Goal: Task Accomplishment & Management: Complete application form

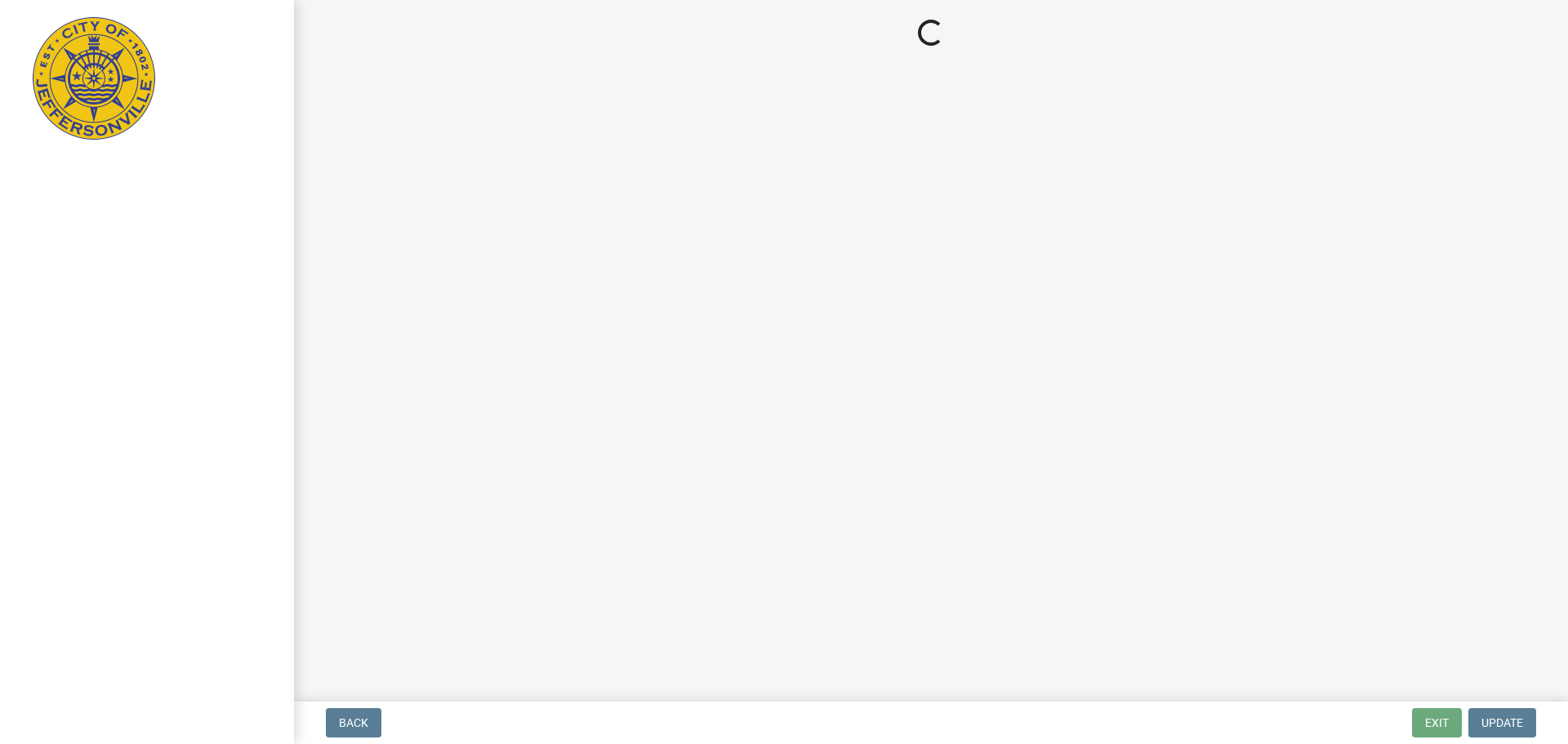
select select "3: 3"
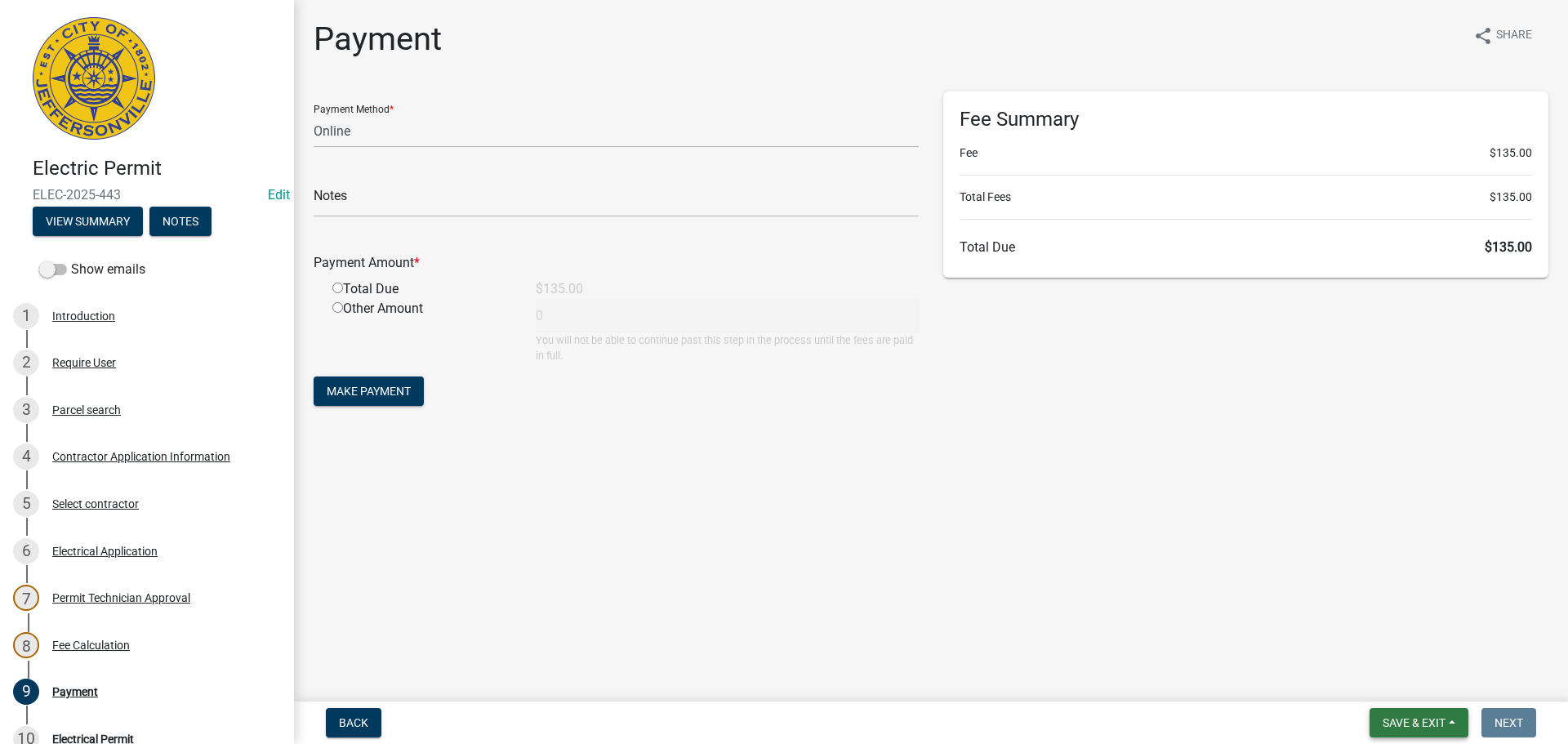
click at [1409, 720] on span "Save & Exit" at bounding box center [1413, 722] width 63 height 13
click at [1409, 684] on button "Save & Exit" at bounding box center [1403, 680] width 130 height 39
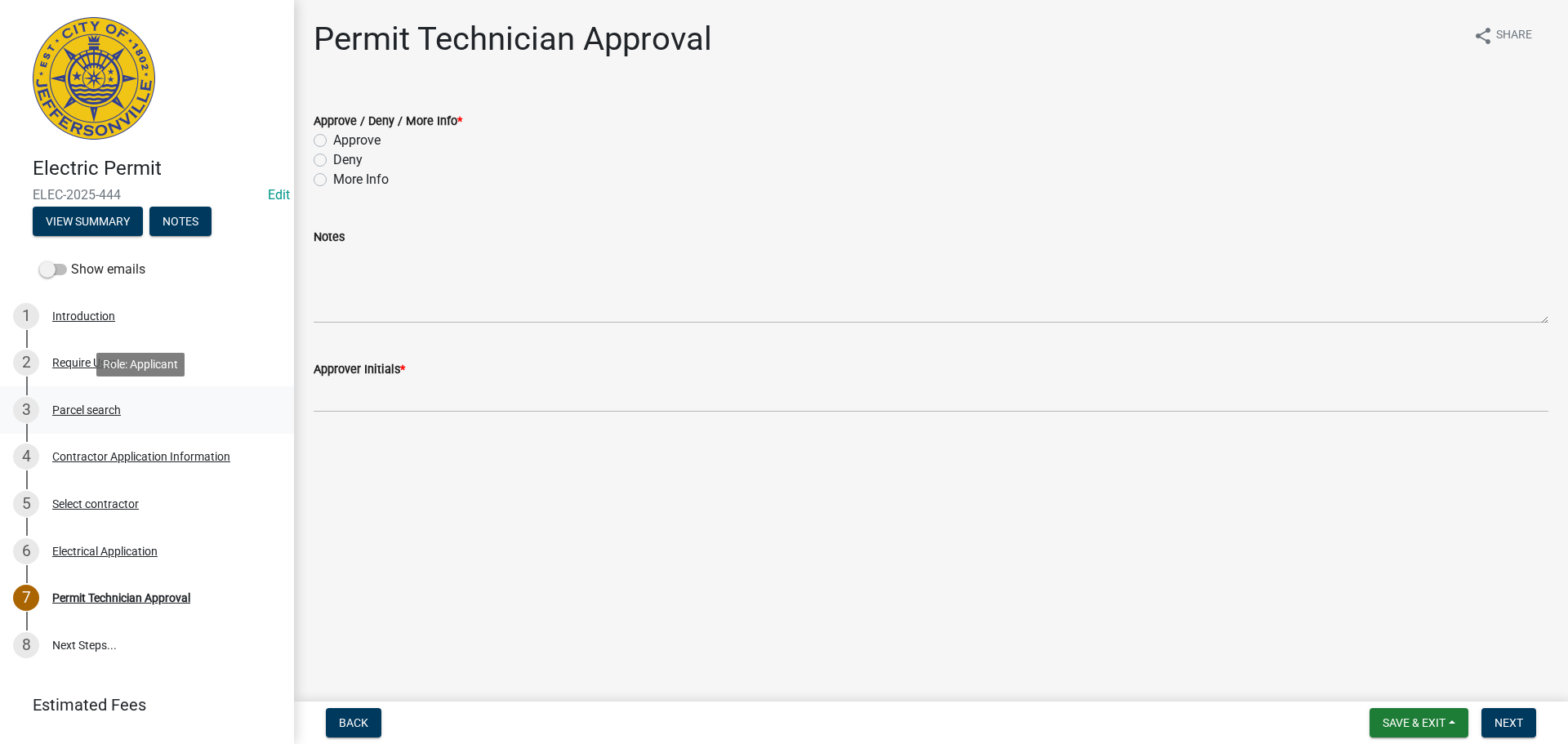
click at [89, 415] on div "Parcel search" at bounding box center [86, 409] width 69 height 11
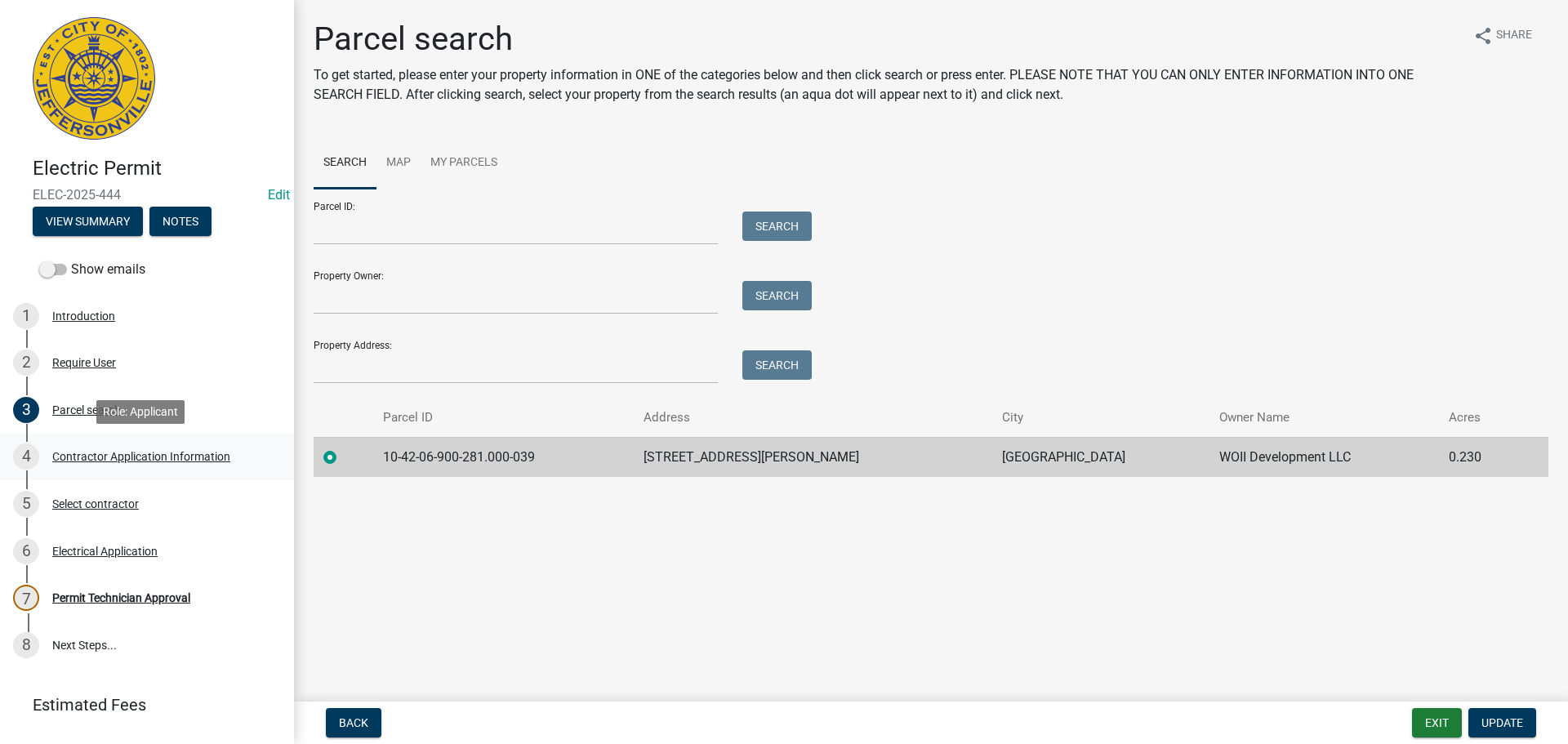
click at [126, 452] on div "Contractor Application Information" at bounding box center [141, 456] width 178 height 11
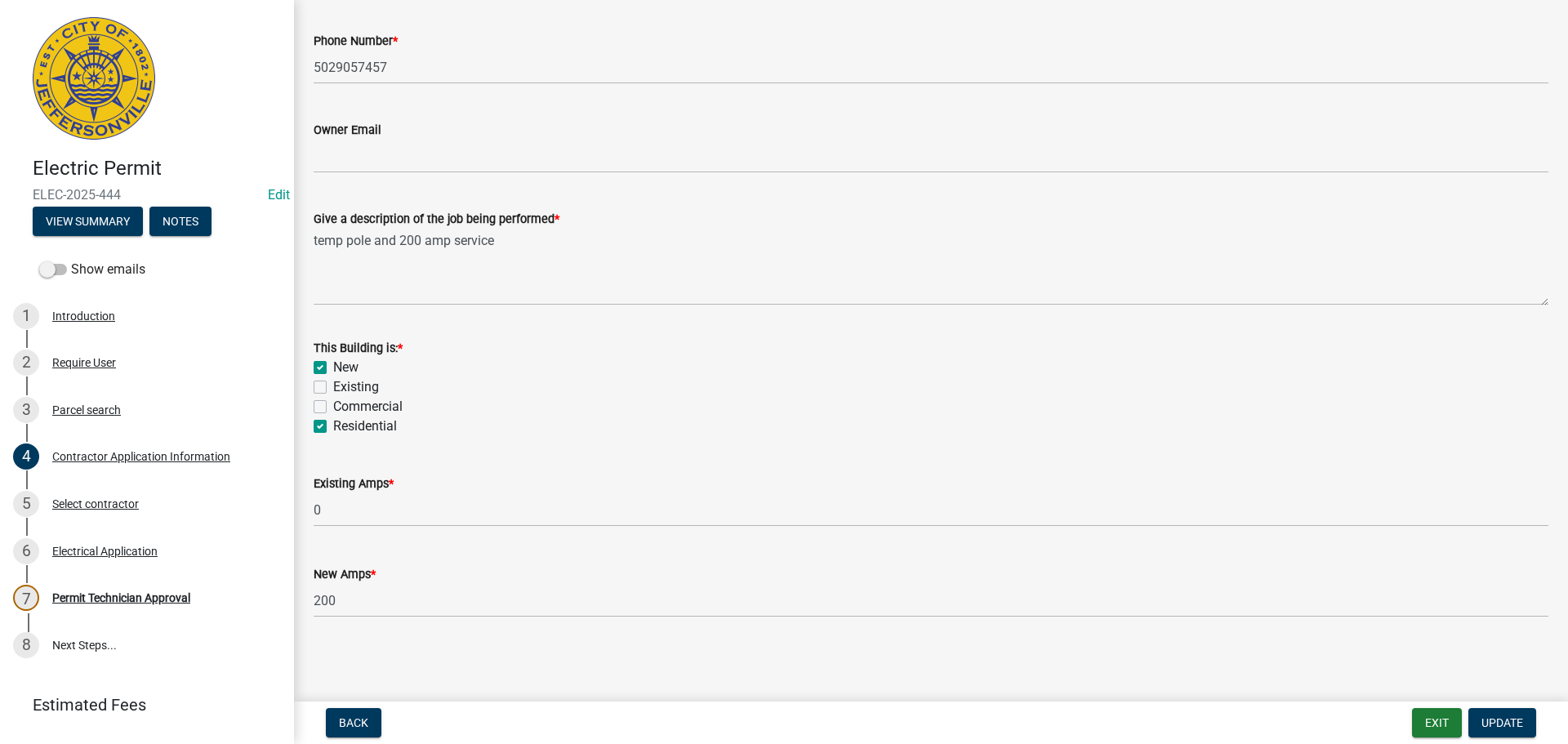
scroll to position [659, 0]
click at [107, 590] on div "7 Permit Technician Approval" at bounding box center [140, 598] width 255 height 26
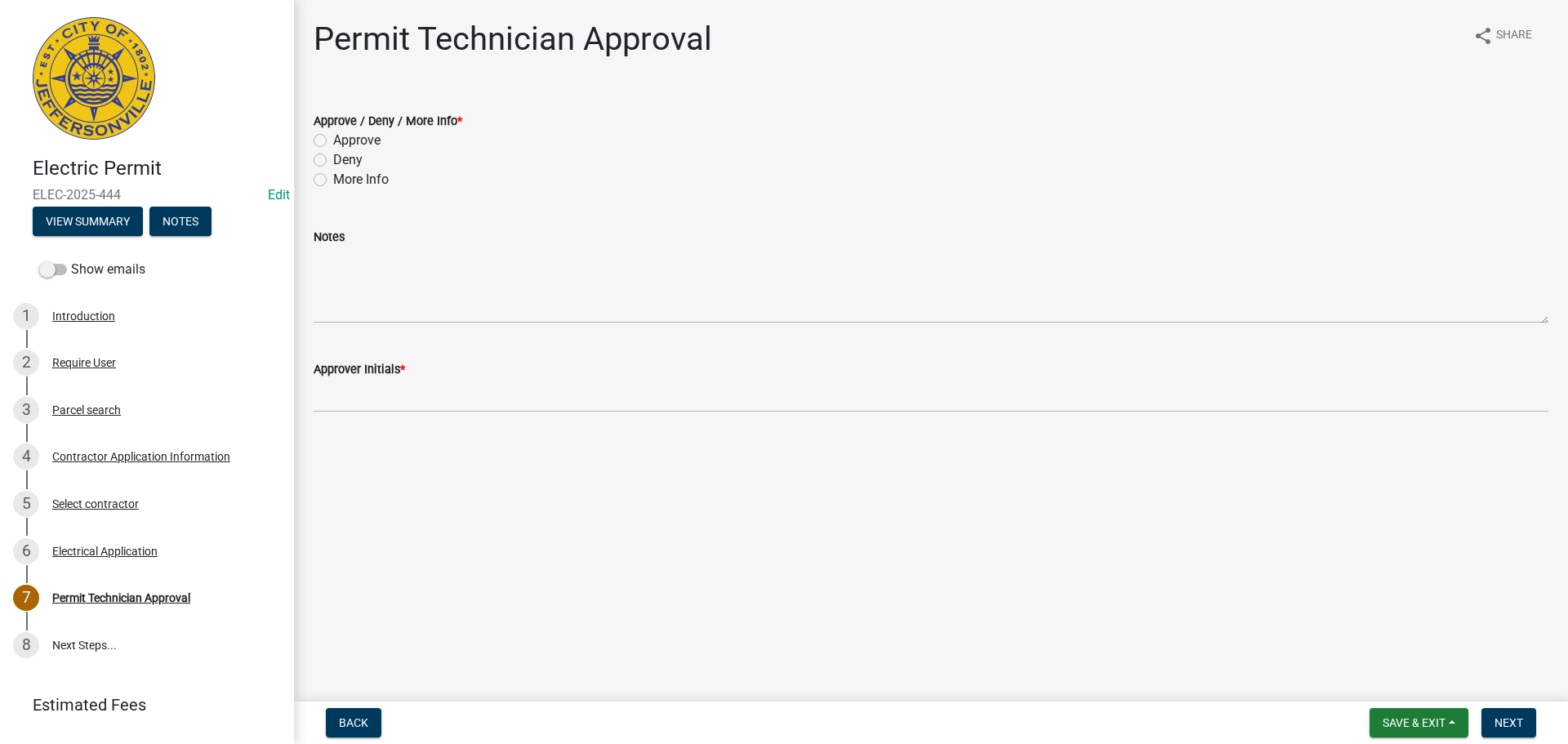
click at [333, 144] on label "Approve" at bounding box center [356, 140] width 48 height 20
click at [333, 142] on input "Approve" at bounding box center [338, 136] width 10 height 10
radio input "true"
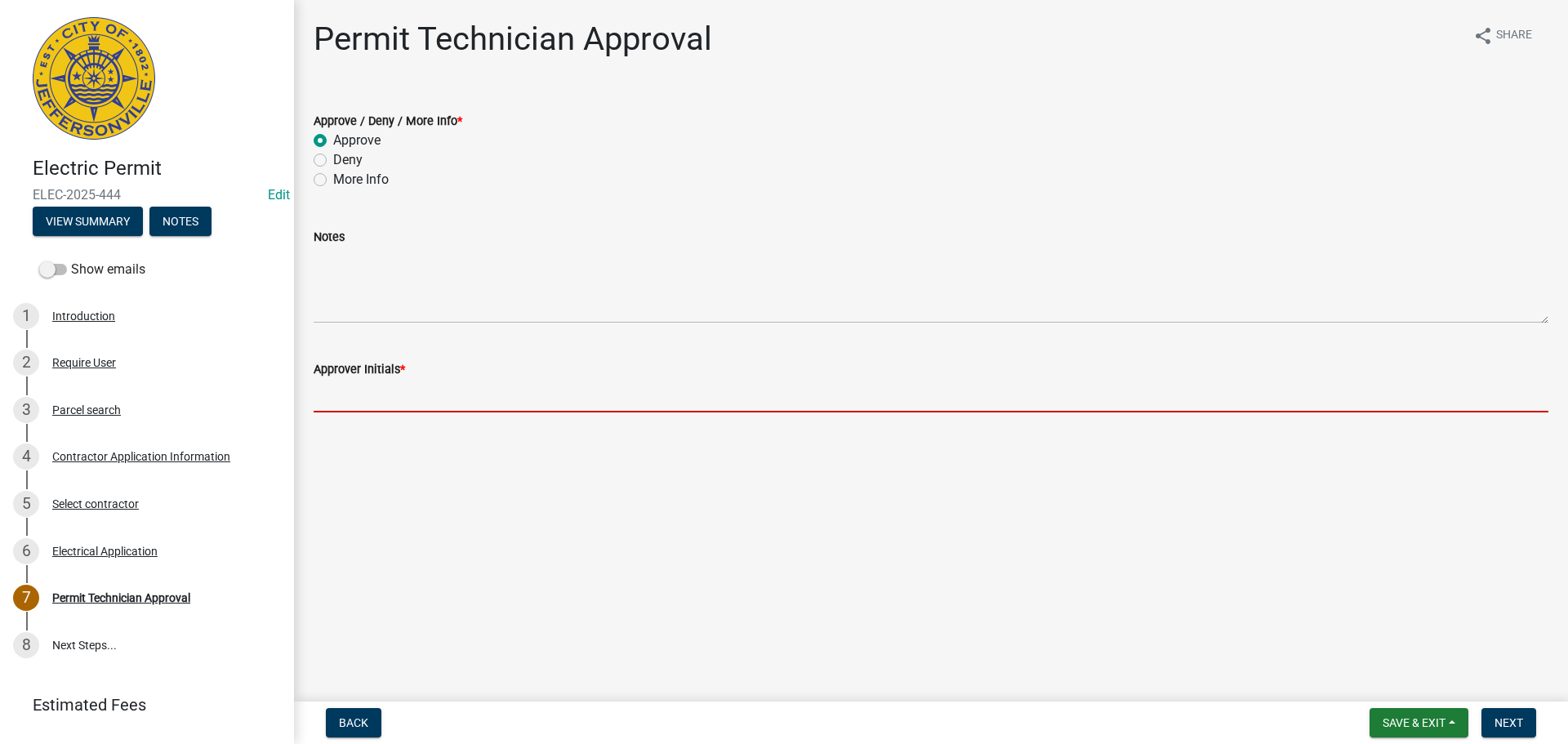
click at [374, 394] on input "Approver Initials *" at bounding box center [930, 395] width 1234 height 34
type input "MJB"
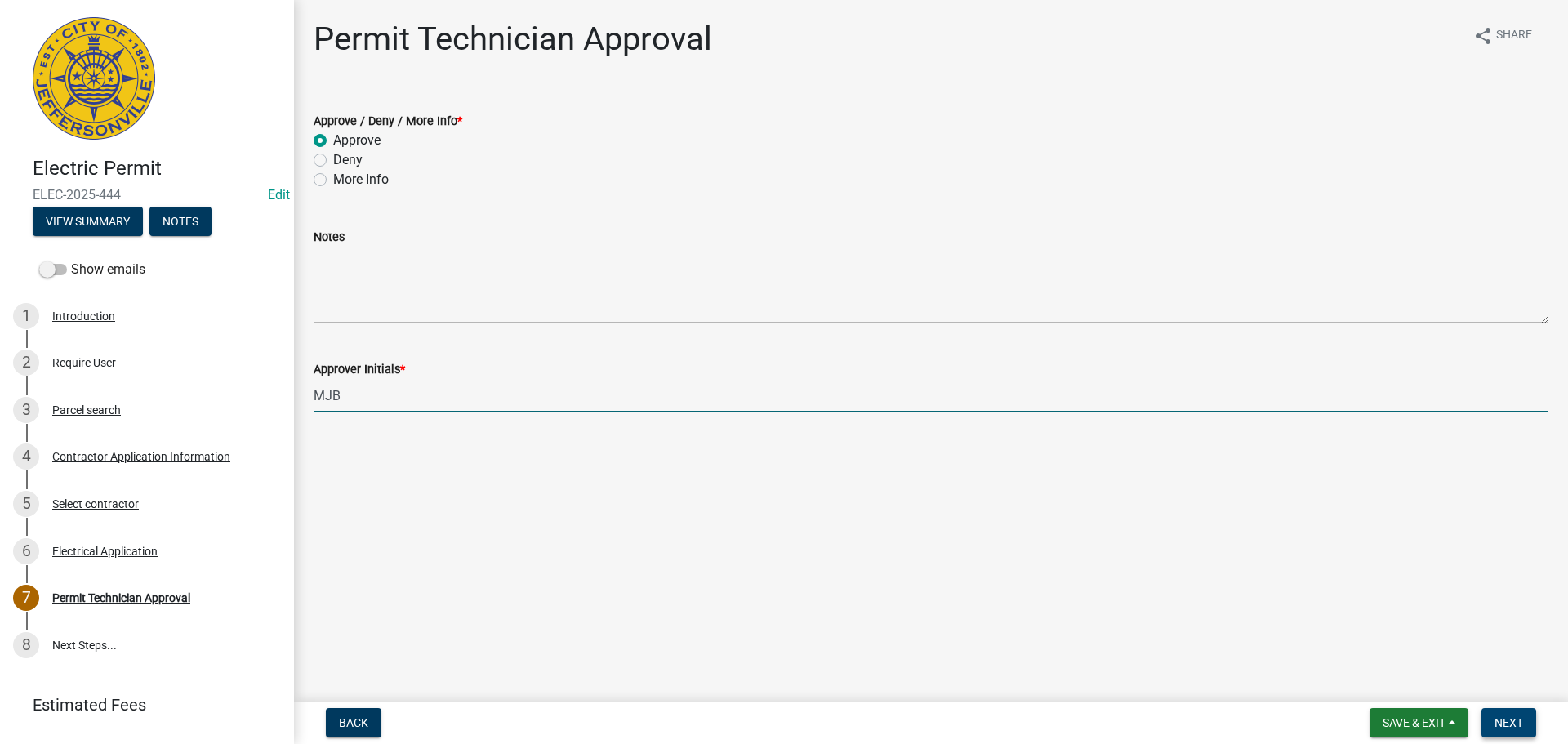
click at [1515, 723] on span "Next" at bounding box center [1508, 722] width 29 height 13
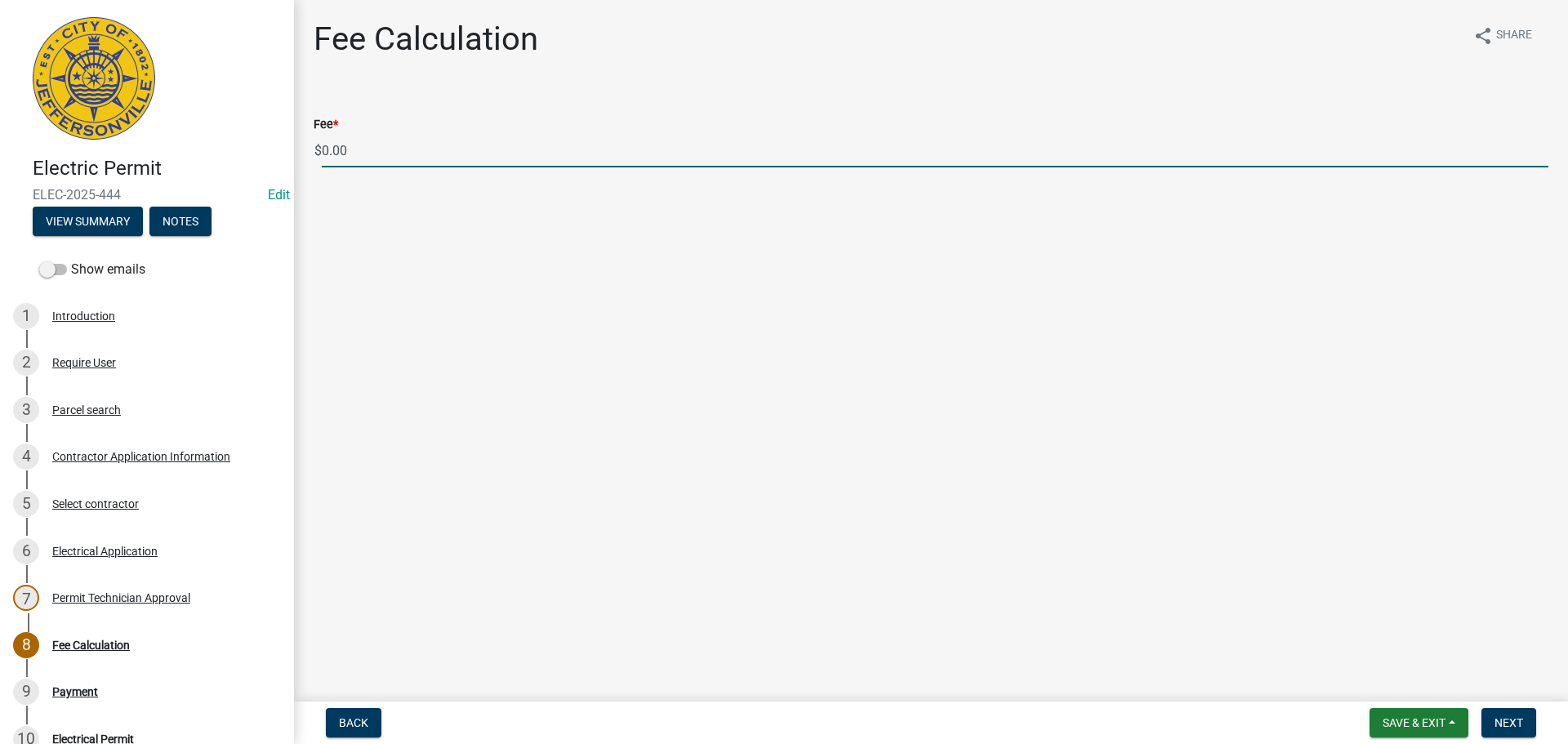
click at [357, 144] on input "0.00" at bounding box center [935, 150] width 1227 height 34
type input "0"
type input "135.00"
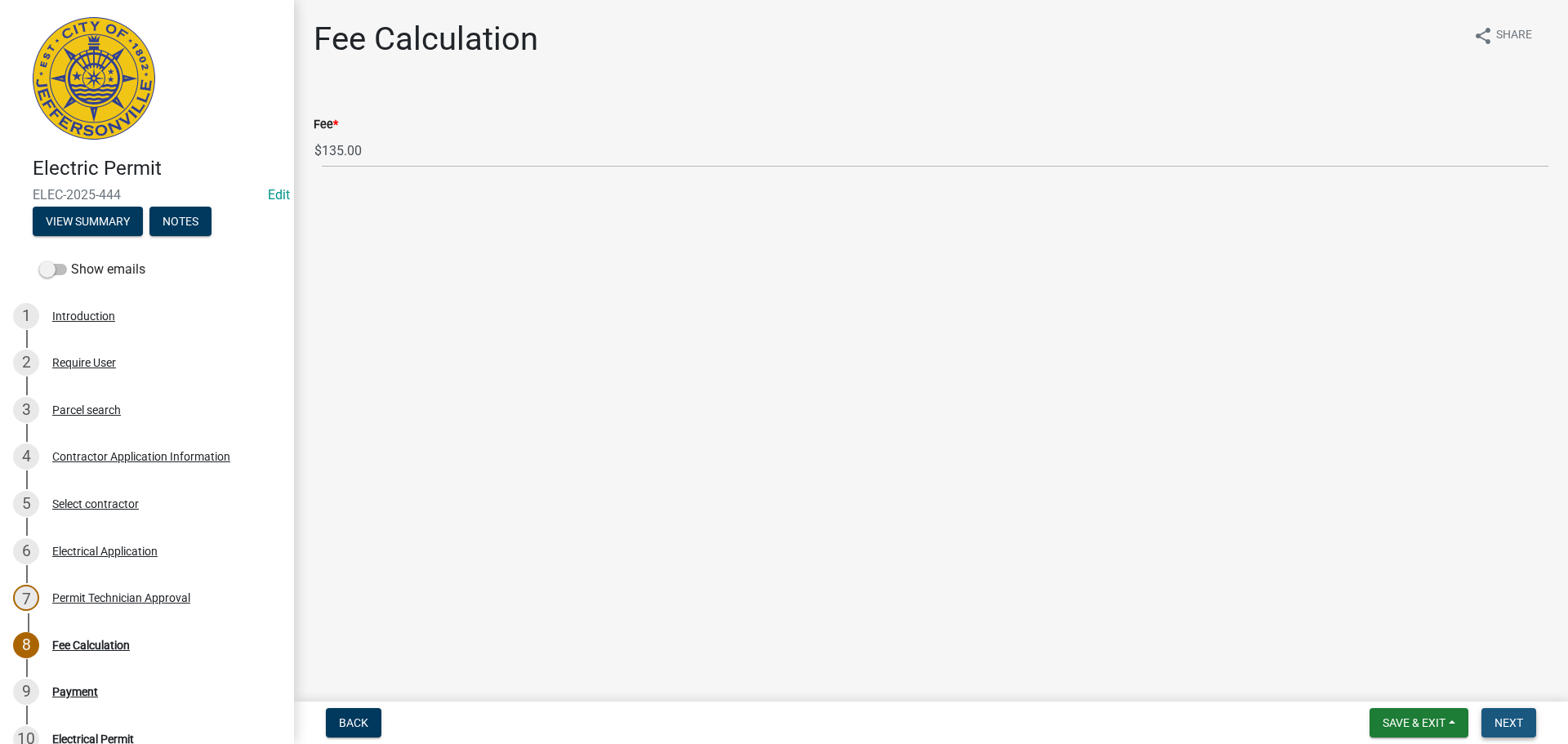
click at [1505, 725] on span "Next" at bounding box center [1508, 722] width 29 height 13
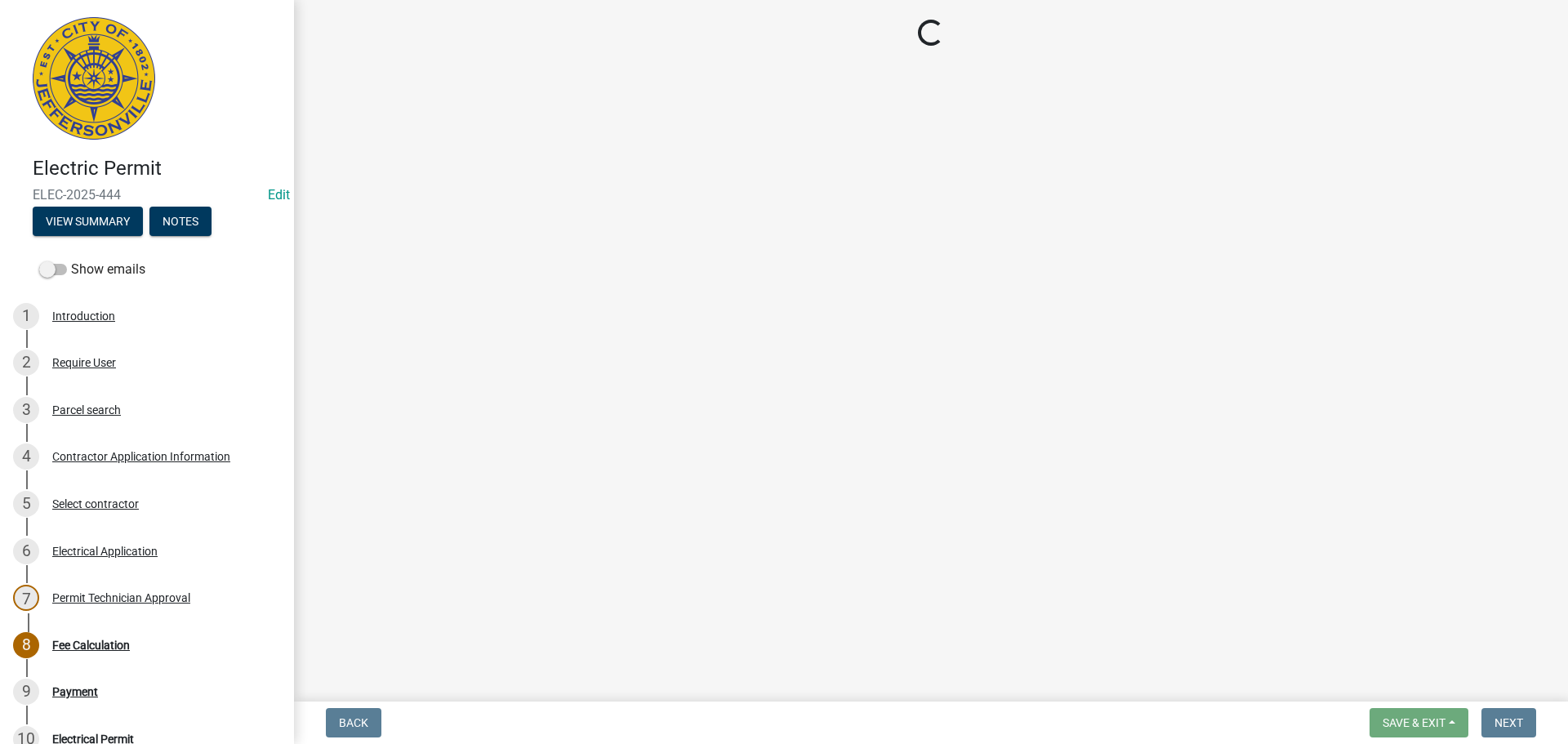
select select "3: 3"
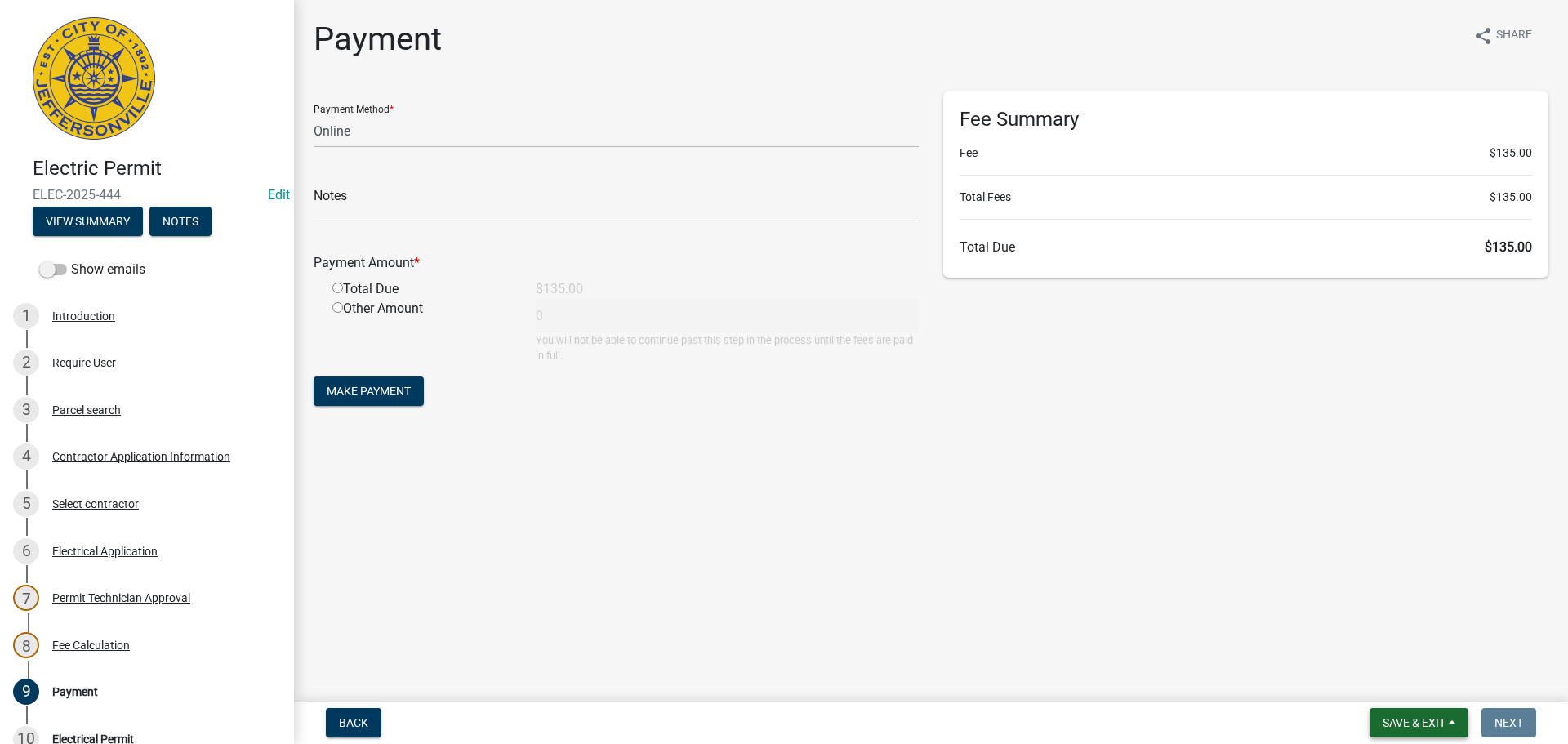
click at [1400, 727] on span "Save & Exit" at bounding box center [1413, 722] width 63 height 13
click at [1395, 674] on button "Save & Exit" at bounding box center [1403, 680] width 130 height 39
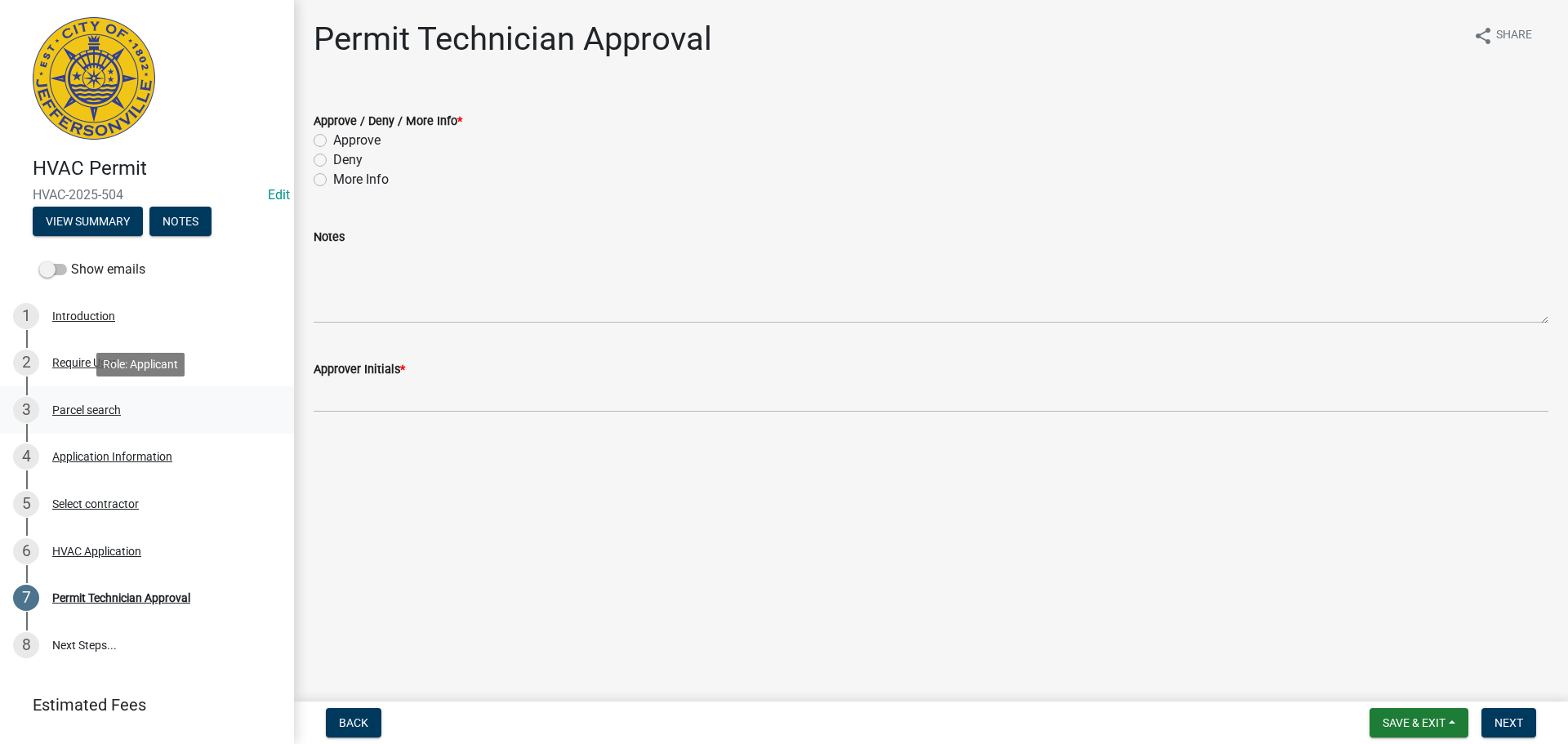
click at [92, 406] on div "Parcel search" at bounding box center [86, 409] width 69 height 11
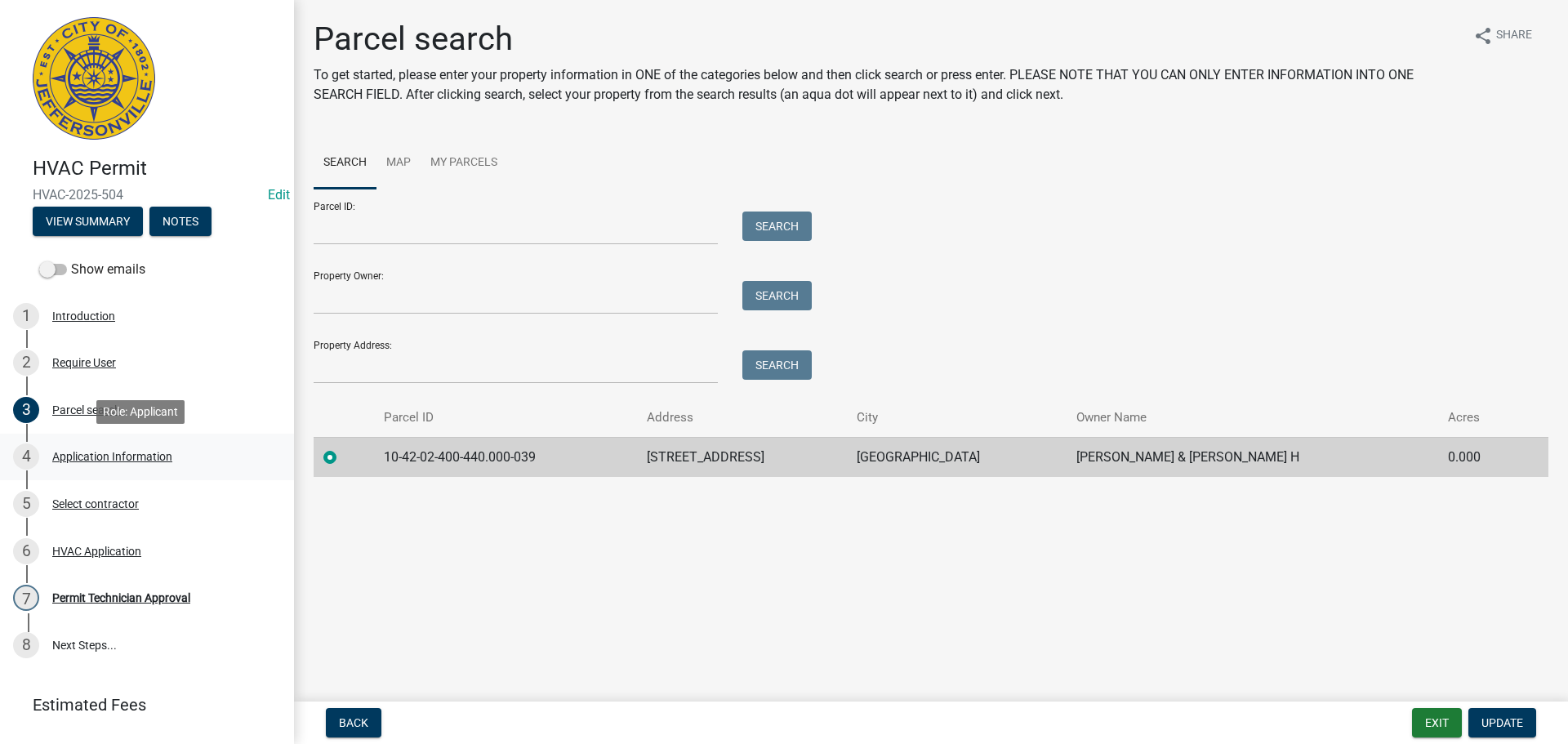
click at [92, 455] on div "Application Information" at bounding box center [112, 456] width 120 height 11
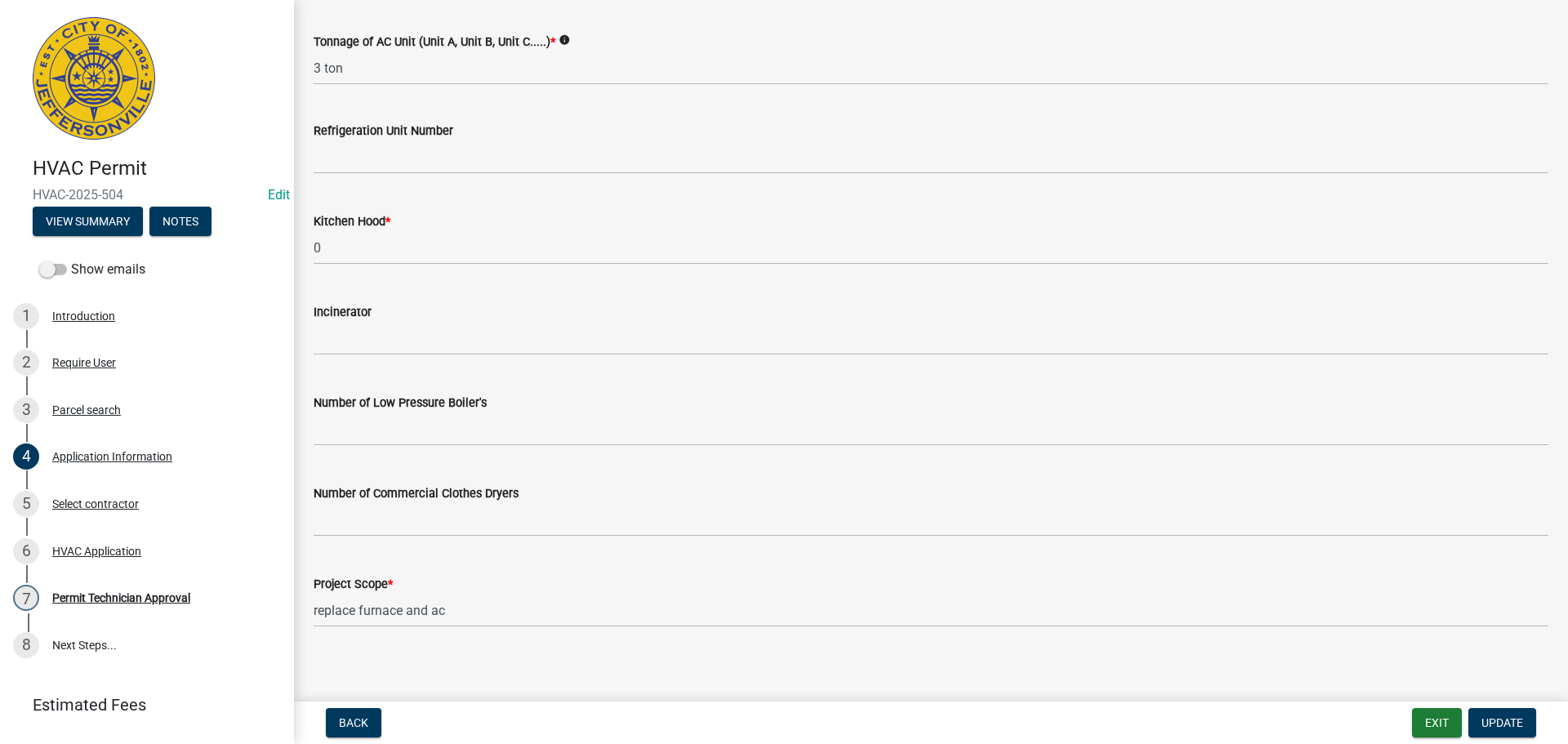
scroll to position [1099, 0]
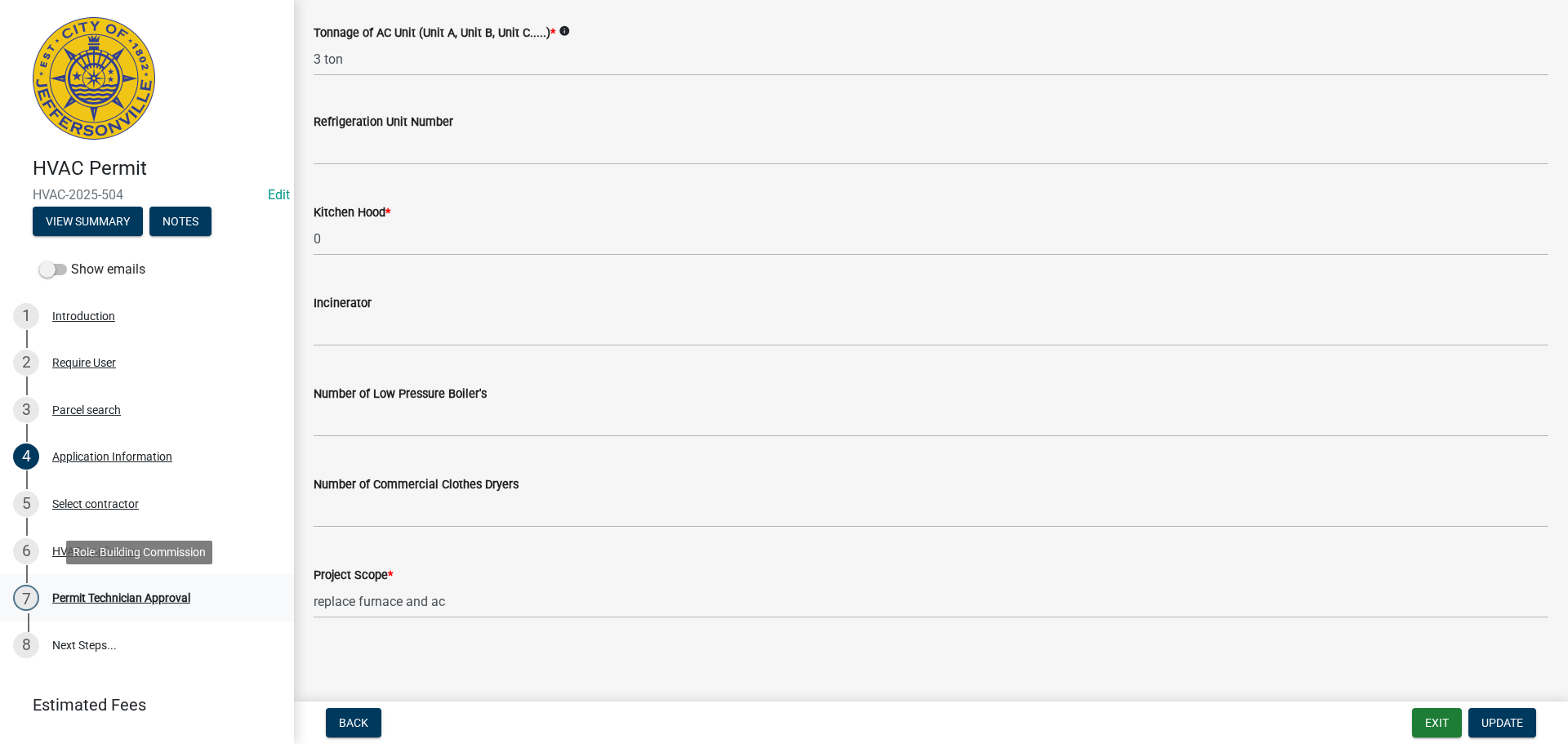
click at [108, 598] on div "Permit Technician Approval" at bounding box center [121, 597] width 138 height 11
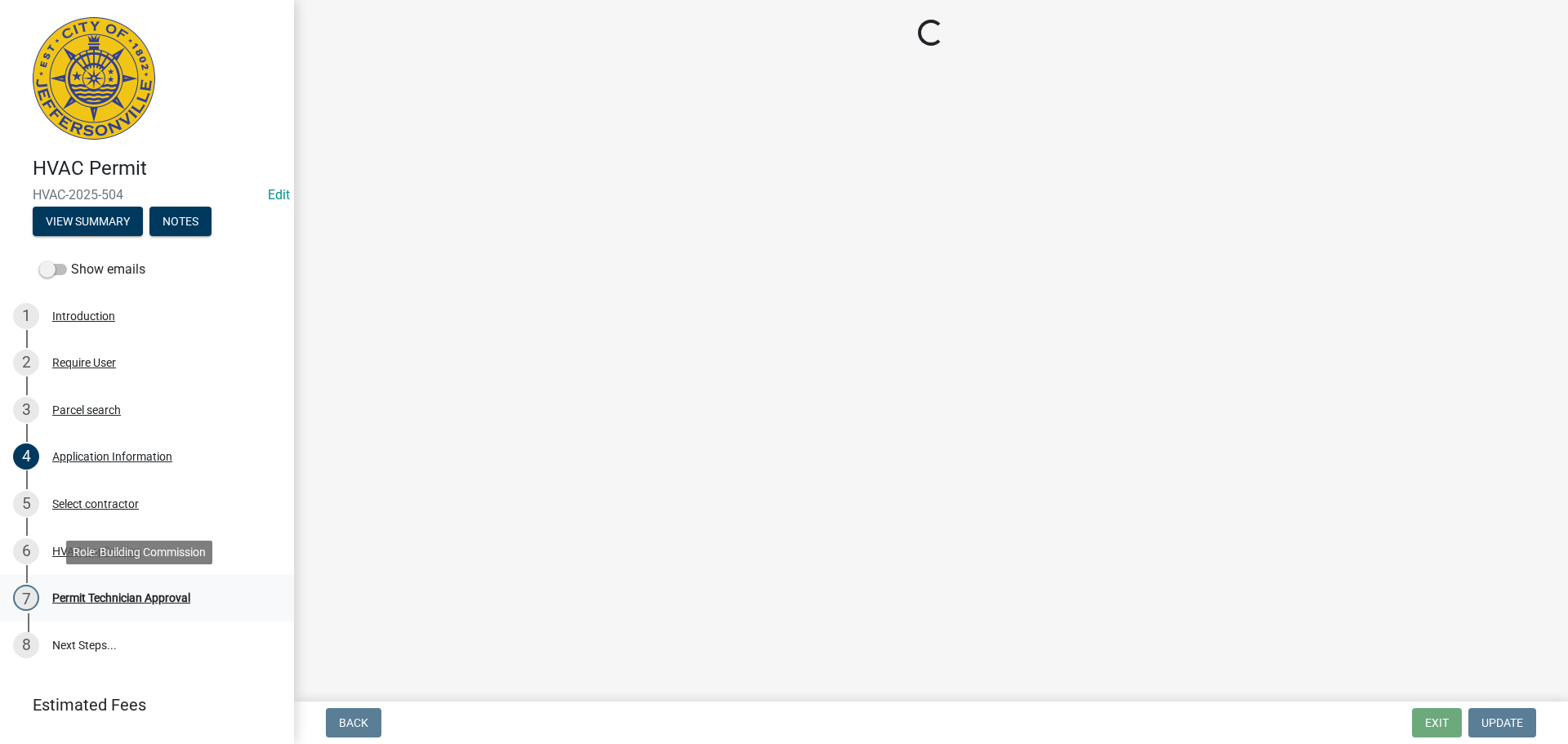
scroll to position [0, 0]
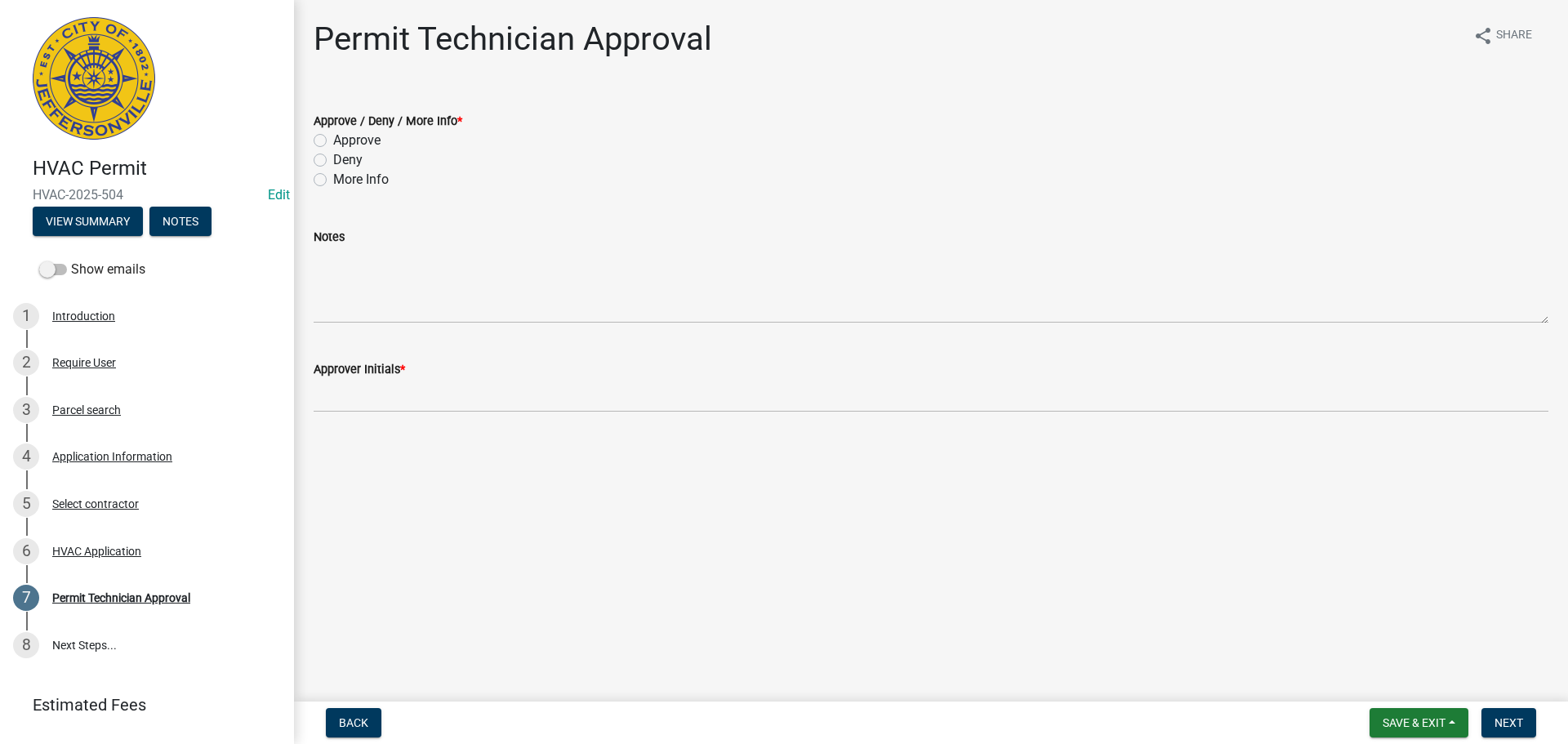
click at [333, 143] on label "Approve" at bounding box center [356, 140] width 48 height 20
click at [333, 142] on input "Approve" at bounding box center [338, 136] width 10 height 10
radio input "true"
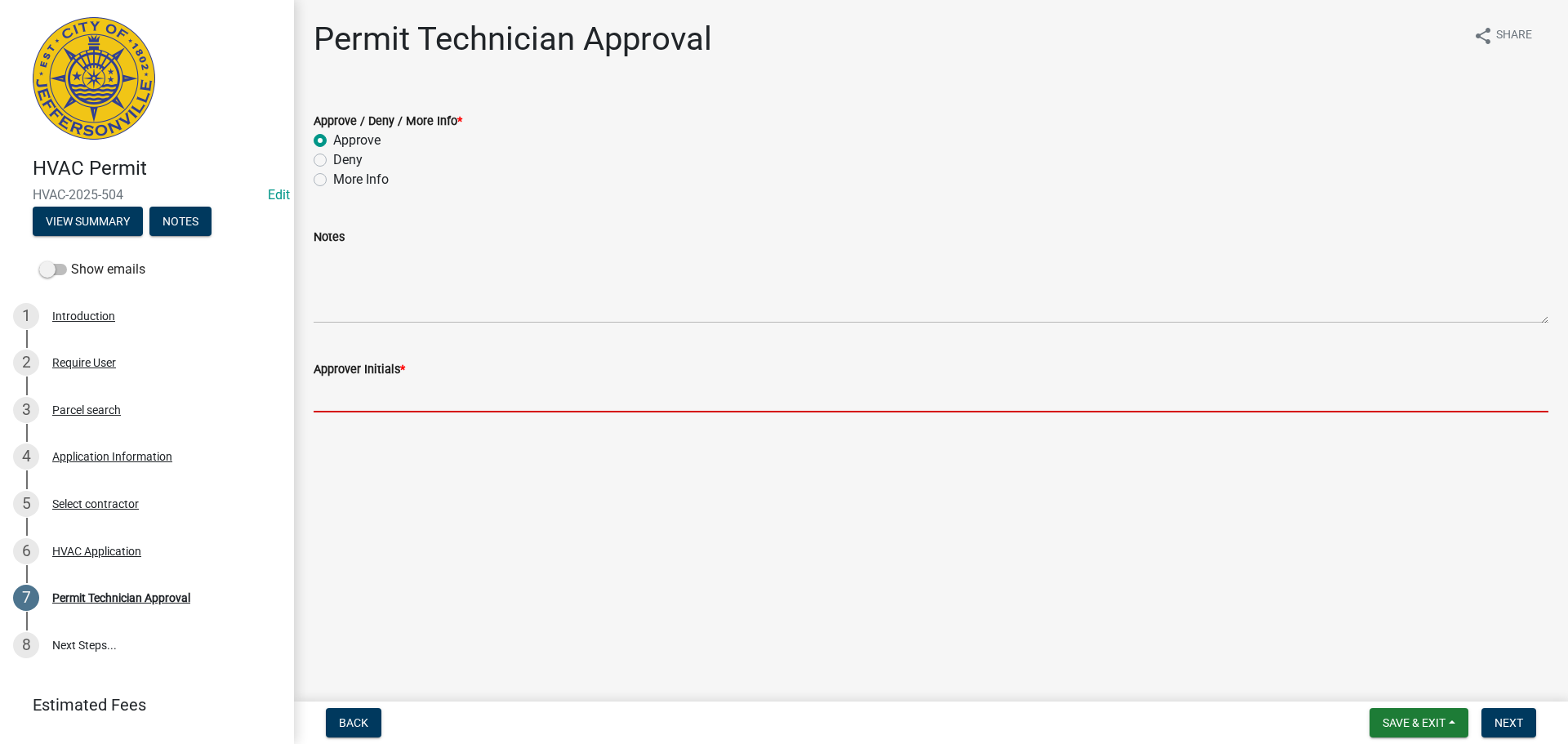
click at [365, 401] on input "Approver Initials *" at bounding box center [930, 395] width 1234 height 34
type input "mjb"
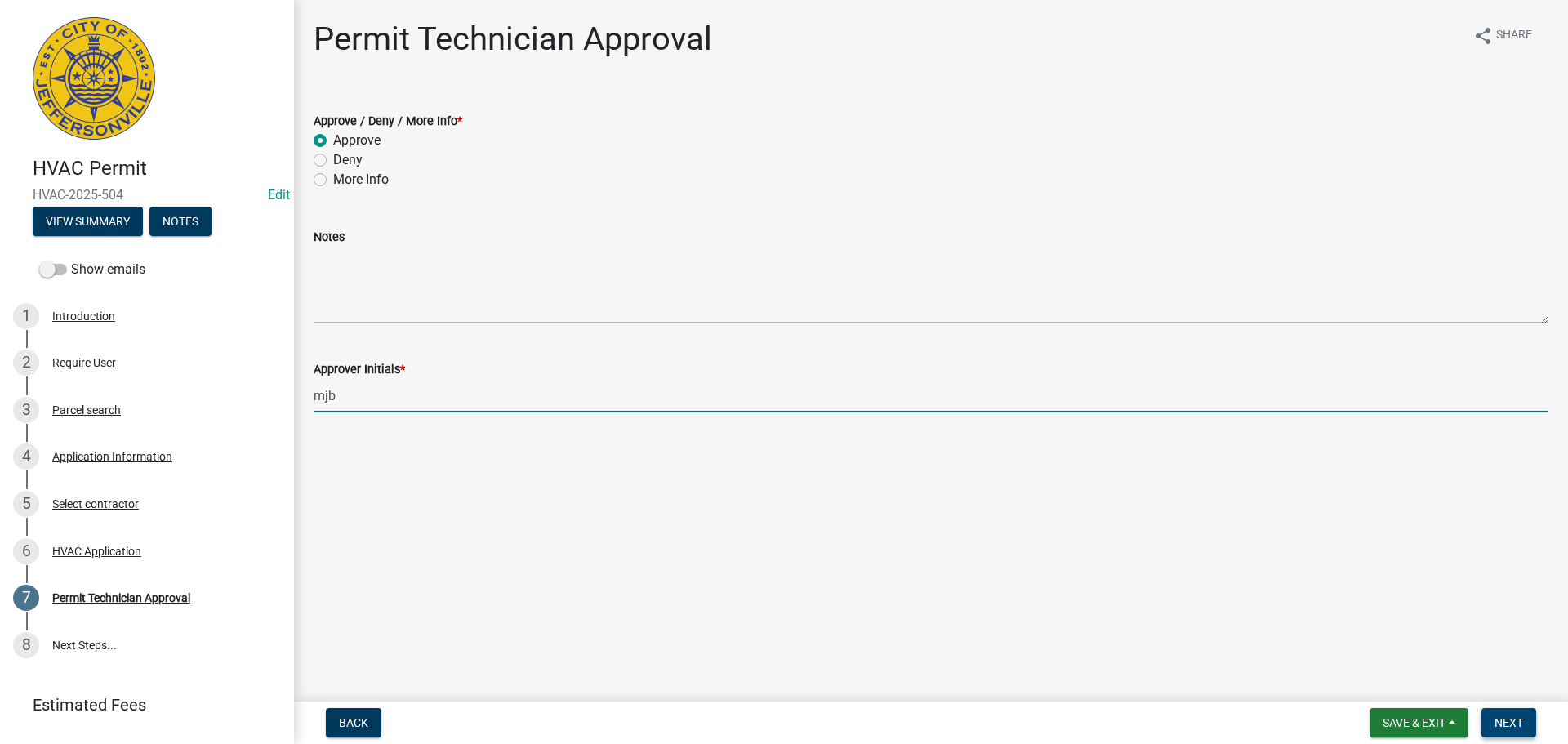
click at [1520, 716] on span "Next" at bounding box center [1508, 722] width 29 height 13
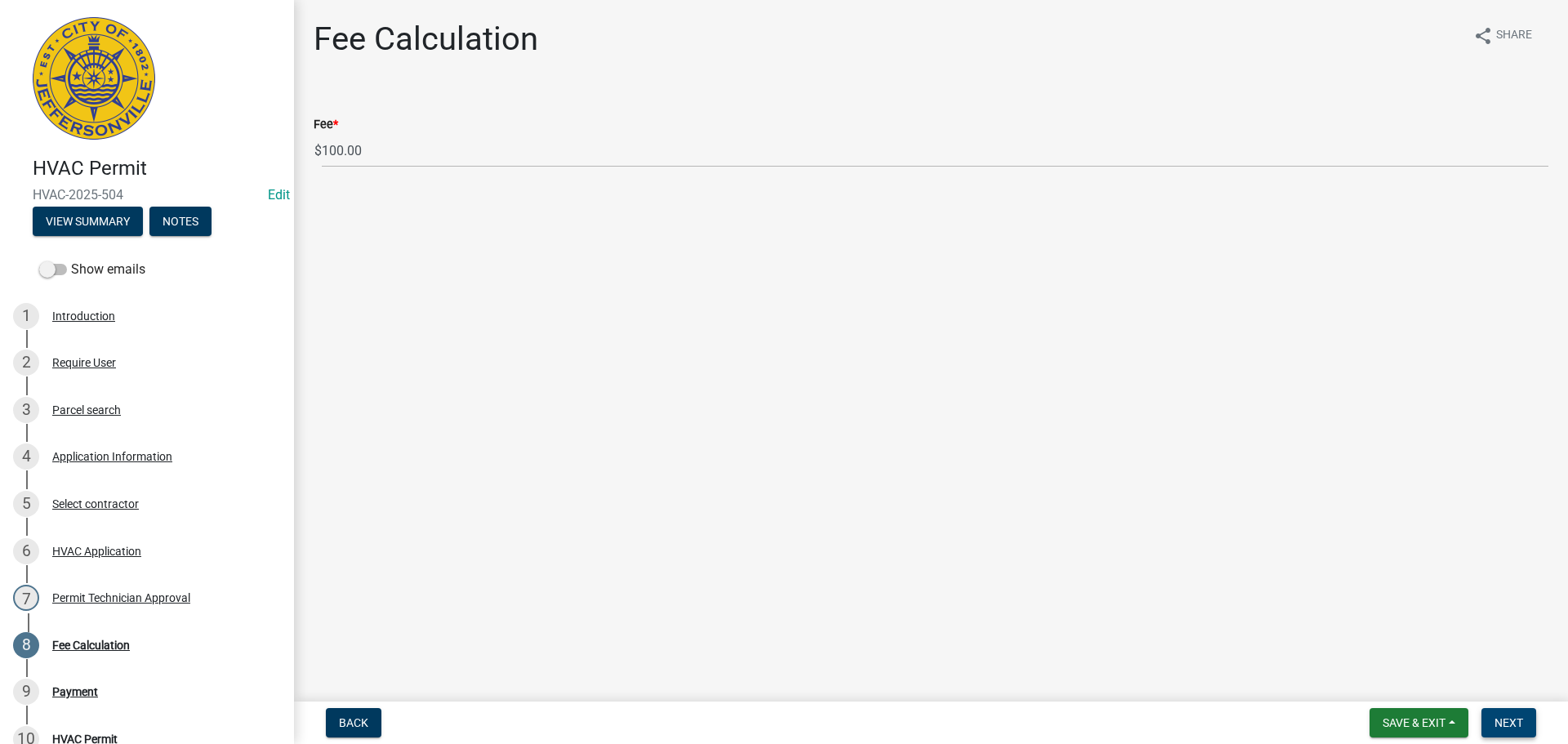
click at [1519, 716] on span "Next" at bounding box center [1508, 722] width 29 height 13
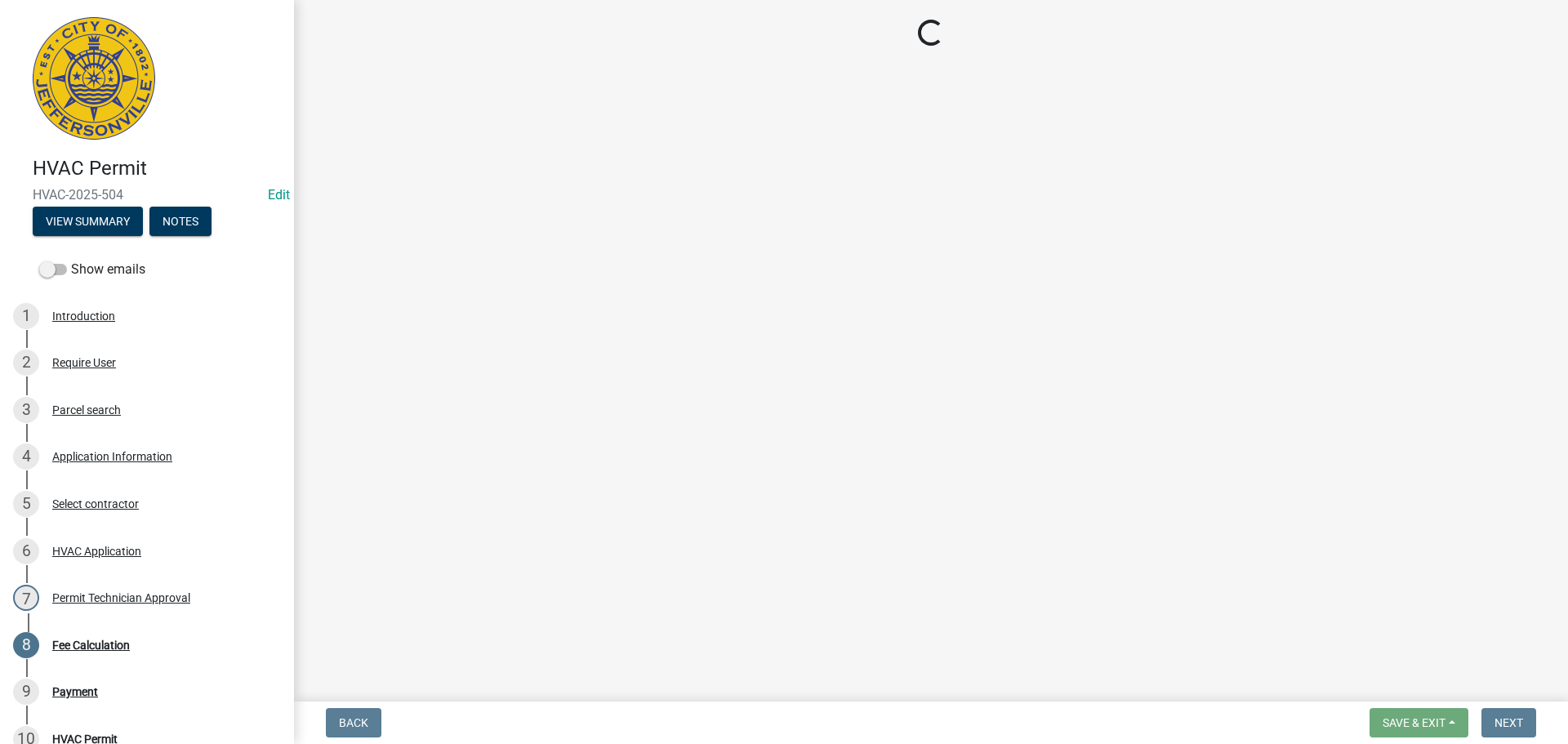
select select "3: 3"
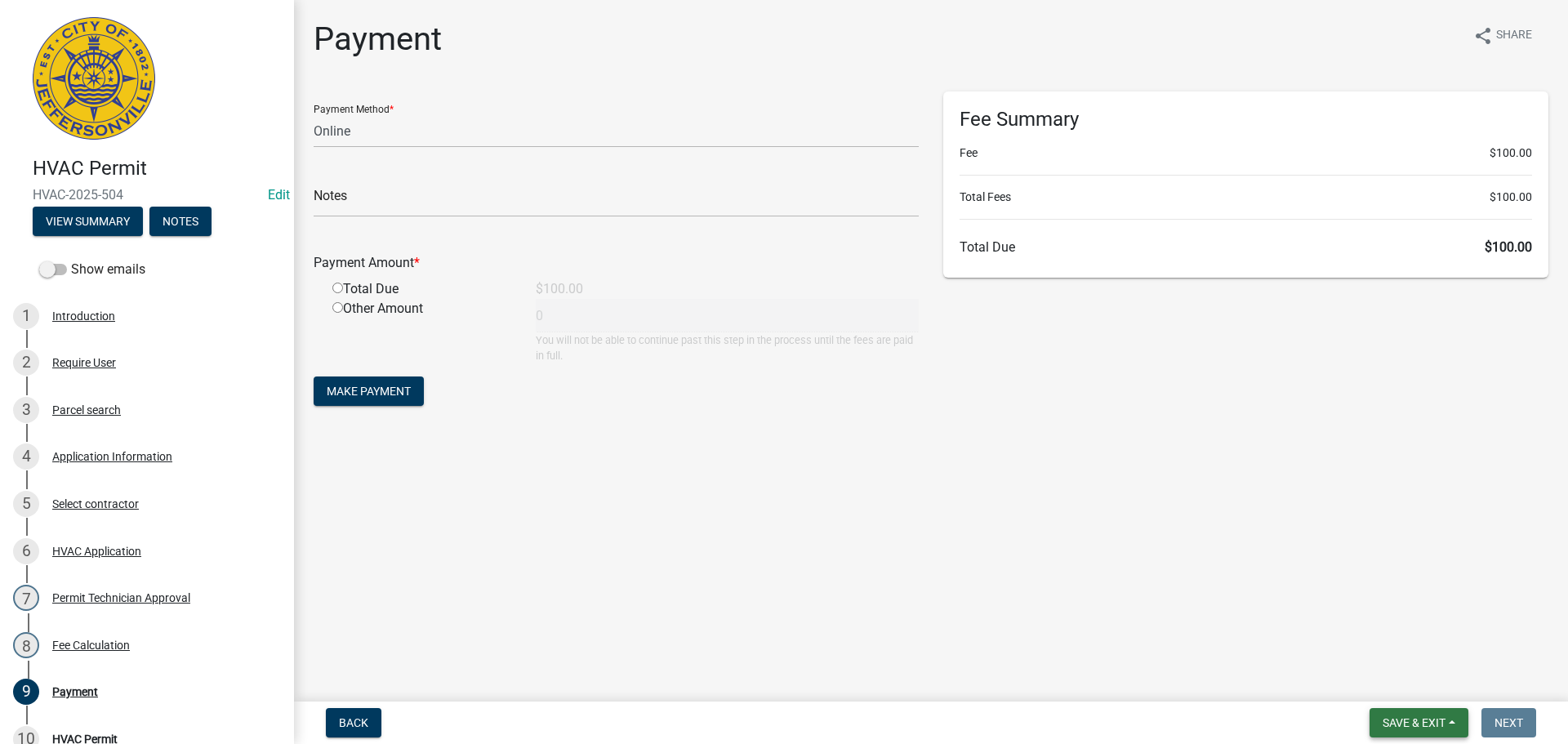
click at [1401, 725] on span "Save & Exit" at bounding box center [1413, 722] width 63 height 13
click at [1393, 691] on button "Save & Exit" at bounding box center [1403, 680] width 130 height 39
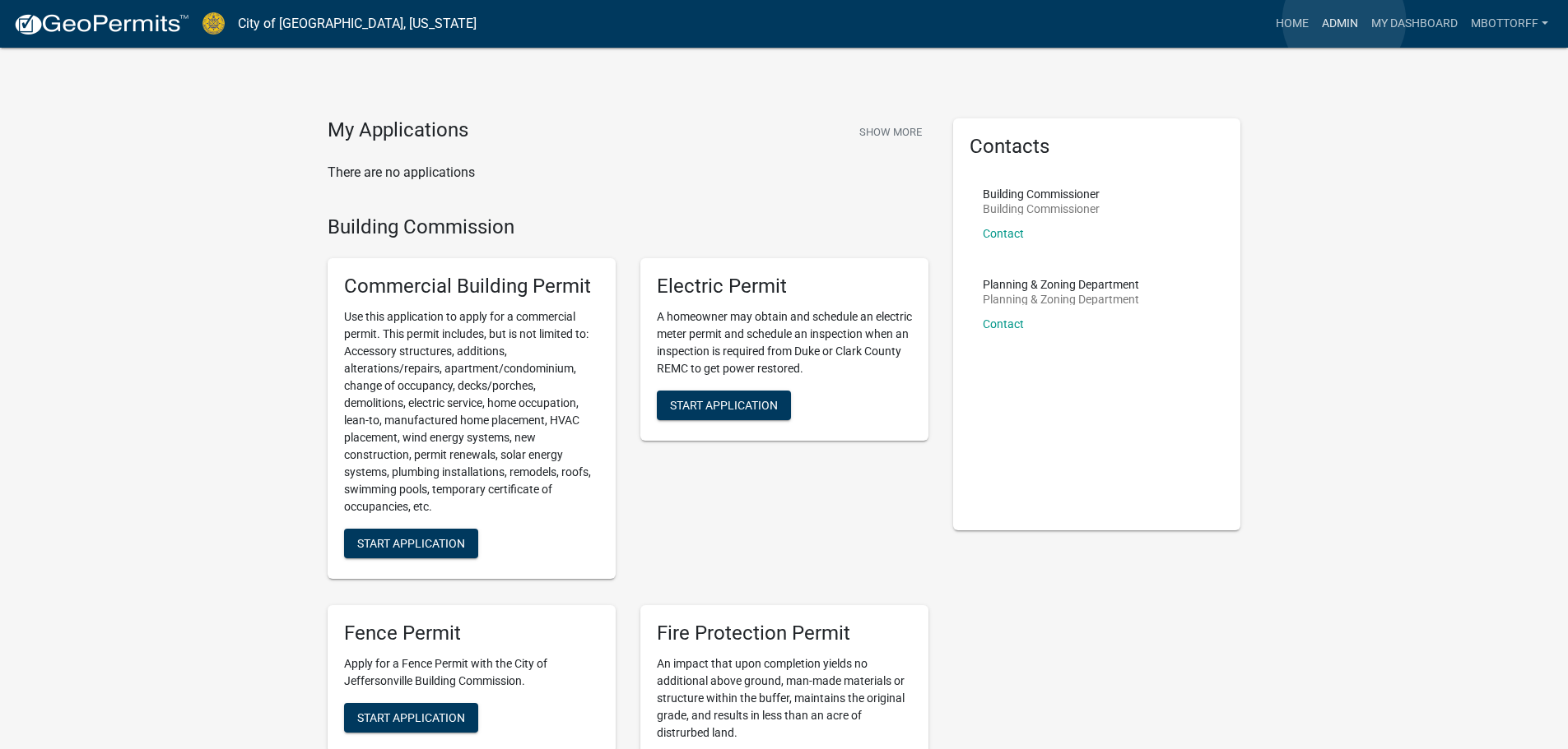
click at [1344, 20] on link "Admin" at bounding box center [1339, 24] width 49 height 32
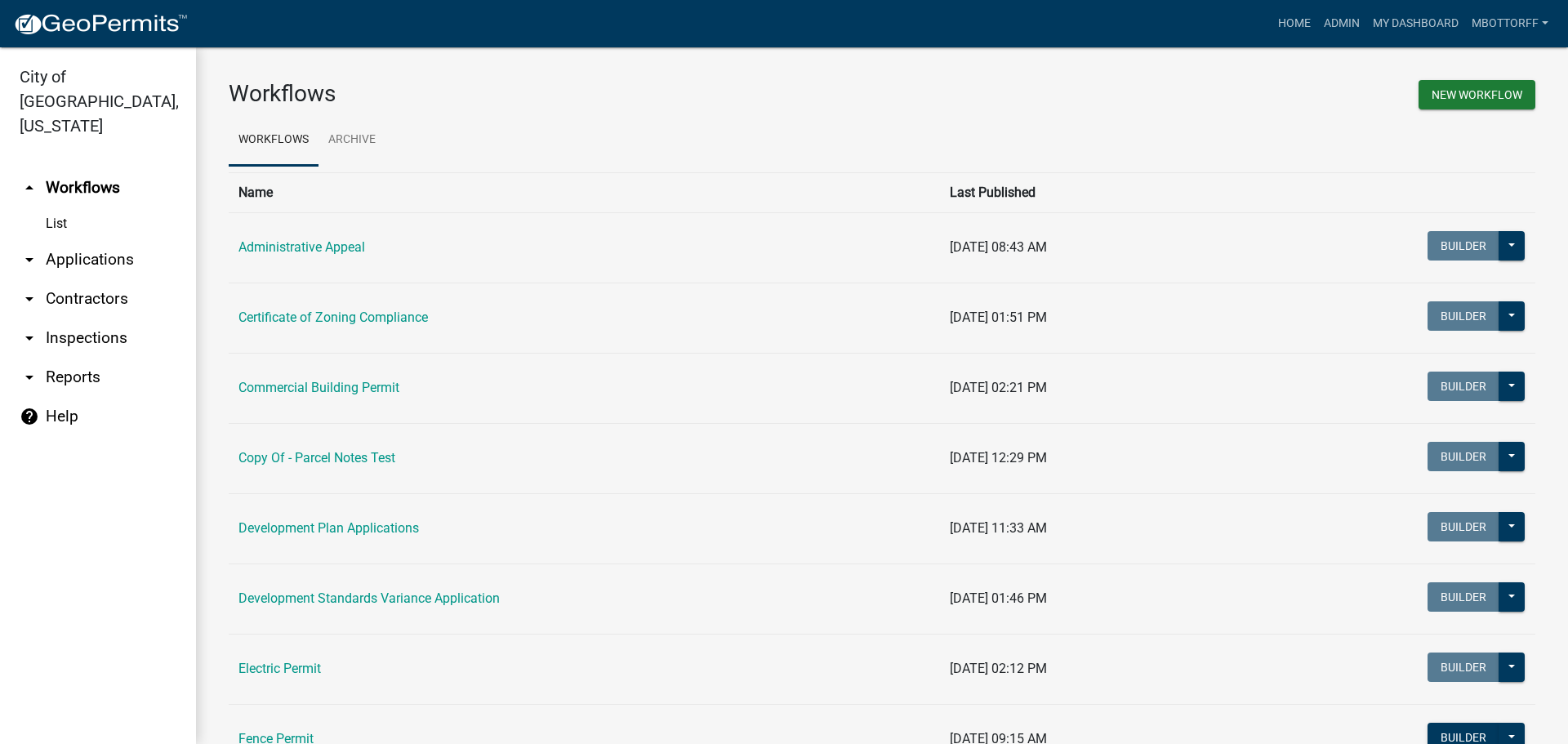
click at [86, 240] on link "arrow_drop_down Applications" at bounding box center [98, 259] width 196 height 39
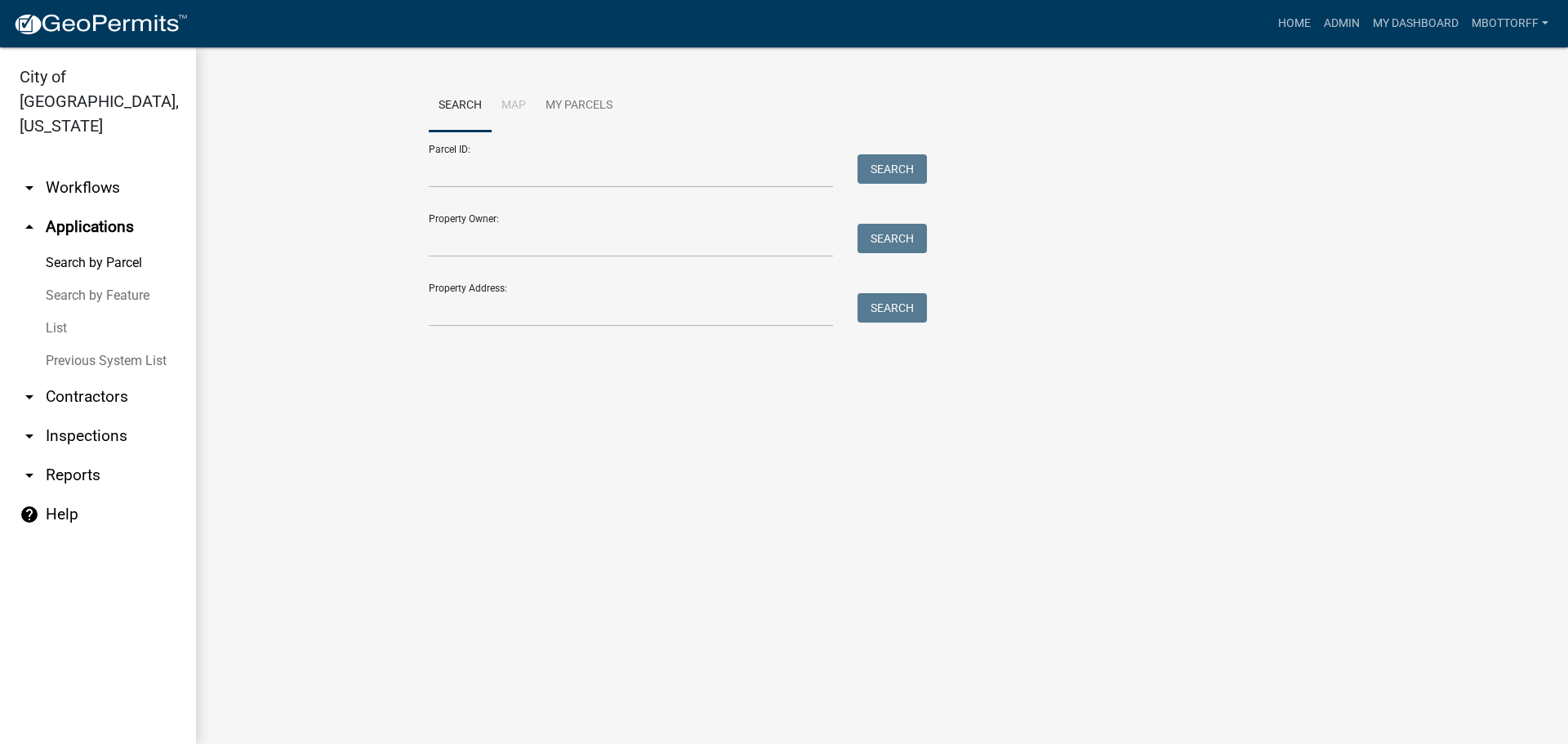
click at [78, 377] on link "arrow_drop_down Contractors" at bounding box center [98, 396] width 196 height 39
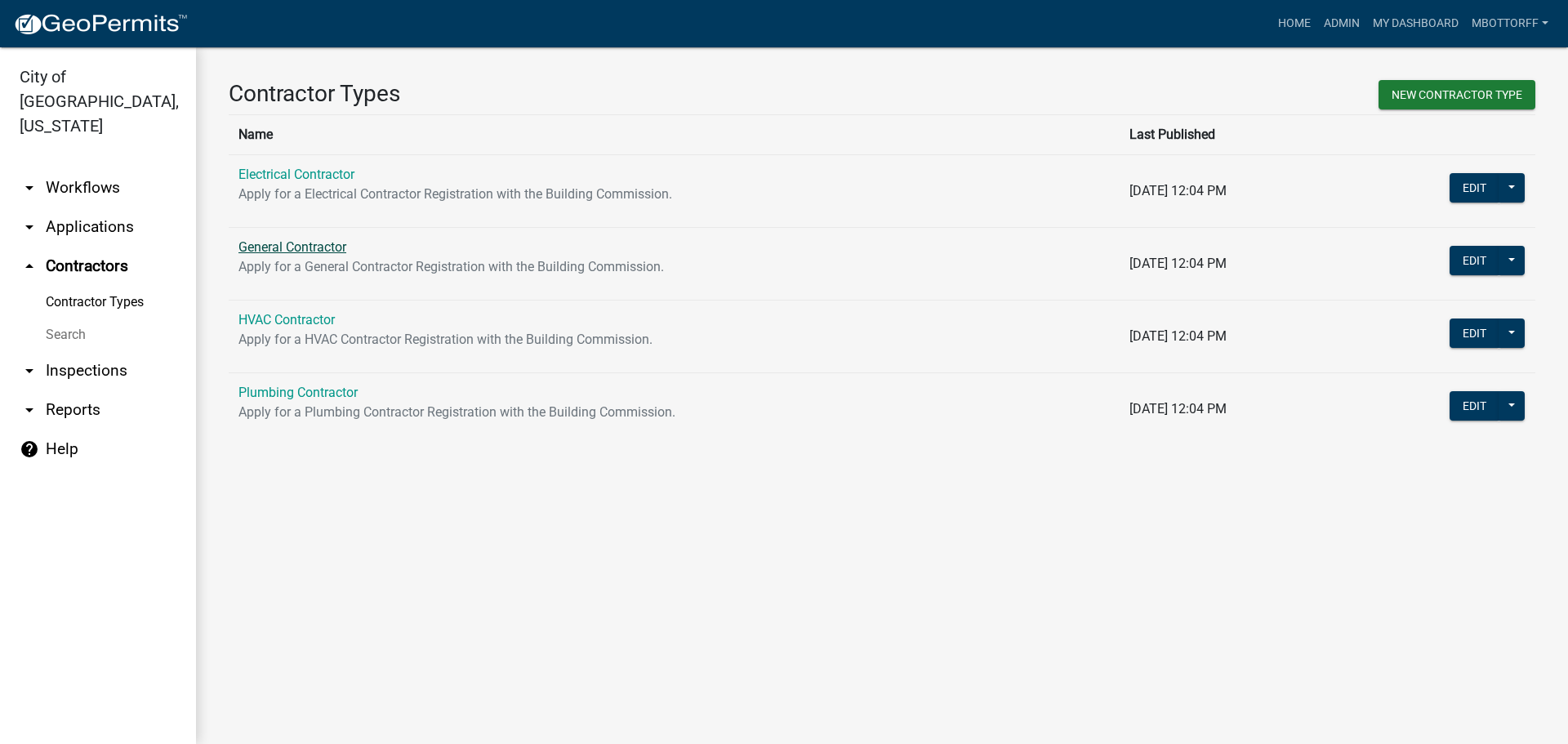
click at [281, 241] on link "General Contractor" at bounding box center [292, 247] width 108 height 16
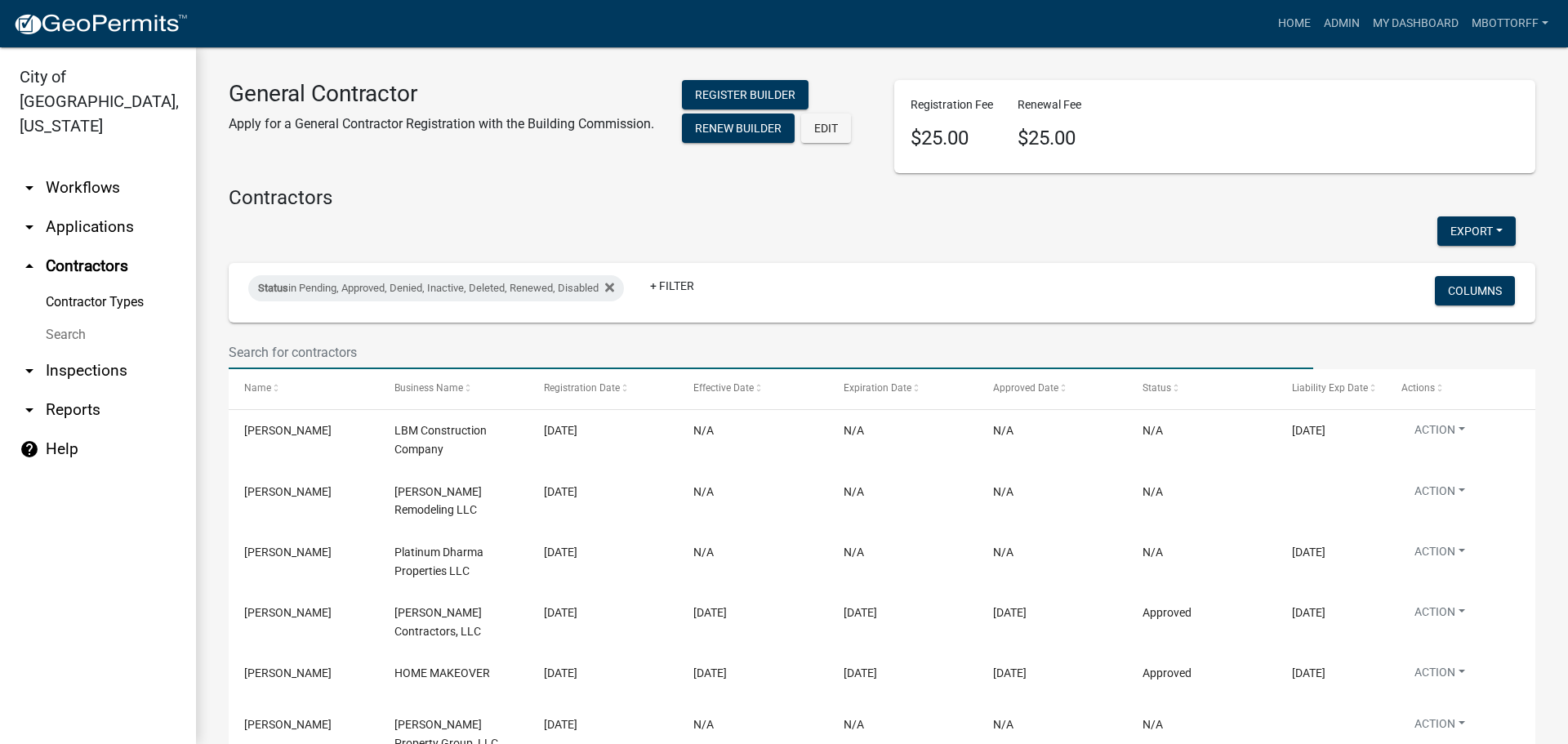
click at [405, 335] on input "text" at bounding box center [771, 352] width 1084 height 34
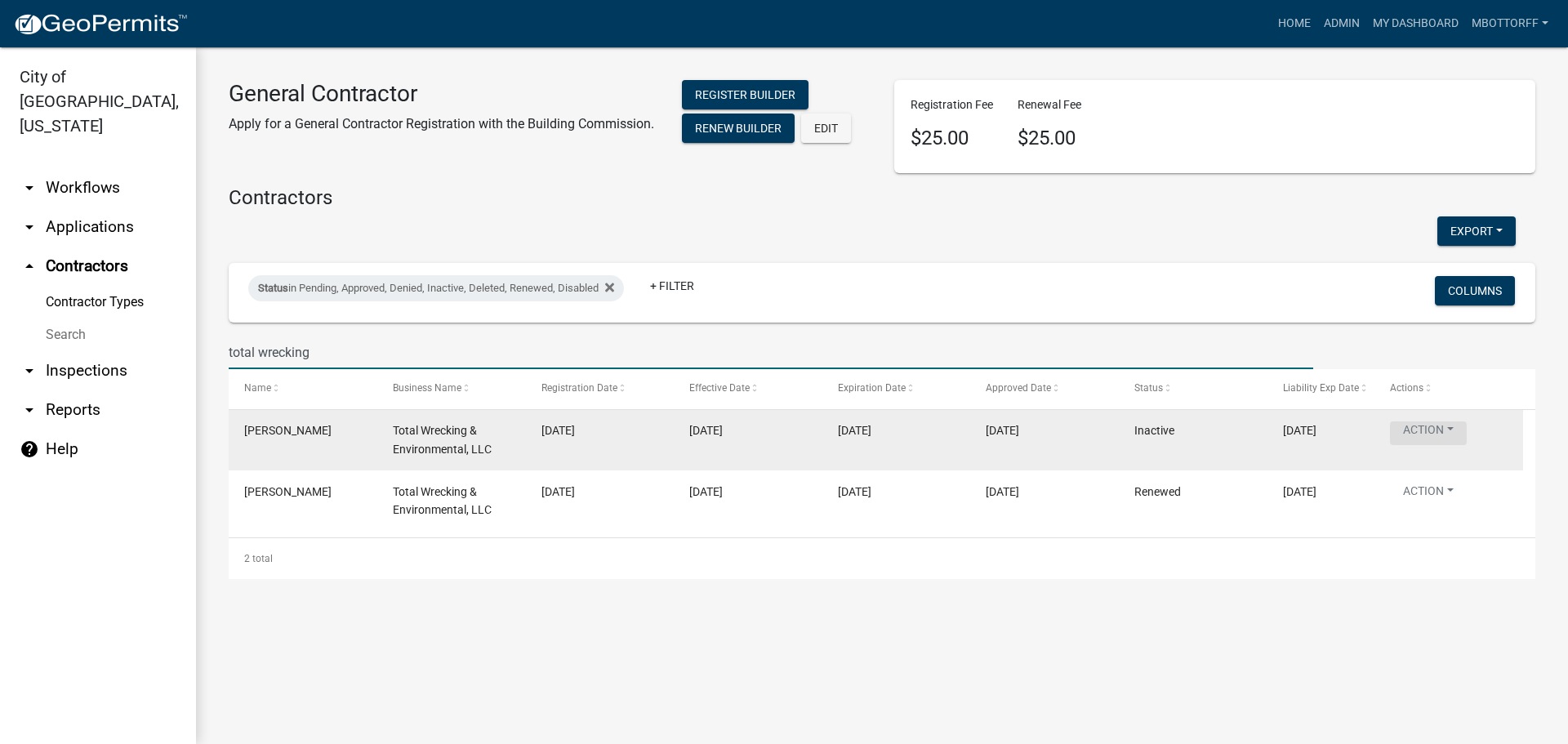
type input "total wrecking"
click at [1448, 430] on button "Action" at bounding box center [1428, 433] width 76 height 23
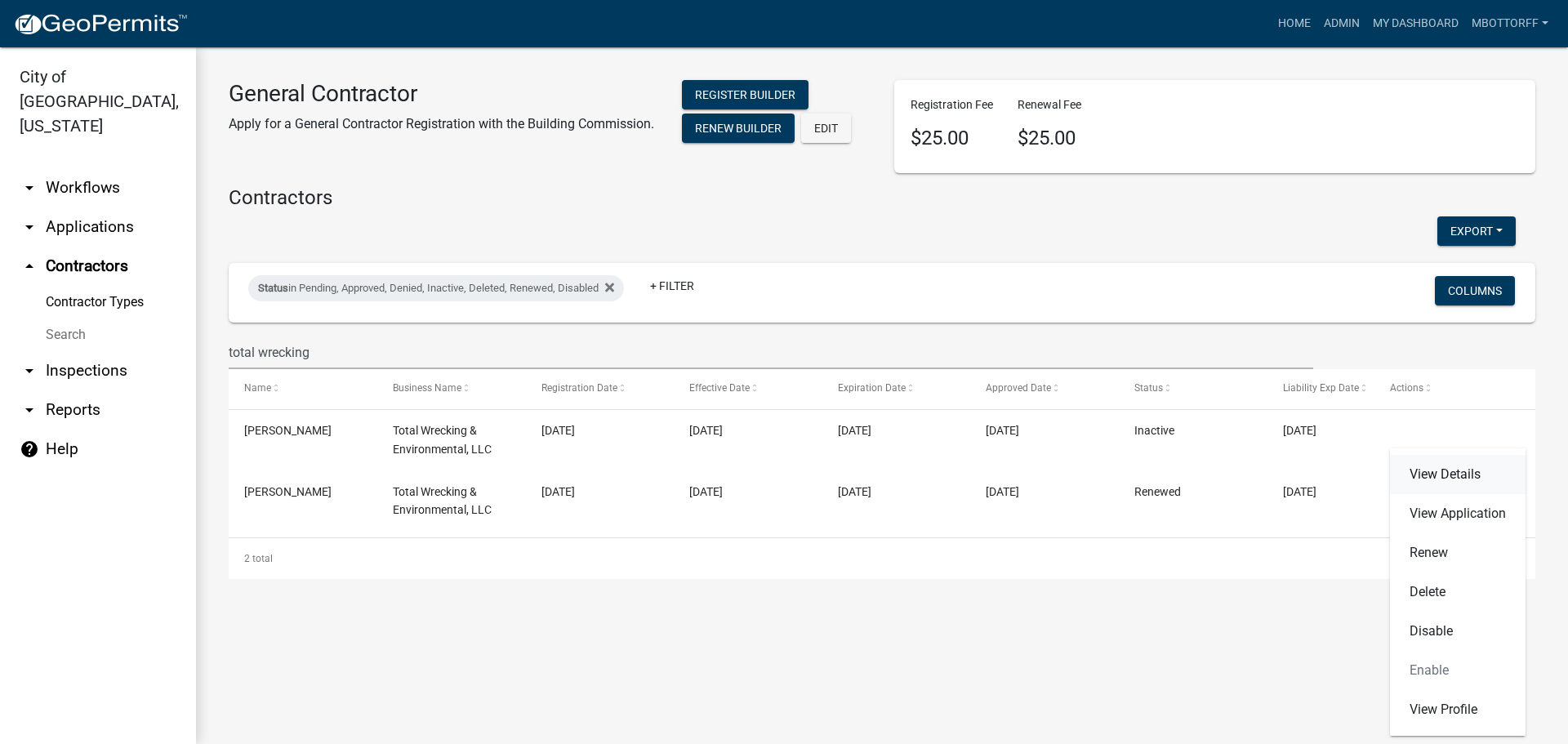
click at [1447, 472] on link "View Details" at bounding box center [1458, 475] width 136 height 39
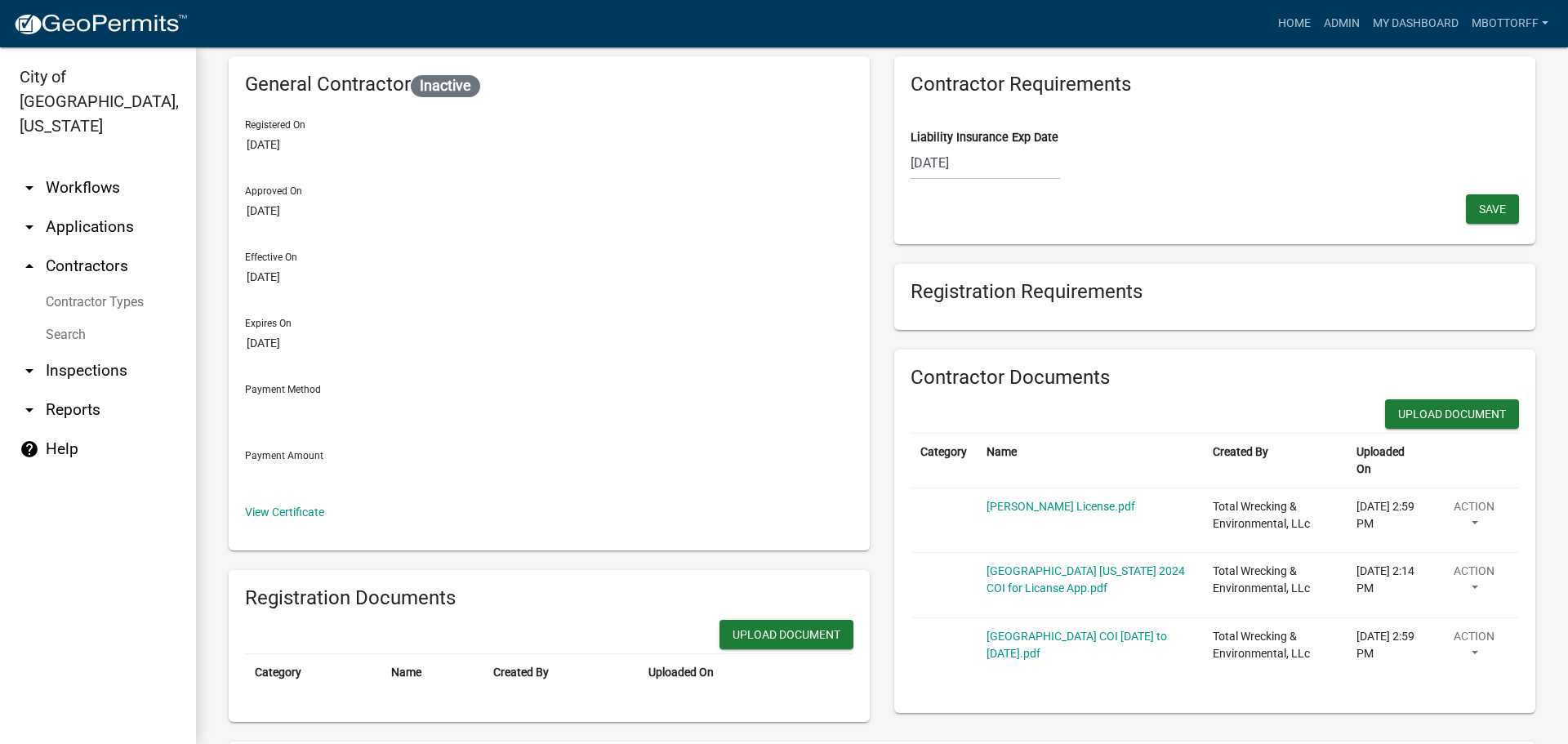
scroll to position [163, 0]
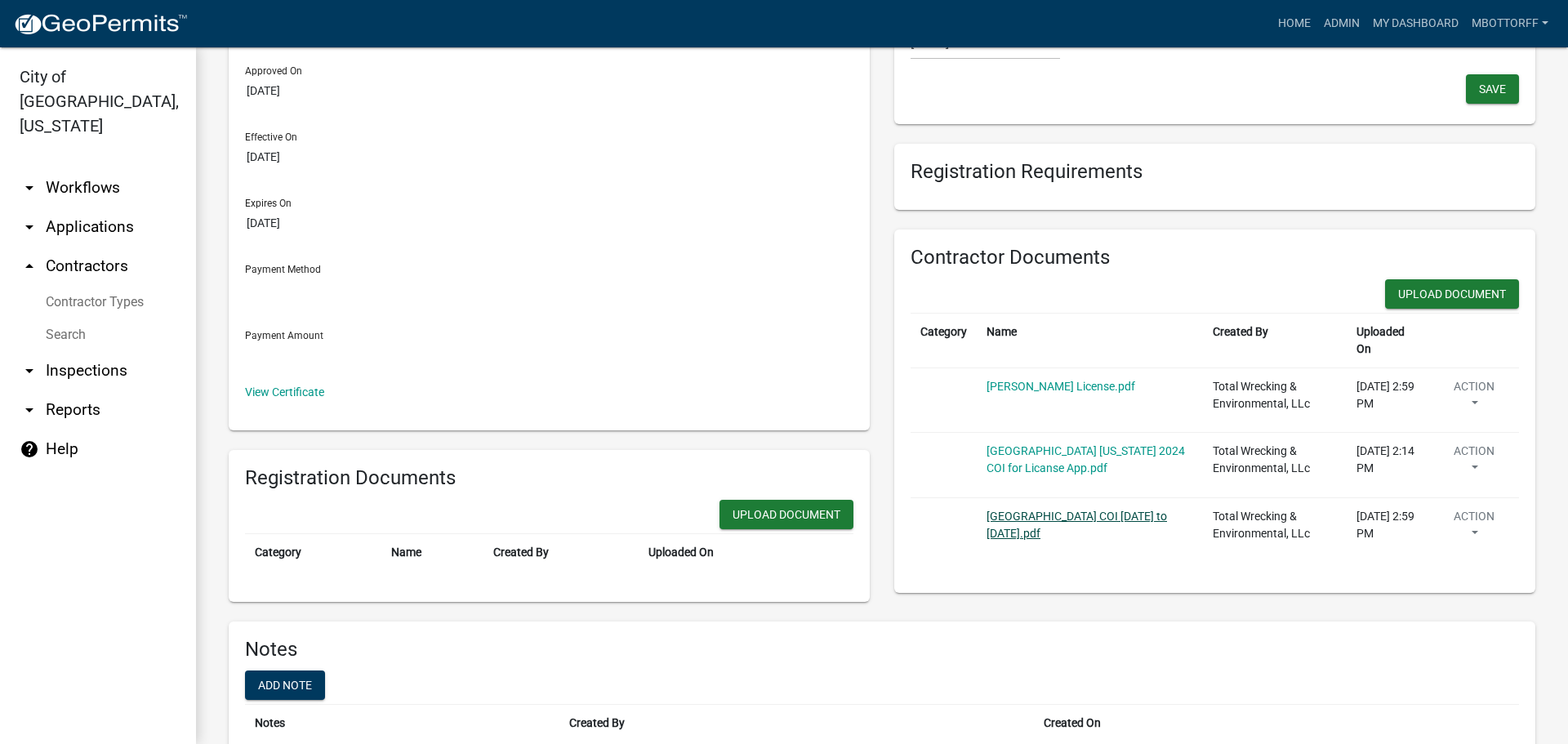
click at [1042, 509] on link "Jeffersonville City COI June 22 2024 to June 22 2025.pdf" at bounding box center [1076, 524] width 181 height 30
click at [1042, 444] on link "Jeffersonville Indiana 2024 COI for Licanse App.pdf" at bounding box center [1085, 459] width 198 height 30
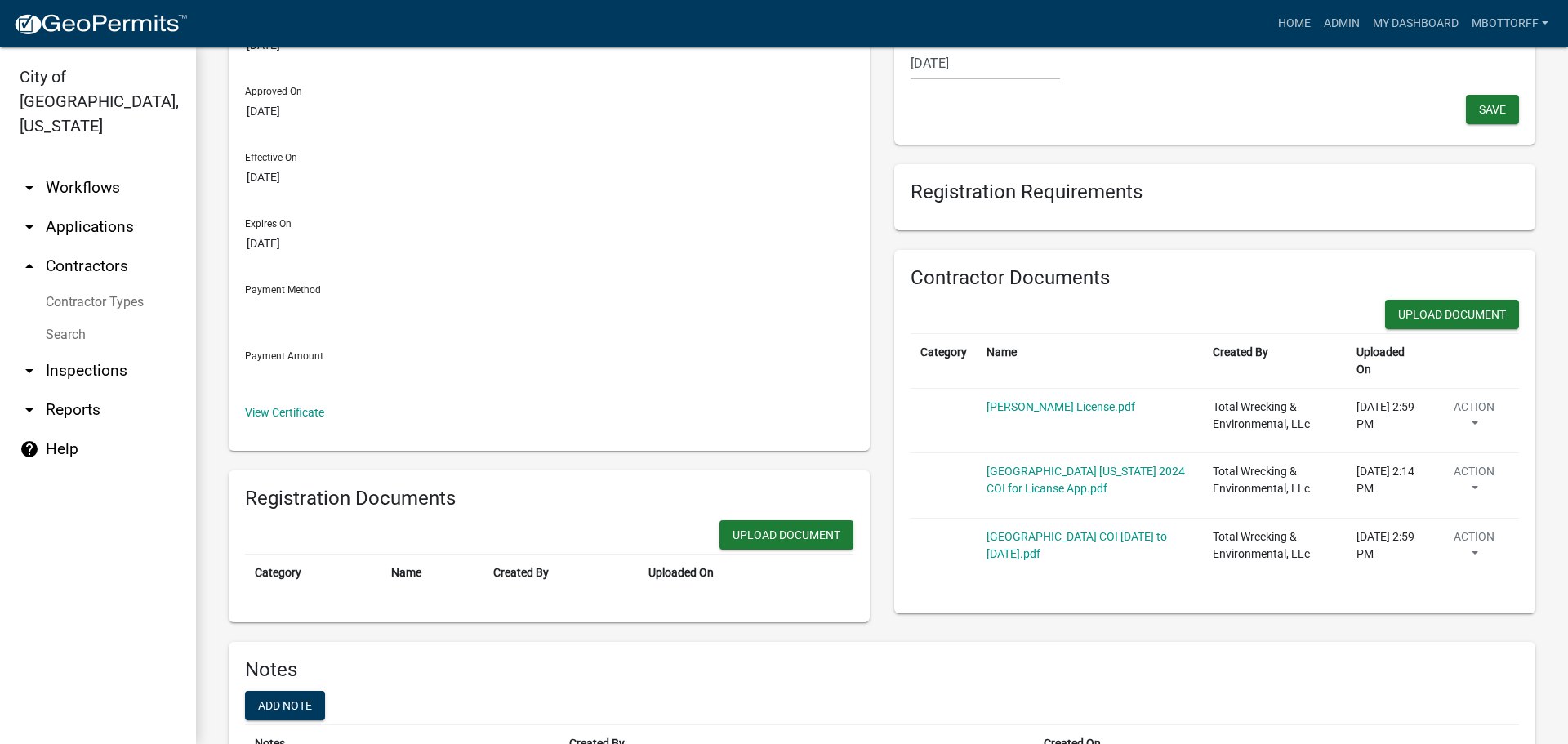
scroll to position [0, 0]
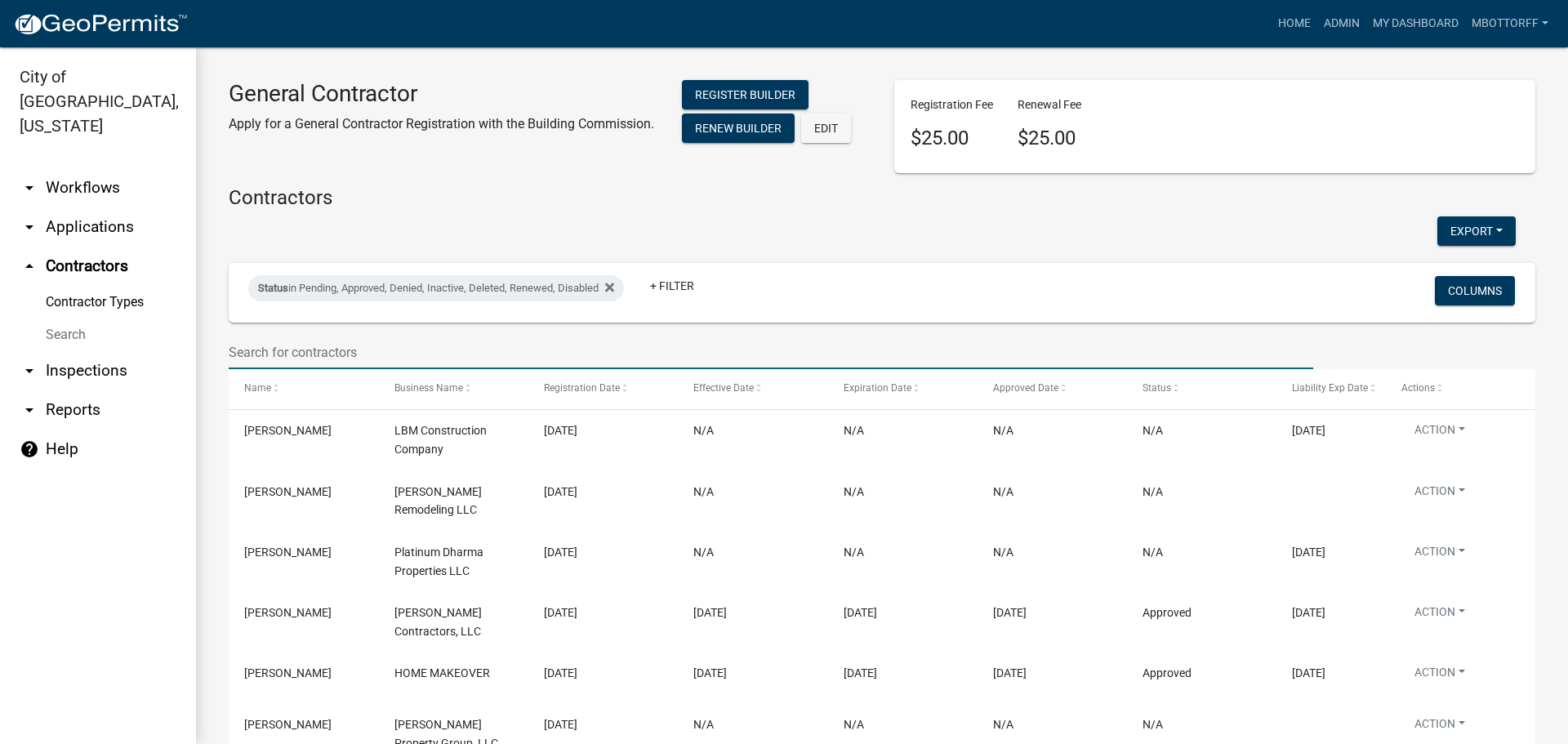
click at [261, 357] on input "text" at bounding box center [771, 352] width 1084 height 34
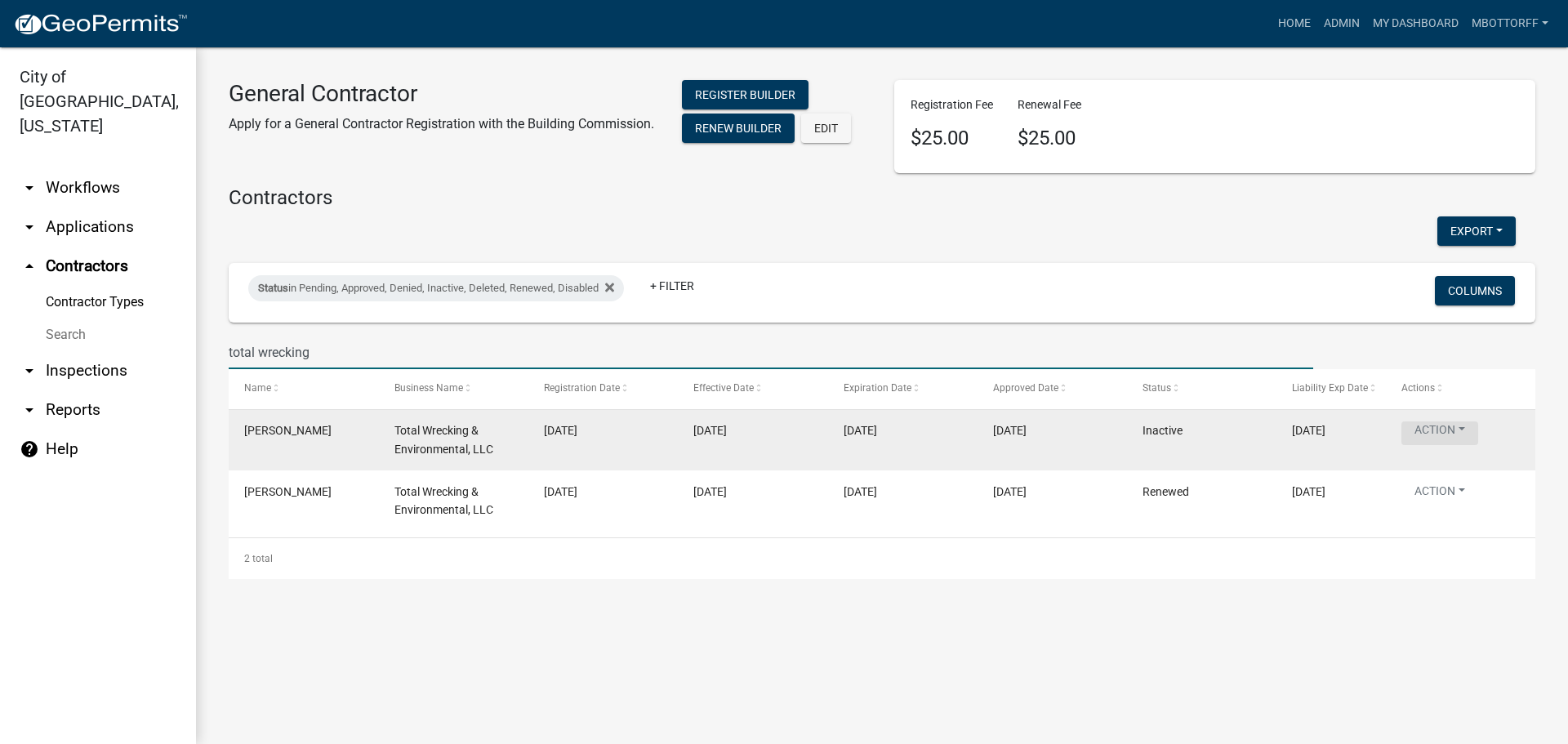
type input "total wrecking"
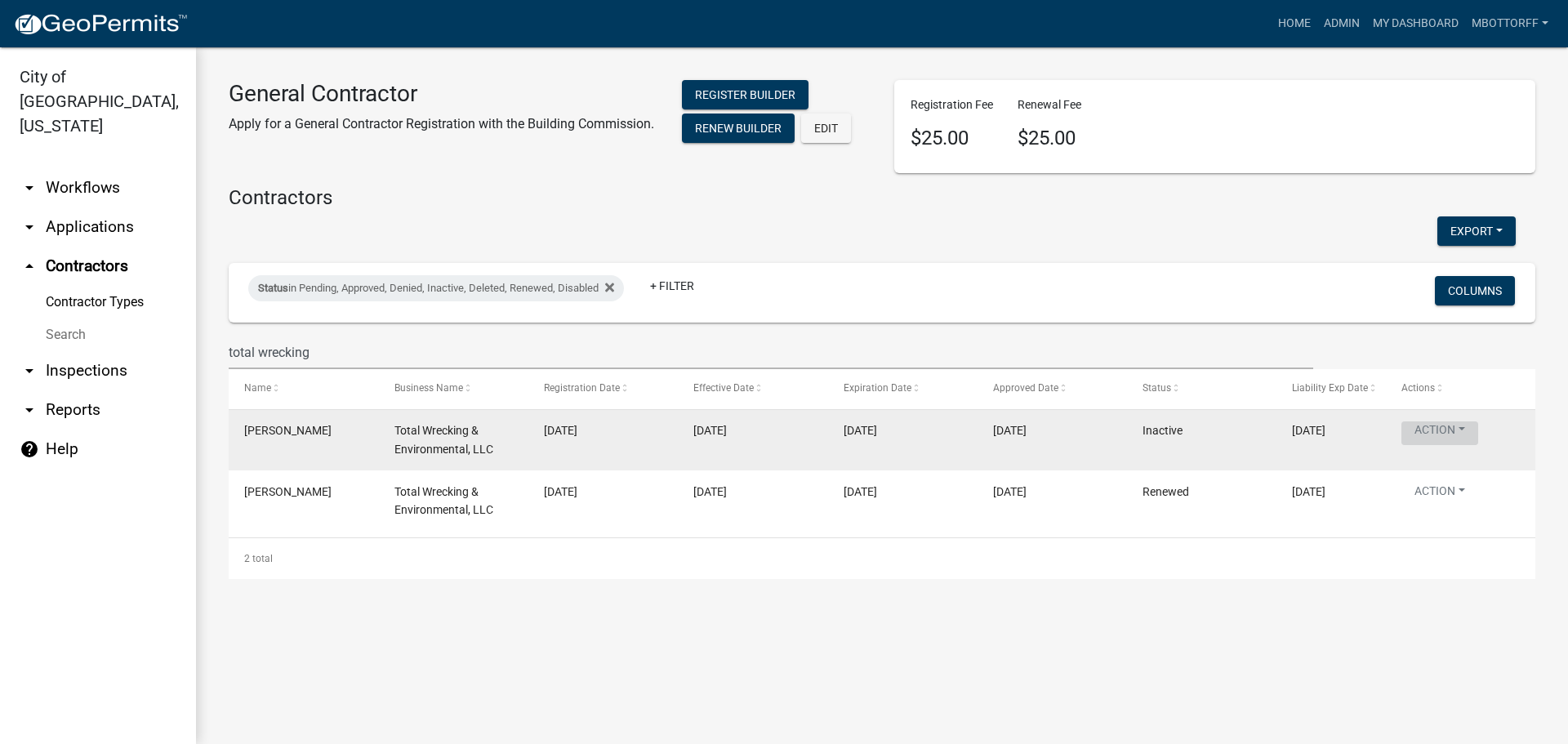
click at [1454, 428] on button "Action" at bounding box center [1439, 433] width 76 height 23
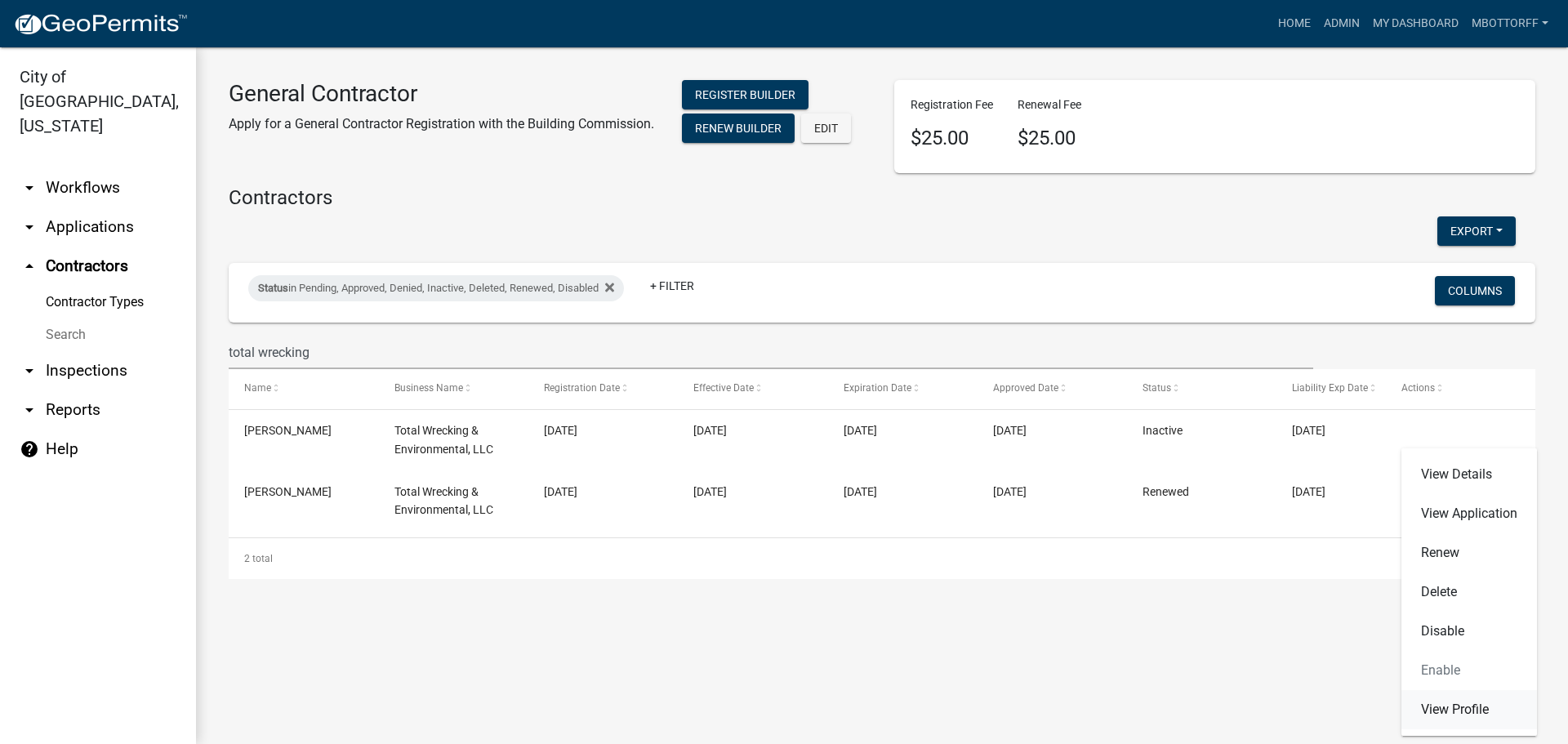
click at [1436, 712] on link "View Profile" at bounding box center [1469, 709] width 136 height 39
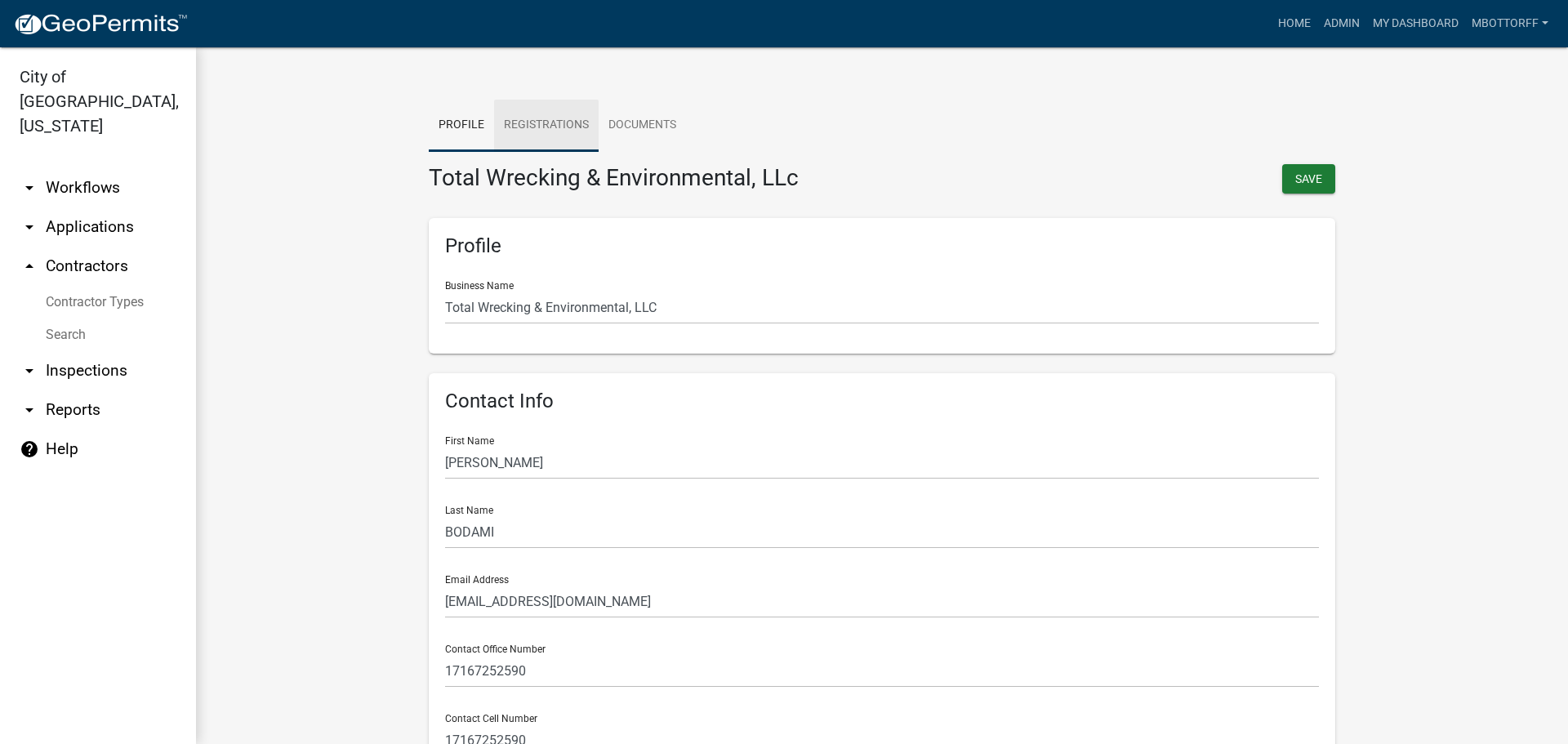
click at [544, 121] on link "Registrations" at bounding box center [546, 126] width 104 height 52
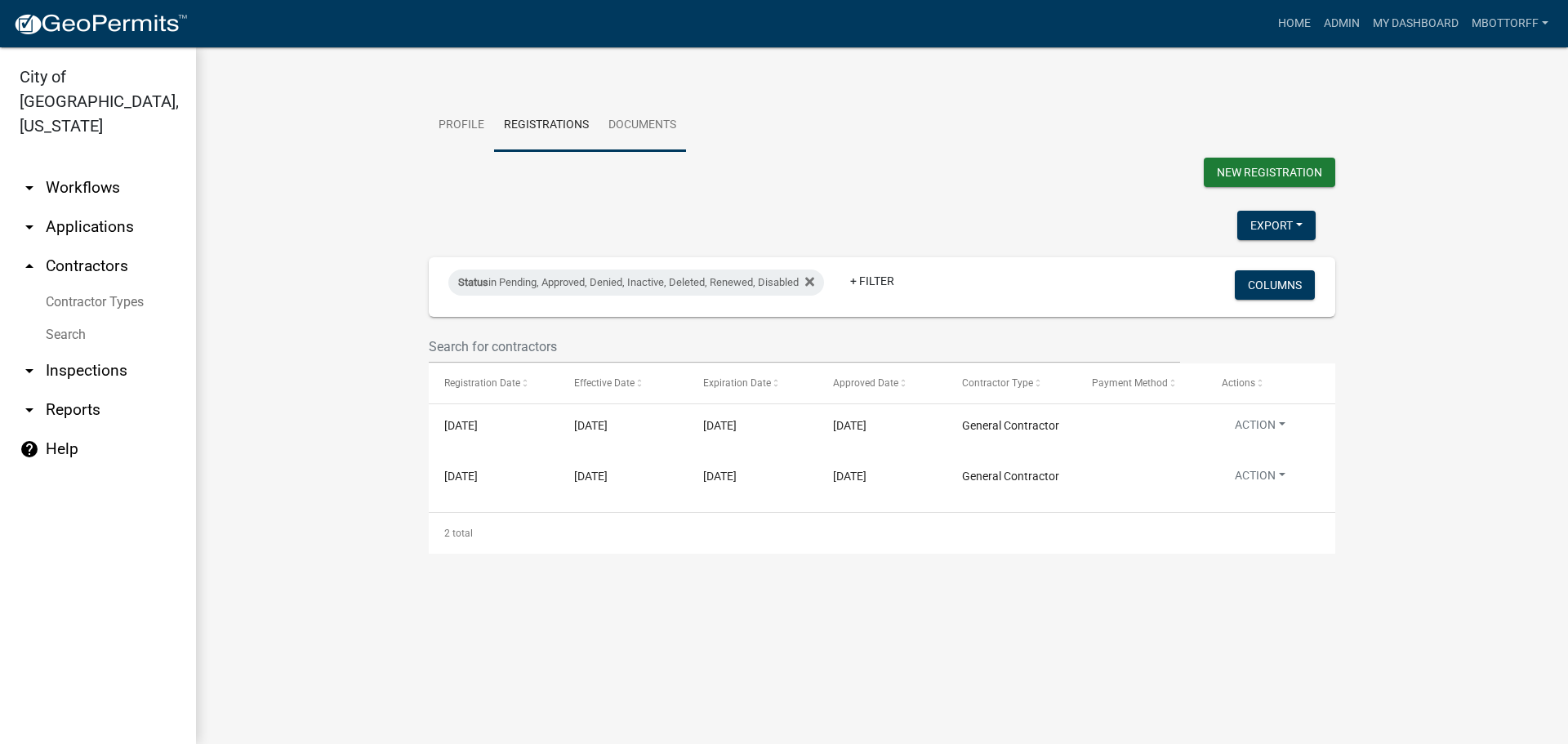
click at [632, 130] on link "Documents" at bounding box center [642, 126] width 88 height 52
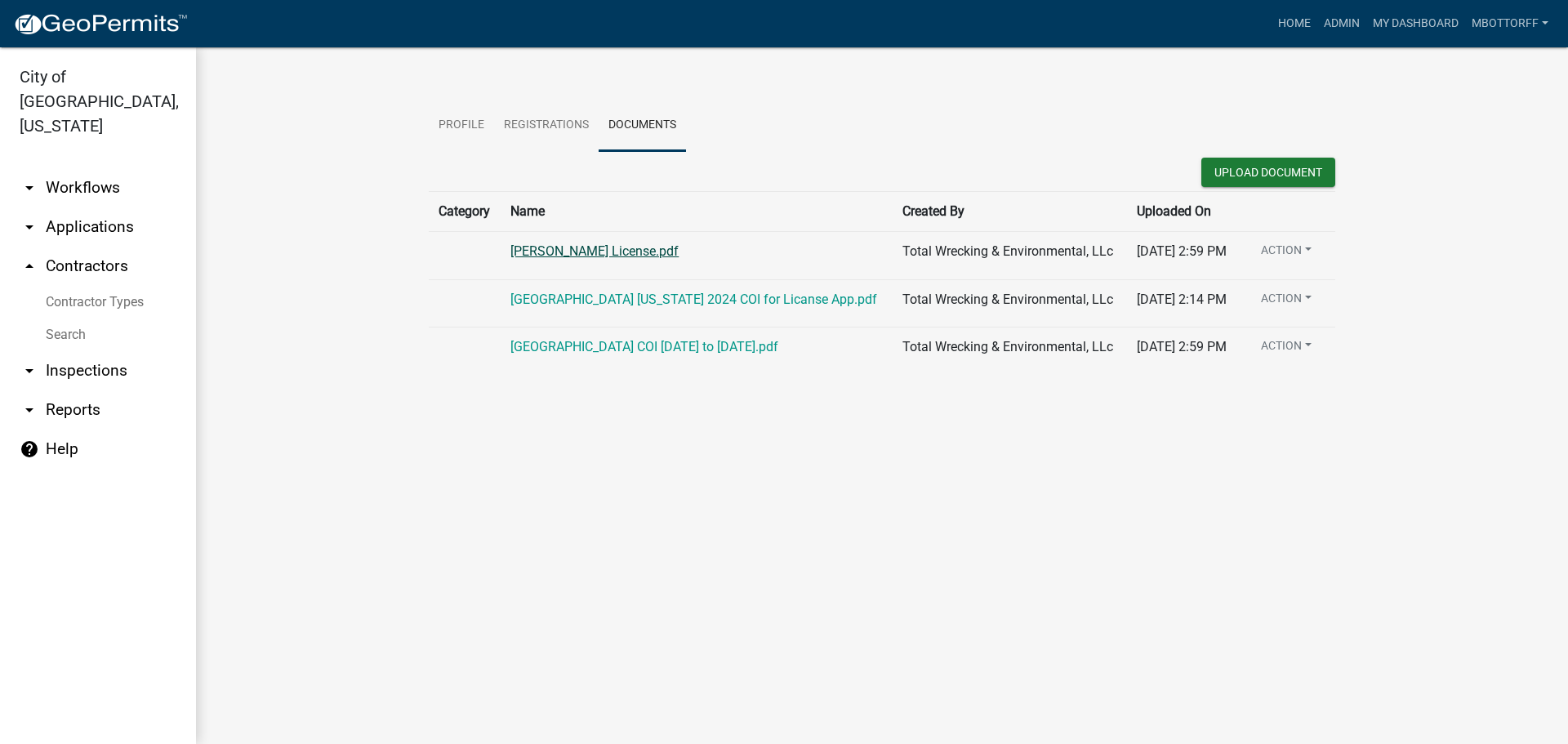
click at [625, 251] on link "Frank Drivers License.pdf" at bounding box center [594, 251] width 169 height 16
click at [92, 208] on link "arrow_drop_down Applications" at bounding box center [98, 227] width 196 height 39
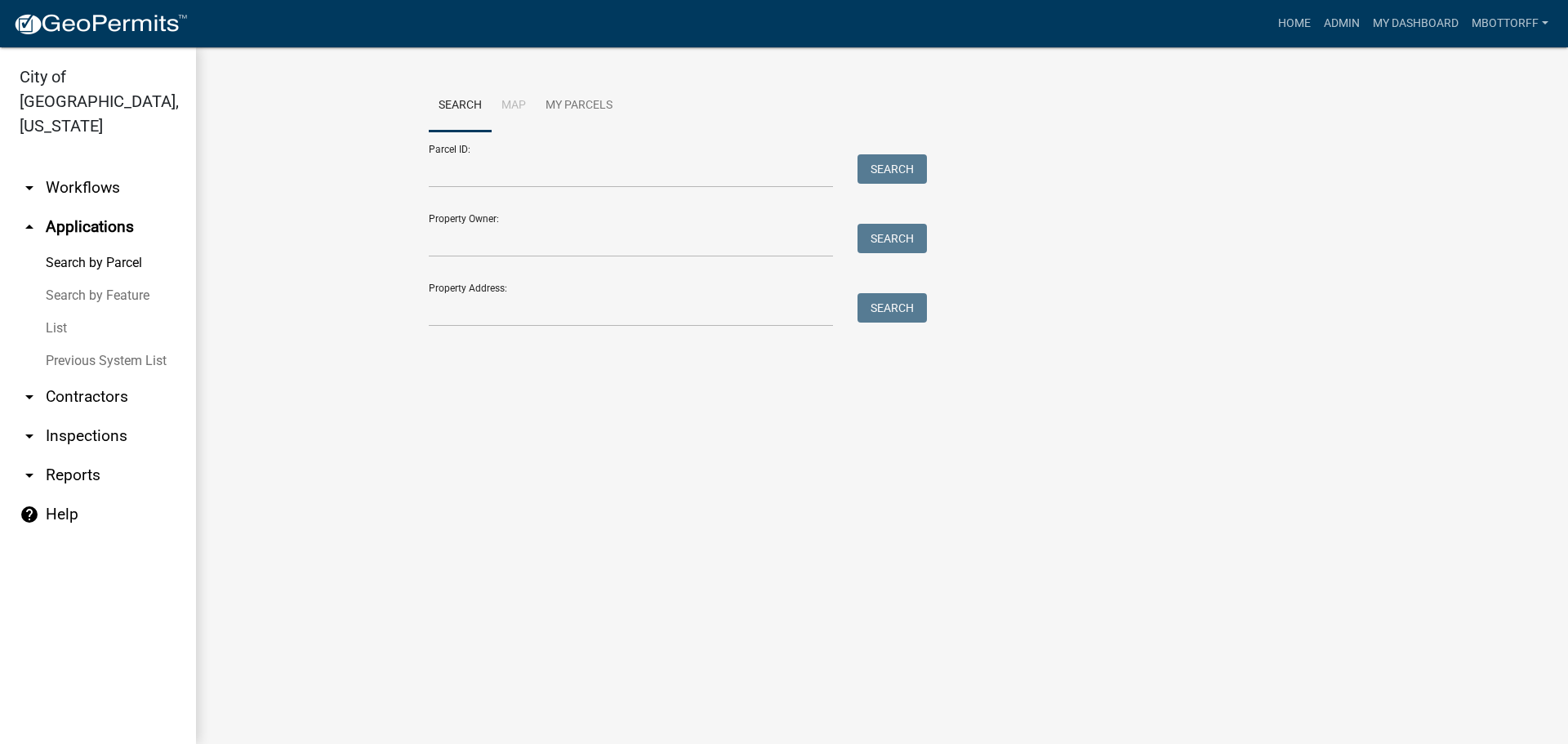
click at [104, 377] on link "arrow_drop_down Contractors" at bounding box center [98, 396] width 196 height 39
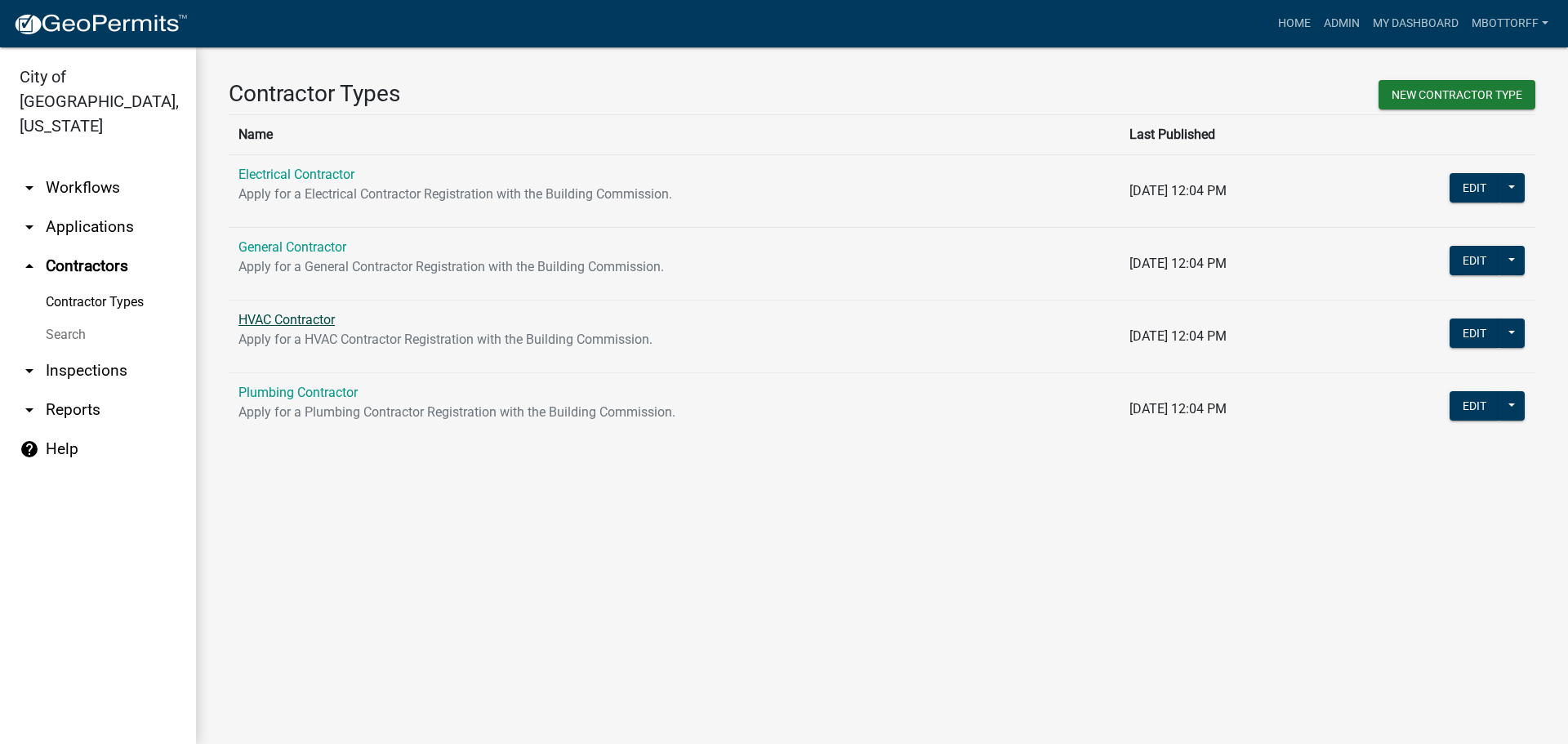
click at [308, 318] on link "HVAC Contractor" at bounding box center [286, 320] width 96 height 16
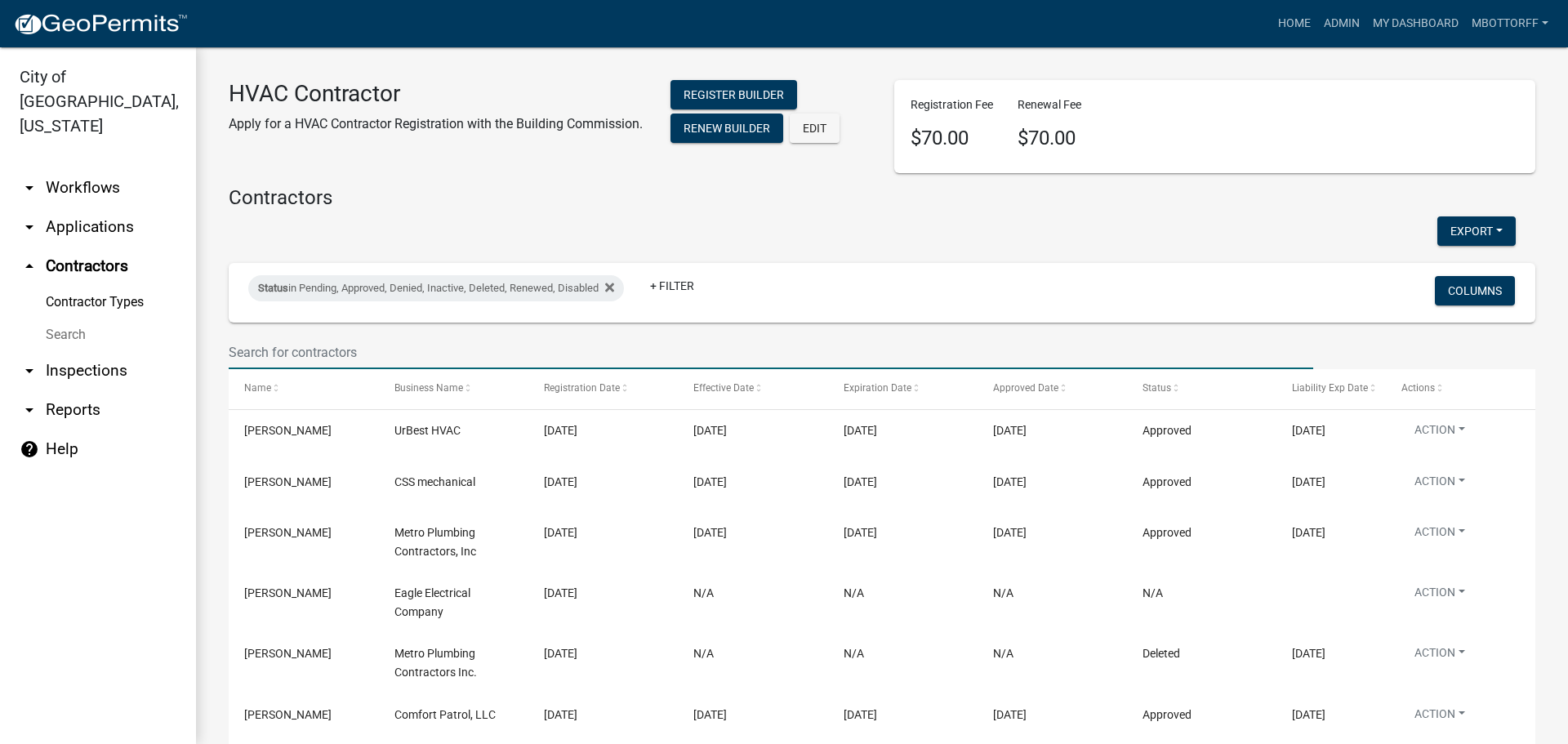
click at [295, 352] on input "text" at bounding box center [771, 352] width 1084 height 34
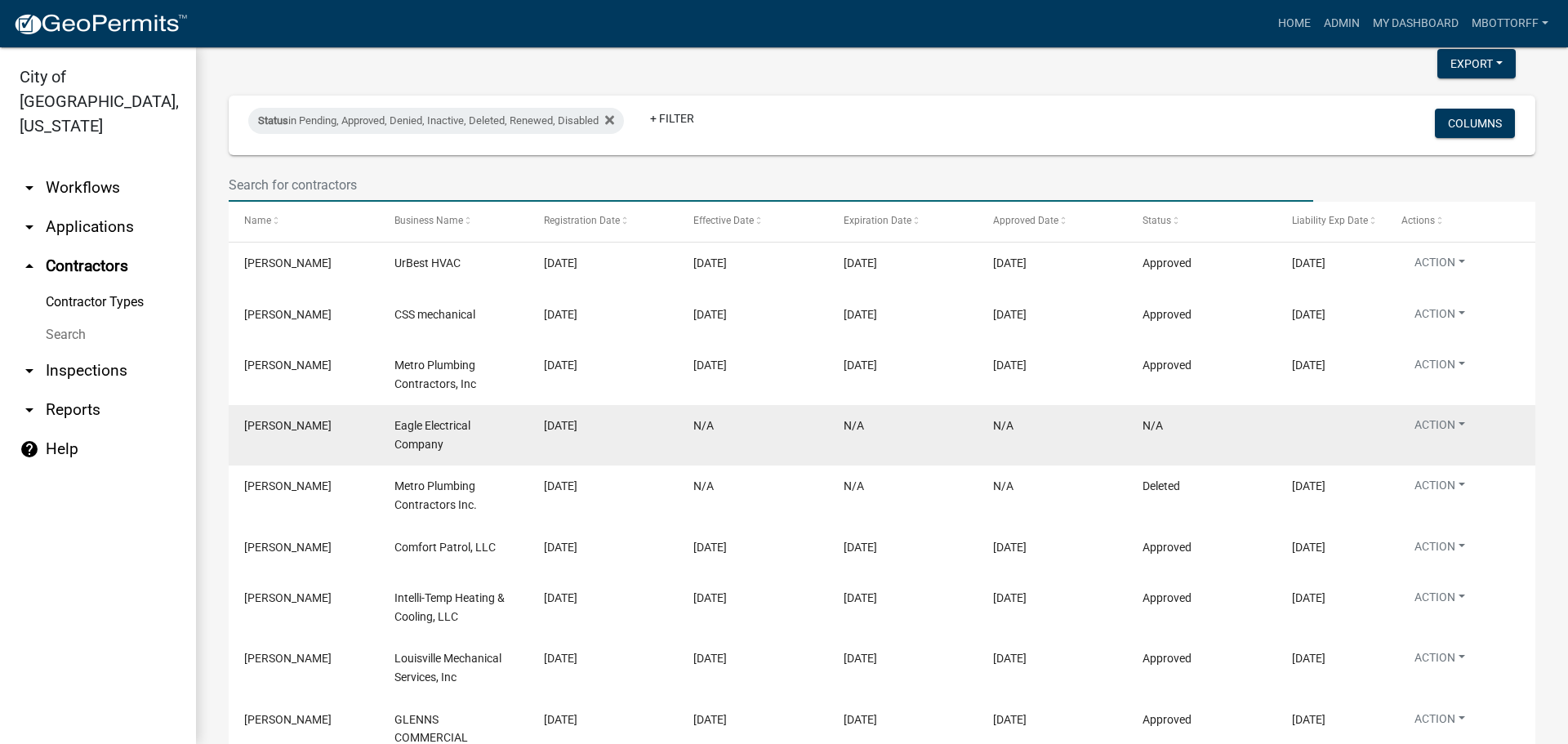
scroll to position [166, 0]
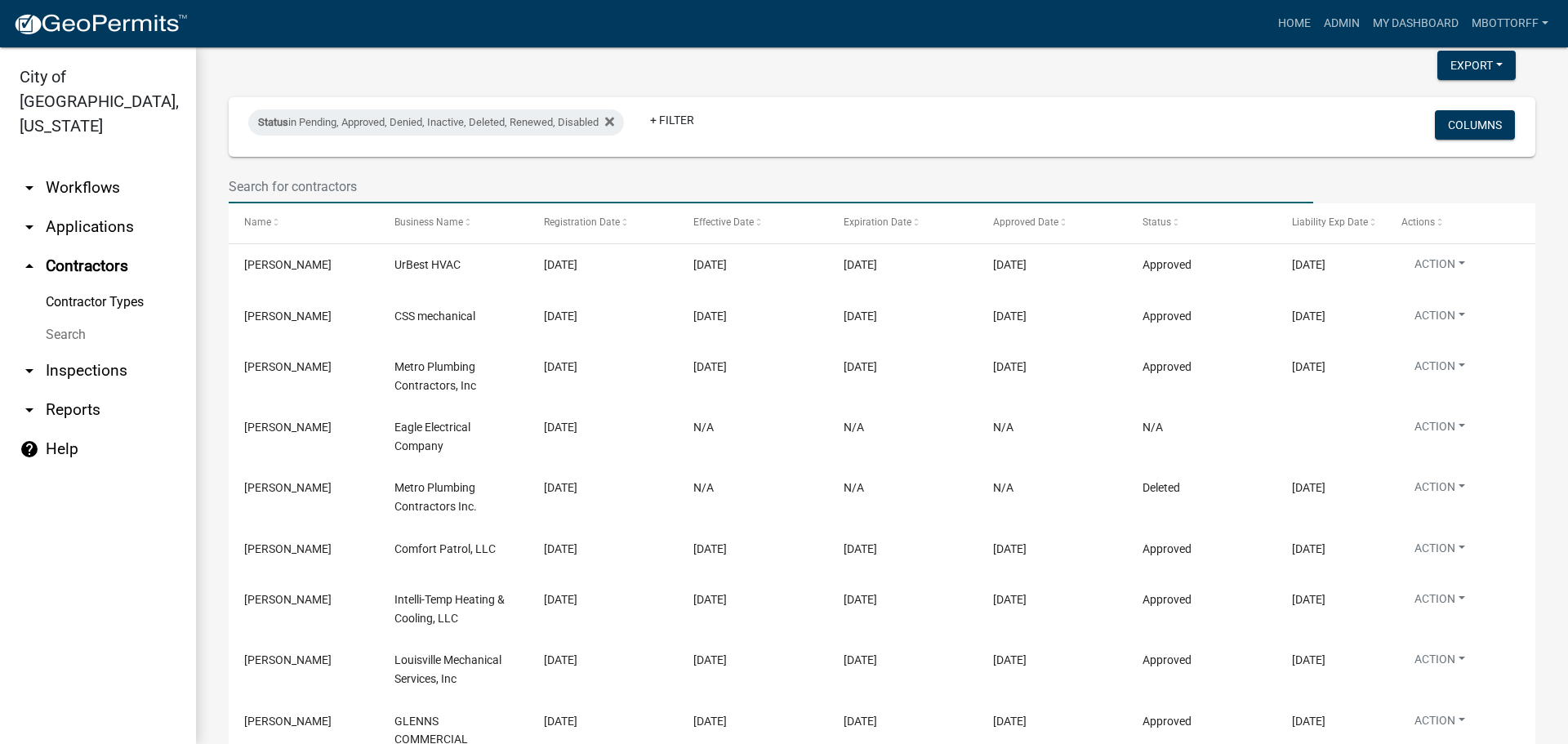
click at [41, 208] on link "arrow_drop_down Applications" at bounding box center [98, 227] width 196 height 39
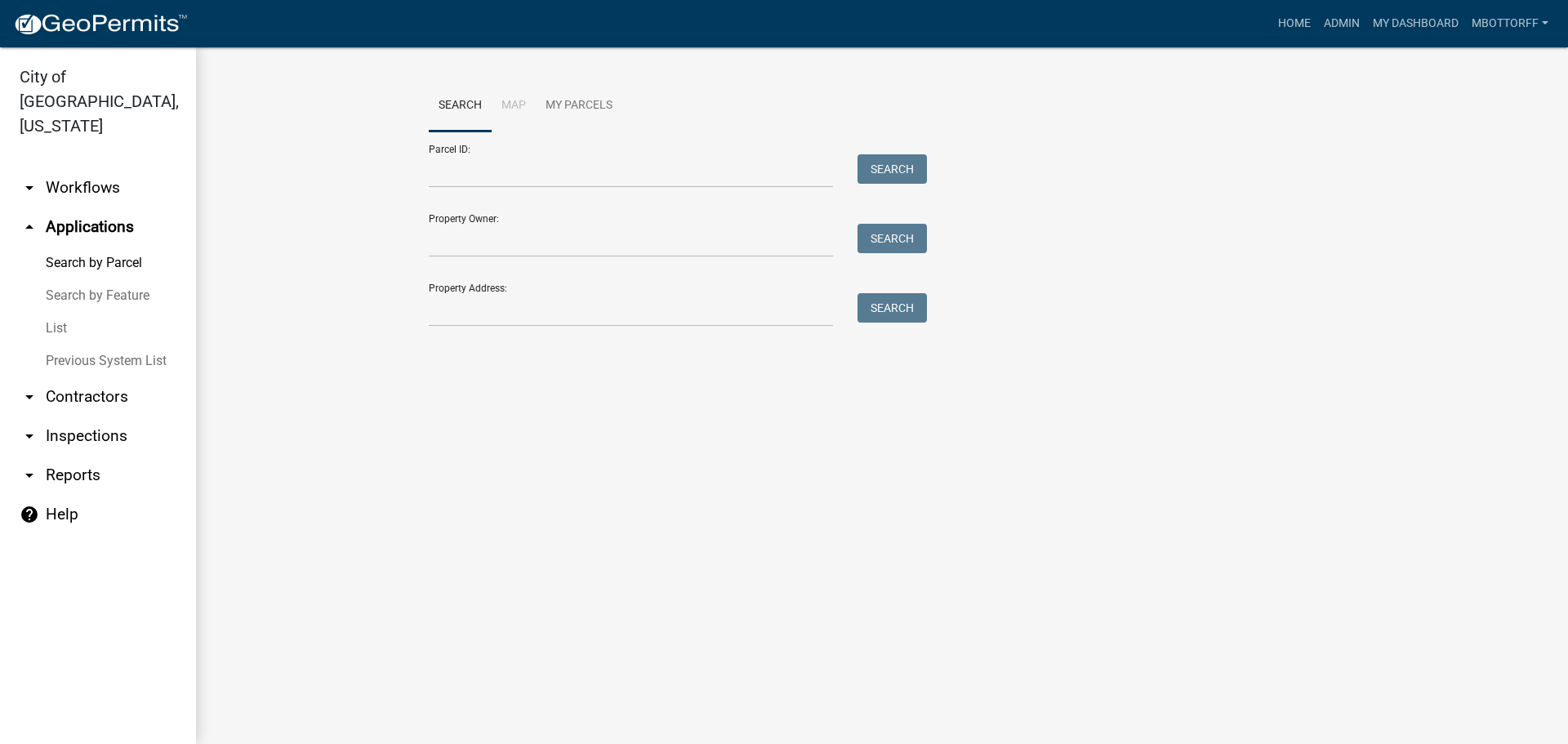
click at [59, 312] on link "List" at bounding box center [98, 329] width 196 height 33
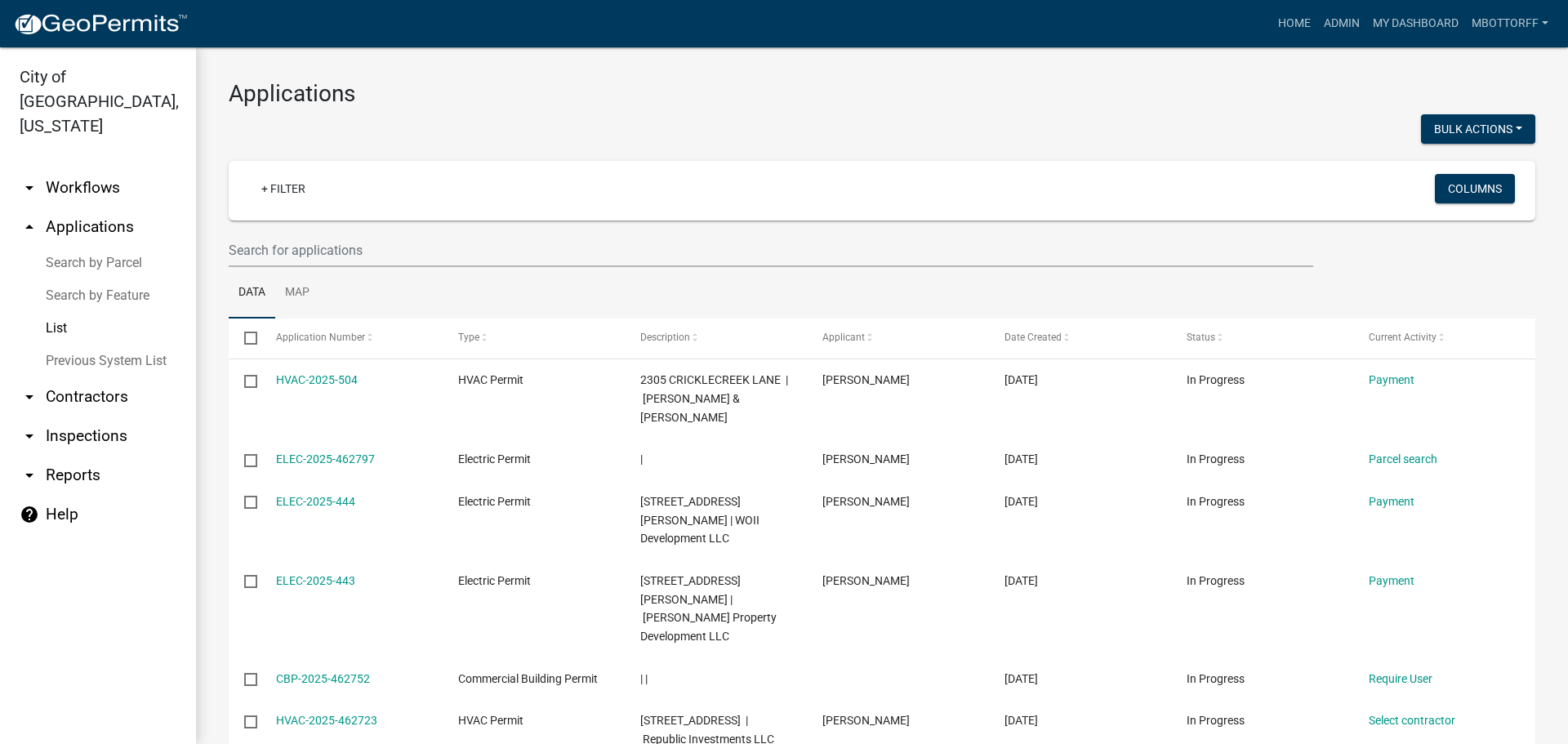
click at [74, 169] on link "arrow_drop_down Workflows" at bounding box center [98, 188] width 196 height 39
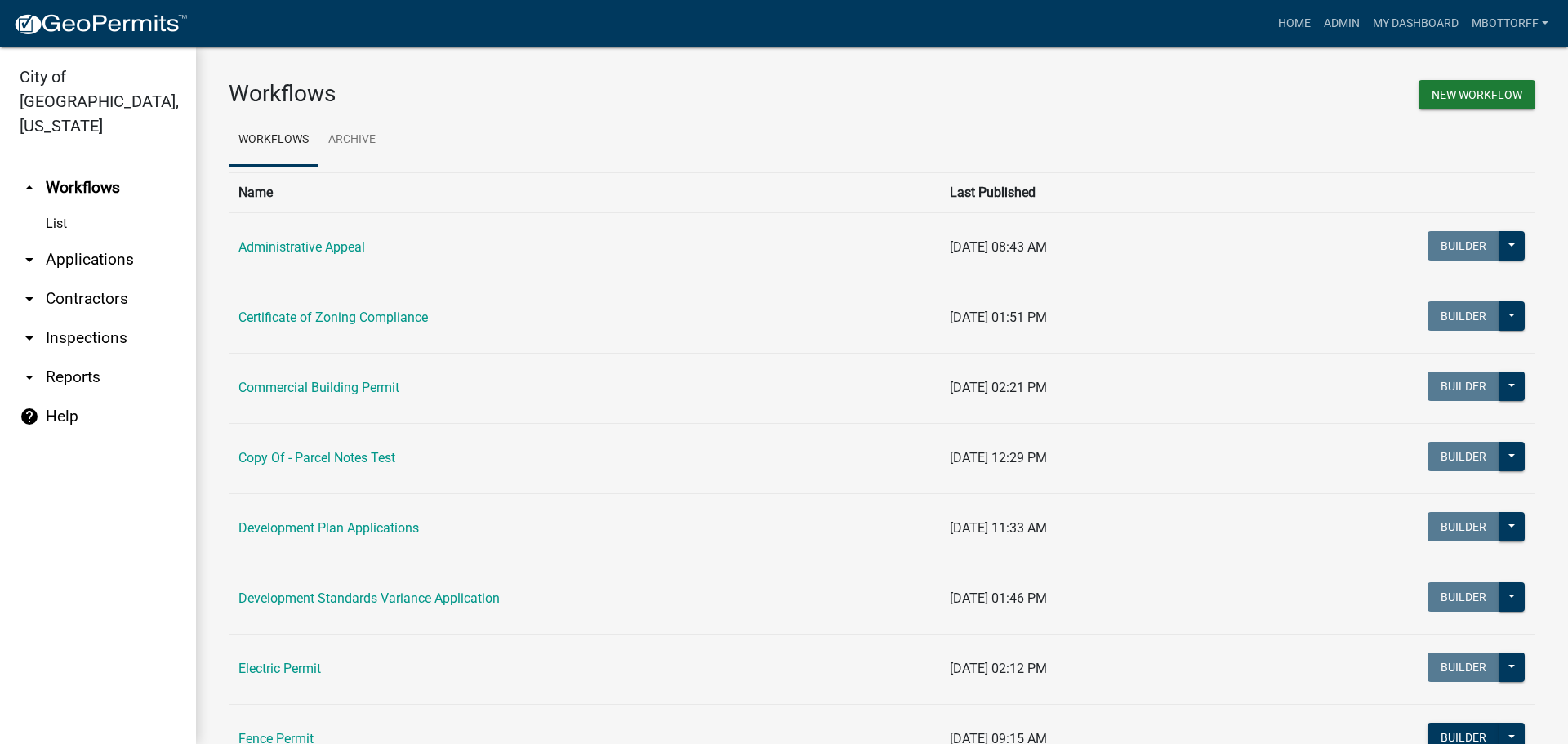
click at [58, 208] on link "List" at bounding box center [98, 224] width 196 height 33
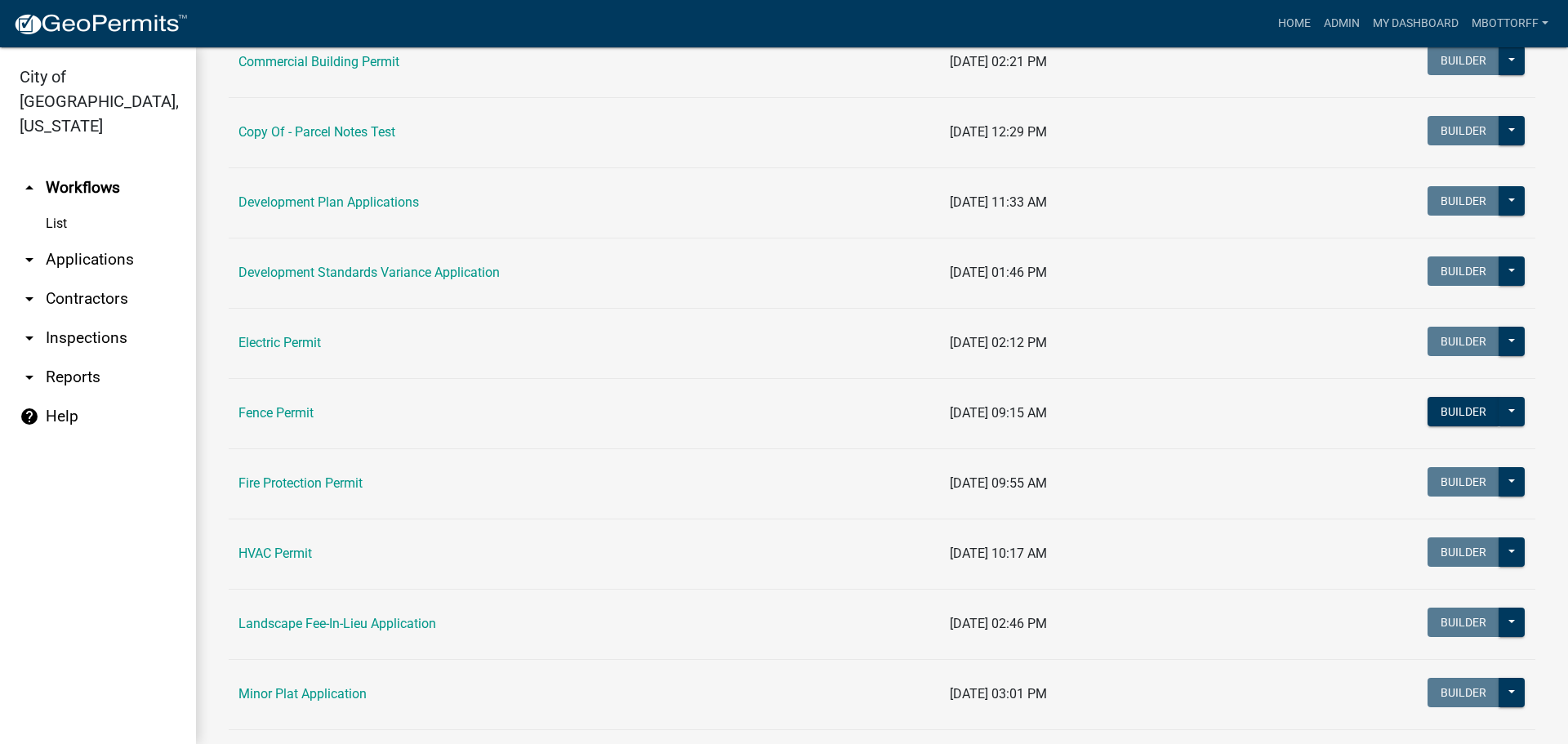
scroll to position [327, 0]
click at [292, 339] on link "Electric Permit" at bounding box center [279, 342] width 83 height 16
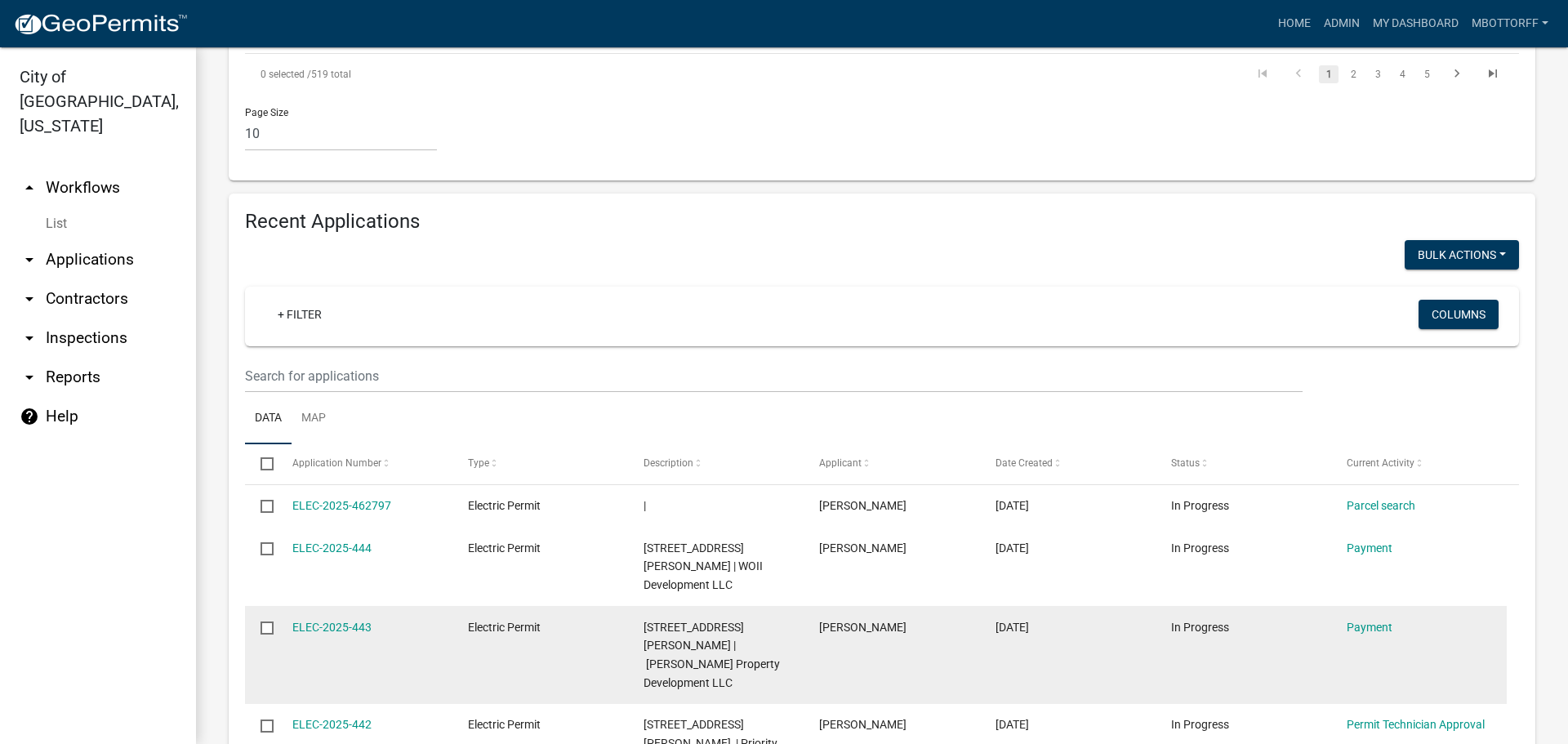
scroll to position [1552, 0]
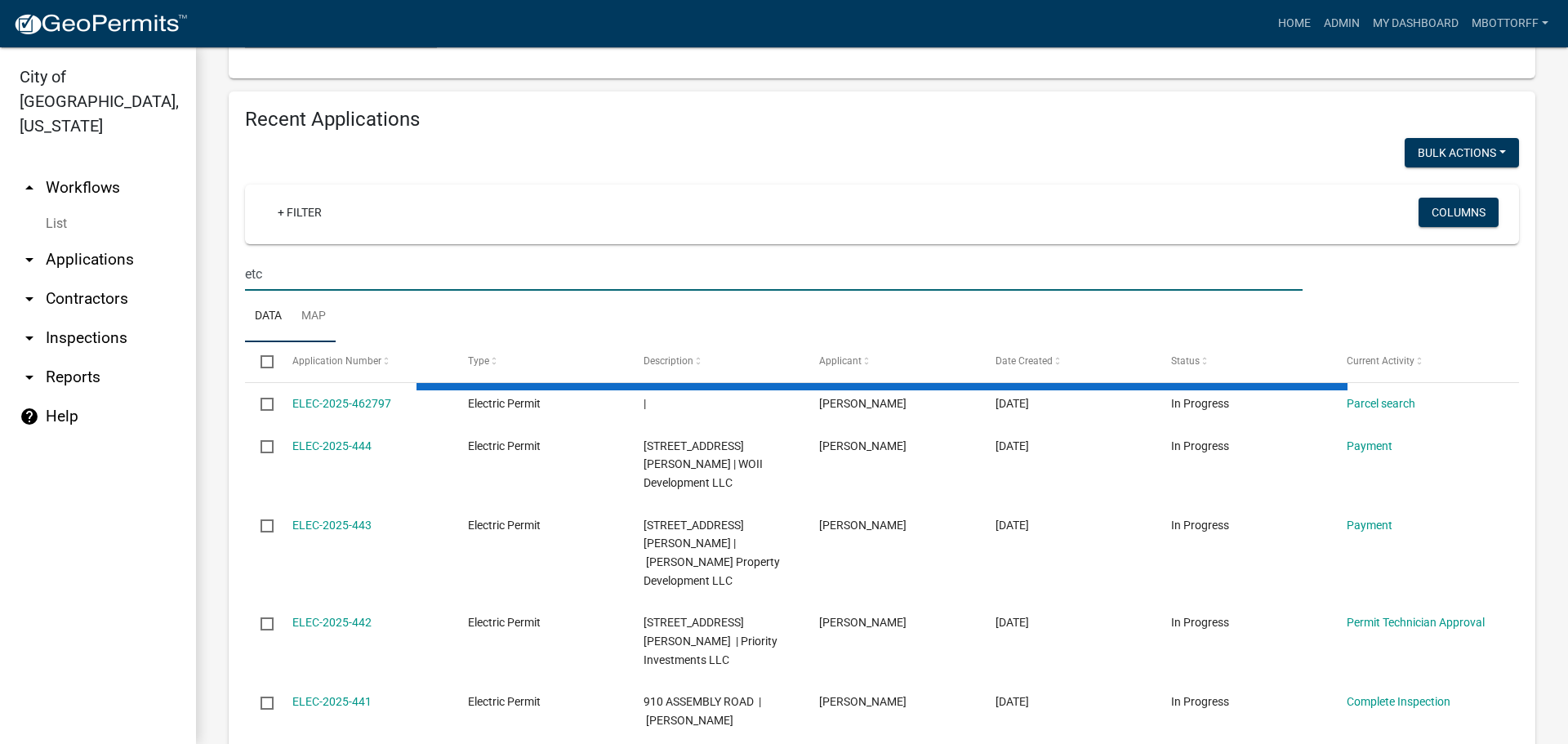
scroll to position [1478, 0]
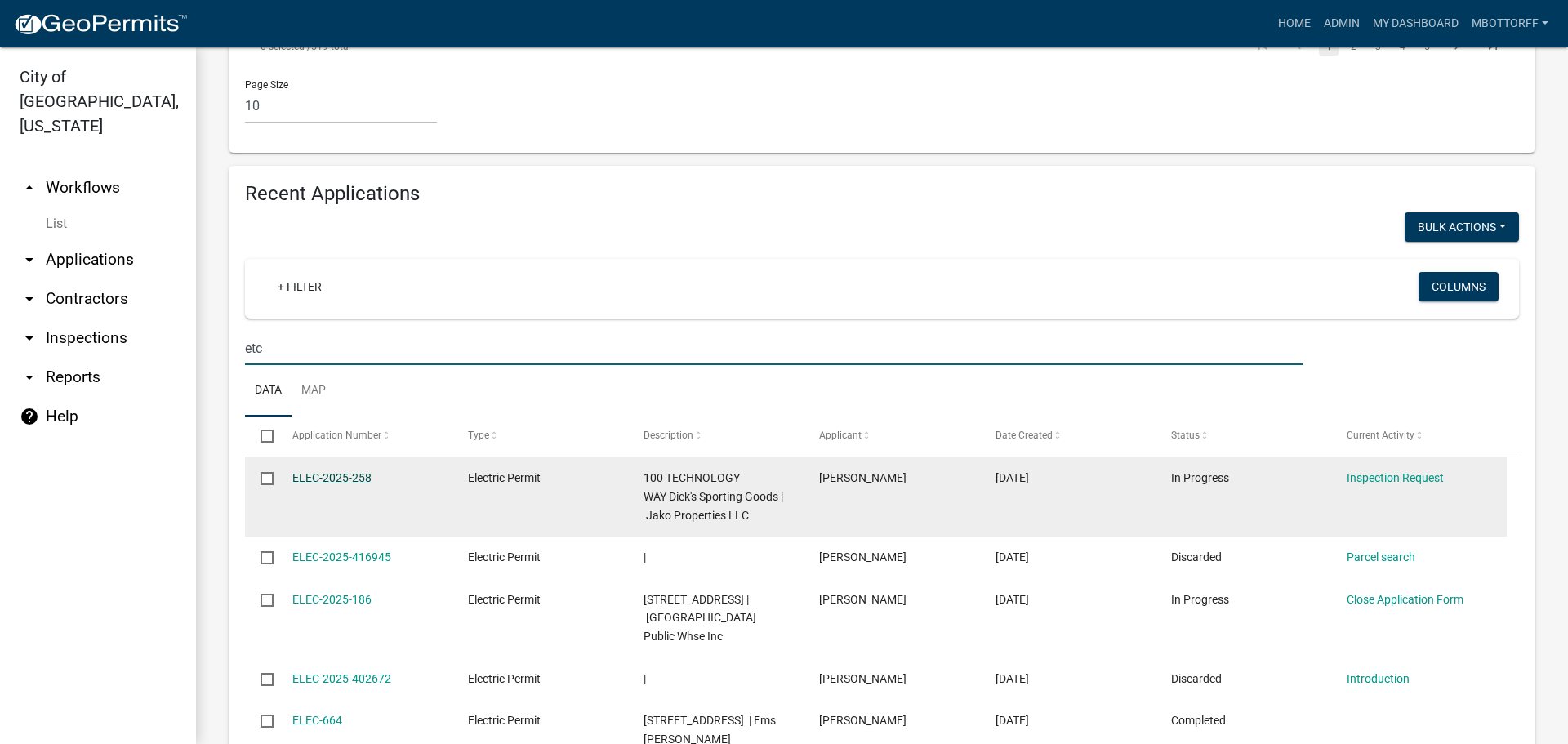
type input "etc"
click at [321, 471] on link "ELEC-2025-258" at bounding box center [331, 477] width 79 height 13
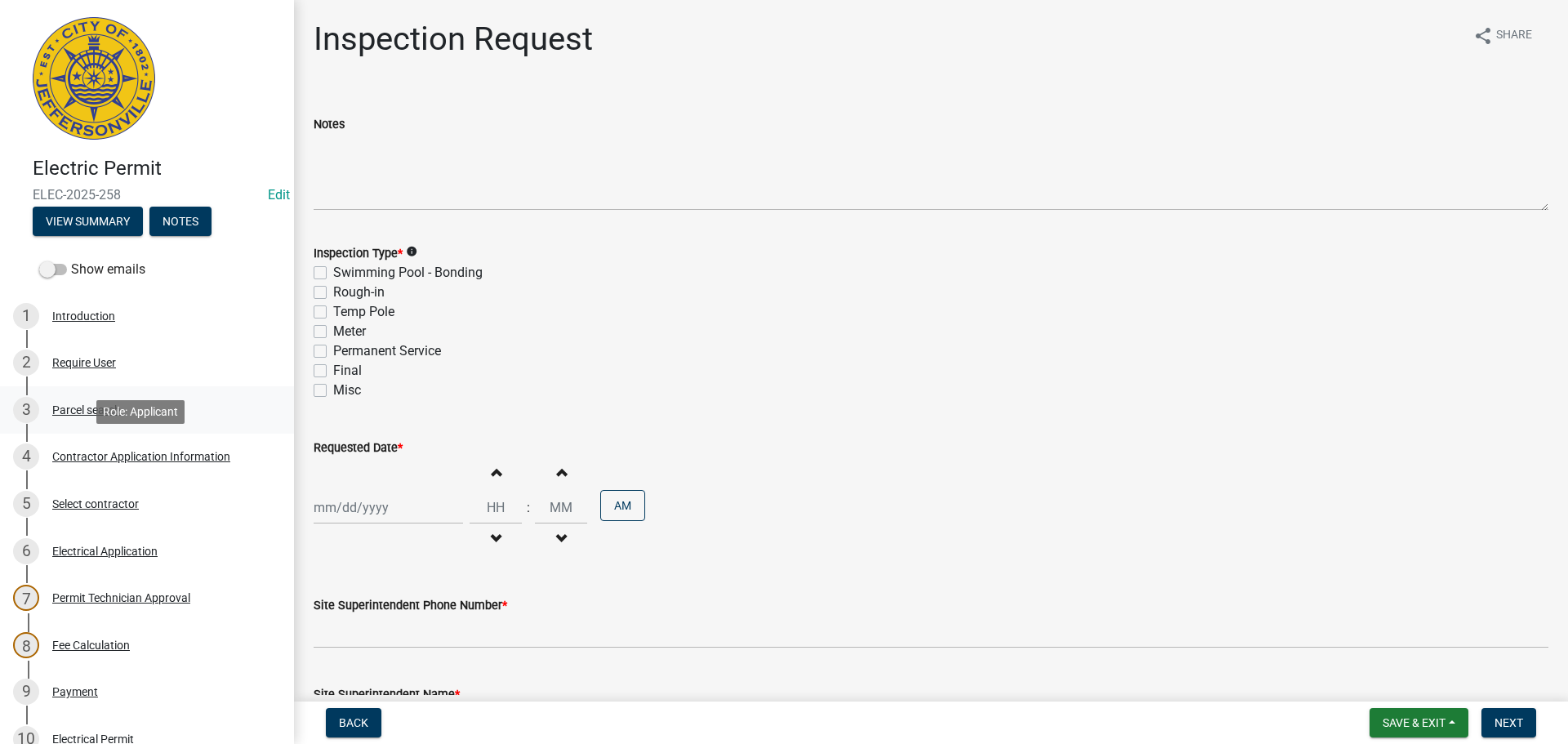
drag, startPoint x: 78, startPoint y: 453, endPoint x: 274, endPoint y: 396, distance: 204.1
click at [80, 453] on div "Contractor Application Information" at bounding box center [141, 456] width 178 height 11
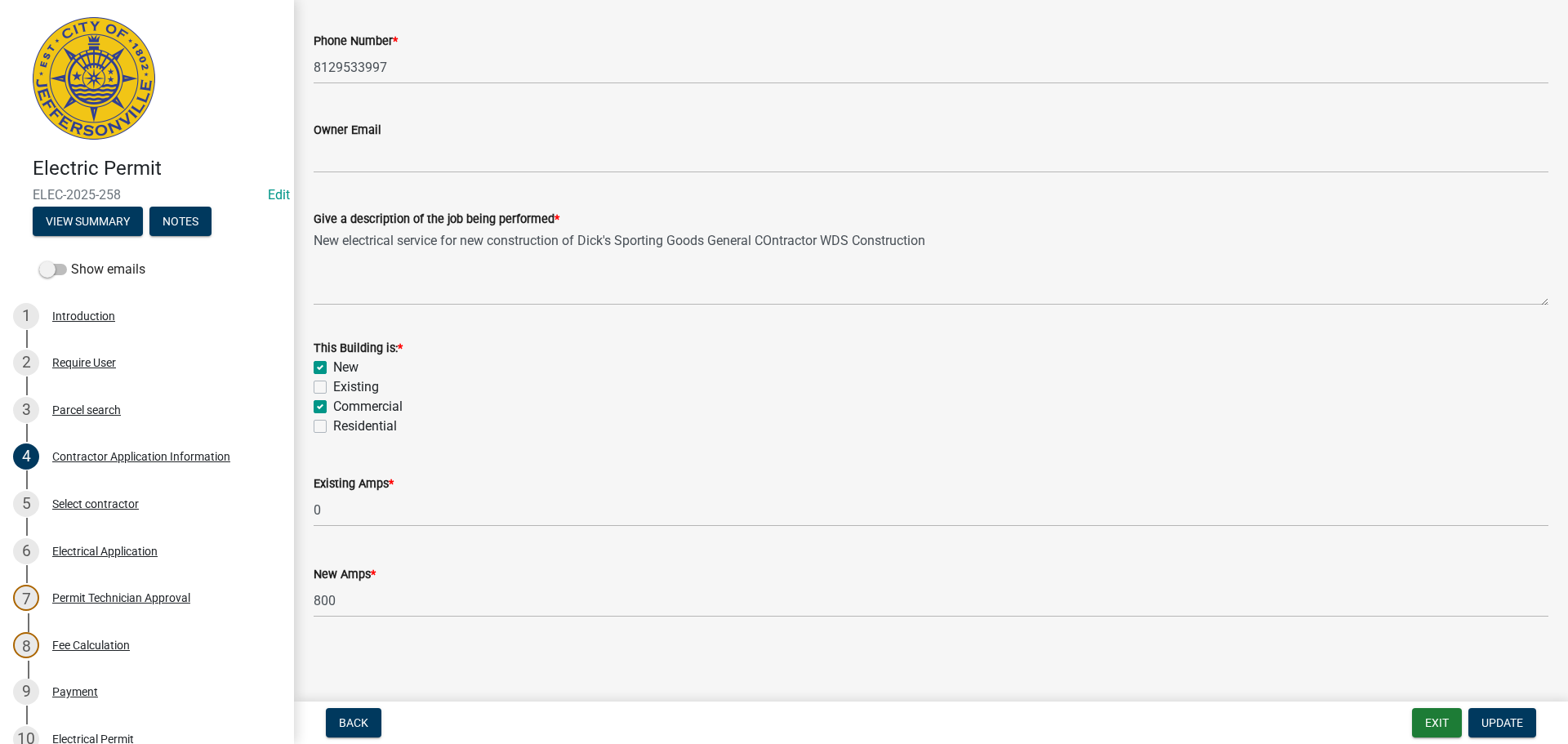
scroll to position [659, 0]
click at [89, 504] on div "Select contractor" at bounding box center [96, 503] width 87 height 11
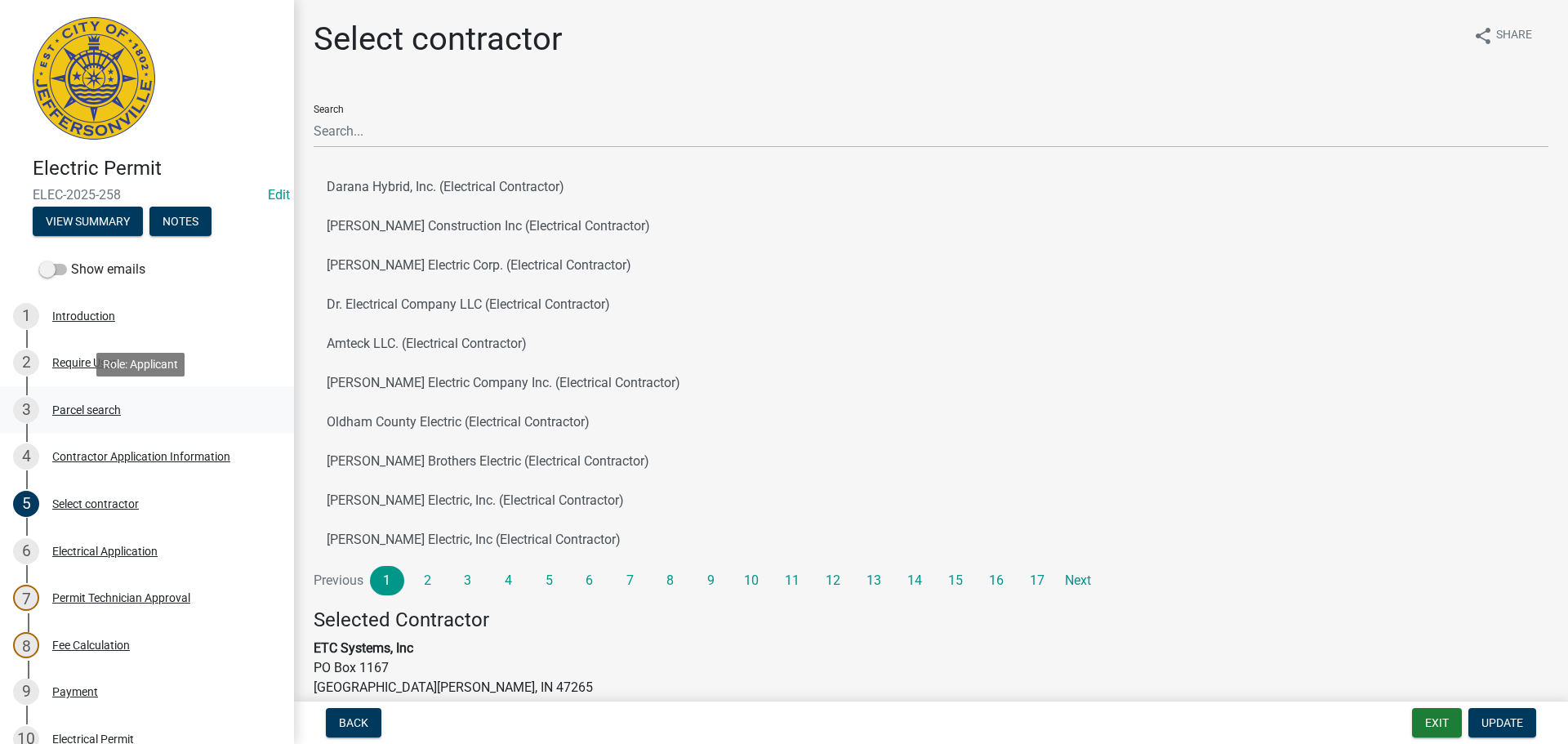
click at [96, 411] on div "Parcel search" at bounding box center [86, 409] width 69 height 11
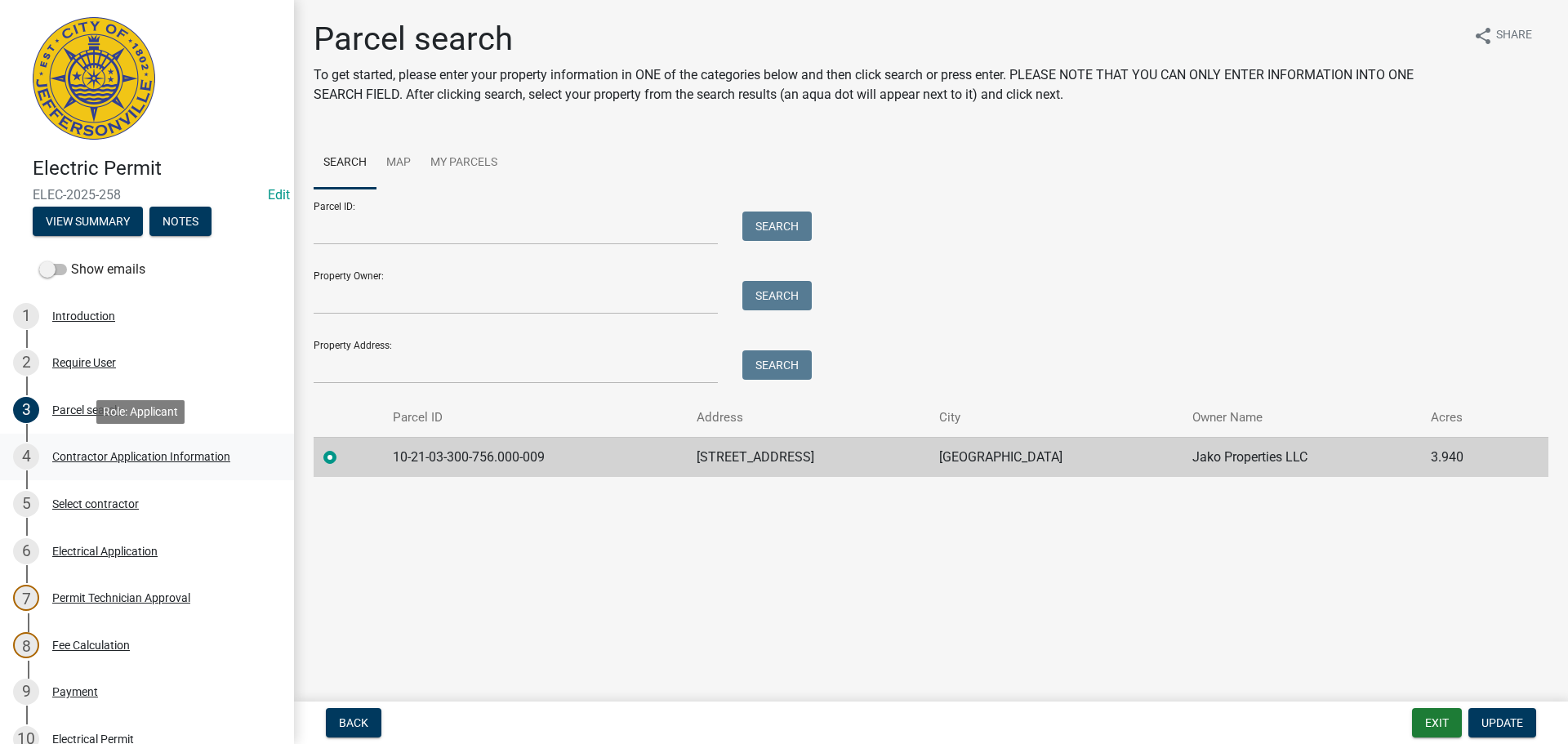
drag, startPoint x: 89, startPoint y: 453, endPoint x: 98, endPoint y: 450, distance: 9.5
click at [91, 453] on div "Contractor Application Information" at bounding box center [141, 456] width 178 height 11
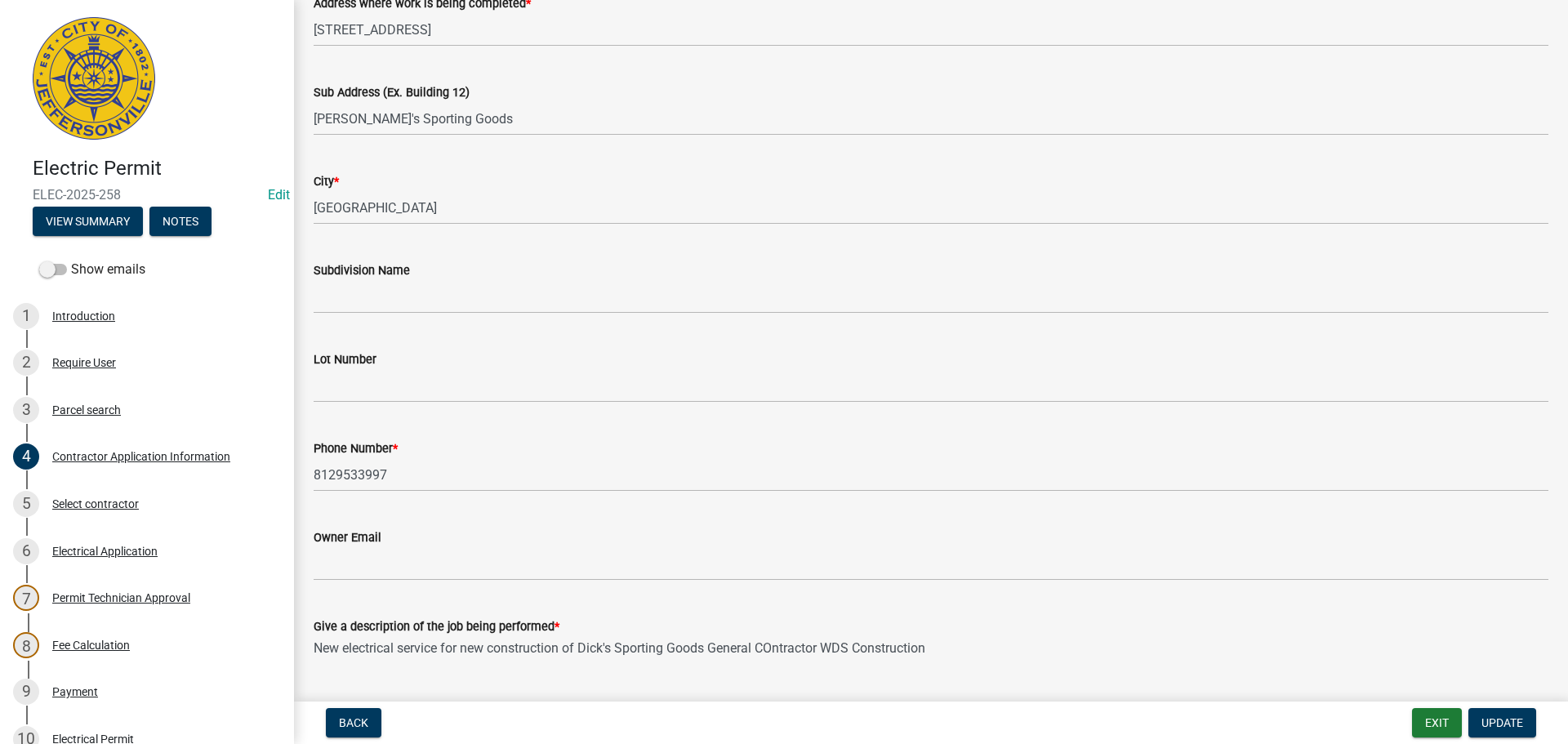
scroll to position [6, 0]
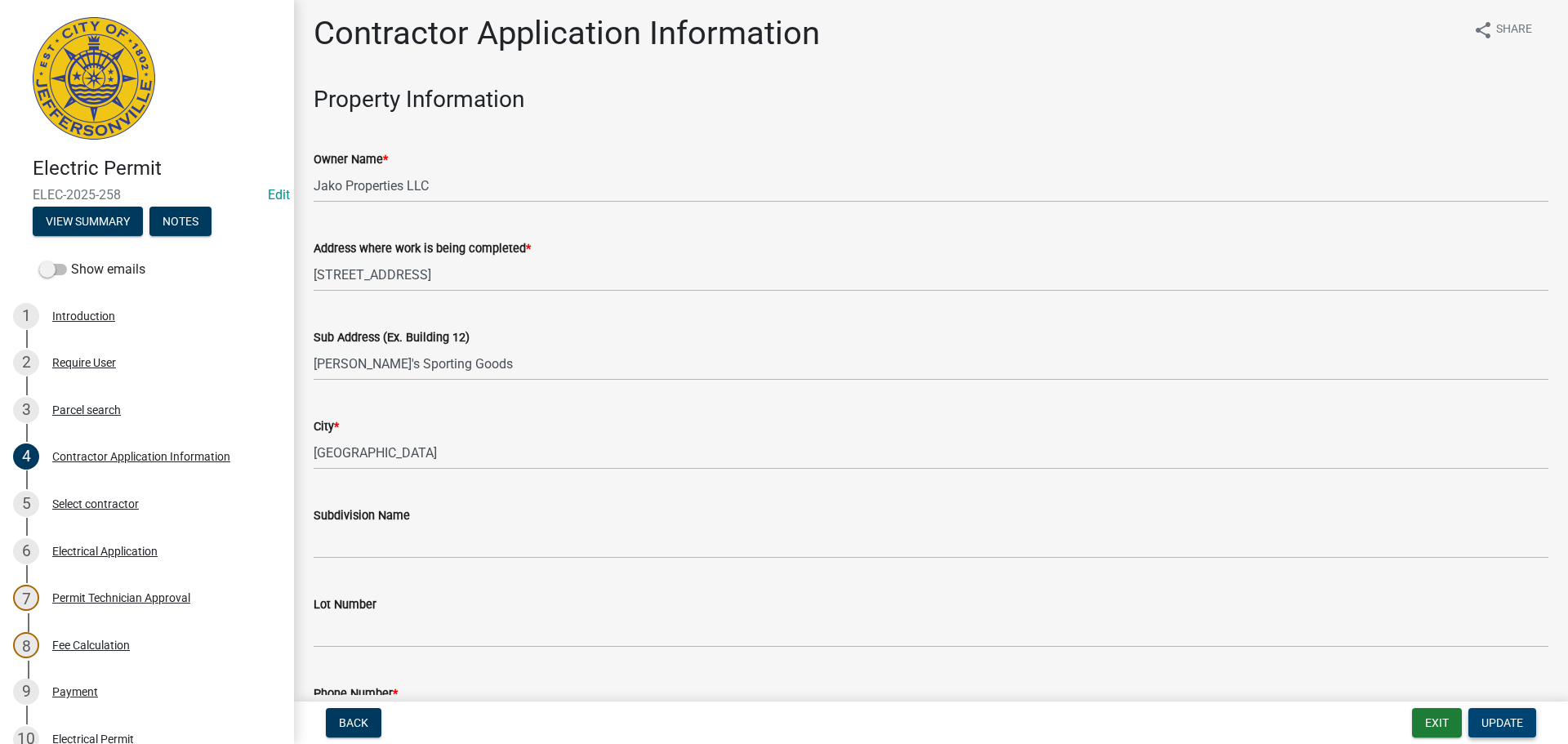
click at [1487, 724] on span "Update" at bounding box center [1502, 722] width 42 height 13
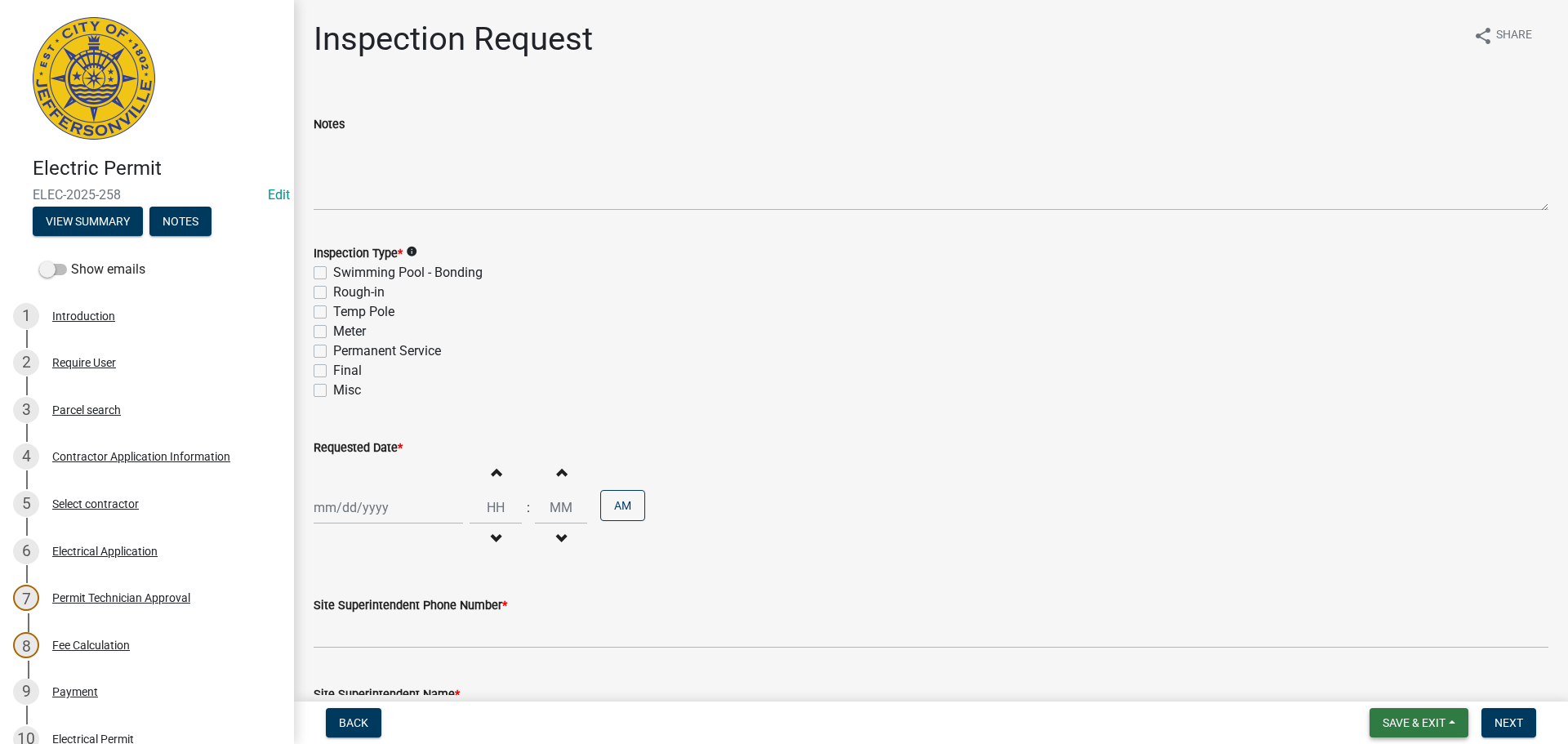
click at [1404, 714] on button "Save & Exit" at bounding box center [1419, 723] width 99 height 30
click at [1384, 688] on button "Save & Exit" at bounding box center [1403, 680] width 130 height 39
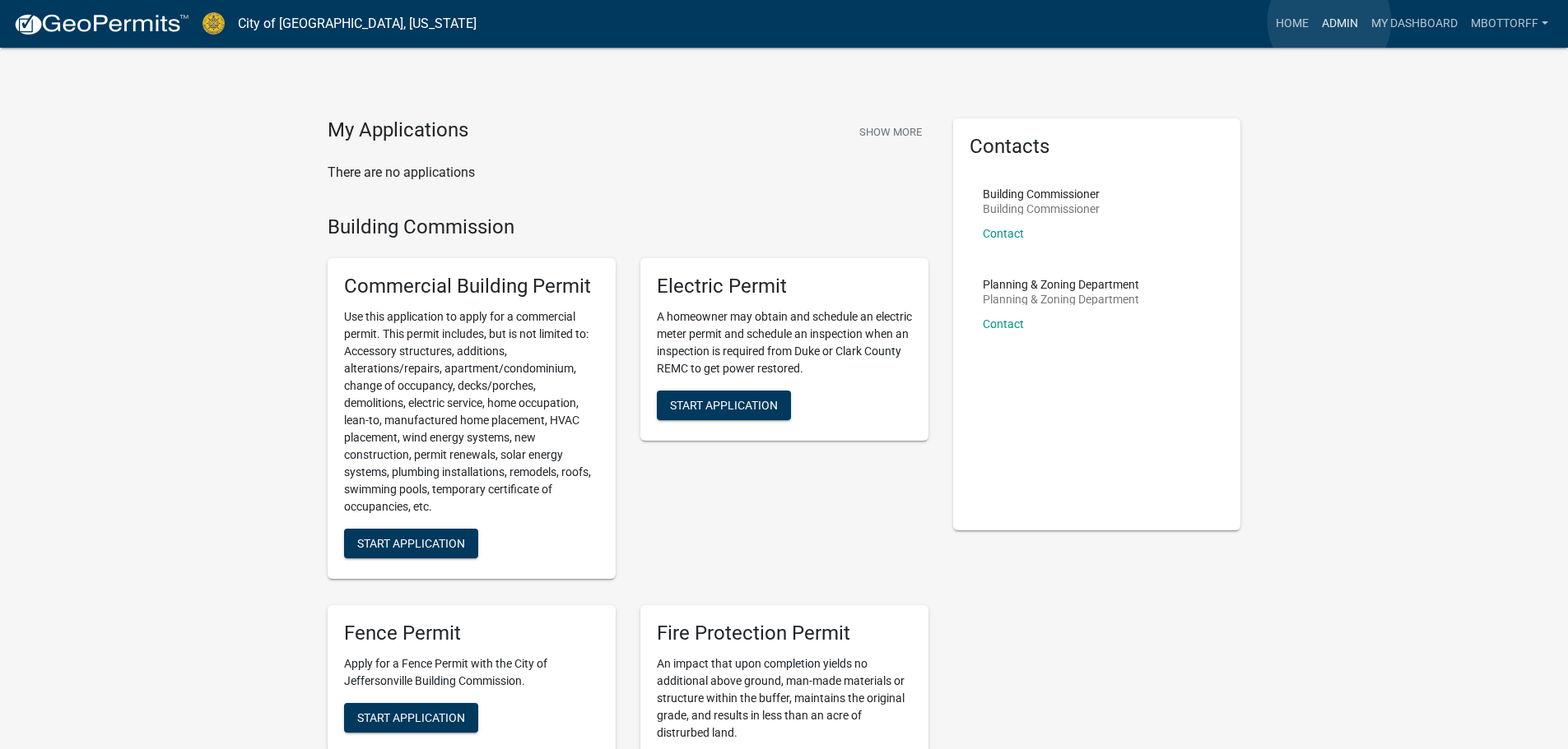
click at [1329, 21] on link "Admin" at bounding box center [1339, 24] width 49 height 32
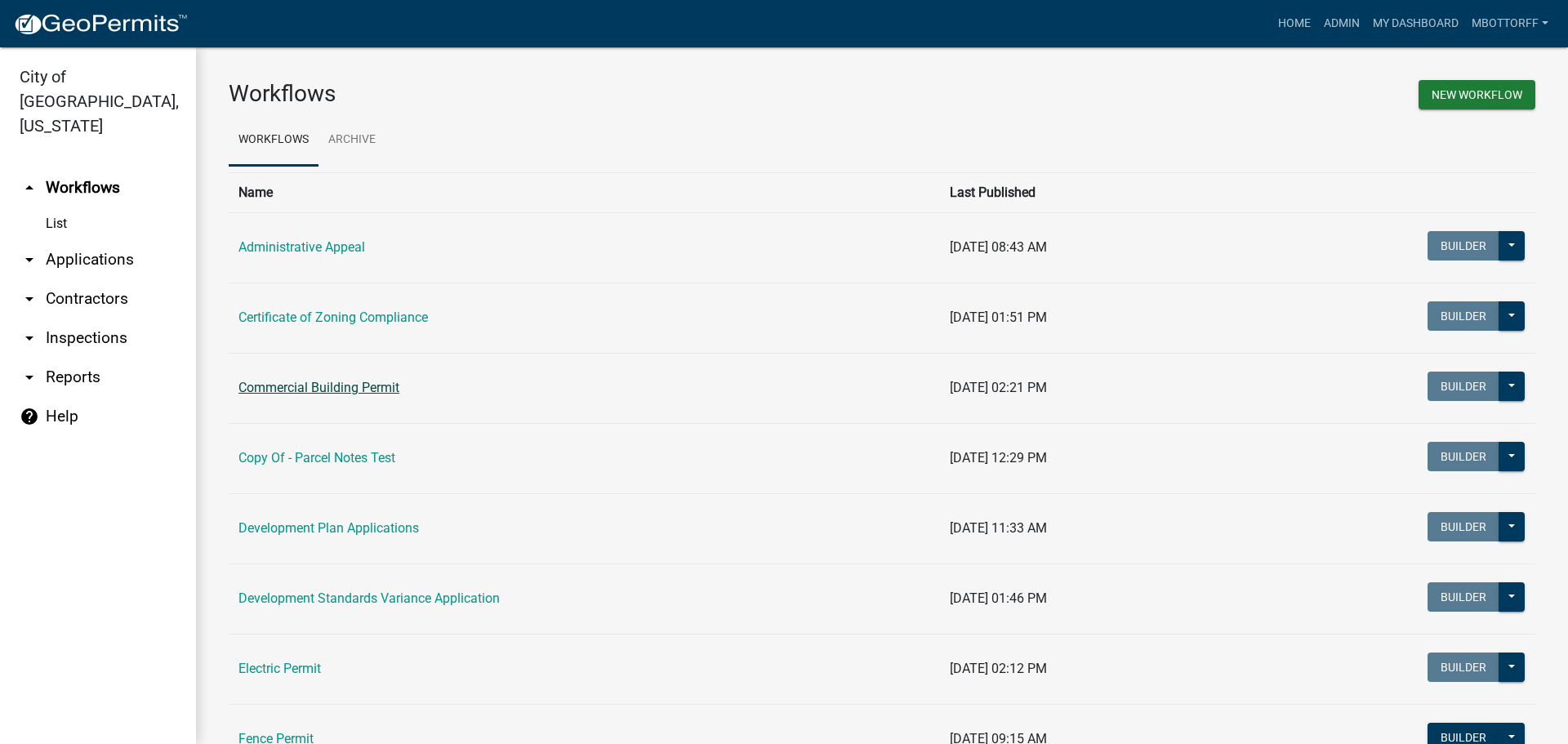
click at [276, 390] on link "Commercial Building Permit" at bounding box center [318, 388] width 161 height 16
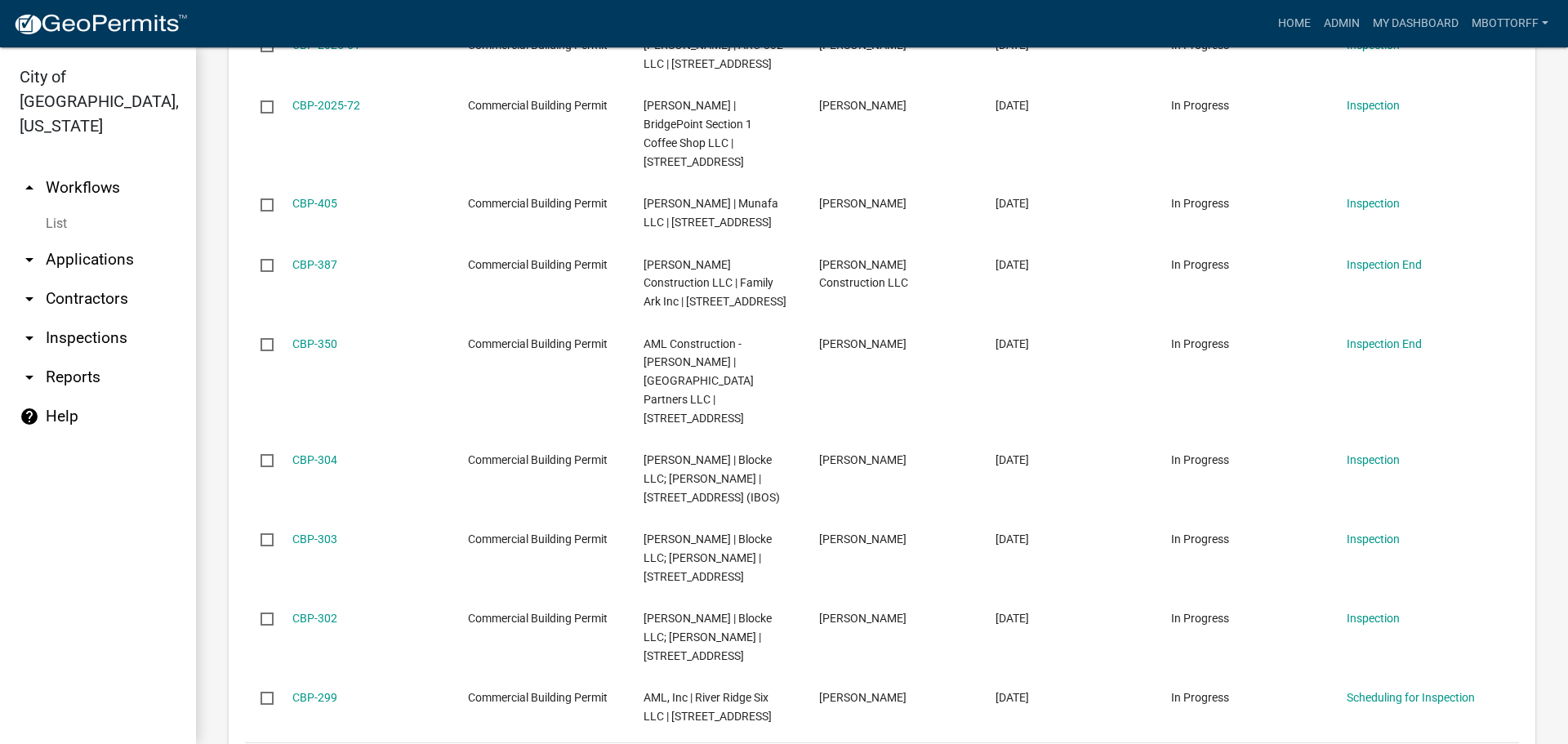
scroll to position [654, 0]
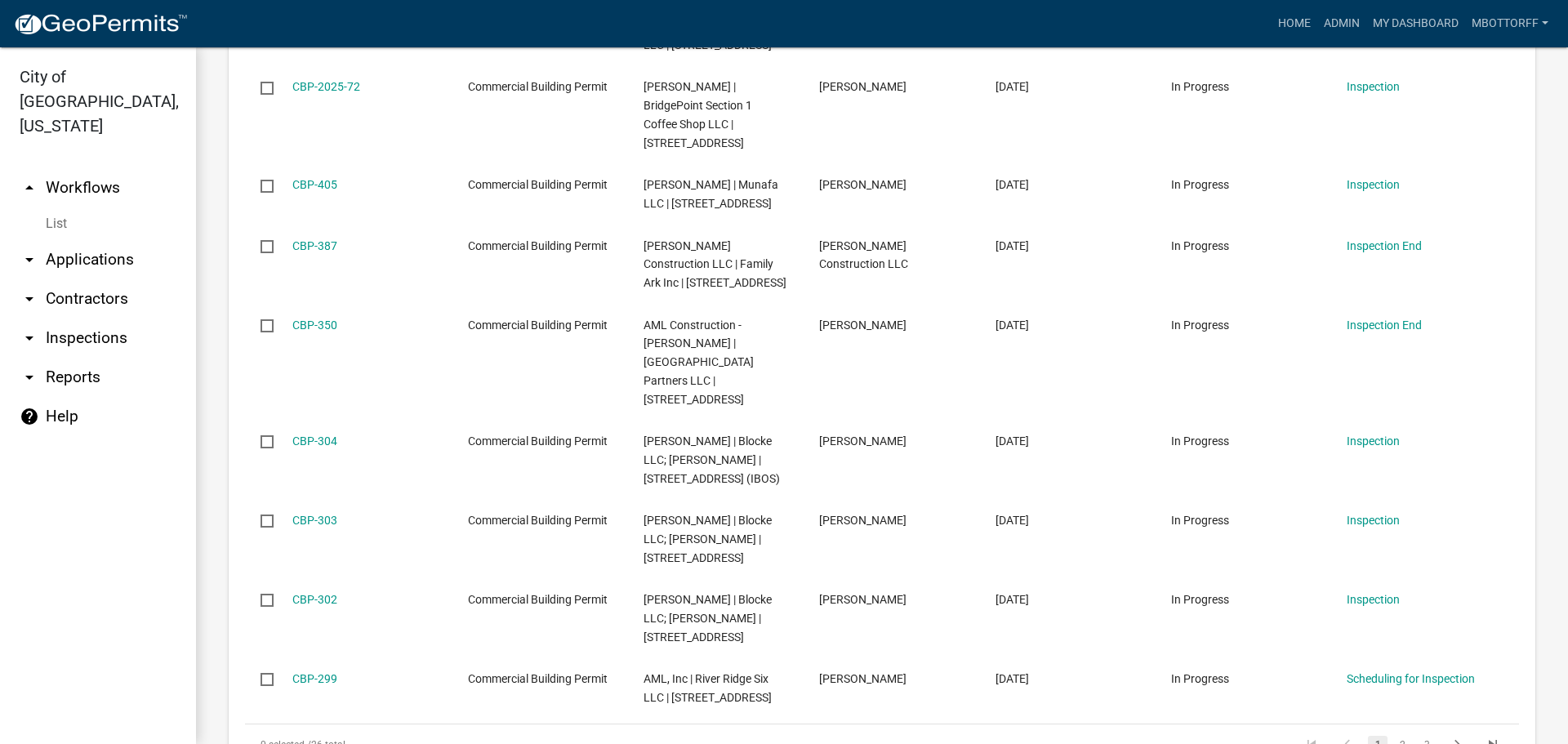
click at [79, 240] on link "arrow_drop_down Applications" at bounding box center [98, 259] width 196 height 39
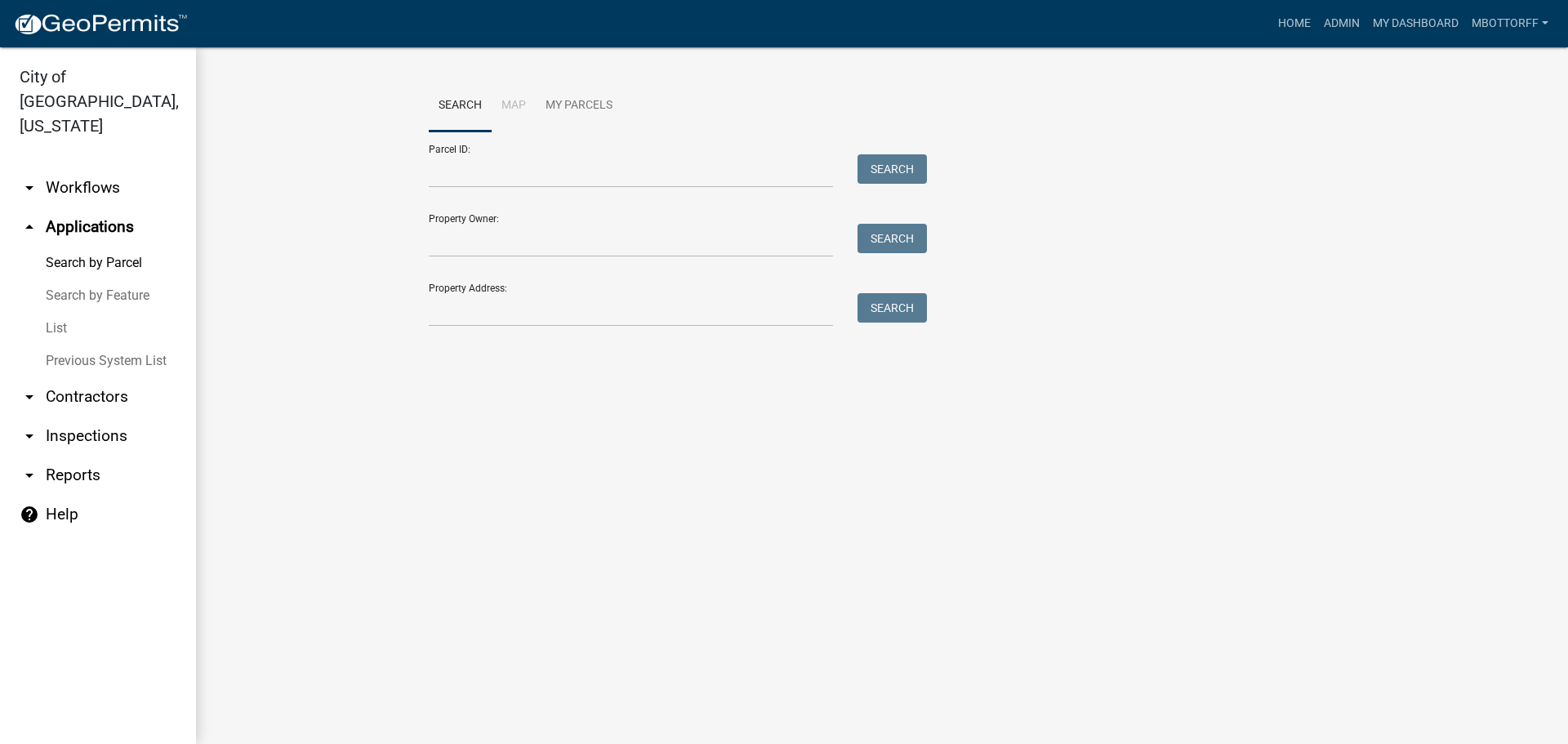
click at [98, 169] on link "arrow_drop_down Workflows" at bounding box center [98, 188] width 196 height 39
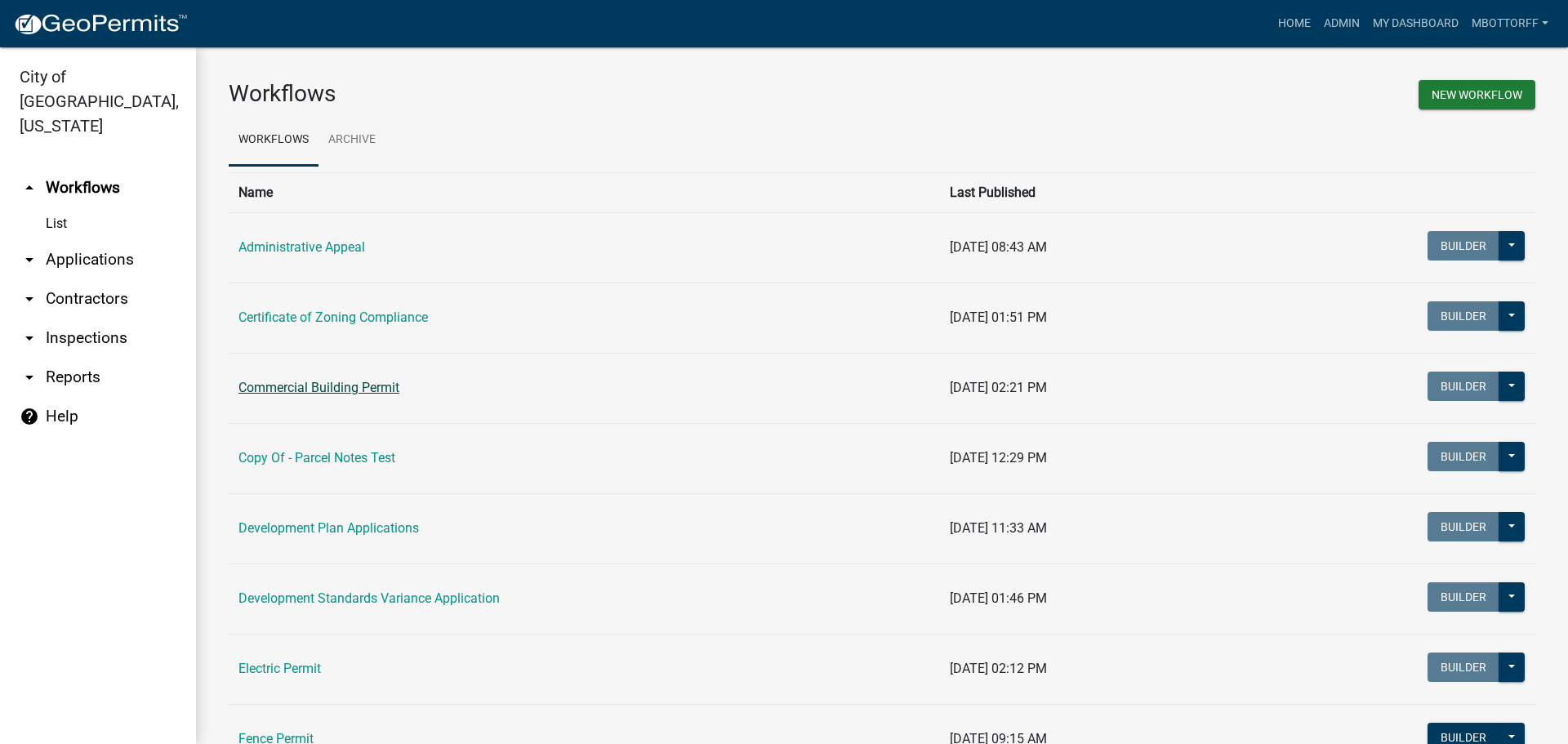
click at [294, 389] on link "Commercial Building Permit" at bounding box center [318, 388] width 161 height 16
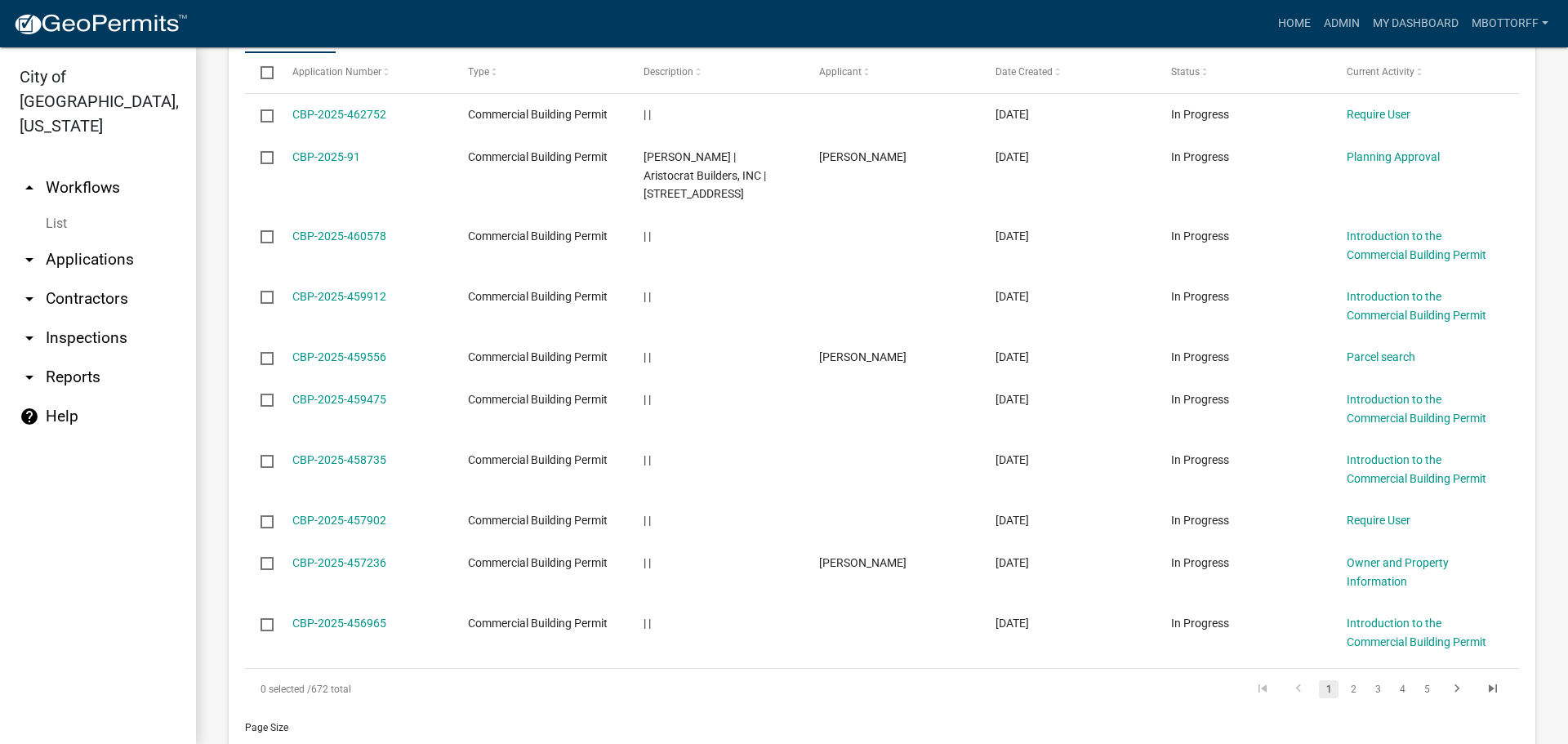
scroll to position [1552, 0]
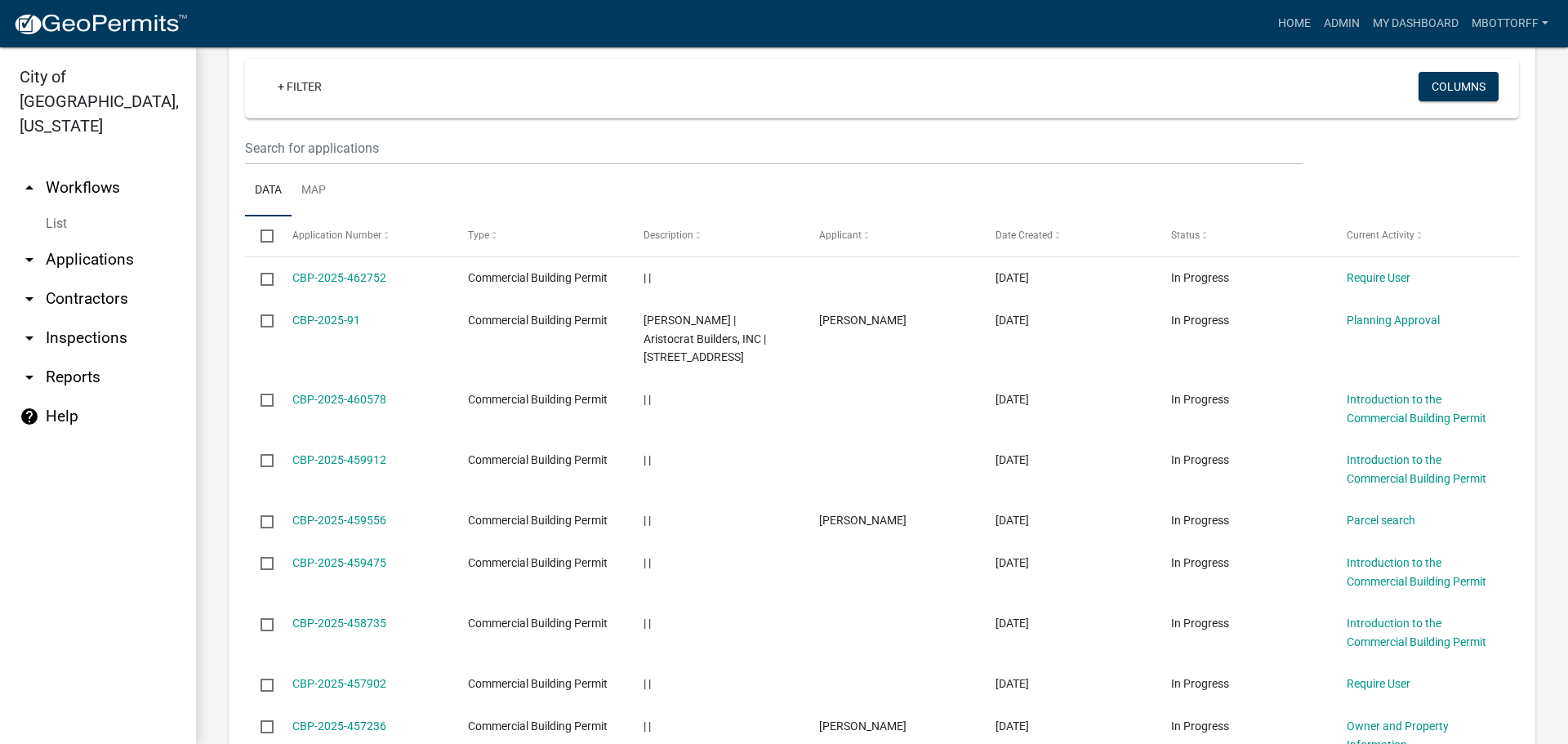
click at [270, 165] on wm-filter-builder "+ Filter Columns" at bounding box center [882, 112] width 1274 height 106
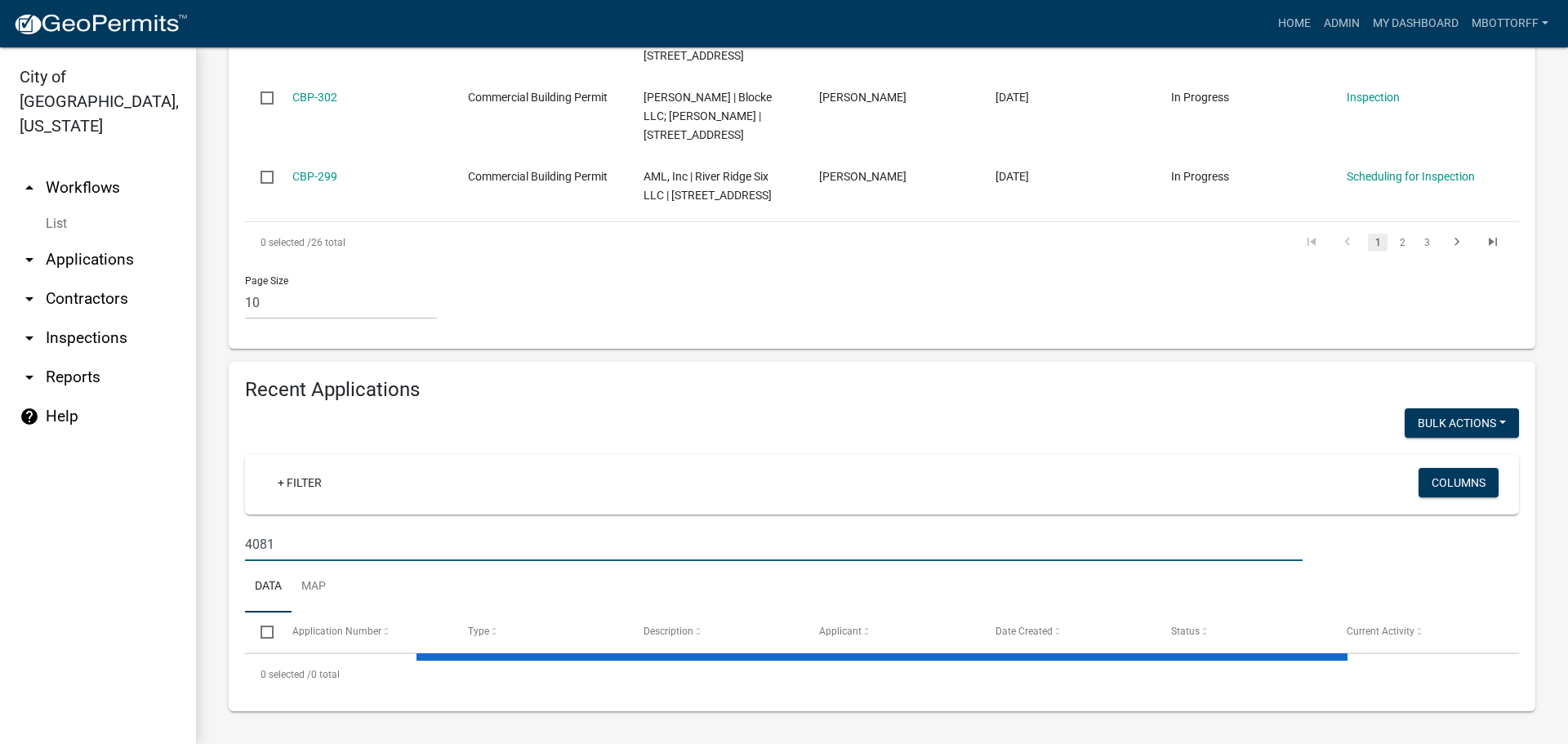
scroll to position [1412, 0]
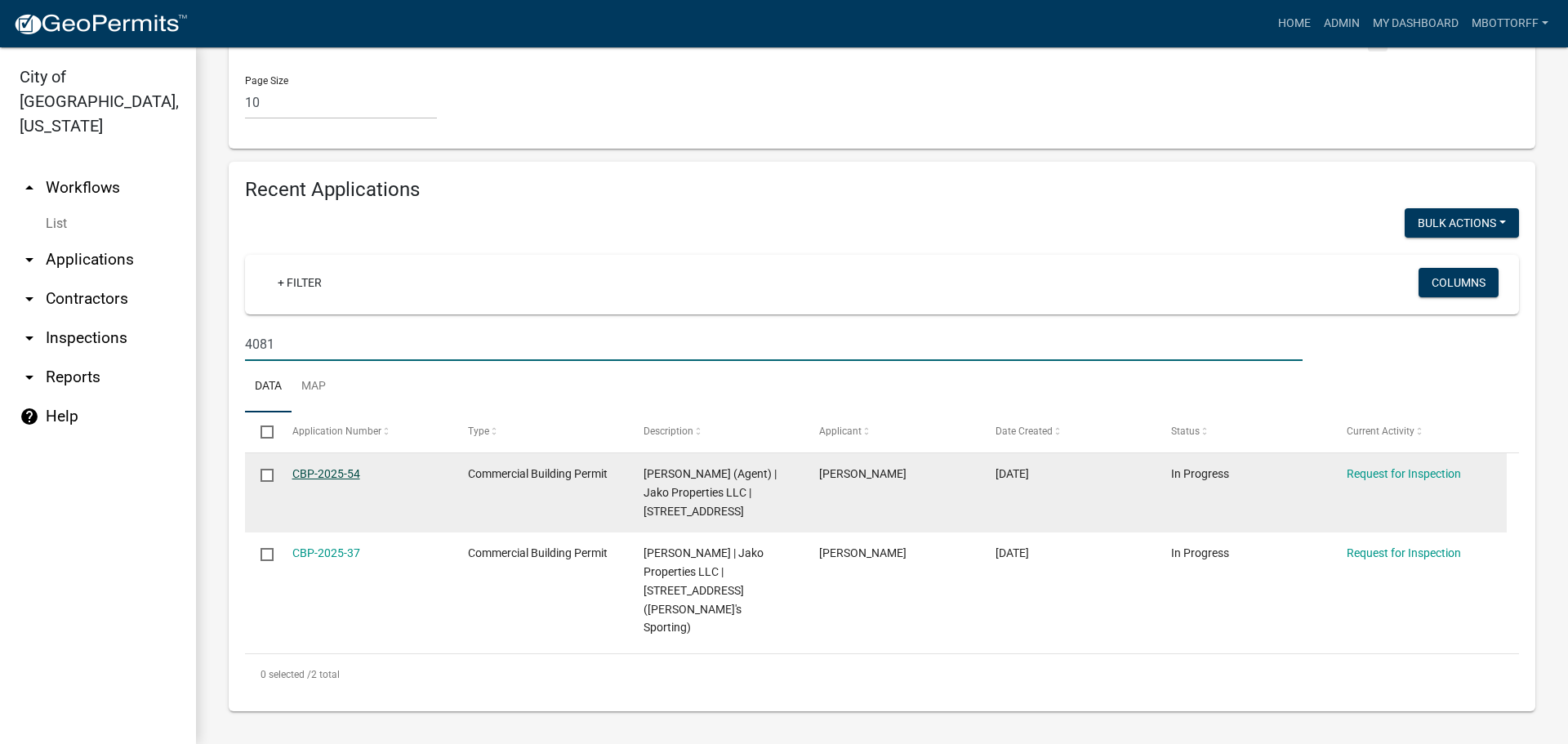
type input "4081"
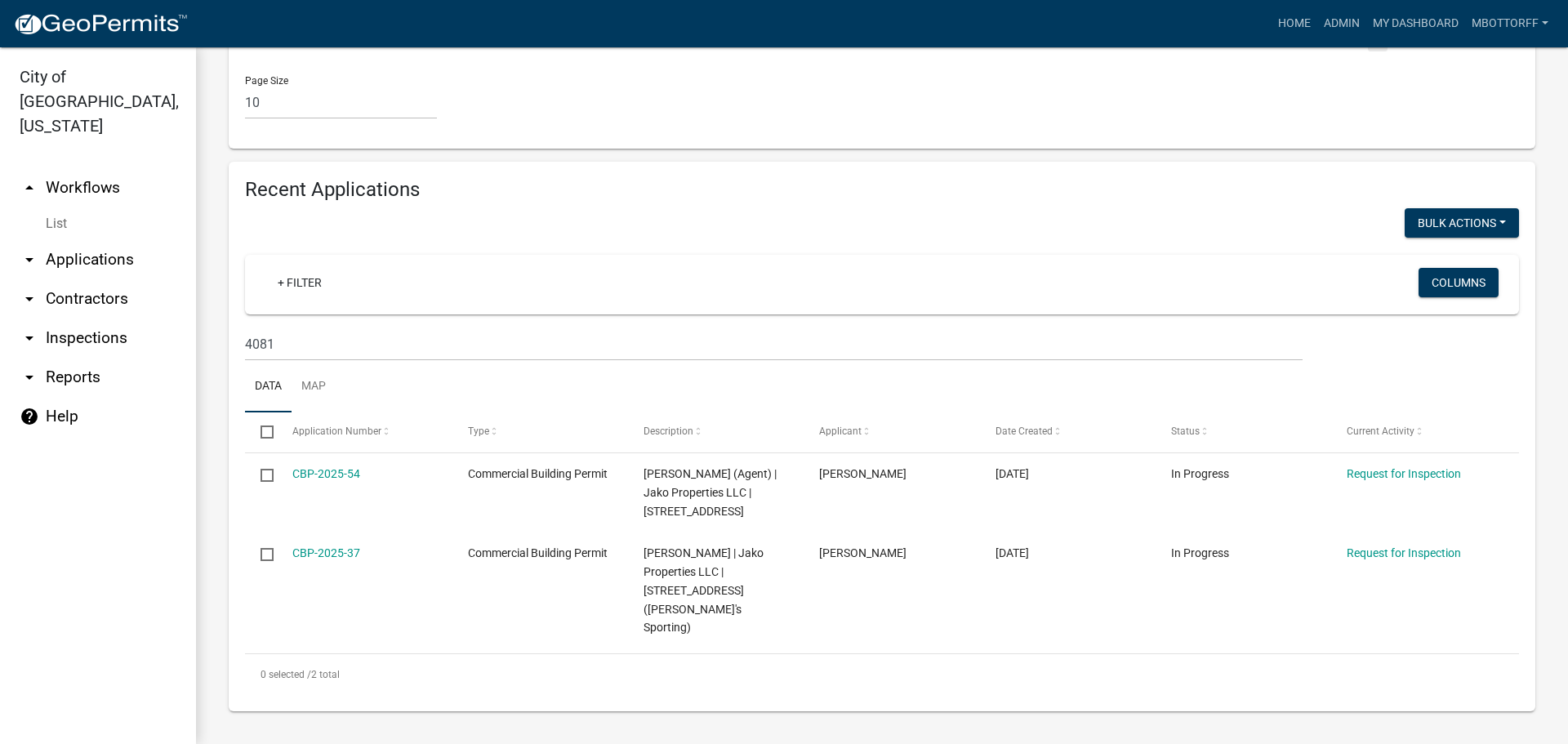
click at [51, 208] on link "List" at bounding box center [98, 224] width 196 height 33
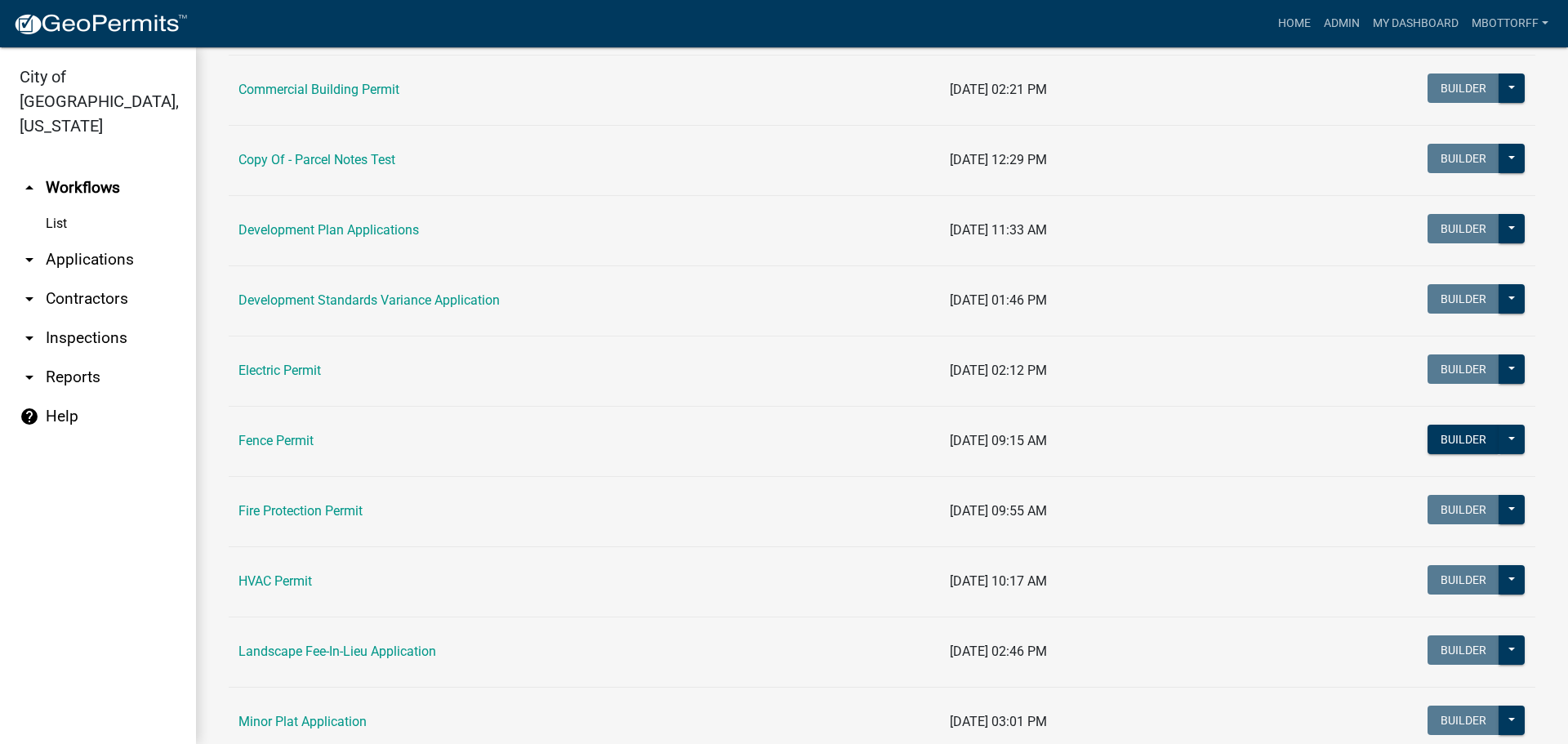
scroll to position [327, 0]
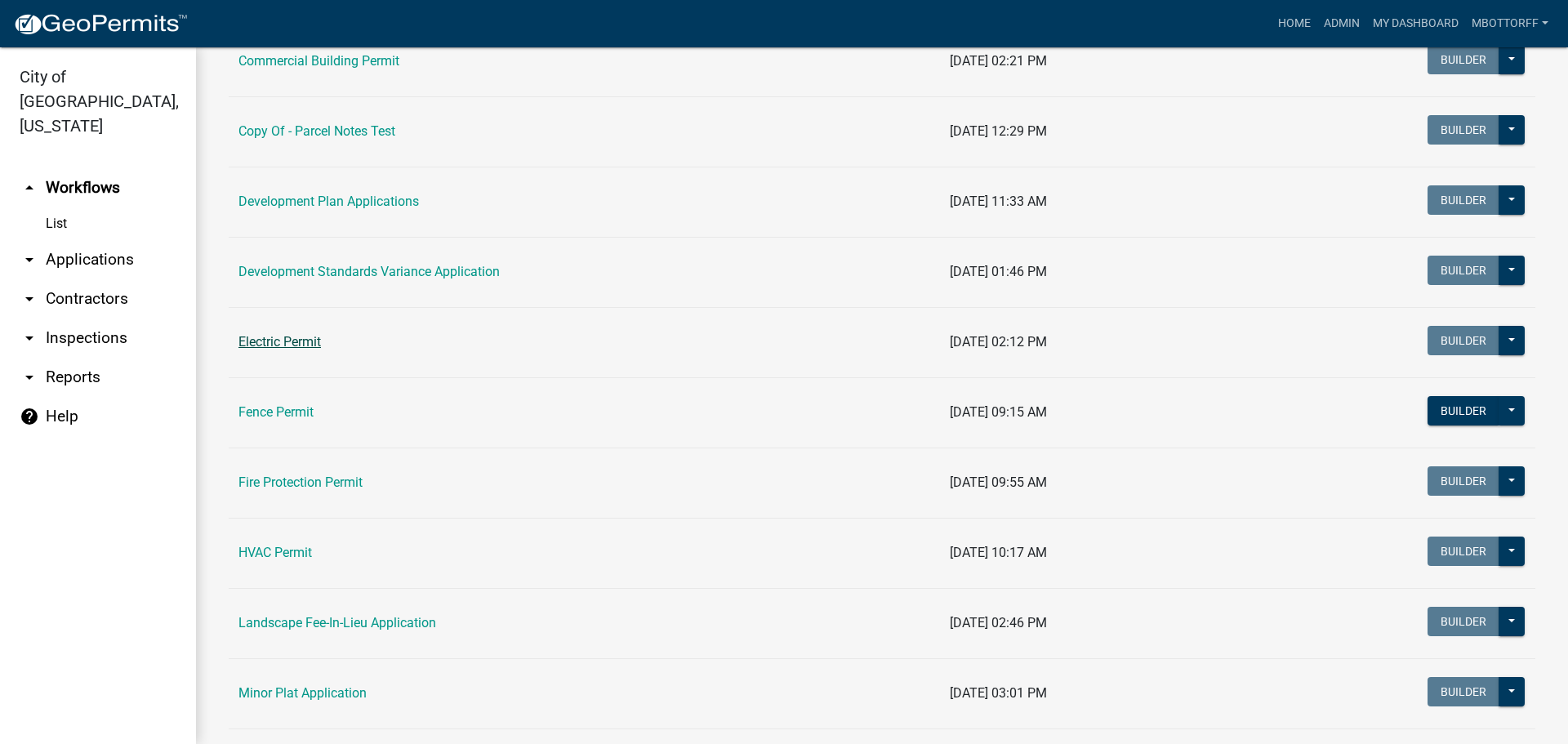
click at [281, 344] on link "Electric Permit" at bounding box center [279, 342] width 83 height 16
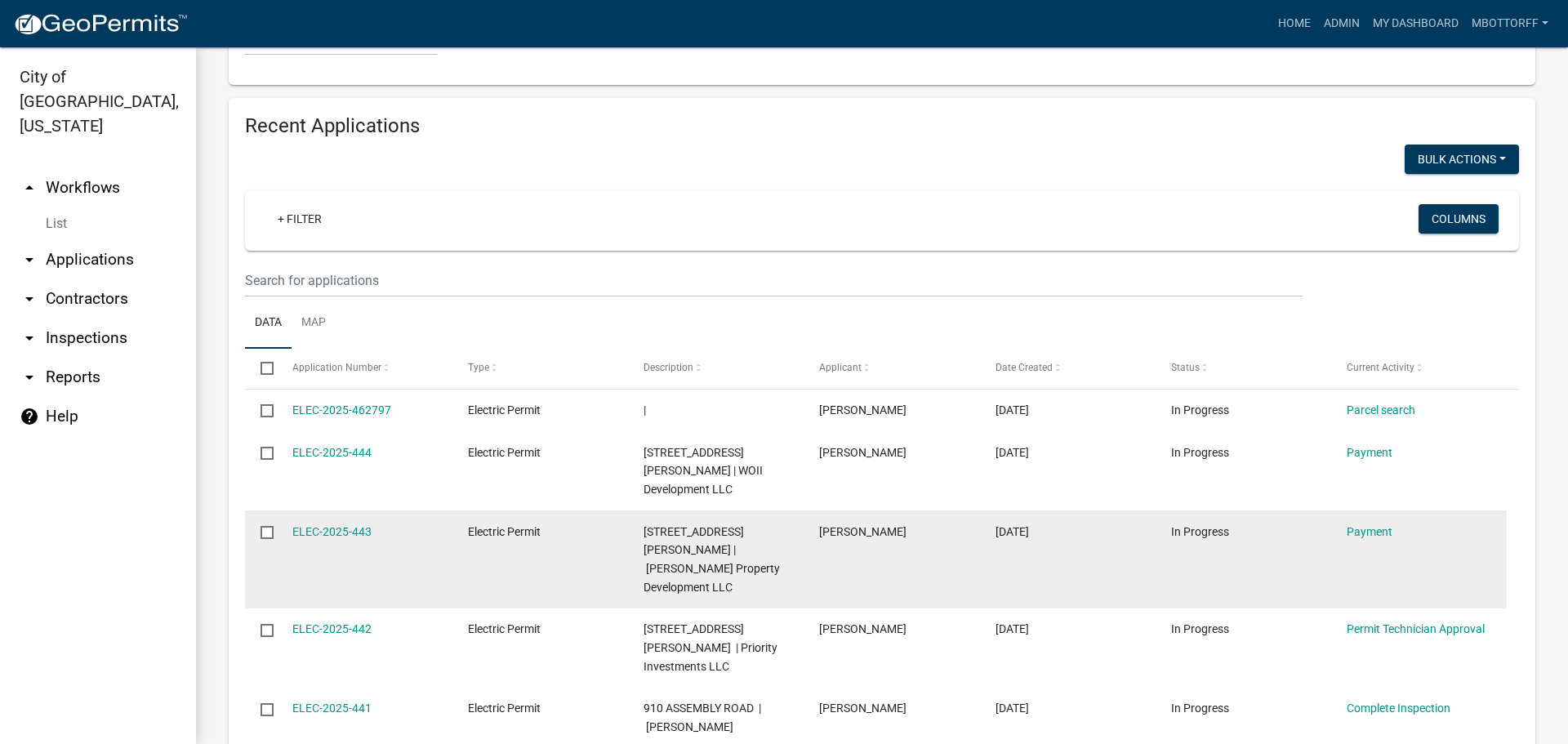
scroll to position [1552, 0]
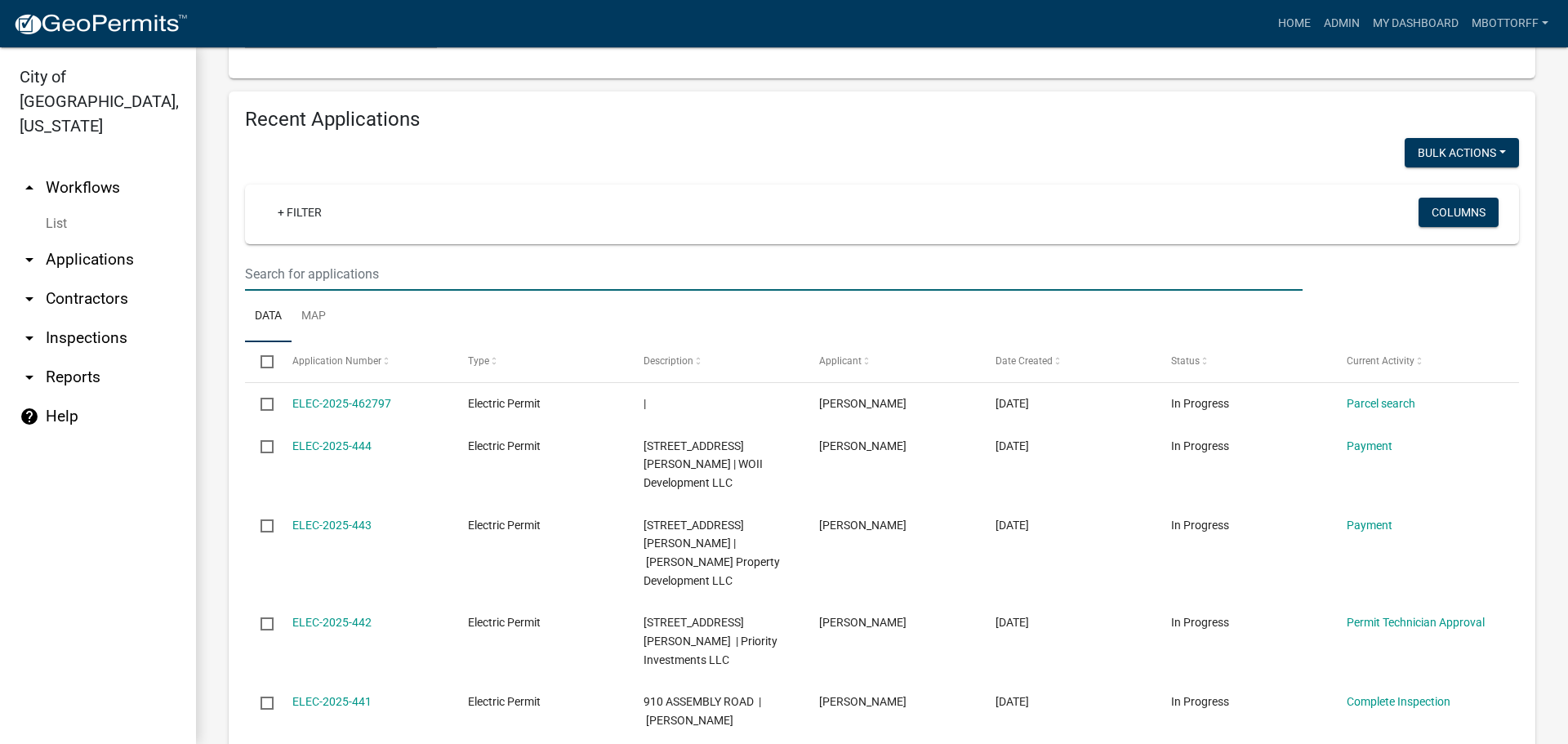
click at [308, 257] on input "text" at bounding box center [773, 274] width 1057 height 34
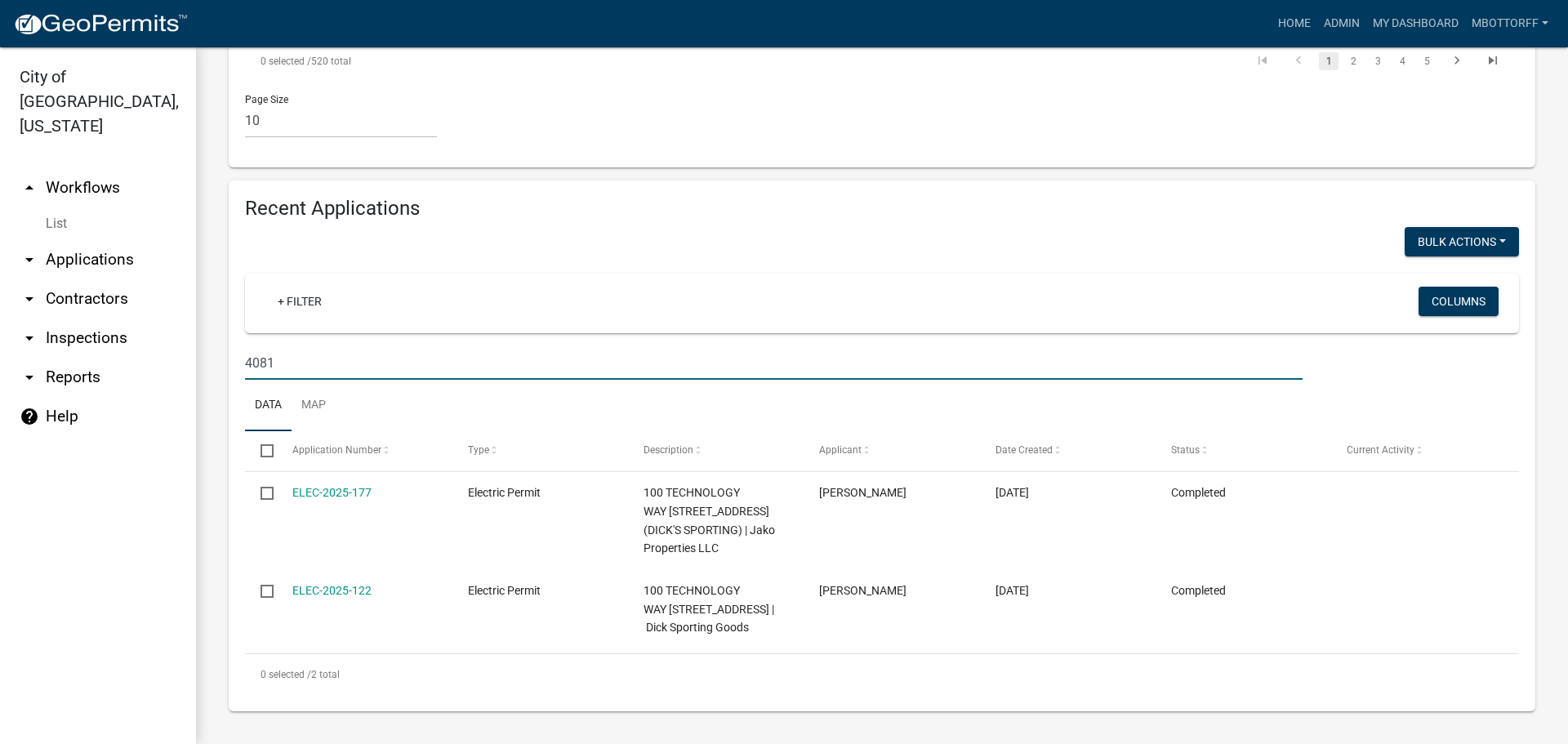
scroll to position [1333, 0]
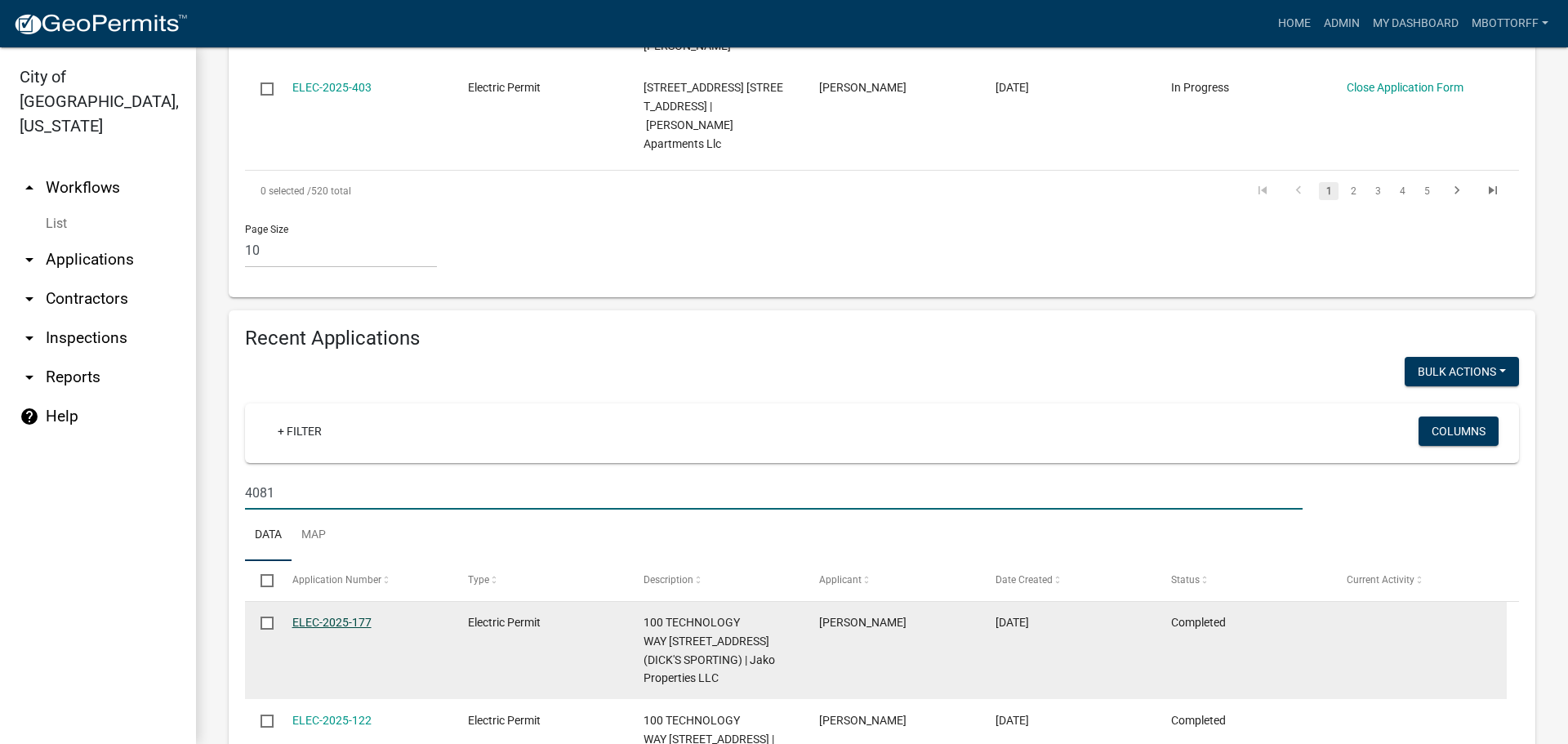
type input "4081"
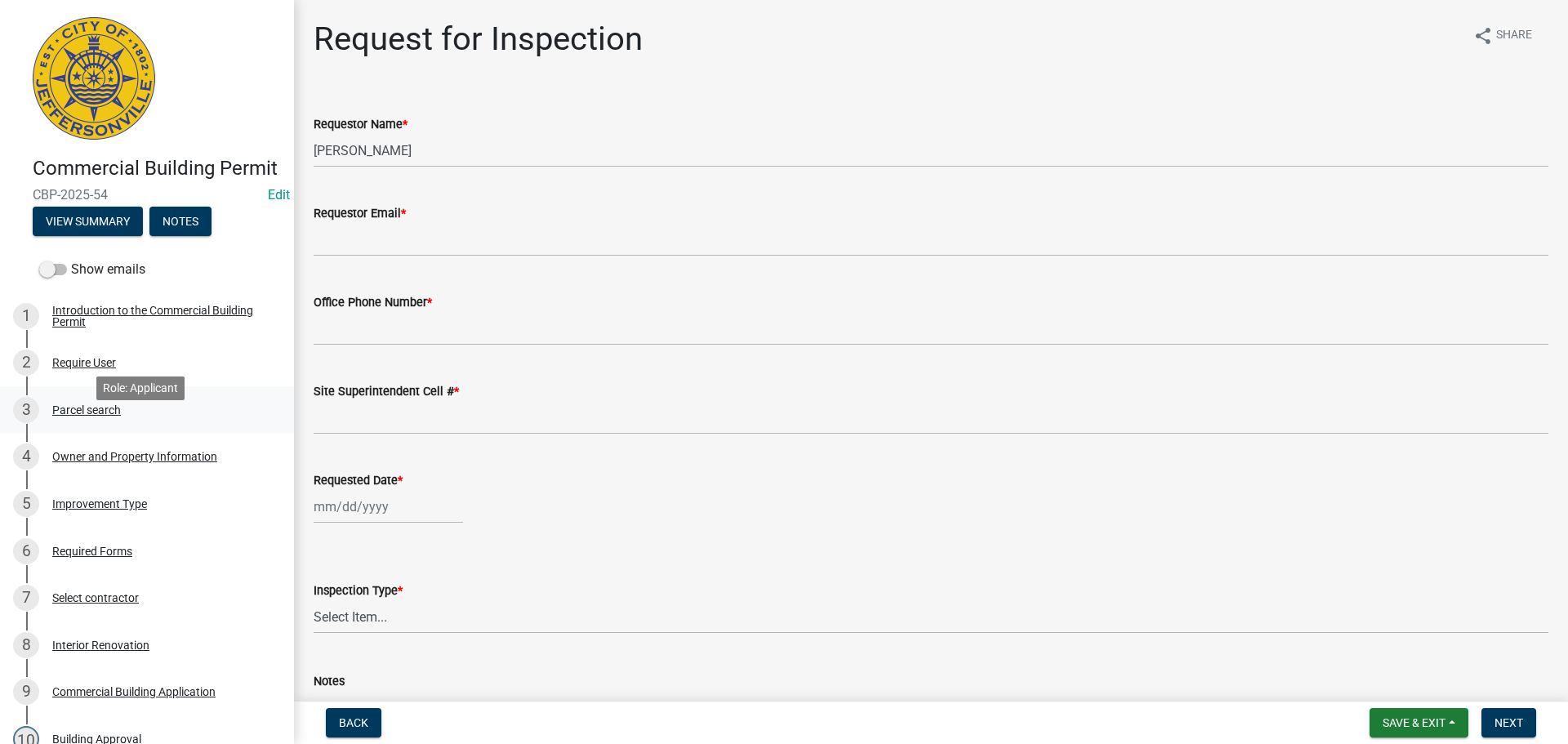
drag, startPoint x: 109, startPoint y: 436, endPoint x: 118, endPoint y: 428, distance: 12.0
click at [110, 415] on div "Parcel search" at bounding box center [86, 409] width 69 height 11
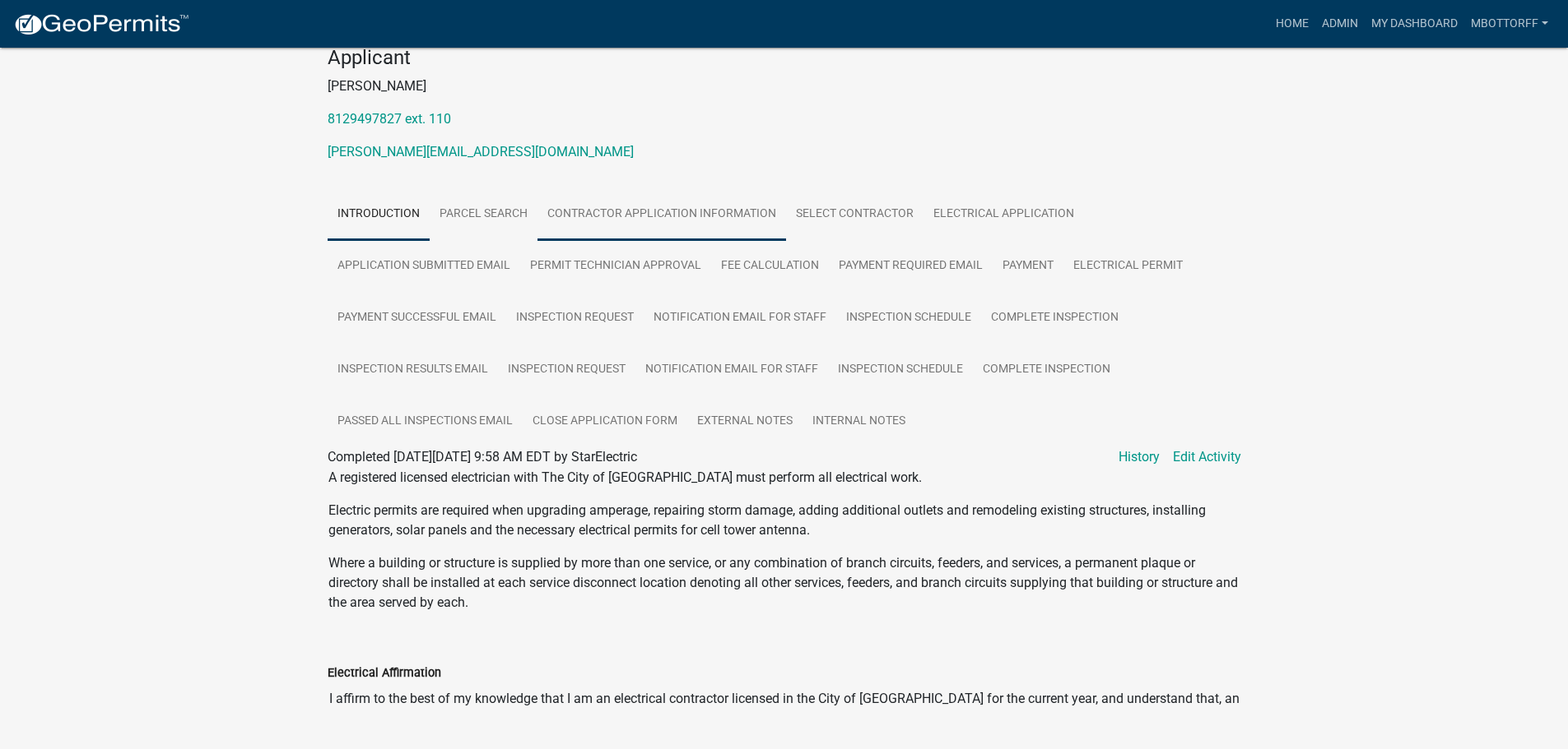
scroll to position [222, 0]
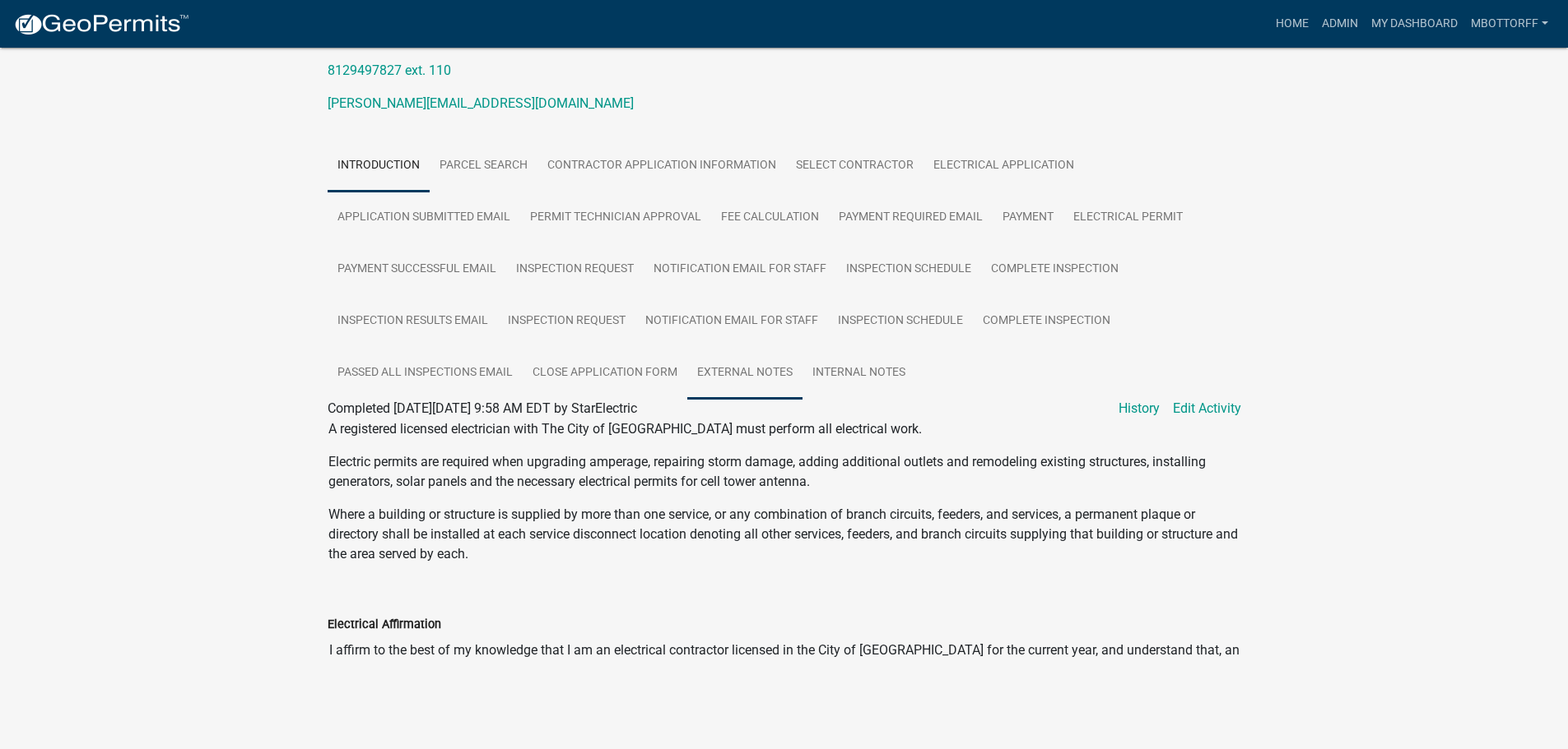
click at [719, 371] on link "External Notes" at bounding box center [745, 374] width 116 height 52
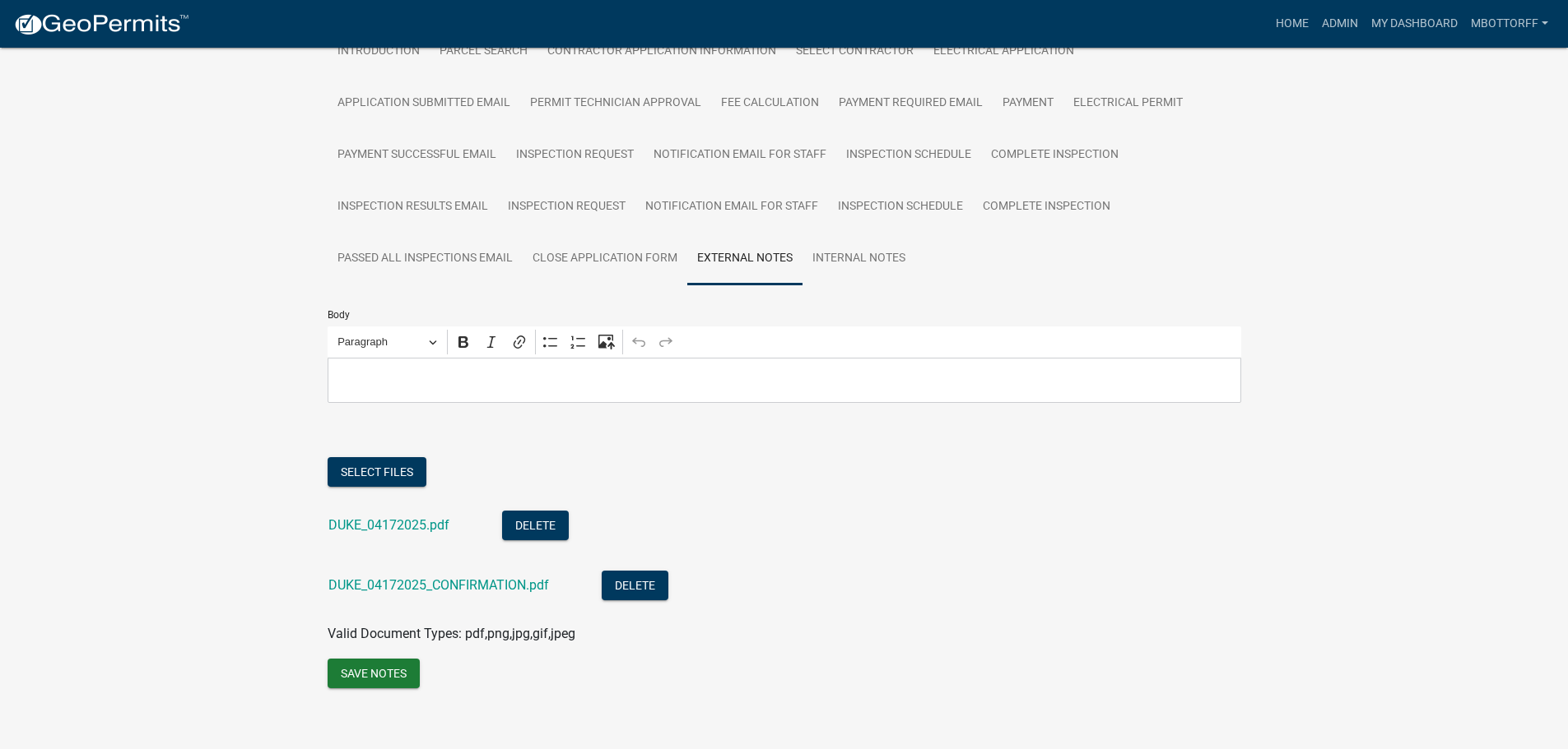
scroll to position [349, 0]
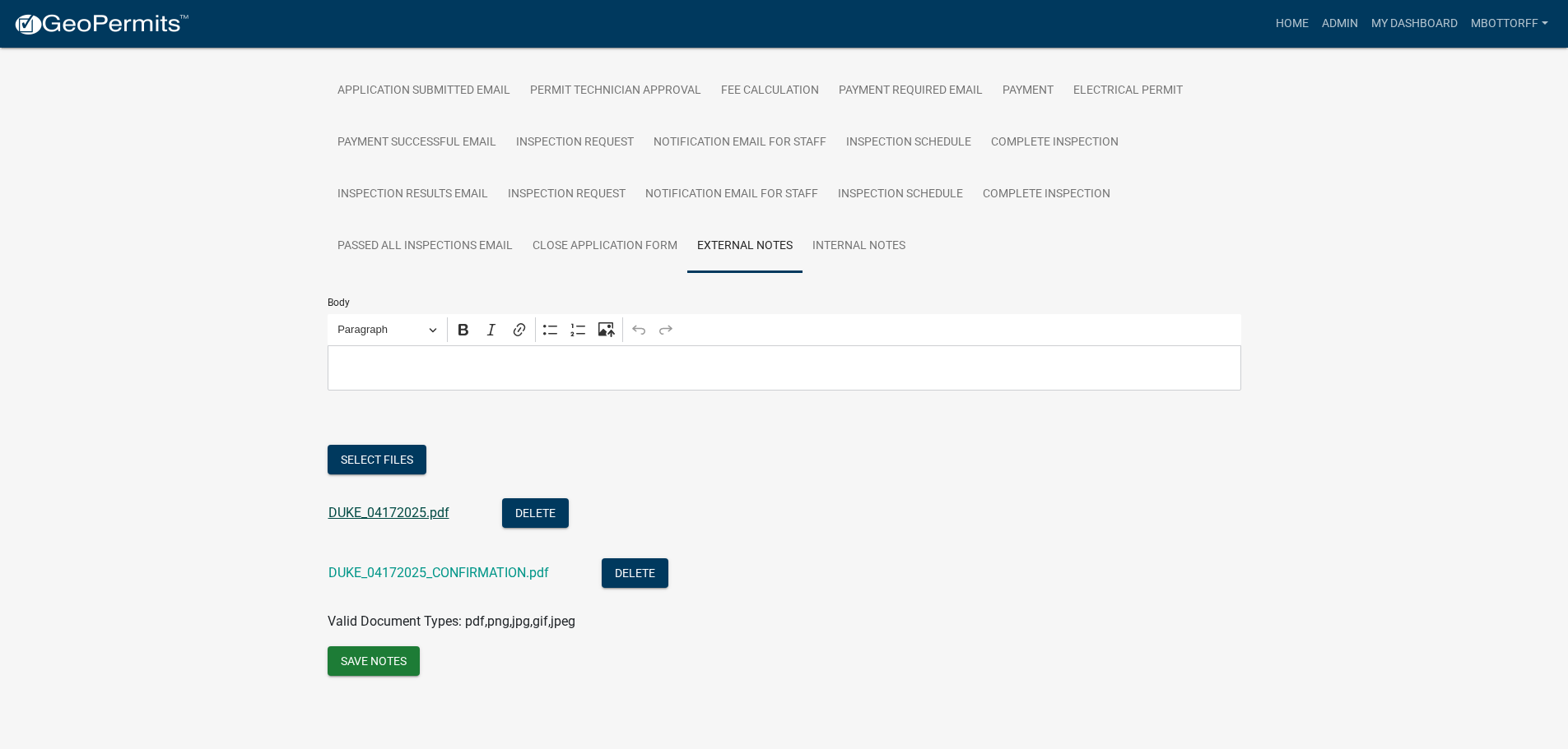
click at [383, 513] on link "DUKE_04172025.pdf" at bounding box center [389, 513] width 121 height 16
click at [469, 572] on link "DUKE_04172025_CONFIRMATION.pdf" at bounding box center [439, 573] width 221 height 16
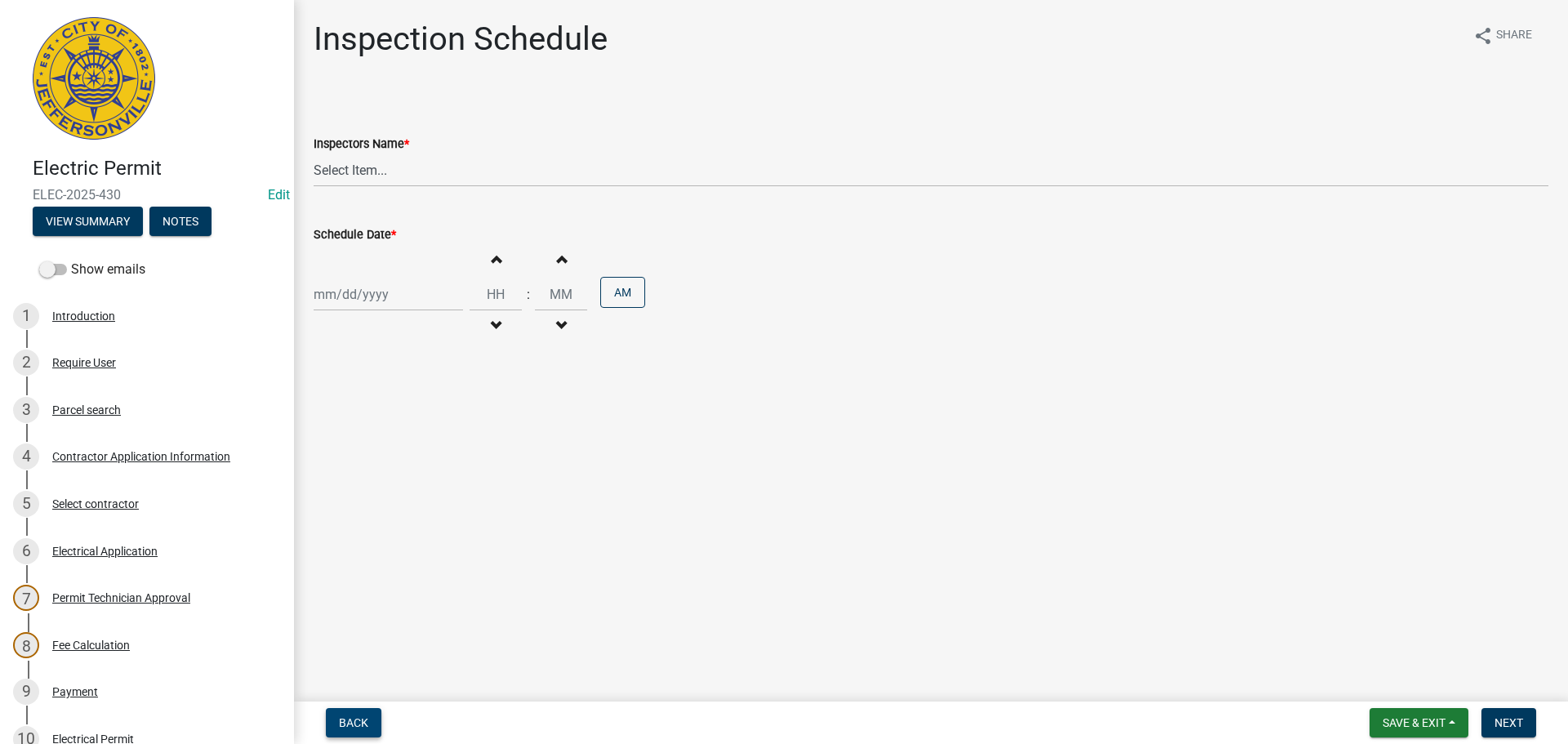
click at [352, 727] on span "Back" at bounding box center [354, 722] width 30 height 13
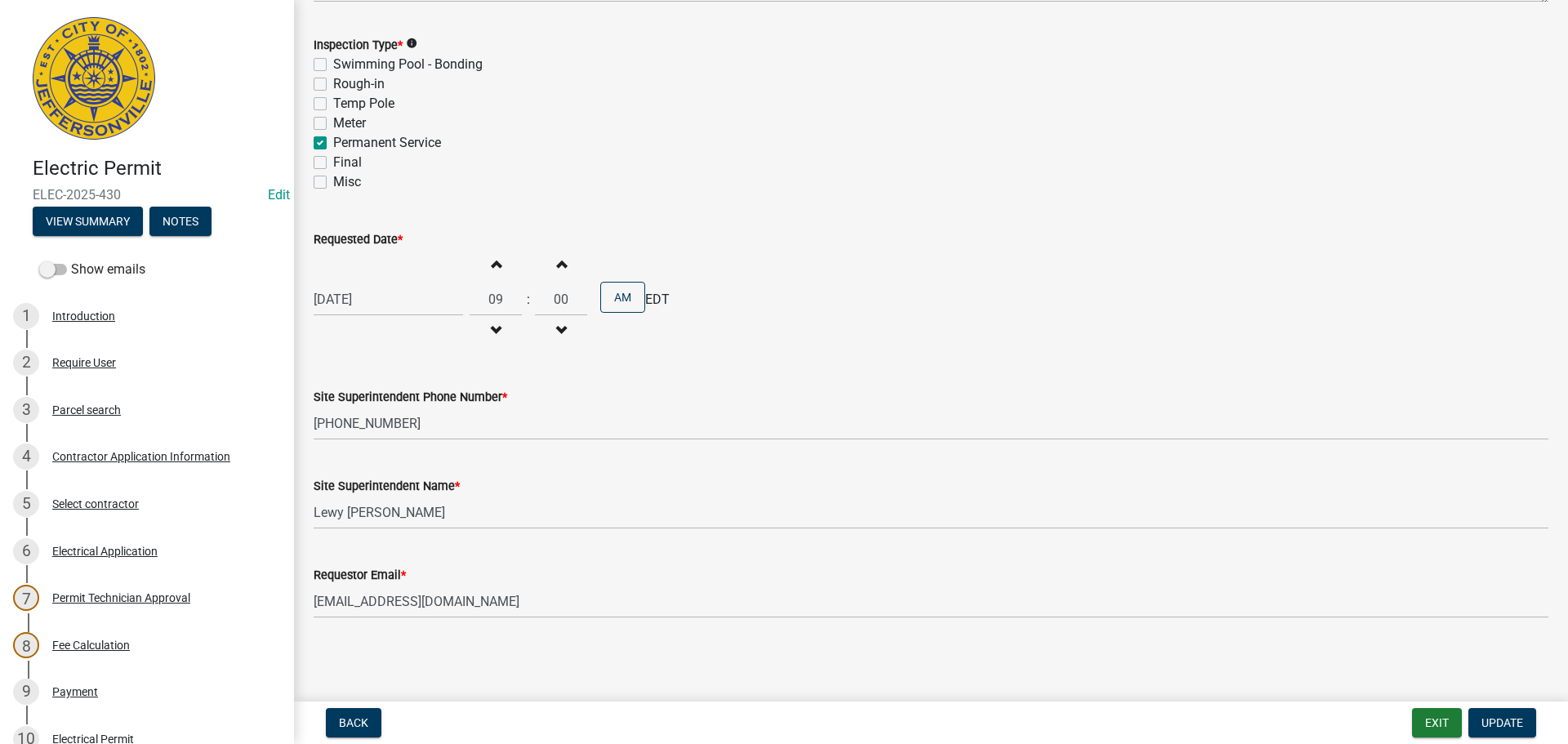
scroll to position [359, 0]
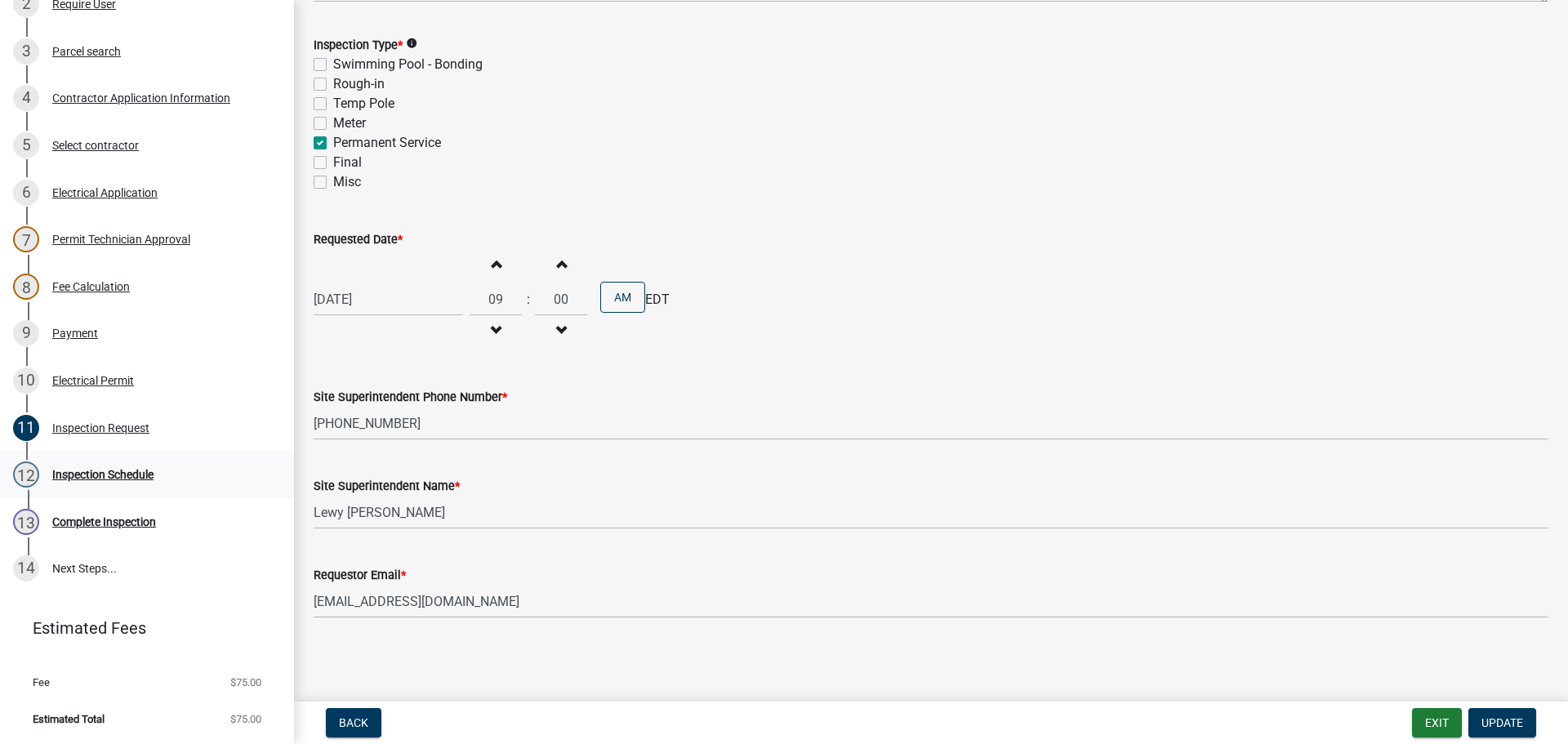
click at [95, 473] on div "Inspection Schedule" at bounding box center [103, 475] width 102 height 11
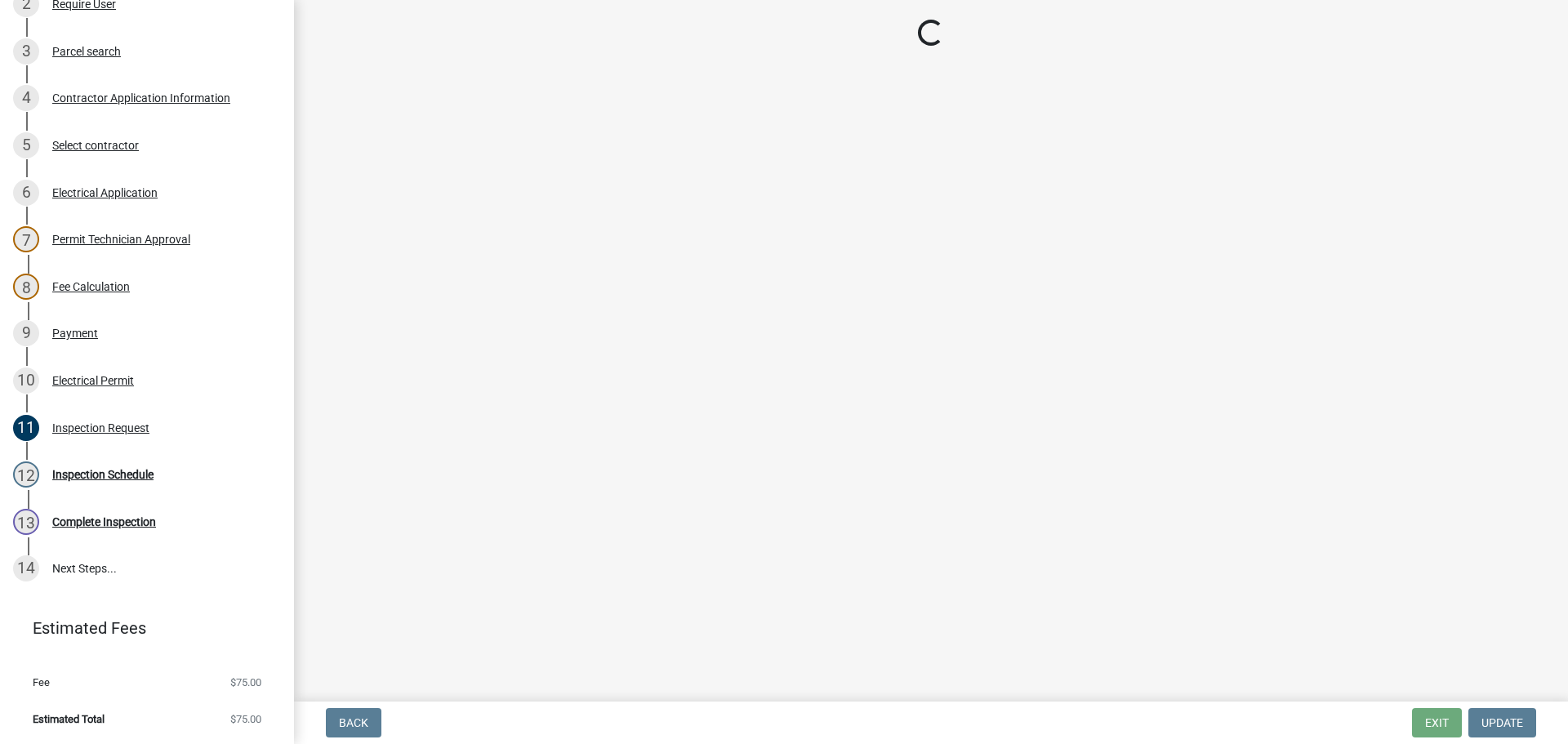
scroll to position [0, 0]
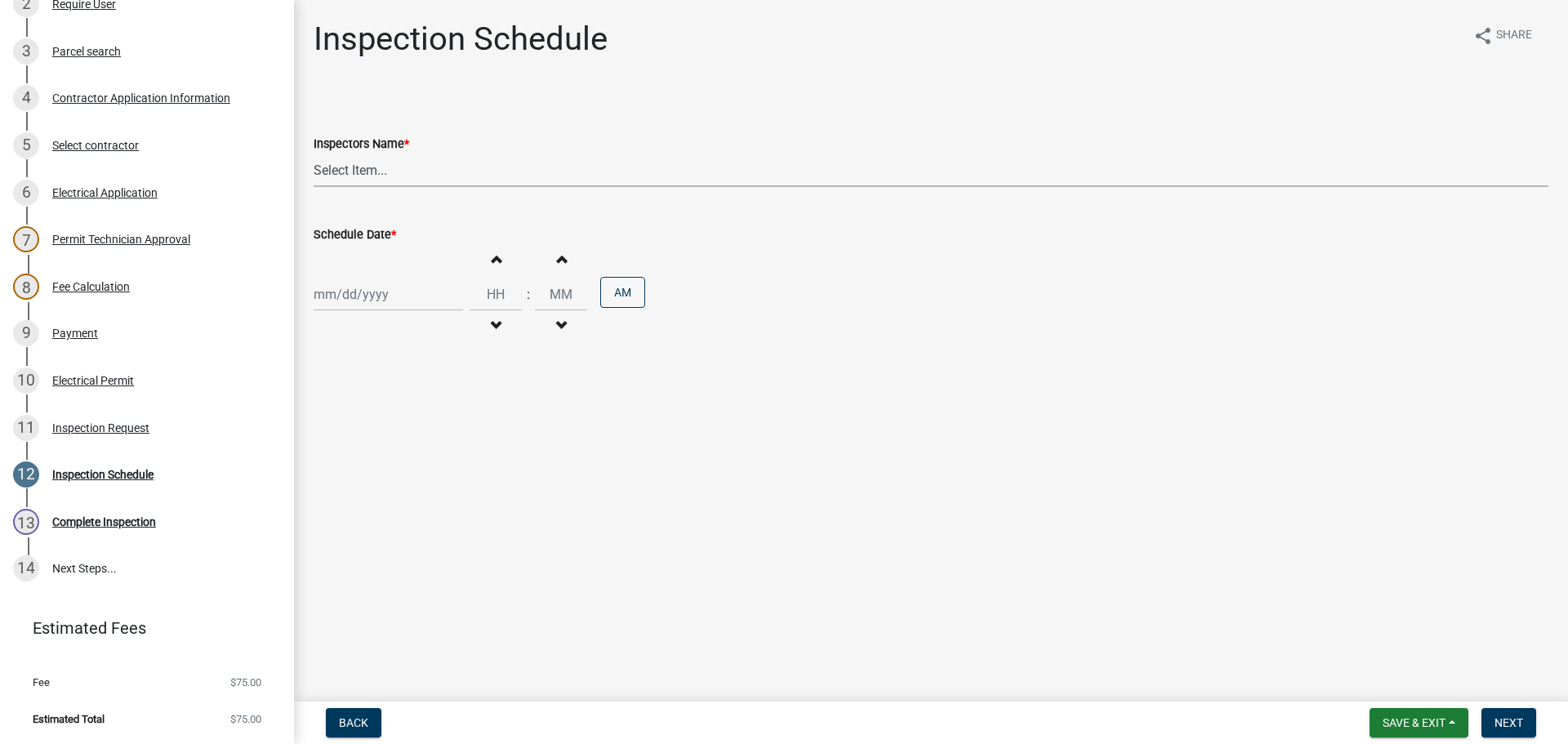
click at [353, 166] on select "Select Item... jramsey (Jeremy Ramsey) MaryFrey (Mary Frey) mkruer (Mike Kruer)…" at bounding box center [930, 170] width 1234 height 34
select select "7b0b9f25-f402-4148-9522-9b9b34b3e885"
click at [314, 154] on select "Select Item... jramsey (Jeremy Ramsey) MaryFrey (Mary Frey) mkruer (Mike Kruer)…" at bounding box center [930, 170] width 1234 height 34
click at [345, 296] on div at bounding box center [388, 295] width 149 height 34
select select "8"
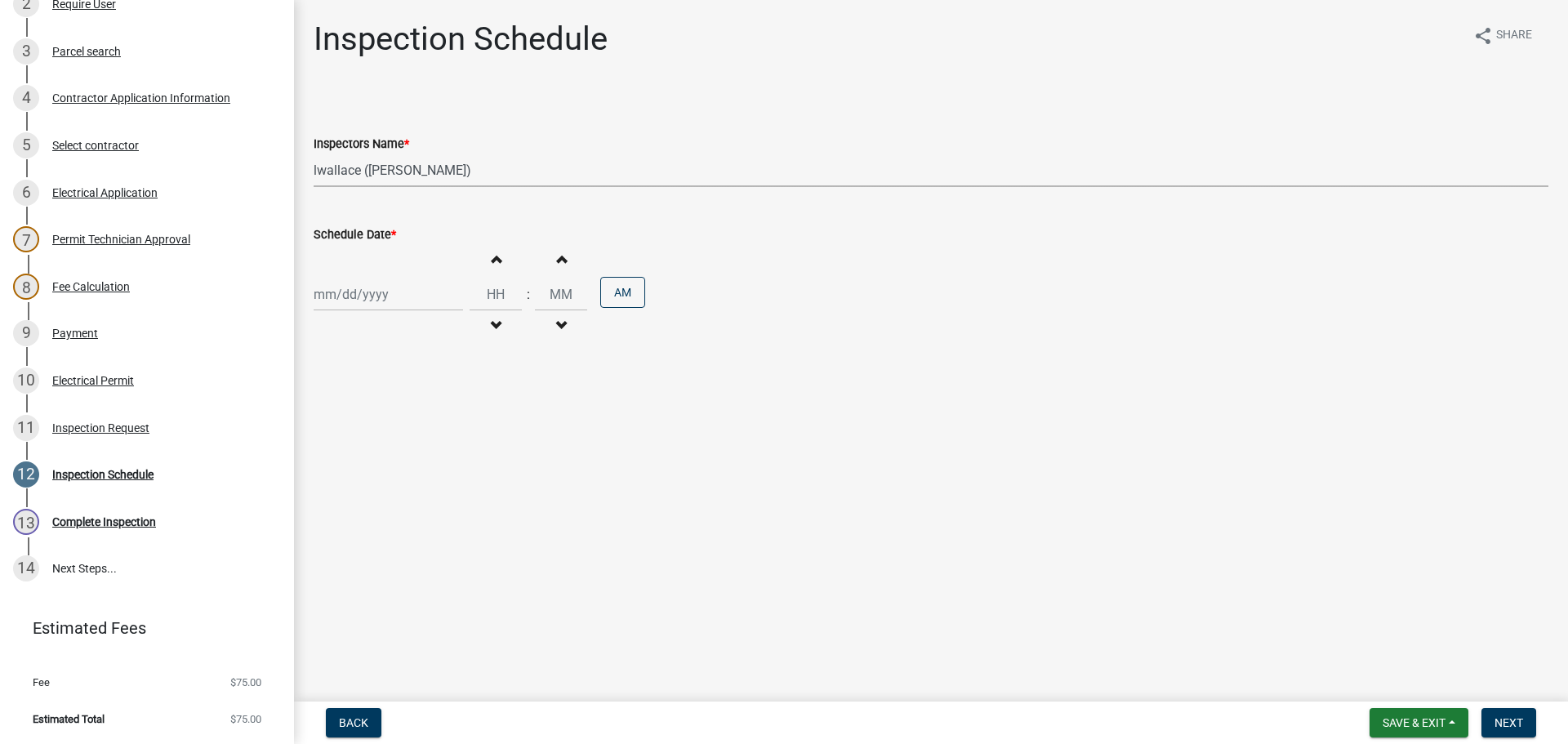
select select "2025"
click at [834, 442] on main "Inspection Schedule share Share Inspectors Name * Select Item... jramsey (Jerem…" at bounding box center [930, 348] width 1274 height 695
click at [400, 296] on div at bounding box center [388, 295] width 149 height 34
select select "8"
select select "2025"
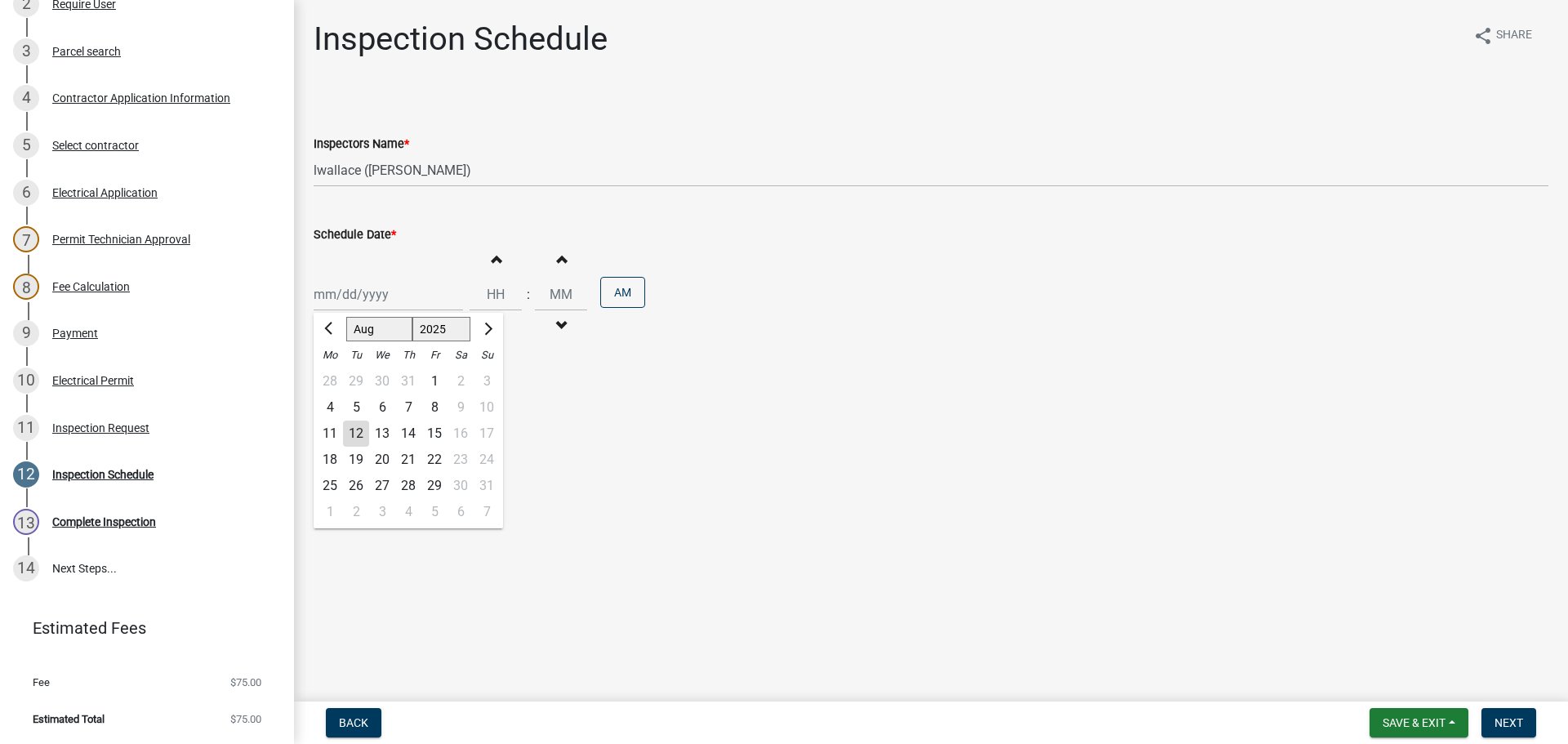
click at [384, 434] on div "13" at bounding box center [382, 434] width 26 height 26
type input "08/13/2025"
click at [1512, 723] on span "Next" at bounding box center [1508, 722] width 29 height 13
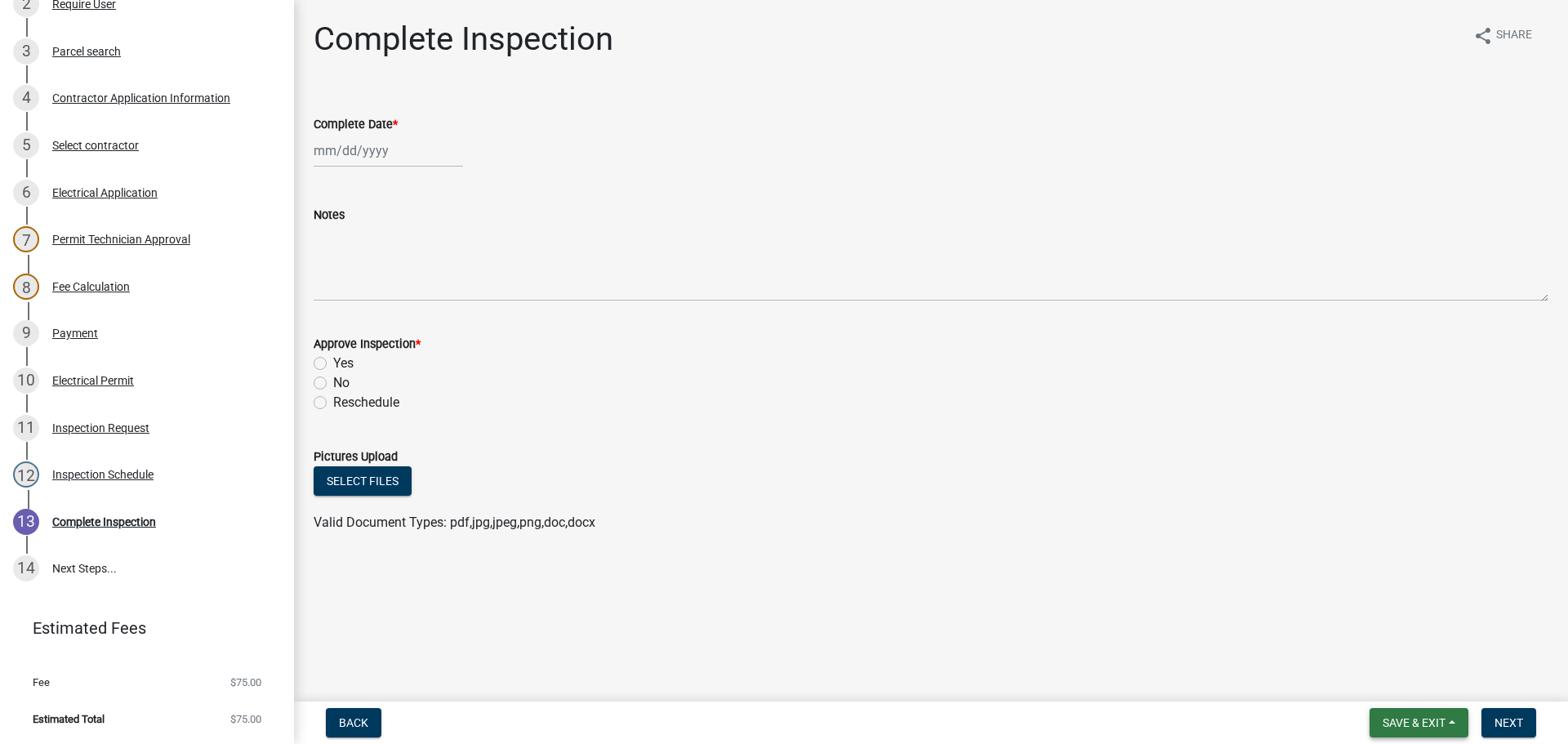
click at [1394, 721] on span "Save & Exit" at bounding box center [1413, 722] width 63 height 13
click at [1404, 678] on button "Save & Exit" at bounding box center [1403, 680] width 130 height 39
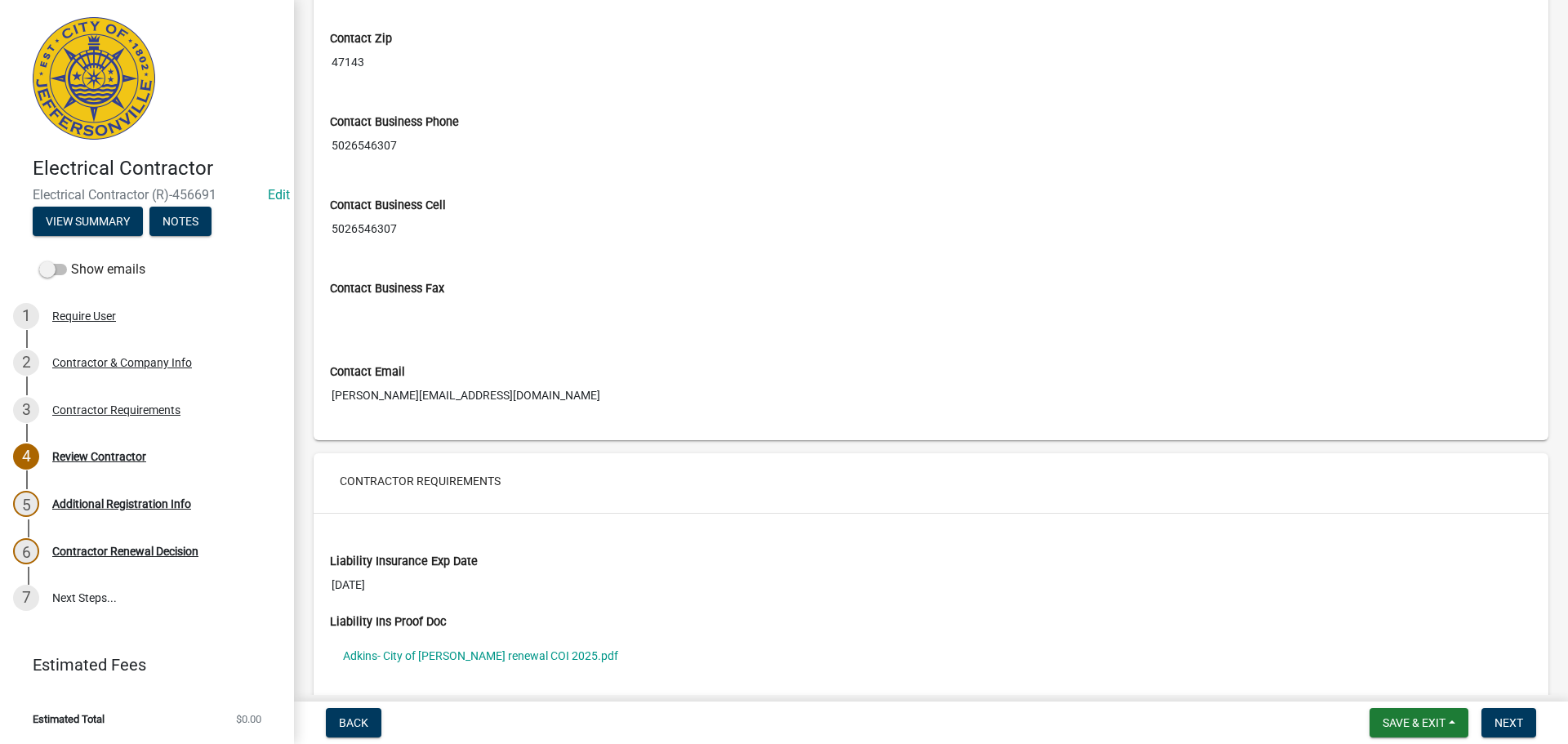
scroll to position [899, 0]
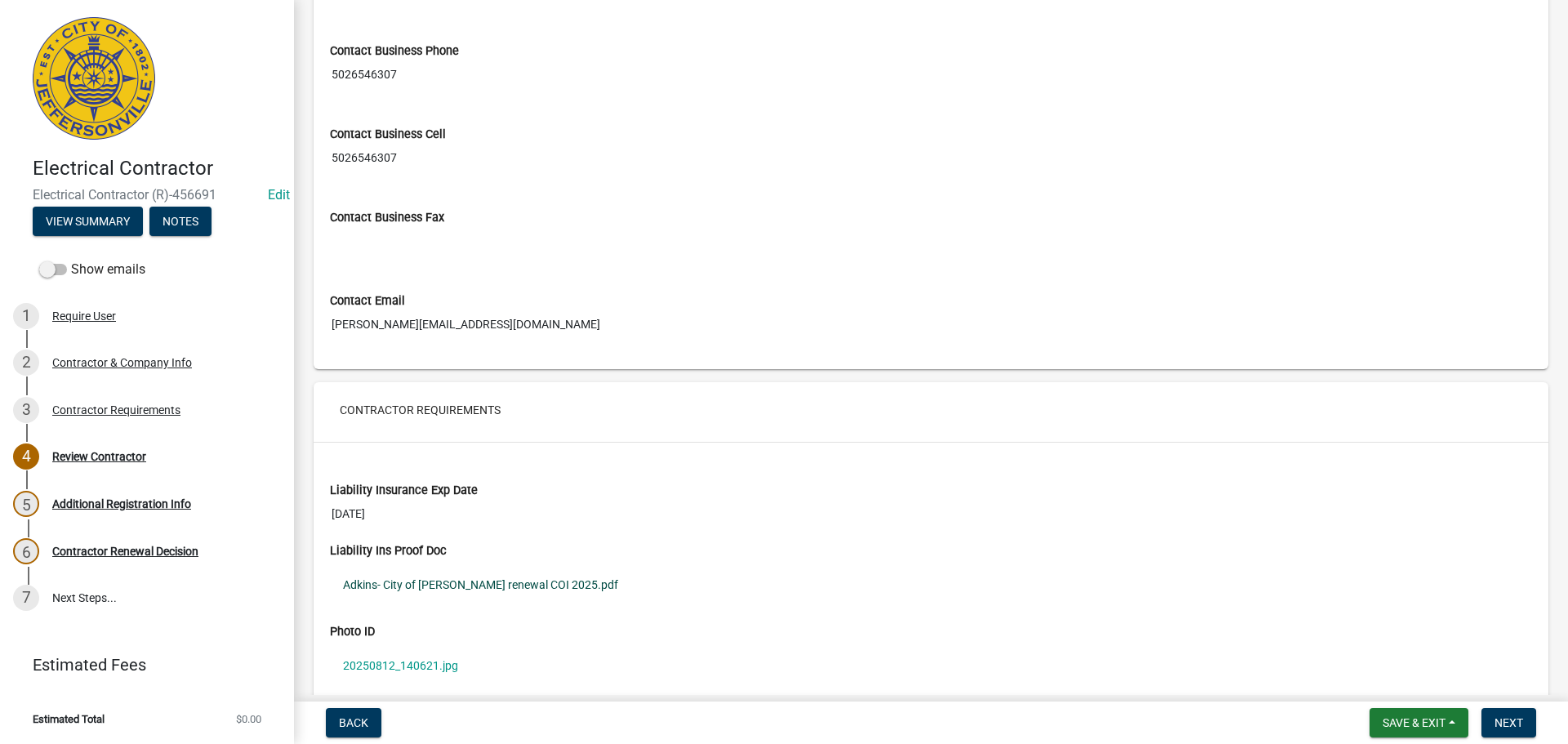
click at [462, 590] on link "Adkins- City of Jeff- WC renewal COI 2025.pdf" at bounding box center [931, 584] width 1202 height 37
click at [405, 659] on link "20250812_140621.jpg" at bounding box center [931, 665] width 1202 height 37
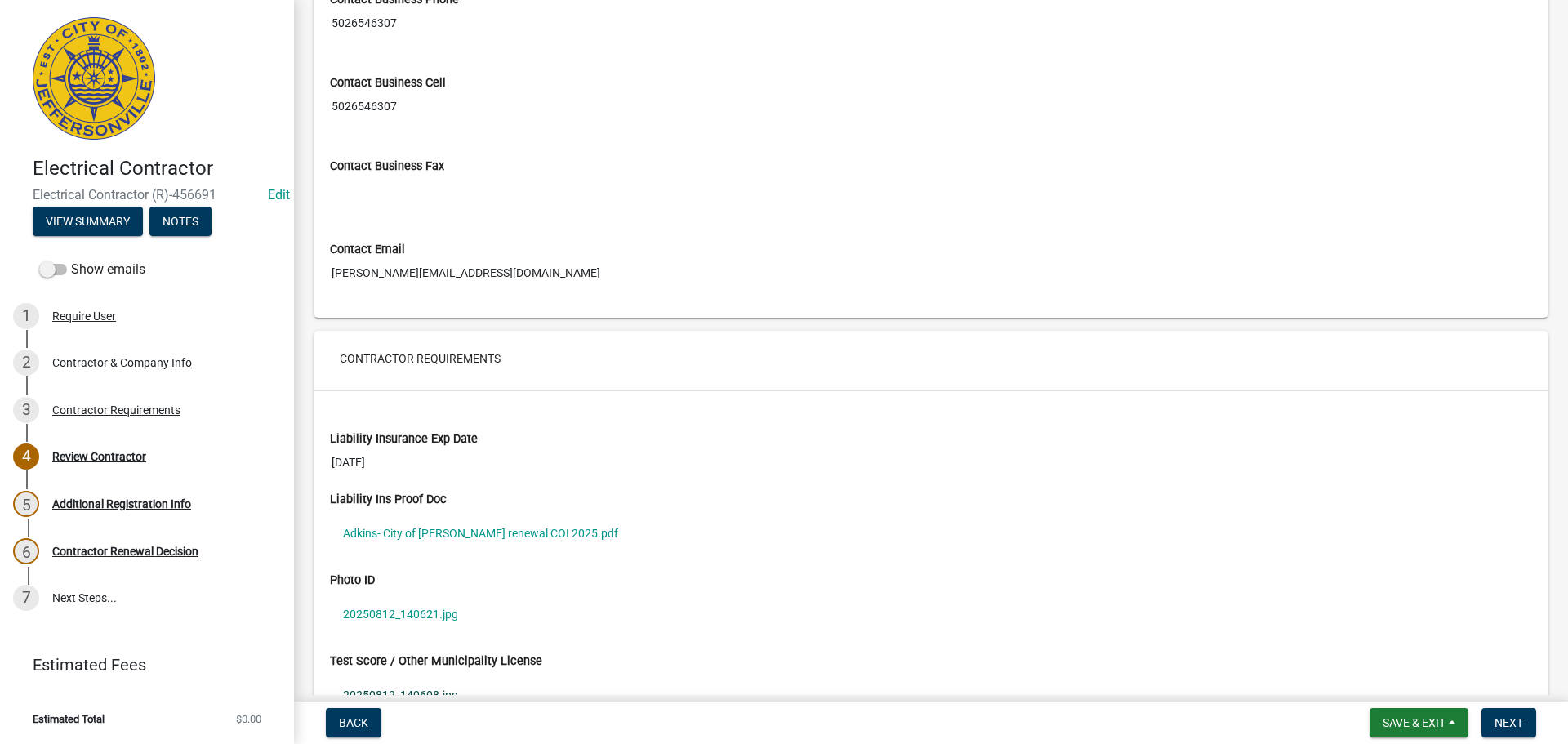
scroll to position [1068, 0]
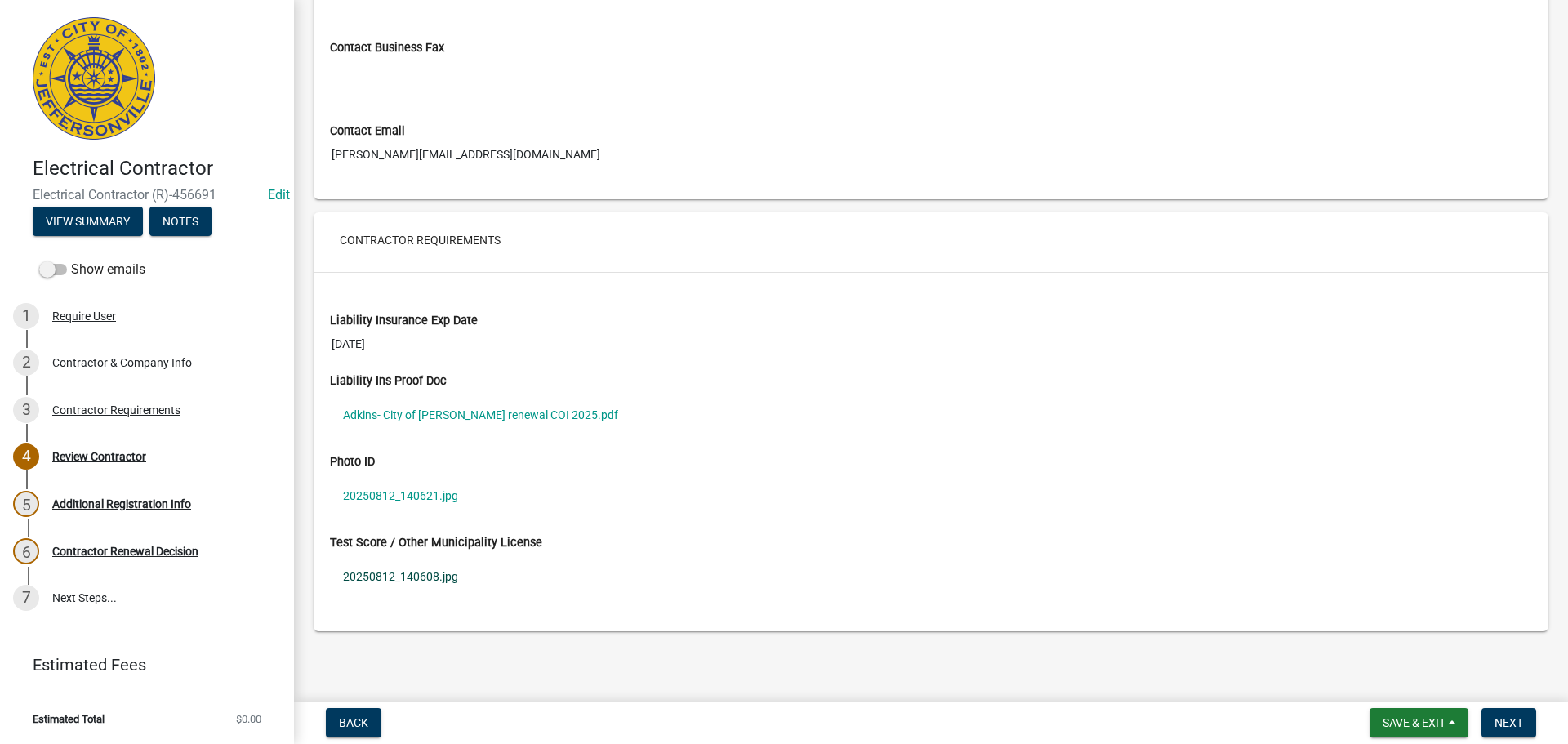
click at [406, 577] on link "20250812_140608.jpg" at bounding box center [931, 576] width 1202 height 37
click at [1500, 717] on span "Next" at bounding box center [1508, 722] width 29 height 13
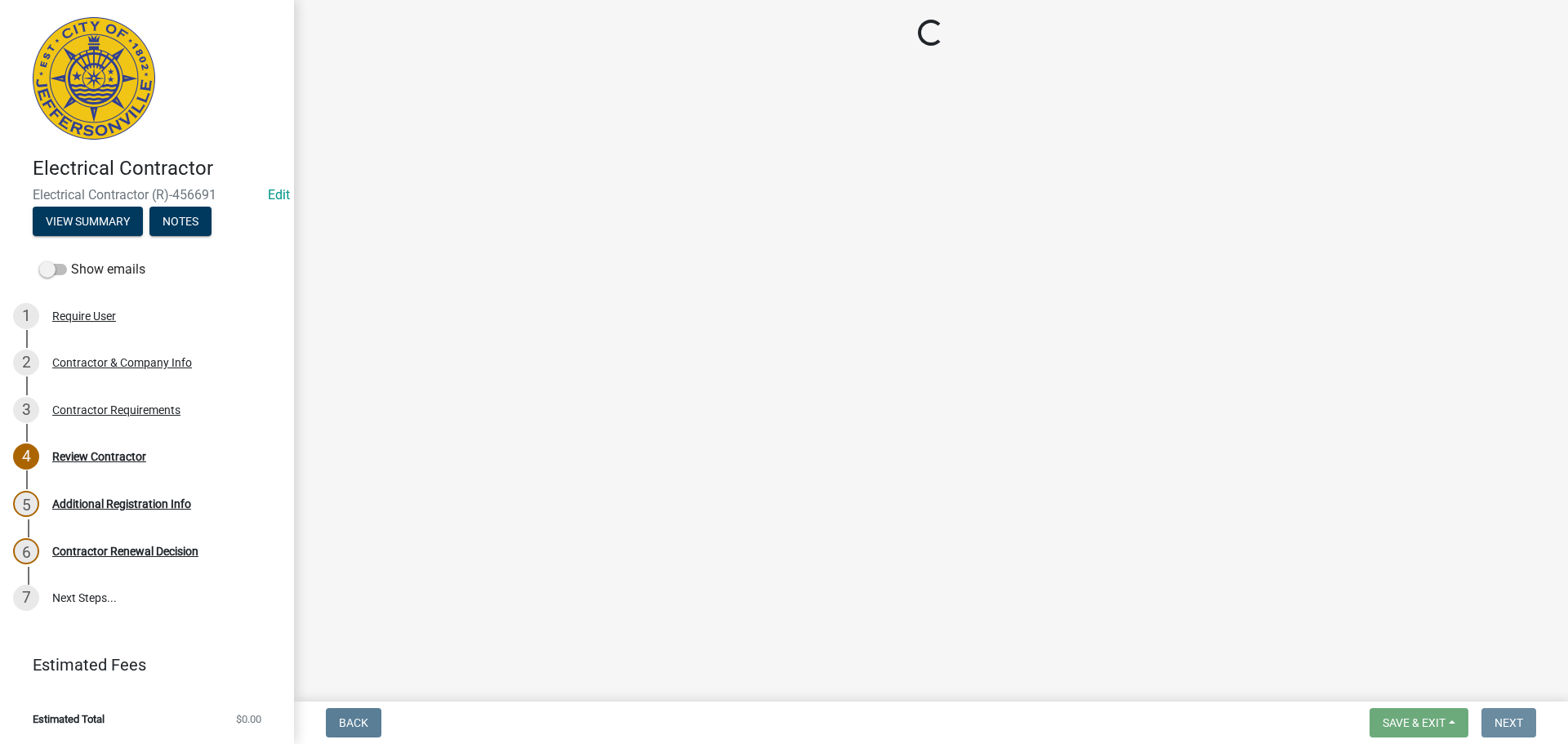
scroll to position [0, 0]
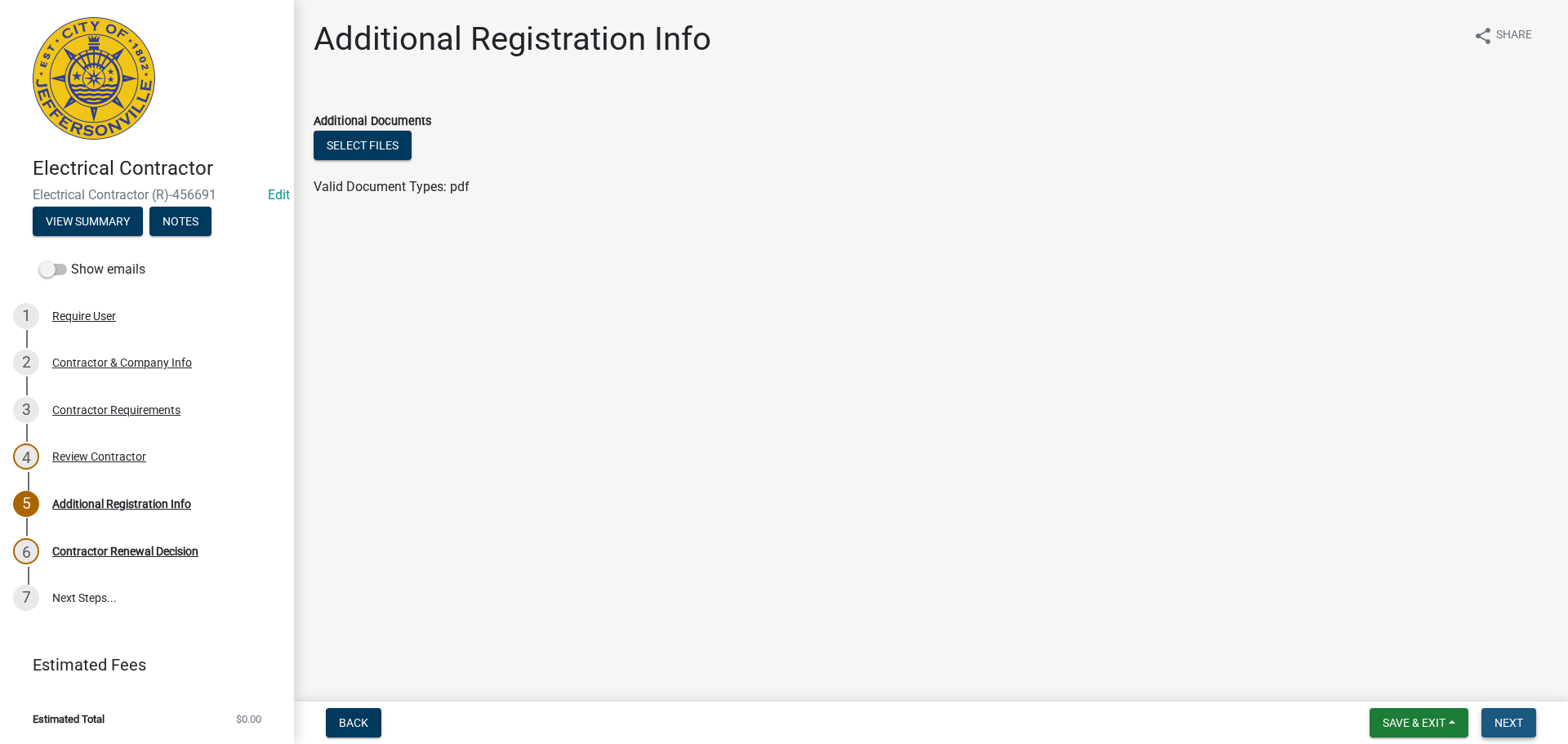
click at [1500, 717] on span "Next" at bounding box center [1508, 722] width 29 height 13
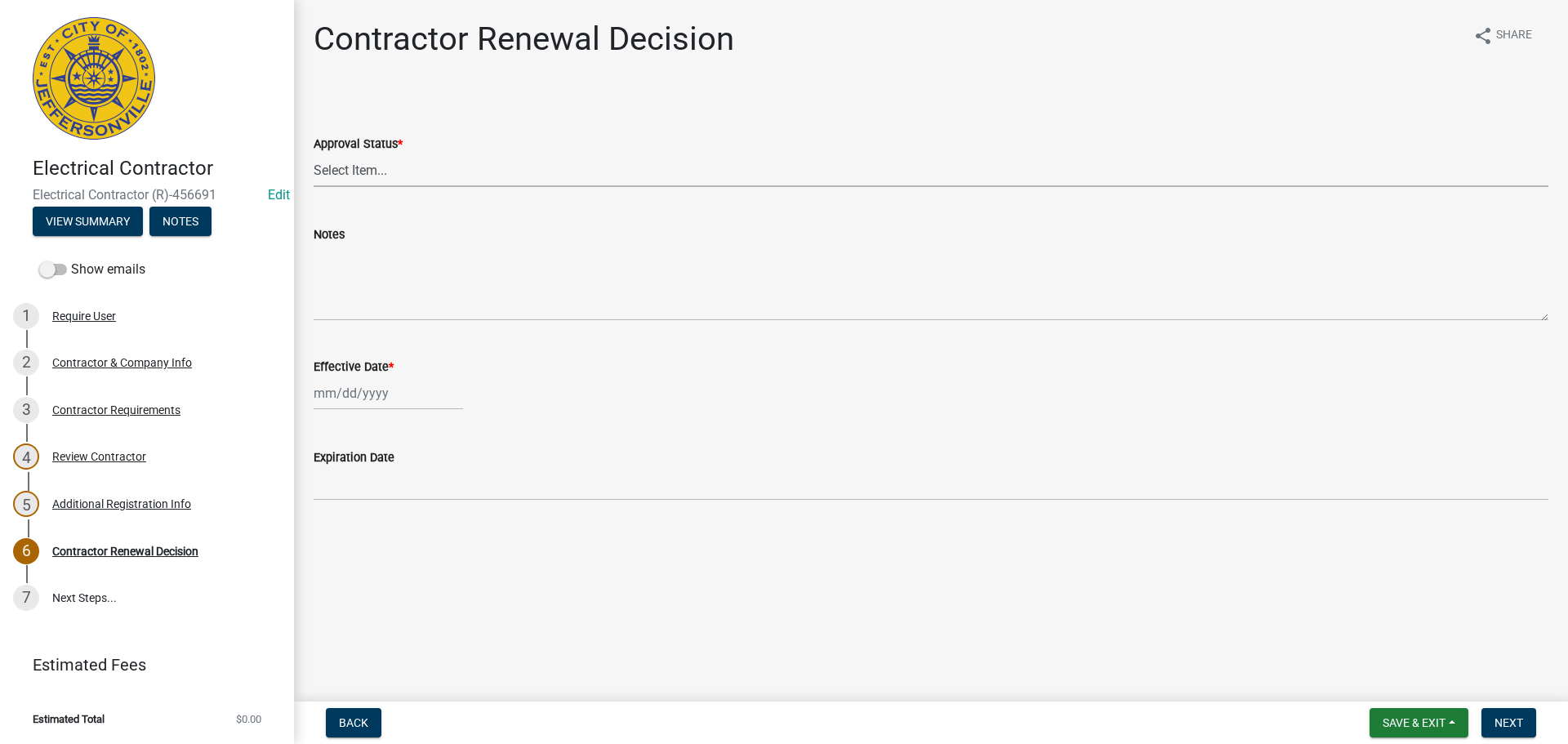
click at [346, 169] on select "Select Item... Approved Denied" at bounding box center [930, 170] width 1234 height 34
click at [314, 154] on select "Select Item... Approved Denied" at bounding box center [930, 170] width 1234 height 34
select select "30db8998-795d-4bbe-8e49-f1ade8865815"
select select "8"
select select "2025"
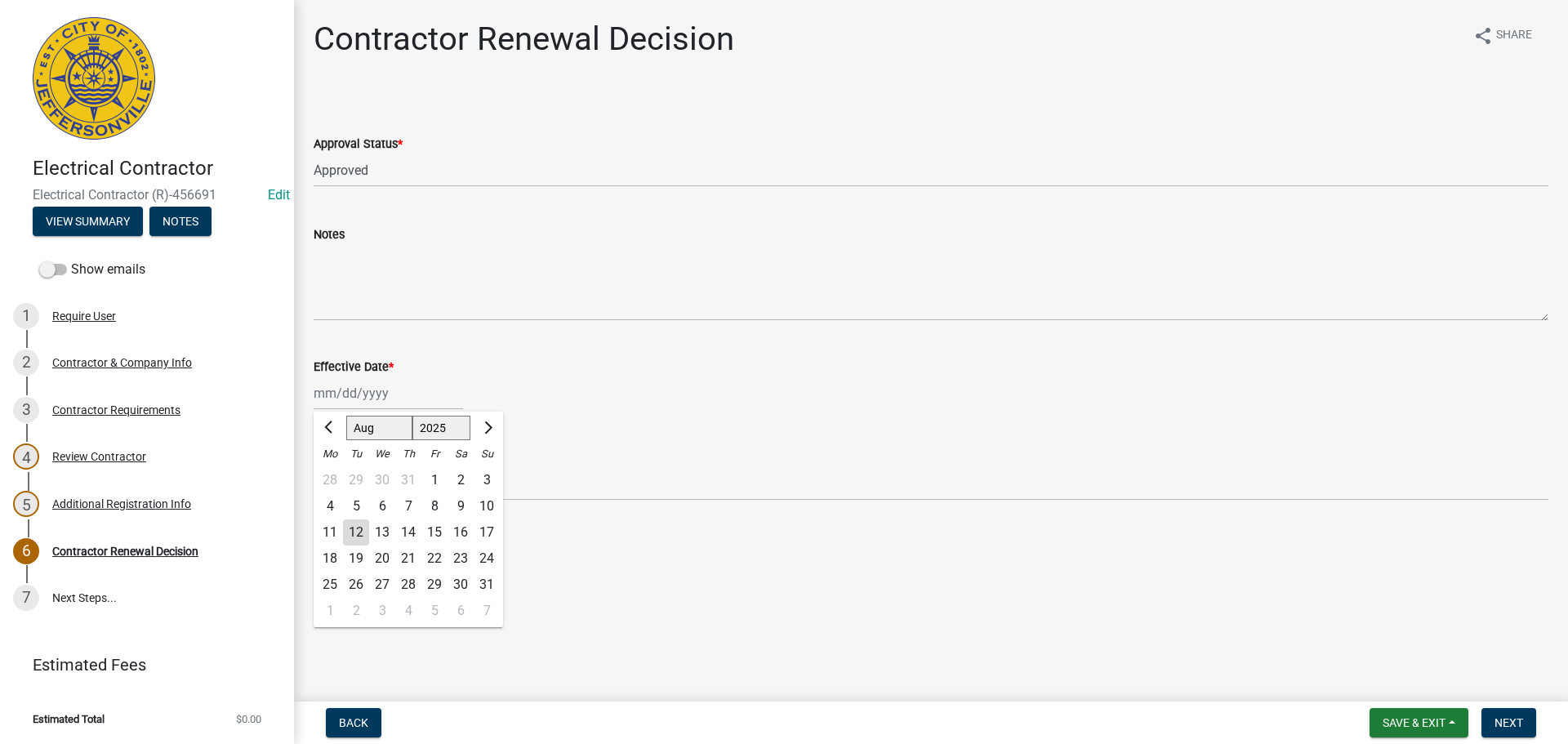
click at [341, 395] on div "Jan Feb Mar Apr May Jun Jul Aug Sep Oct Nov Dec 1525 1526 1527 1528 1529 1530 1…" at bounding box center [388, 393] width 149 height 34
click at [352, 526] on div "12" at bounding box center [356, 533] width 26 height 26
type input "[DATE]"
click at [1504, 724] on span "Next" at bounding box center [1508, 722] width 29 height 13
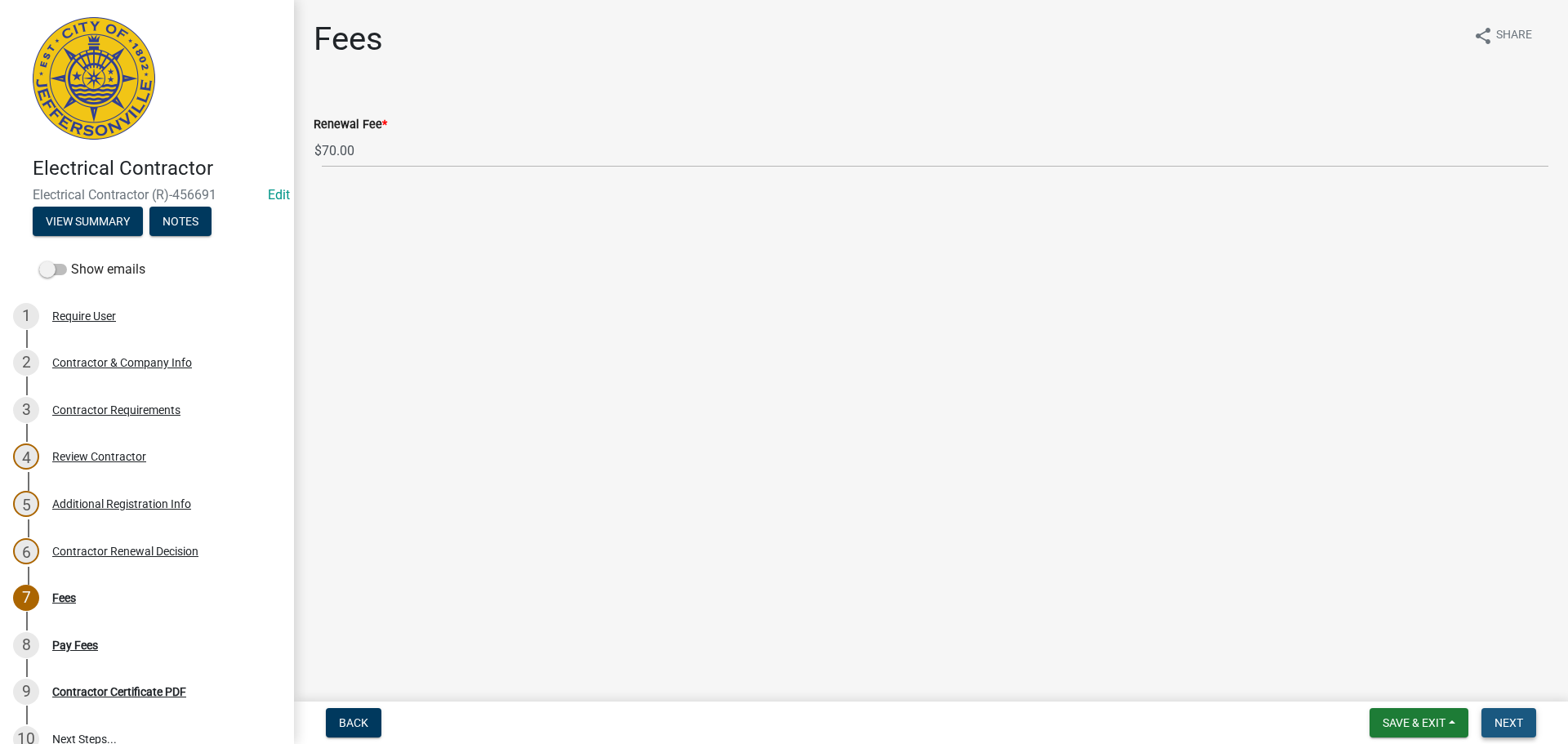
click at [1501, 719] on span "Next" at bounding box center [1508, 722] width 29 height 13
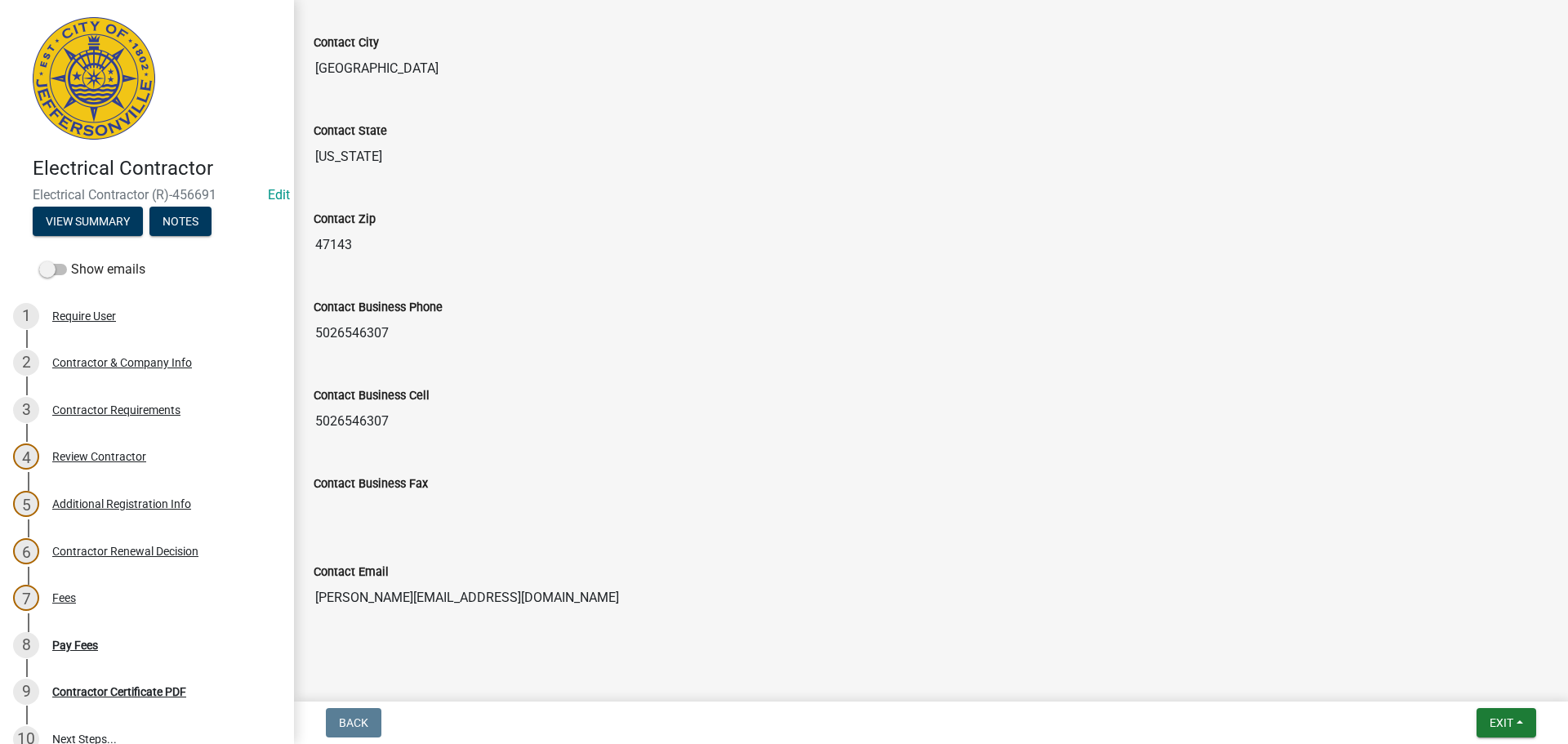
scroll to position [730, 0]
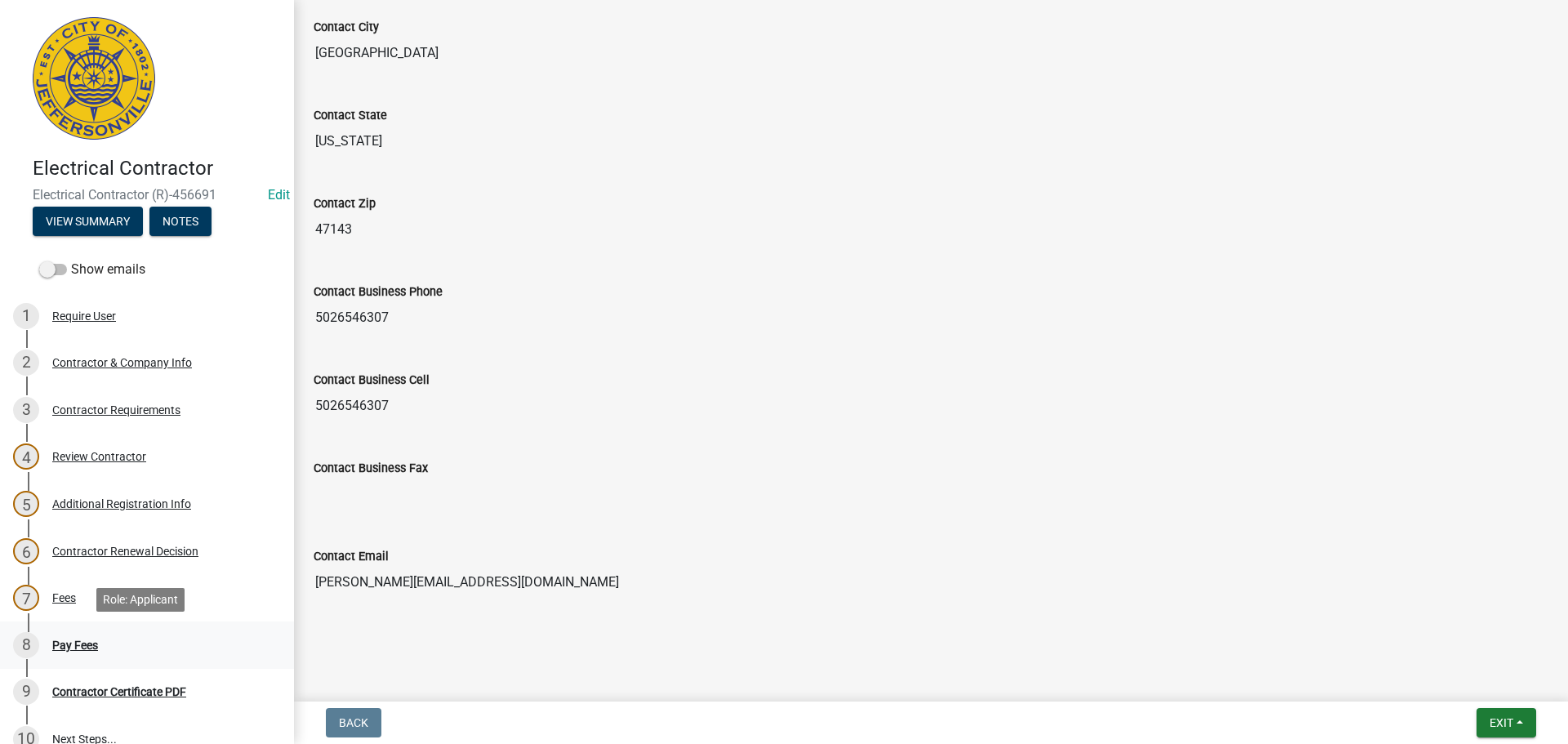
click at [69, 645] on div "Pay Fees" at bounding box center [75, 645] width 46 height 11
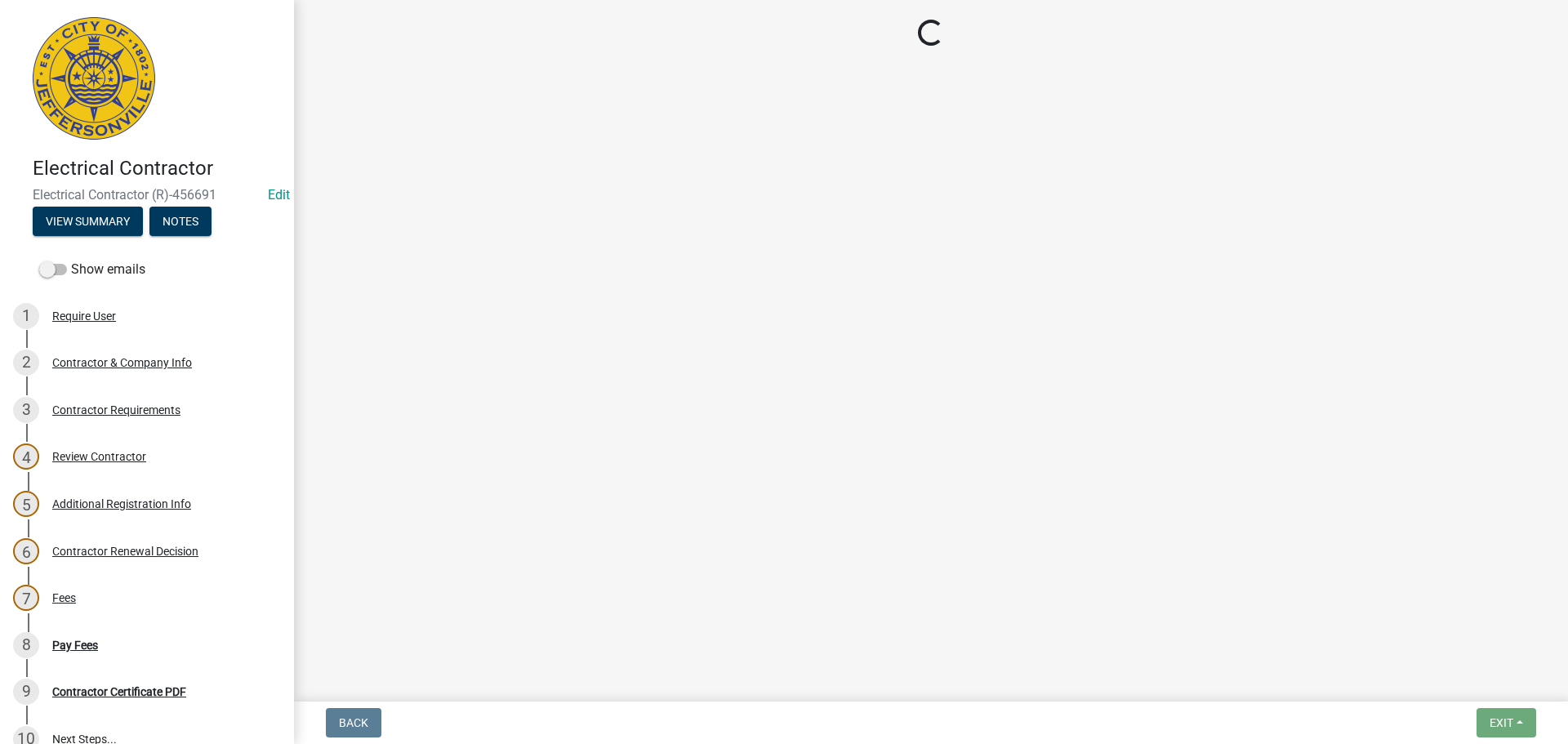
select select "3: 3"
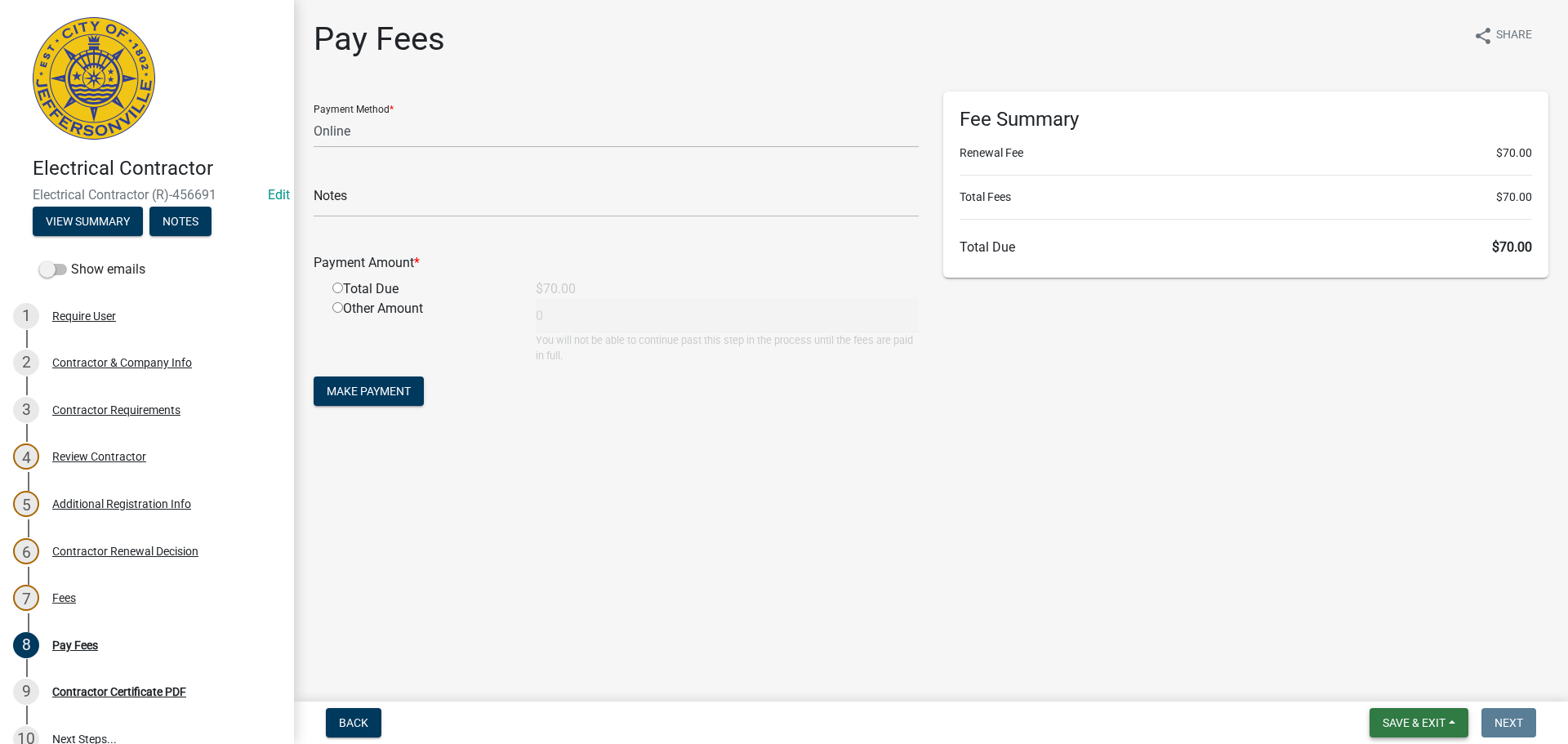
click at [1400, 721] on span "Save & Exit" at bounding box center [1413, 722] width 63 height 13
click at [1393, 678] on button "Save & Exit" at bounding box center [1403, 680] width 130 height 39
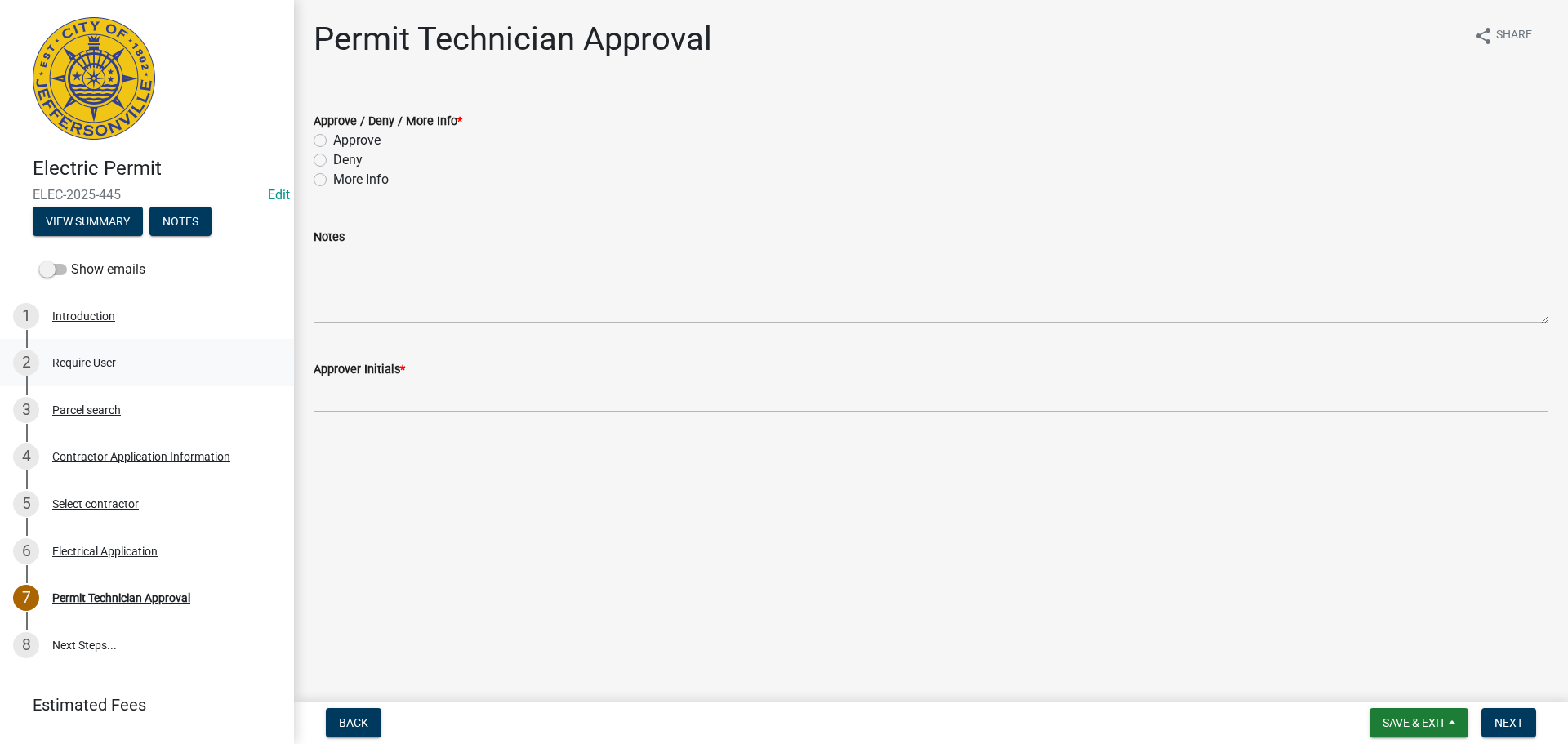
click at [81, 360] on div "Require User" at bounding box center [83, 362] width 63 height 11
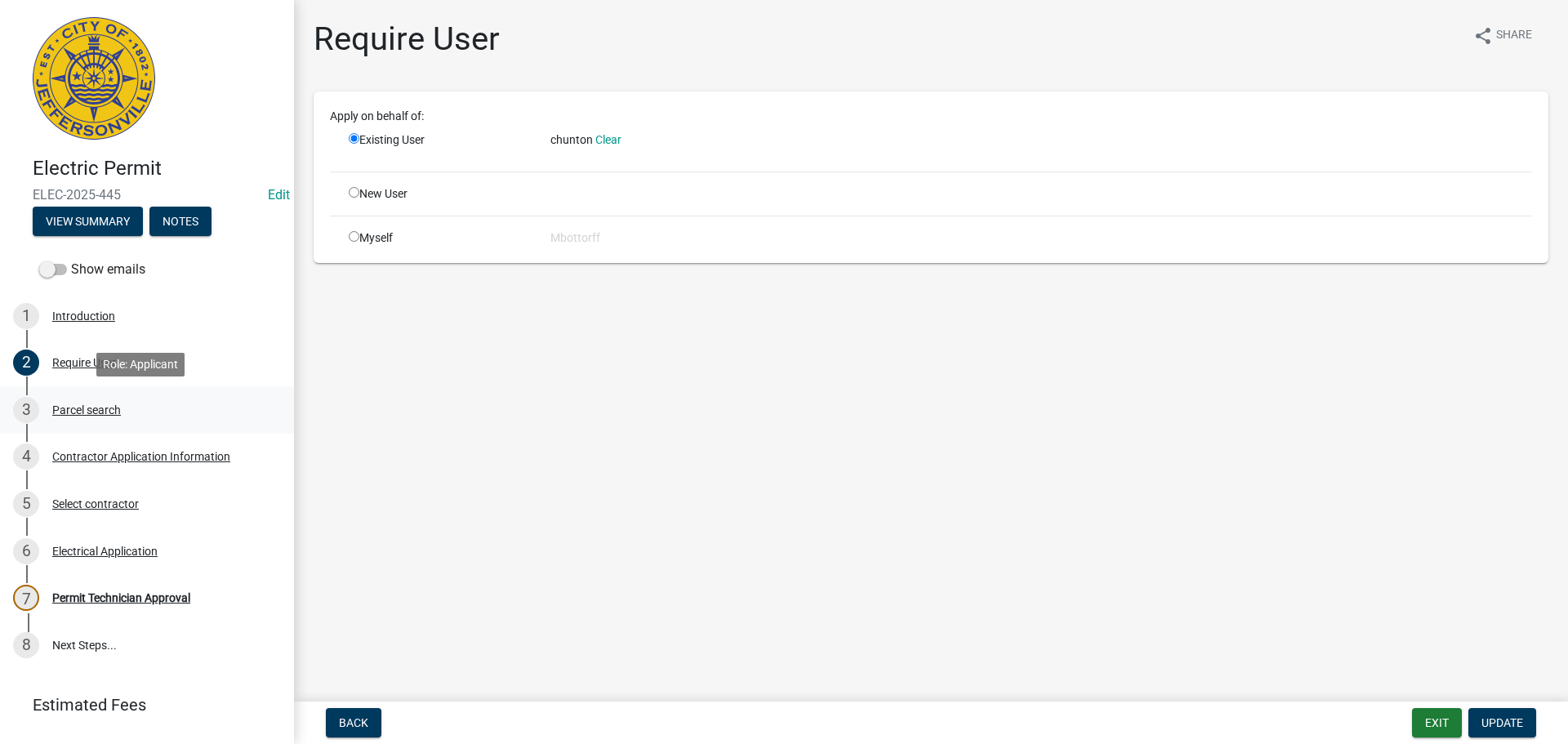
click at [87, 410] on div "Parcel search" at bounding box center [86, 409] width 69 height 11
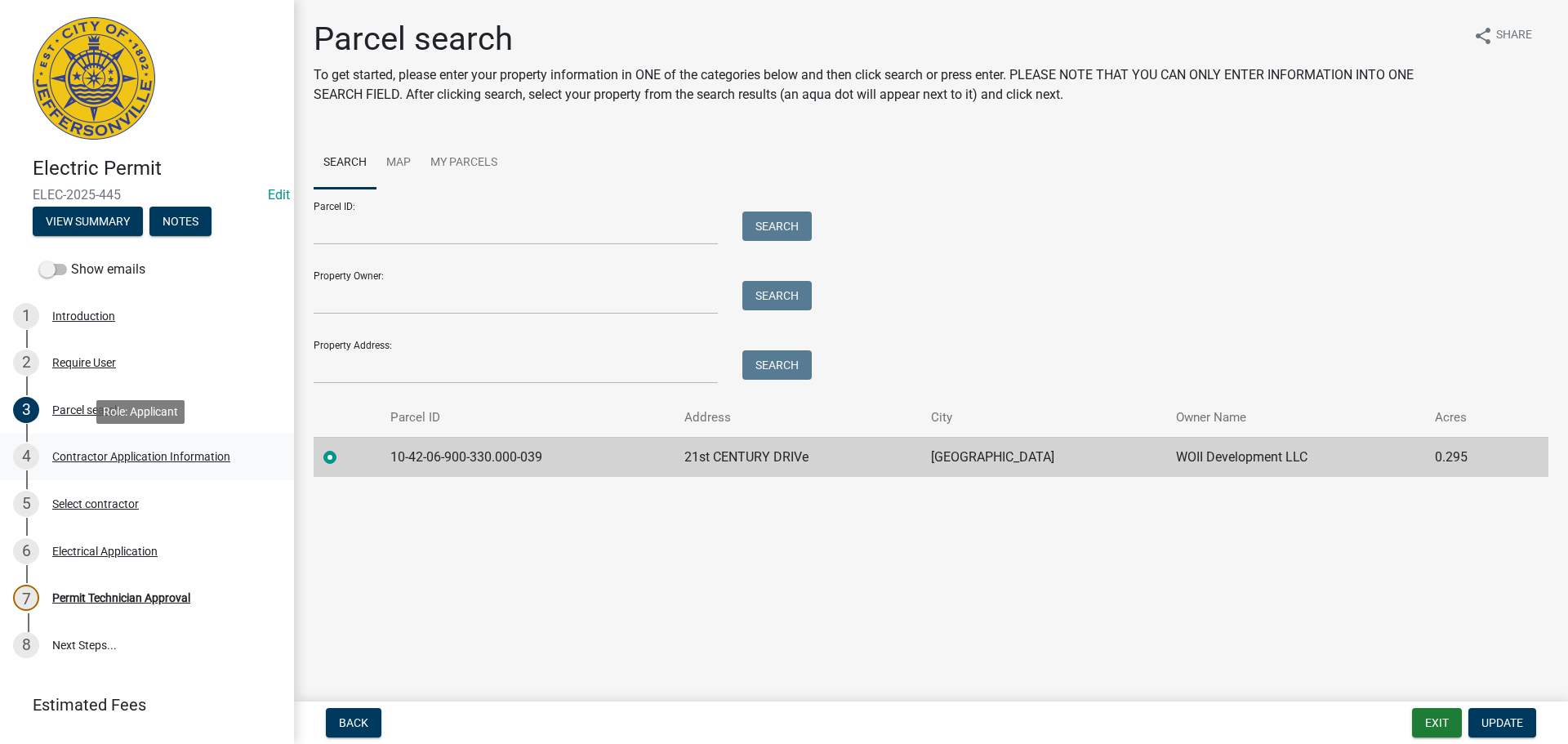
click at [110, 456] on div "Contractor Application Information" at bounding box center [141, 456] width 178 height 11
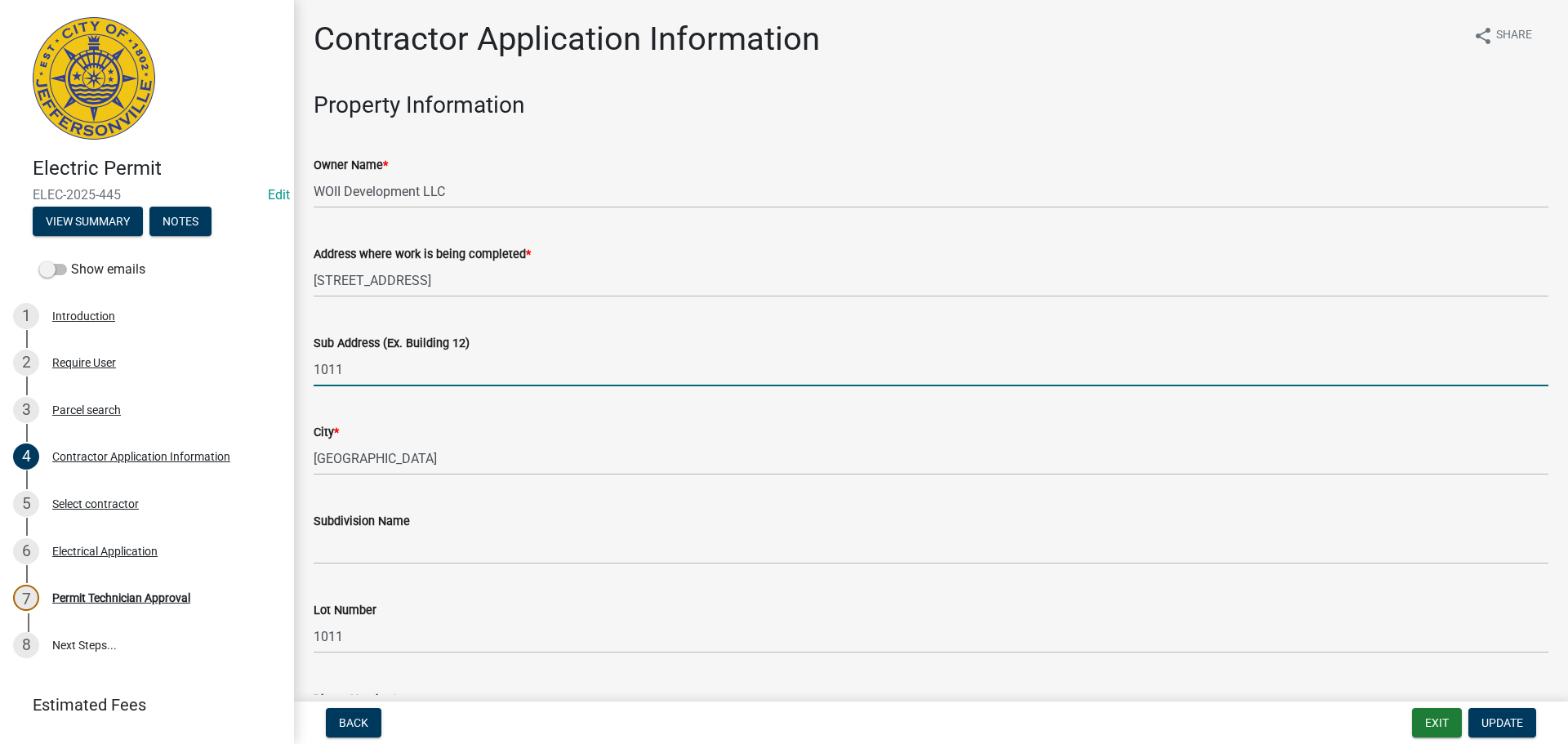
click at [315, 374] on input "1011" at bounding box center [930, 369] width 1234 height 34
type input "[STREET_ADDRESS]"
drag, startPoint x: 1501, startPoint y: 721, endPoint x: 1508, endPoint y: 714, distance: 9.9
click at [1503, 721] on span "Update" at bounding box center [1502, 722] width 42 height 13
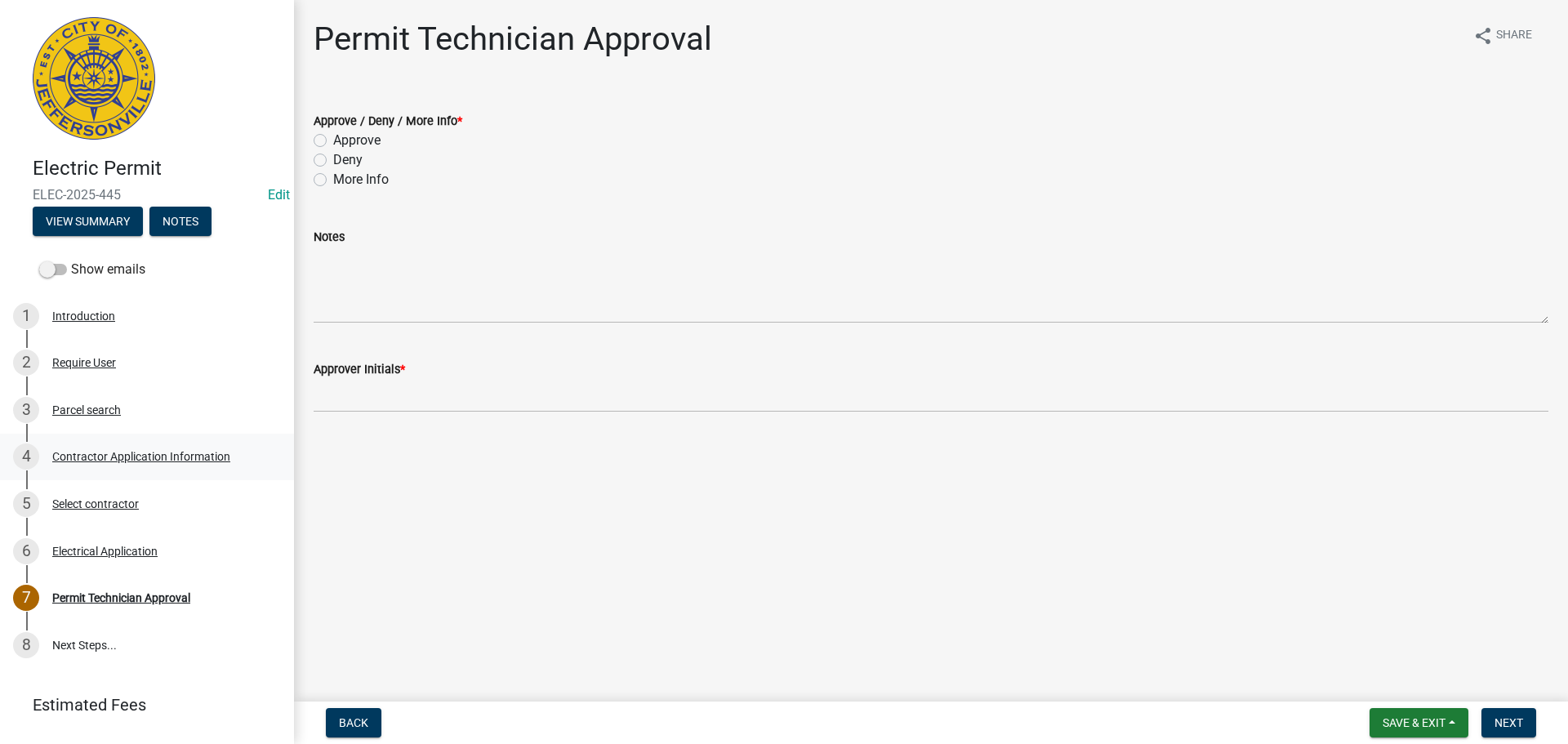
click at [109, 459] on div "Contractor Application Information" at bounding box center [141, 456] width 178 height 11
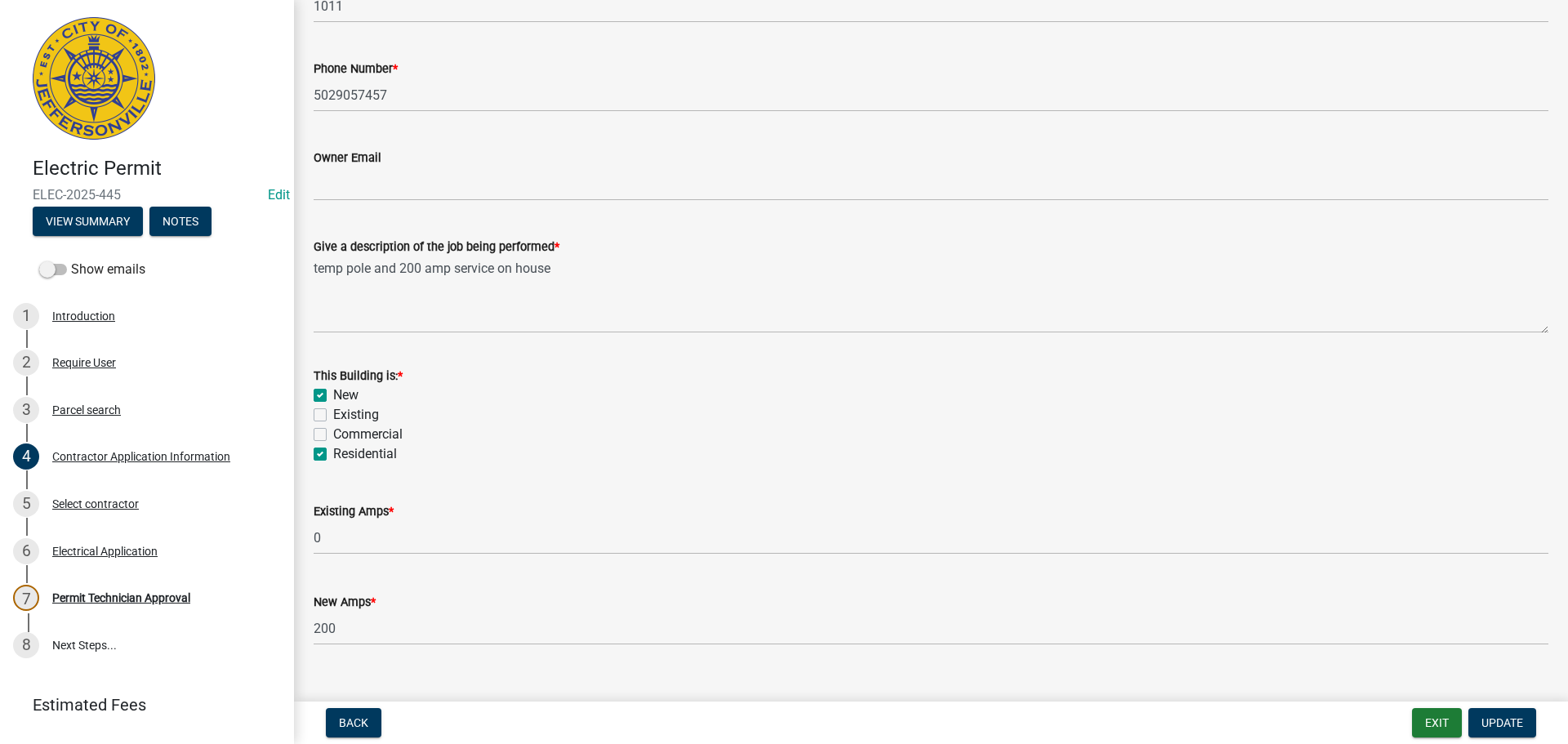
scroll to position [659, 0]
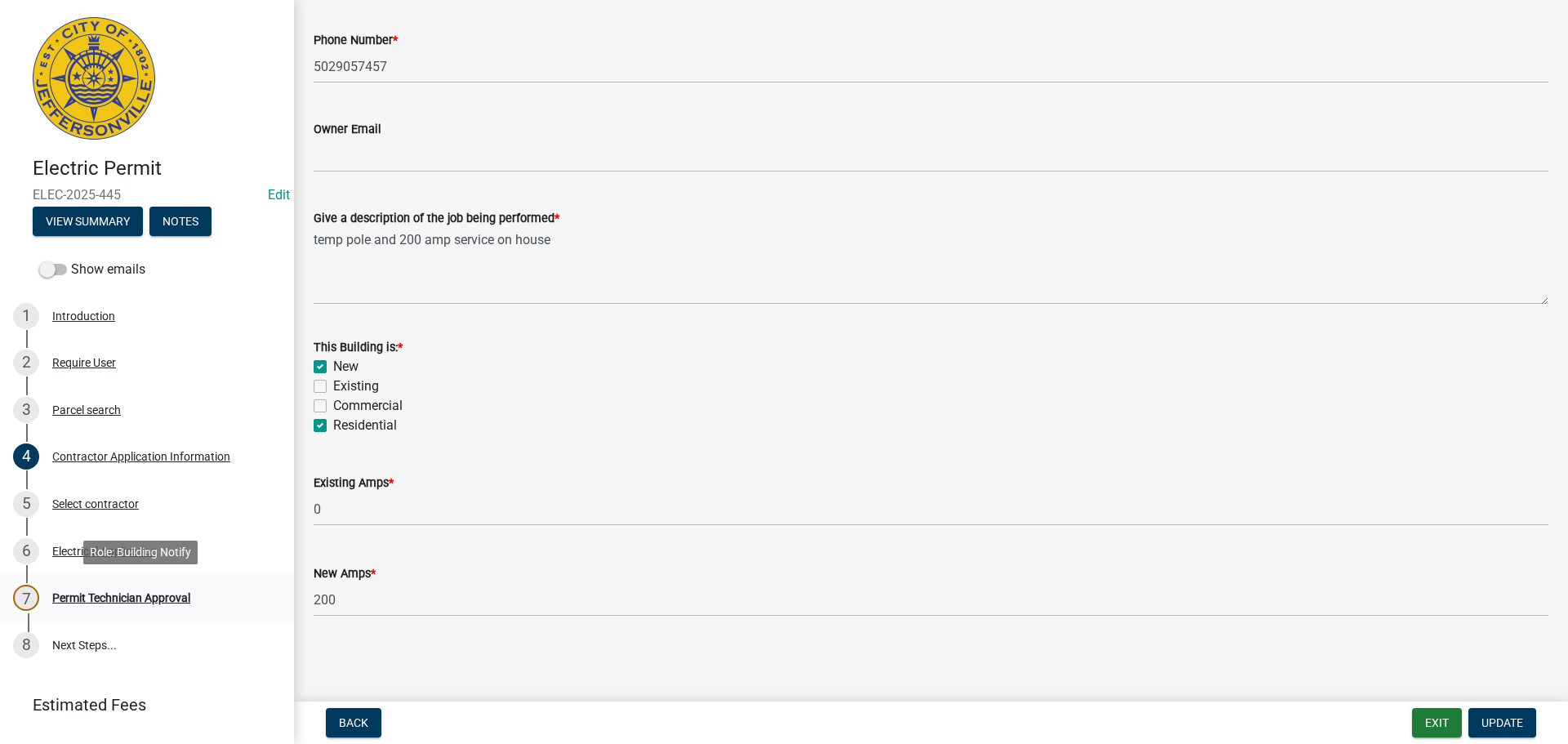
drag, startPoint x: 105, startPoint y: 588, endPoint x: 114, endPoint y: 587, distance: 9.1
click at [106, 588] on div "7 Permit Technician Approval" at bounding box center [140, 598] width 255 height 26
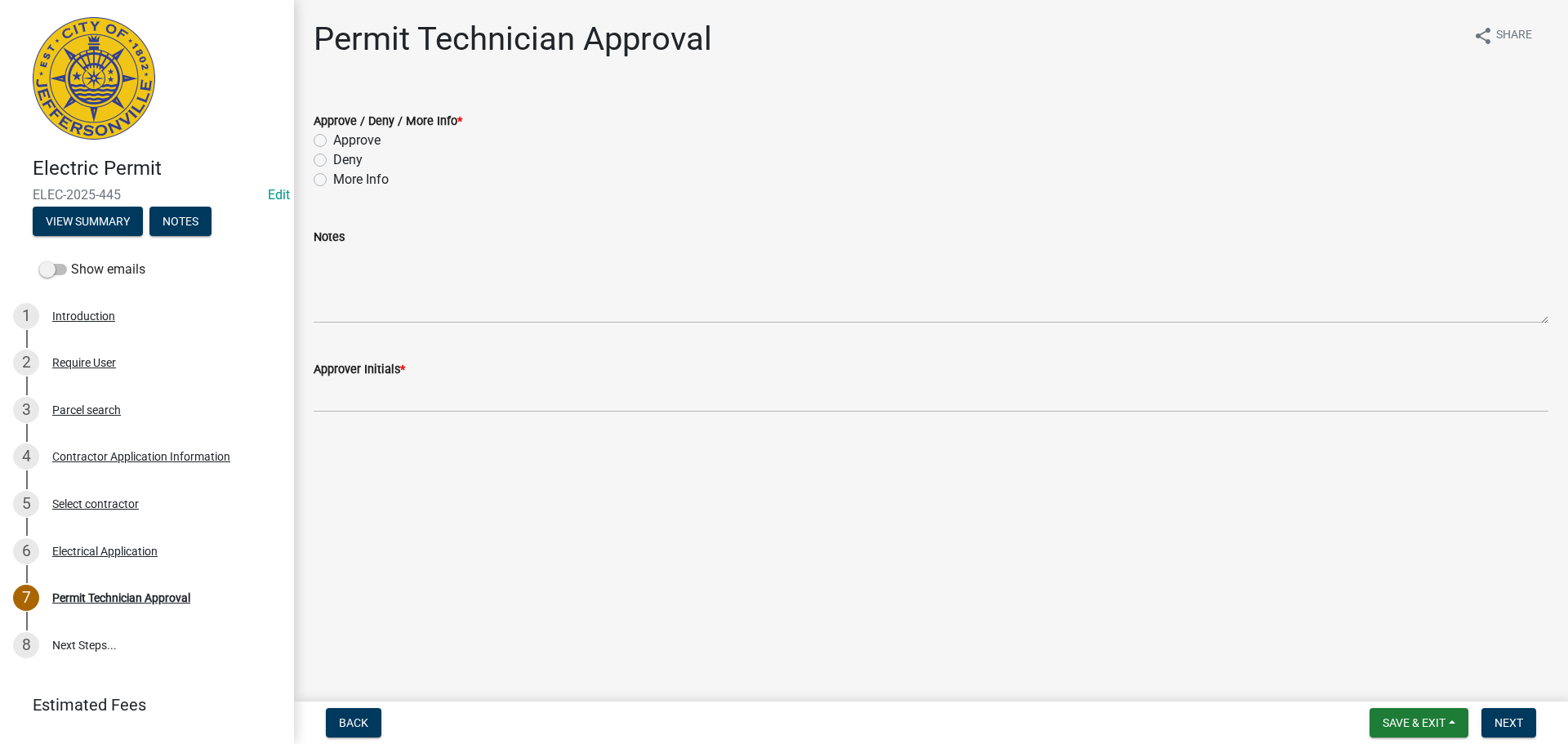
click at [333, 139] on label "Approve" at bounding box center [356, 140] width 48 height 20
click at [333, 139] on input "Approve" at bounding box center [338, 136] width 10 height 10
radio input "true"
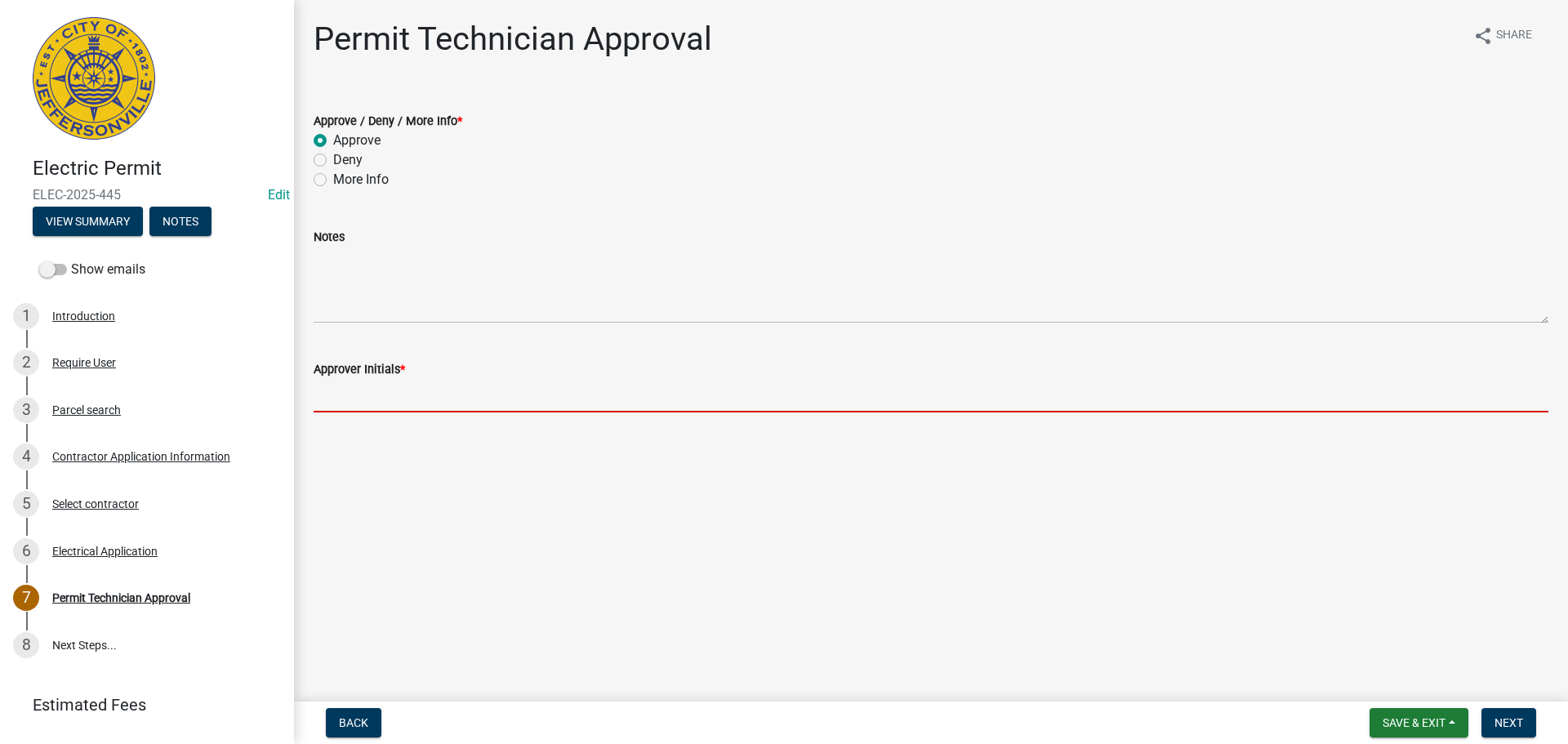
click at [337, 394] on input "Approver Initials *" at bounding box center [930, 395] width 1234 height 34
type input "MJB"
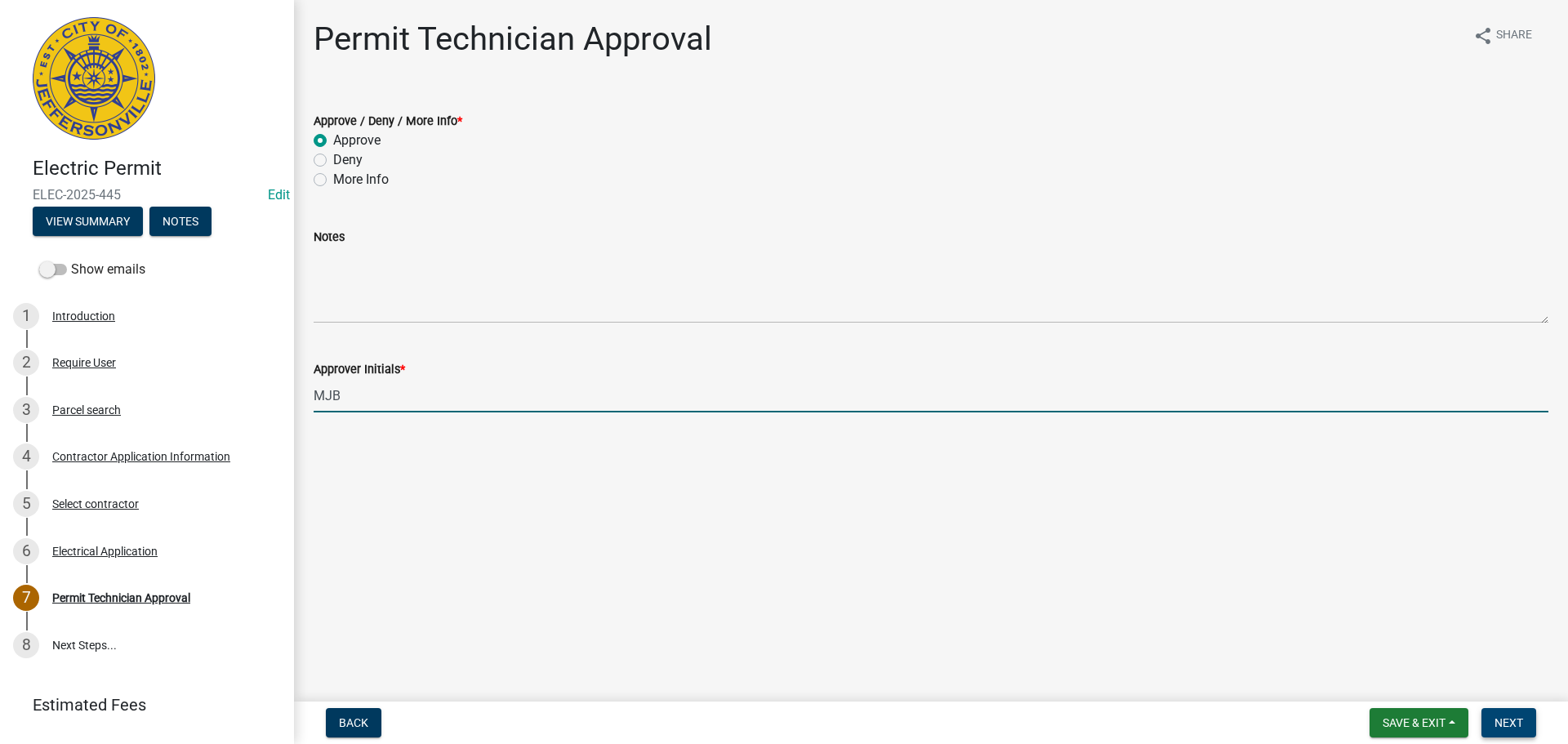
click at [1518, 718] on span "Next" at bounding box center [1508, 722] width 29 height 13
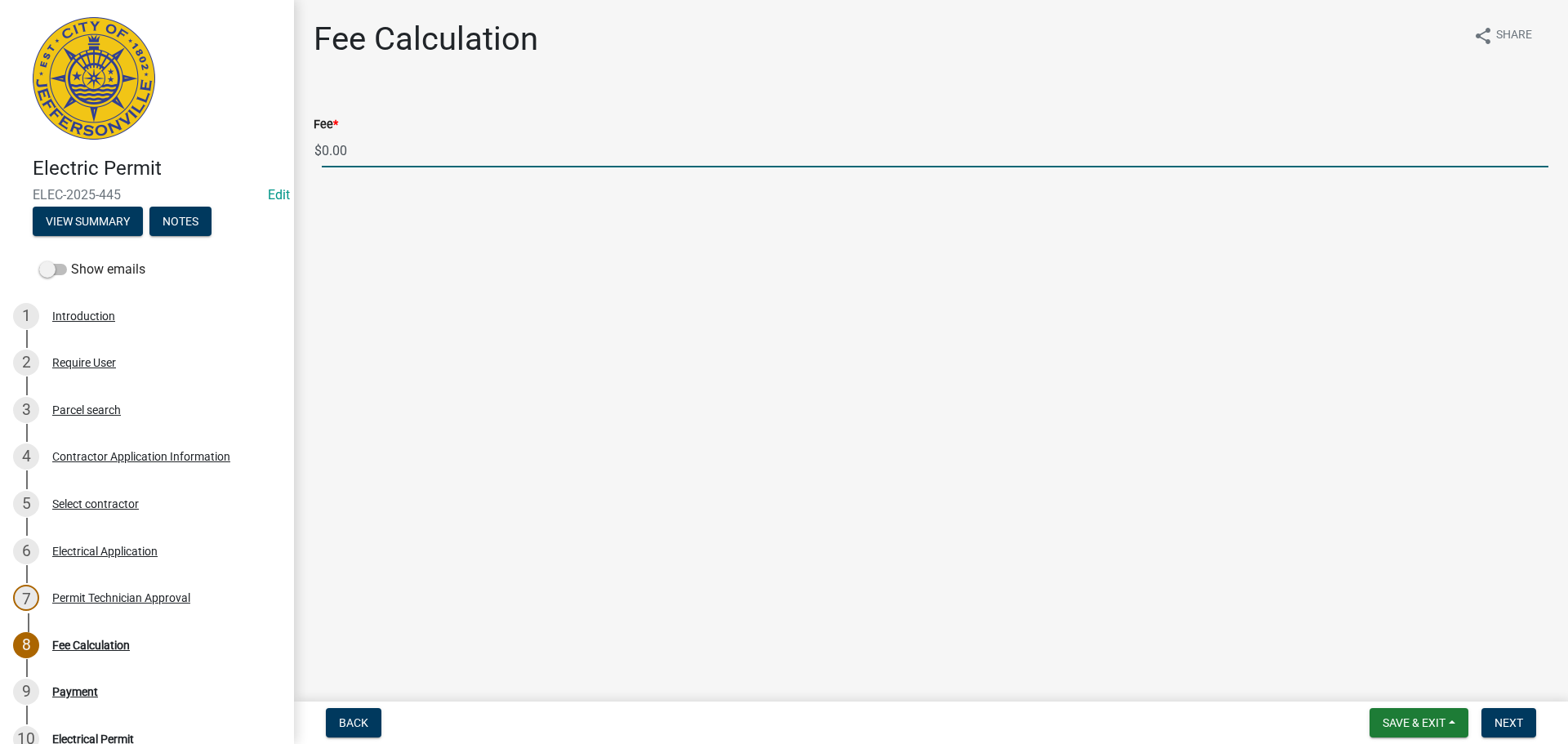
click at [369, 151] on input "0.00" at bounding box center [935, 150] width 1227 height 34
type input "0"
type input "135.00"
click at [1511, 723] on span "Next" at bounding box center [1508, 722] width 29 height 13
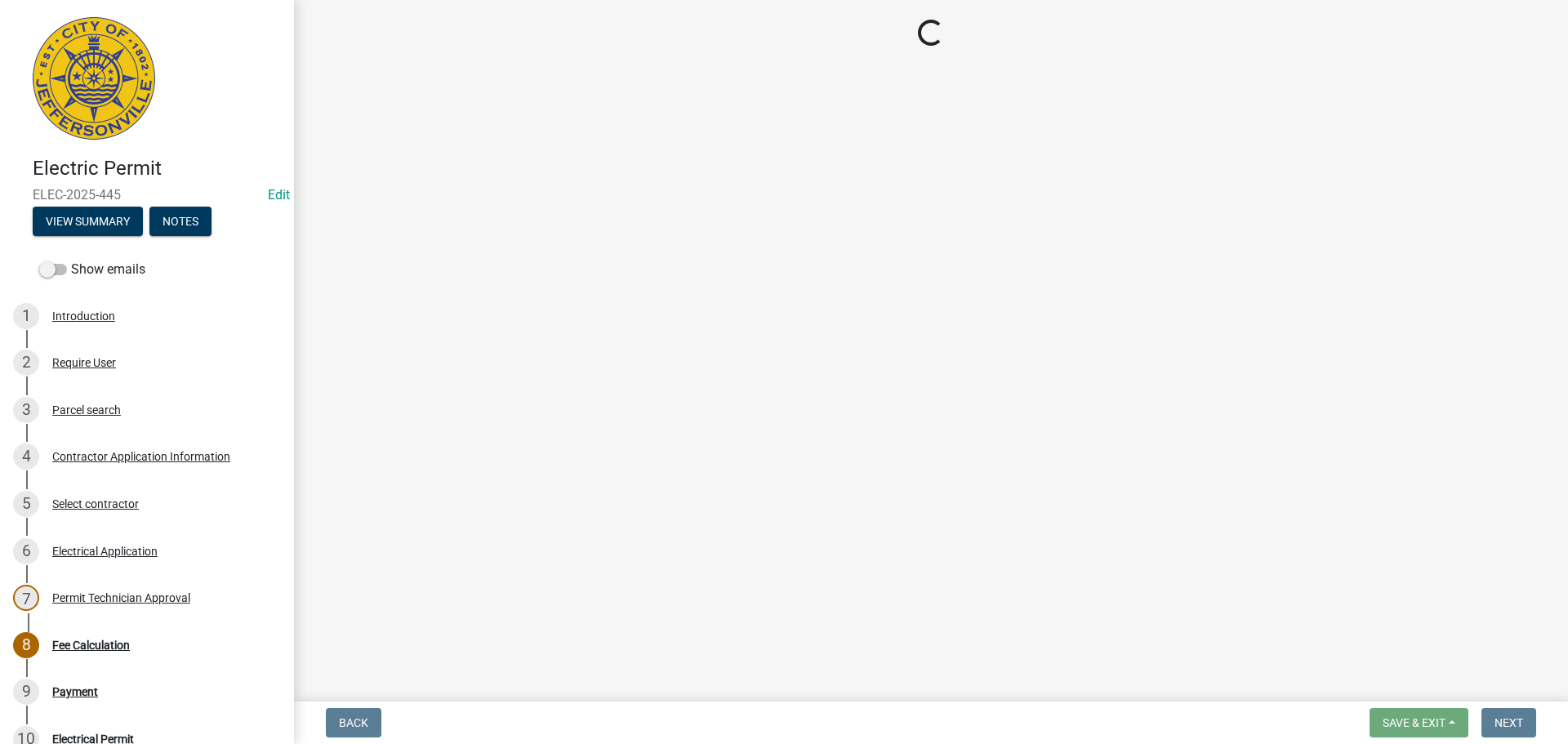
select select "3: 3"
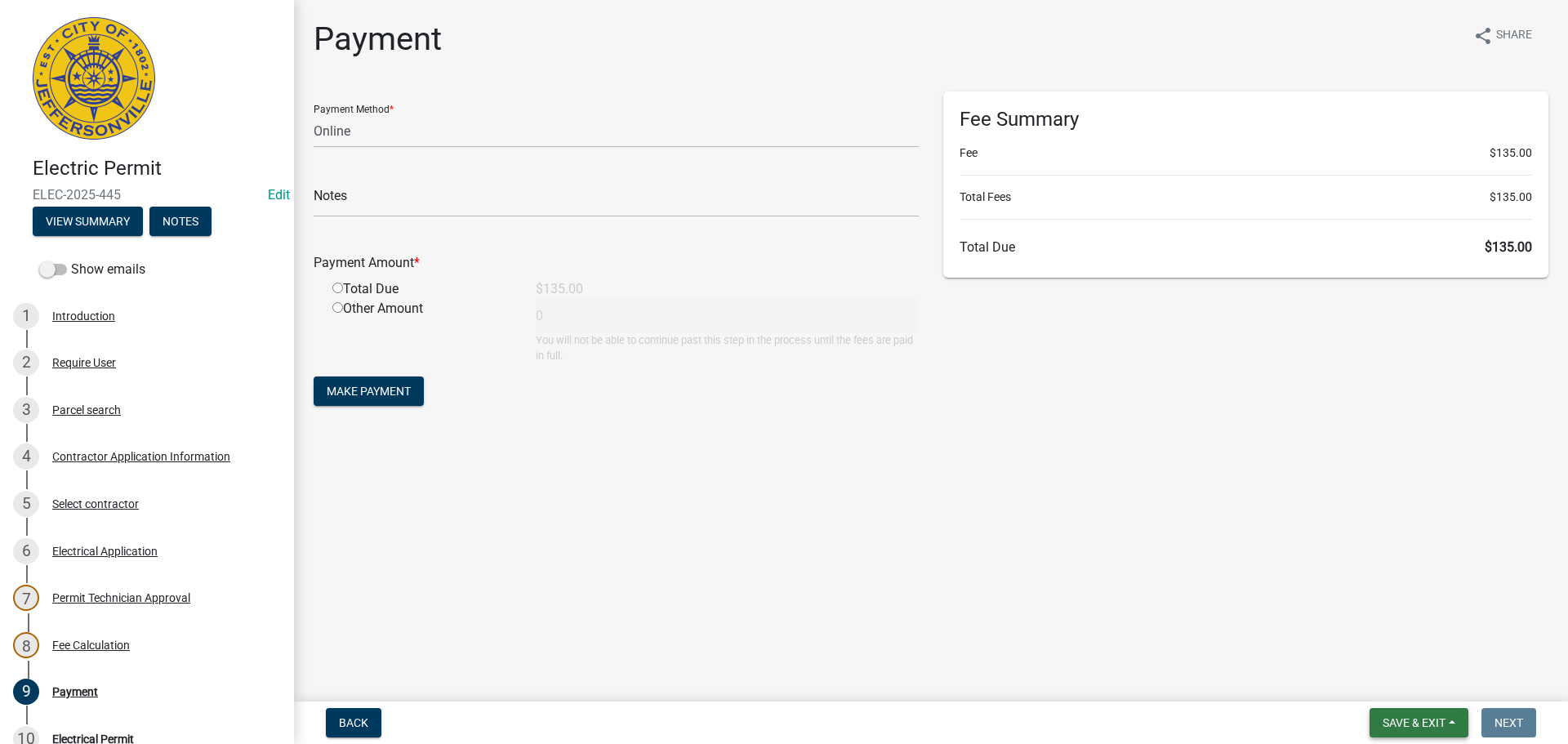
click at [1405, 720] on span "Save & Exit" at bounding box center [1413, 722] width 63 height 13
click at [1406, 681] on button "Save & Exit" at bounding box center [1403, 680] width 130 height 39
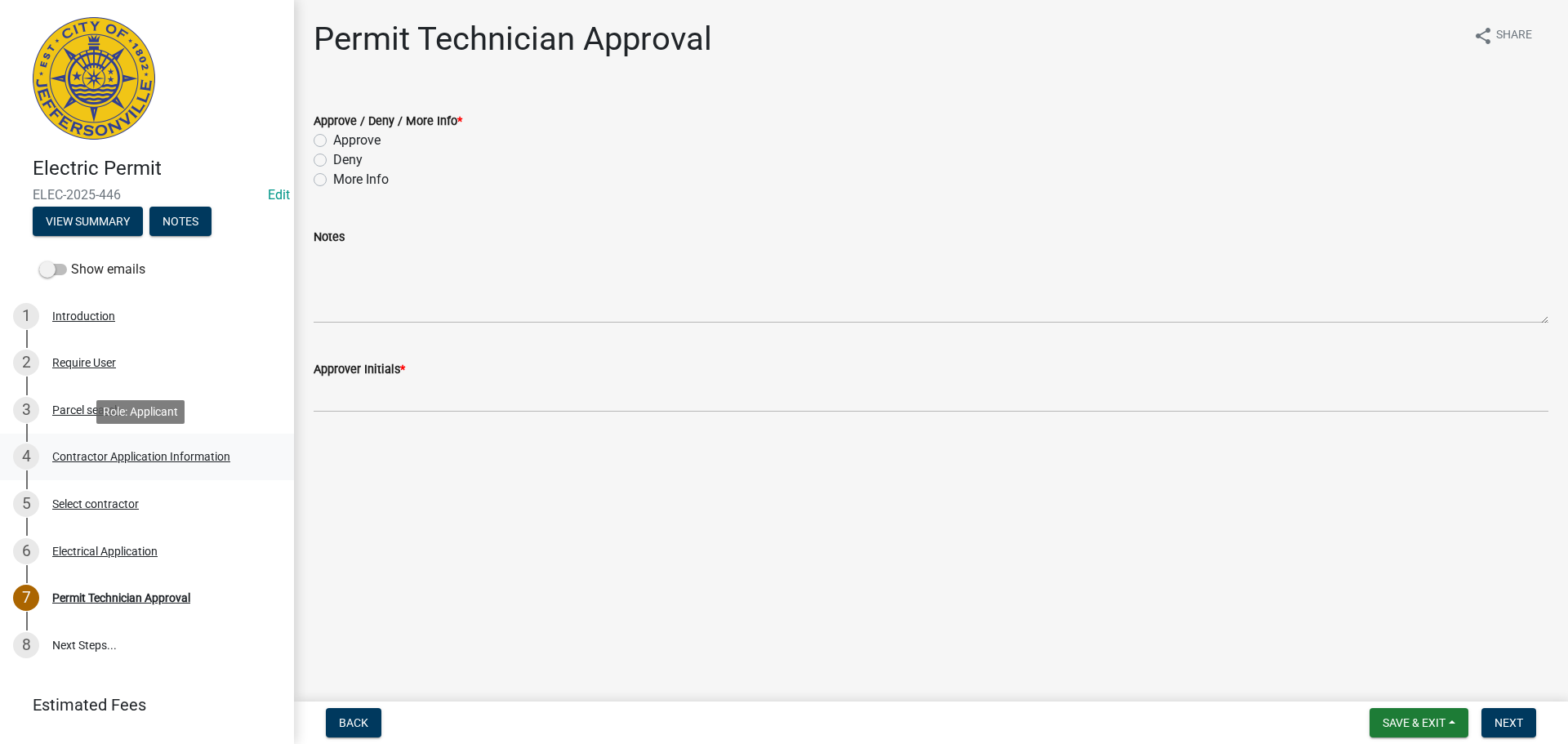
click at [103, 453] on div "Contractor Application Information" at bounding box center [141, 456] width 178 height 11
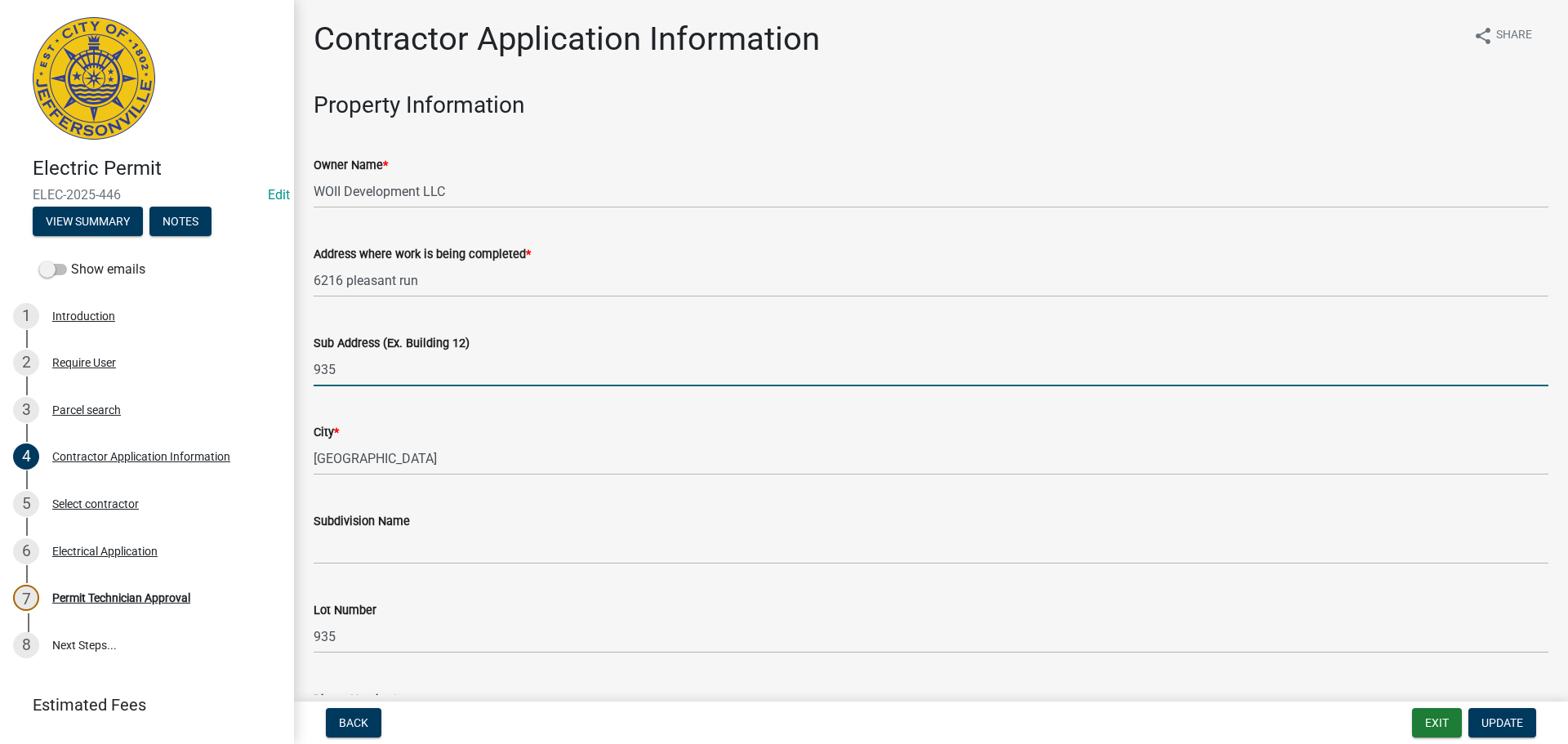
click at [314, 370] on input "935" at bounding box center [930, 369] width 1234 height 34
type input "[STREET_ADDRESS]"
click at [1505, 727] on span "Update" at bounding box center [1502, 722] width 42 height 13
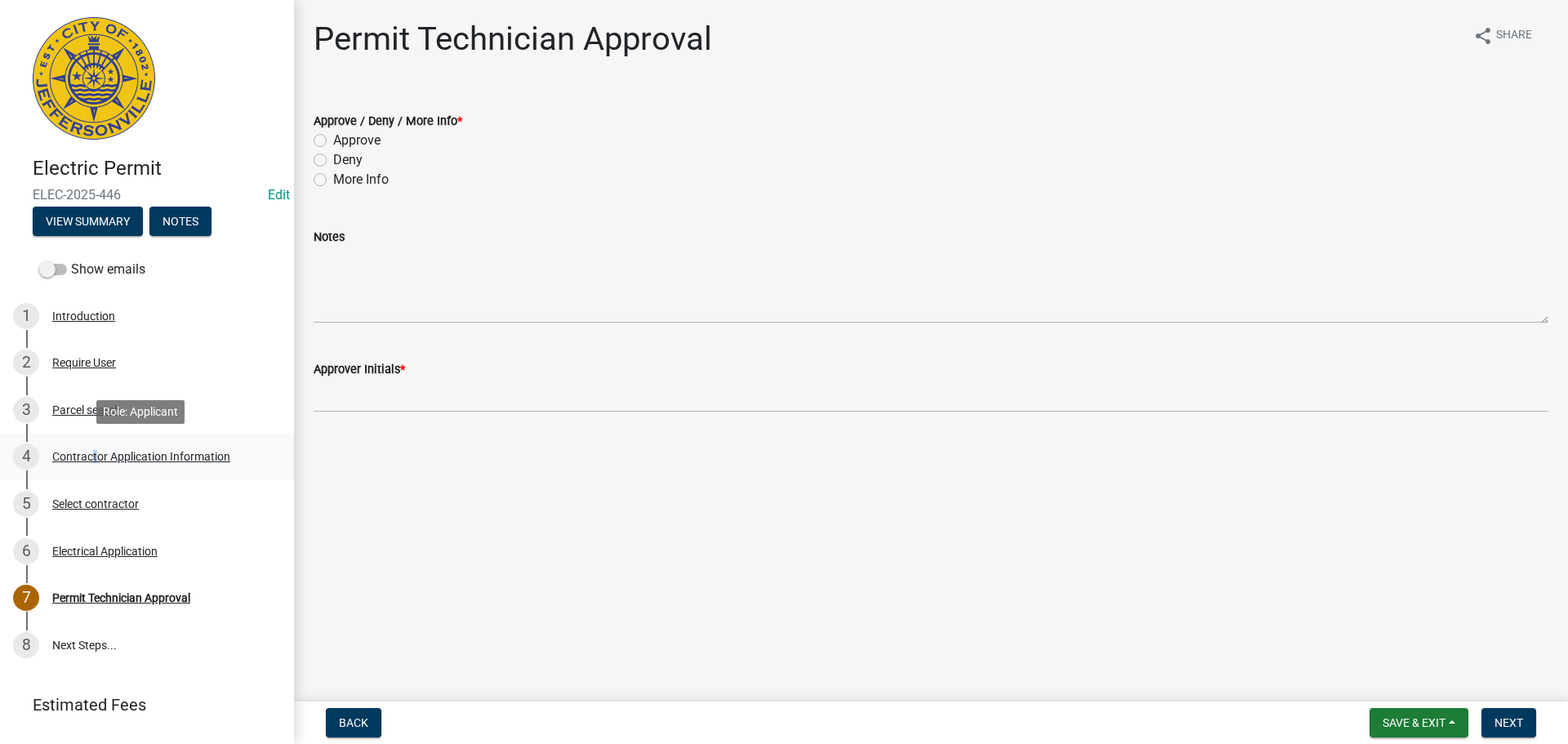
click at [89, 461] on div "Contractor Application Information" at bounding box center [141, 456] width 178 height 11
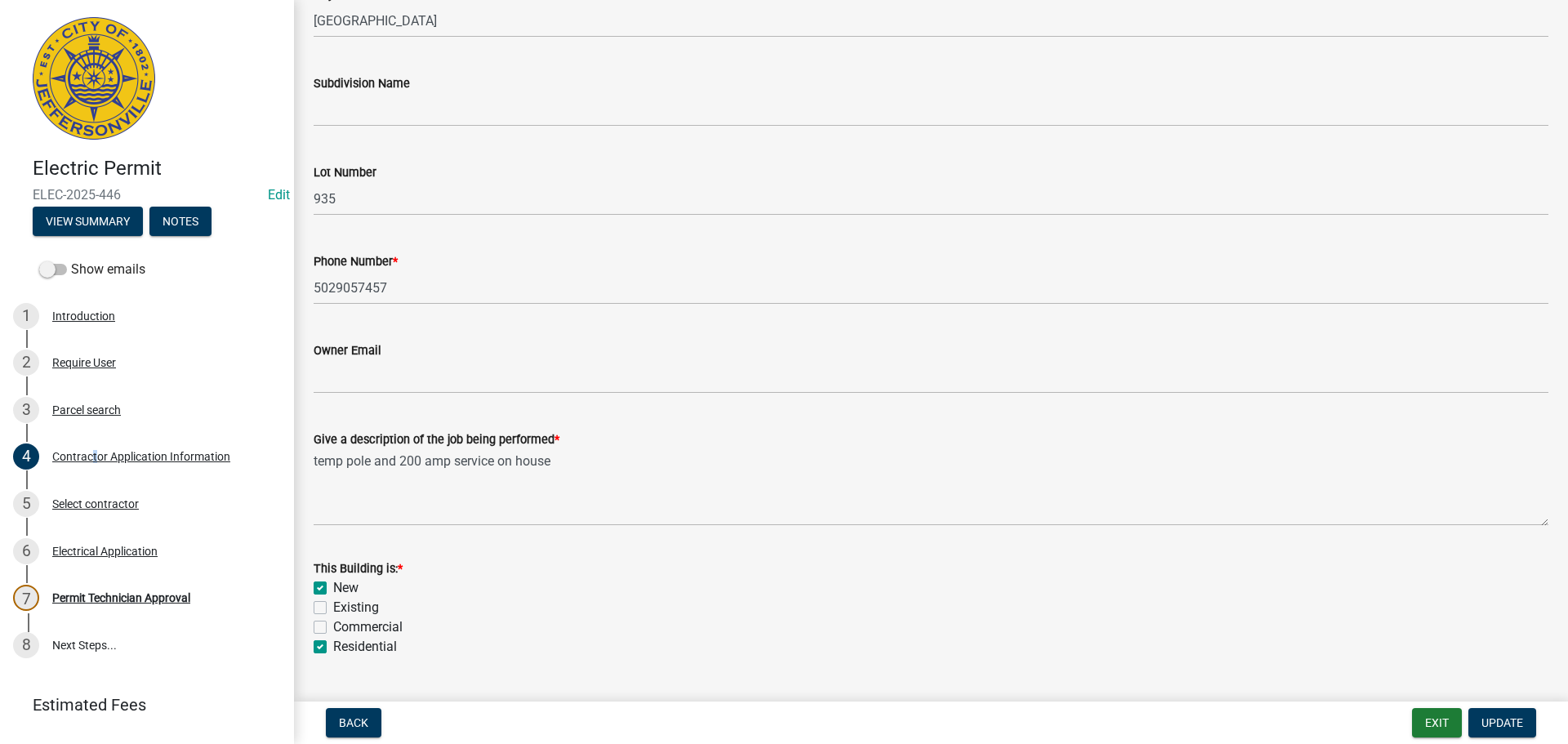
scroll to position [572, 0]
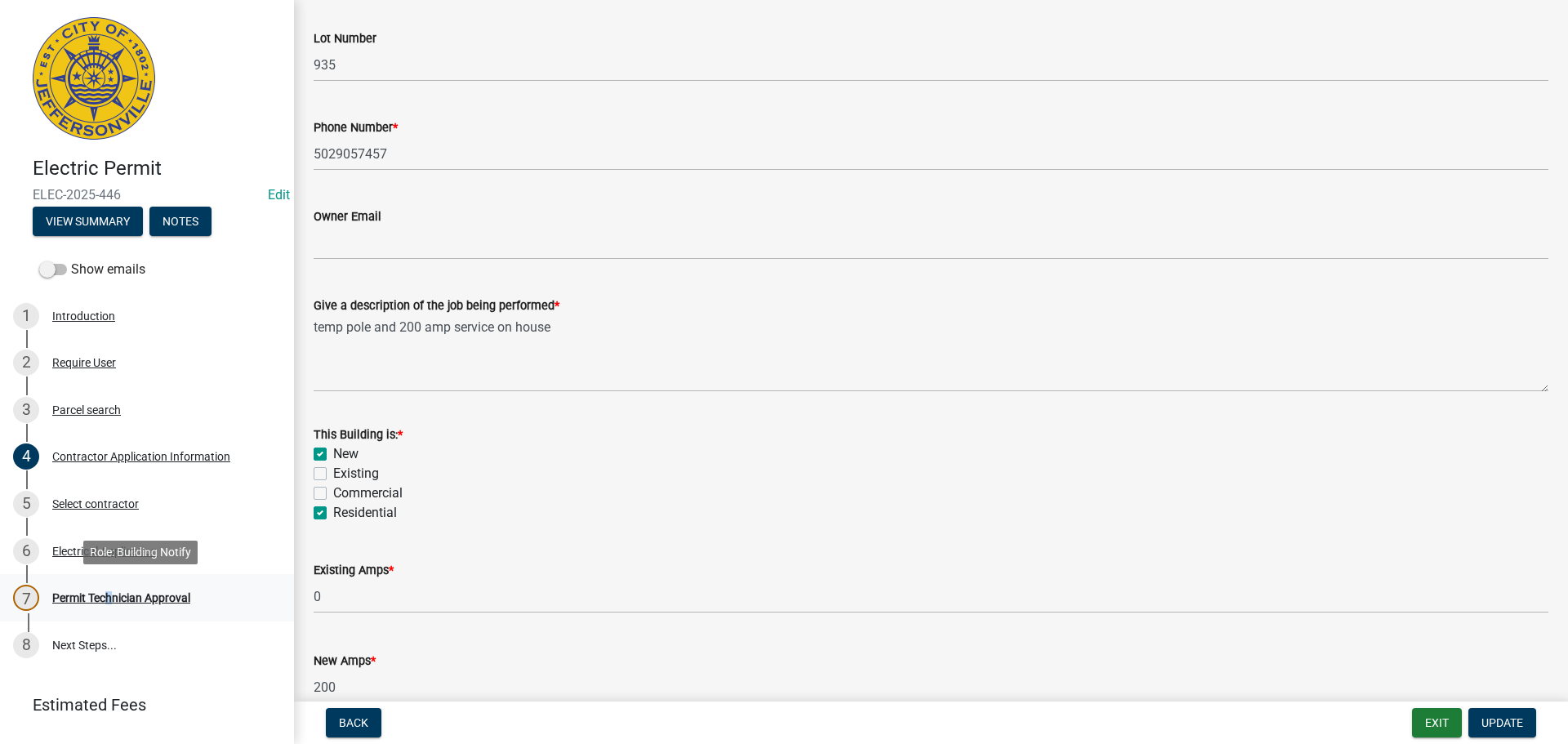
drag, startPoint x: 103, startPoint y: 591, endPoint x: 112, endPoint y: 588, distance: 9.5
click at [105, 590] on div "7 Permit Technician Approval" at bounding box center [140, 598] width 255 height 26
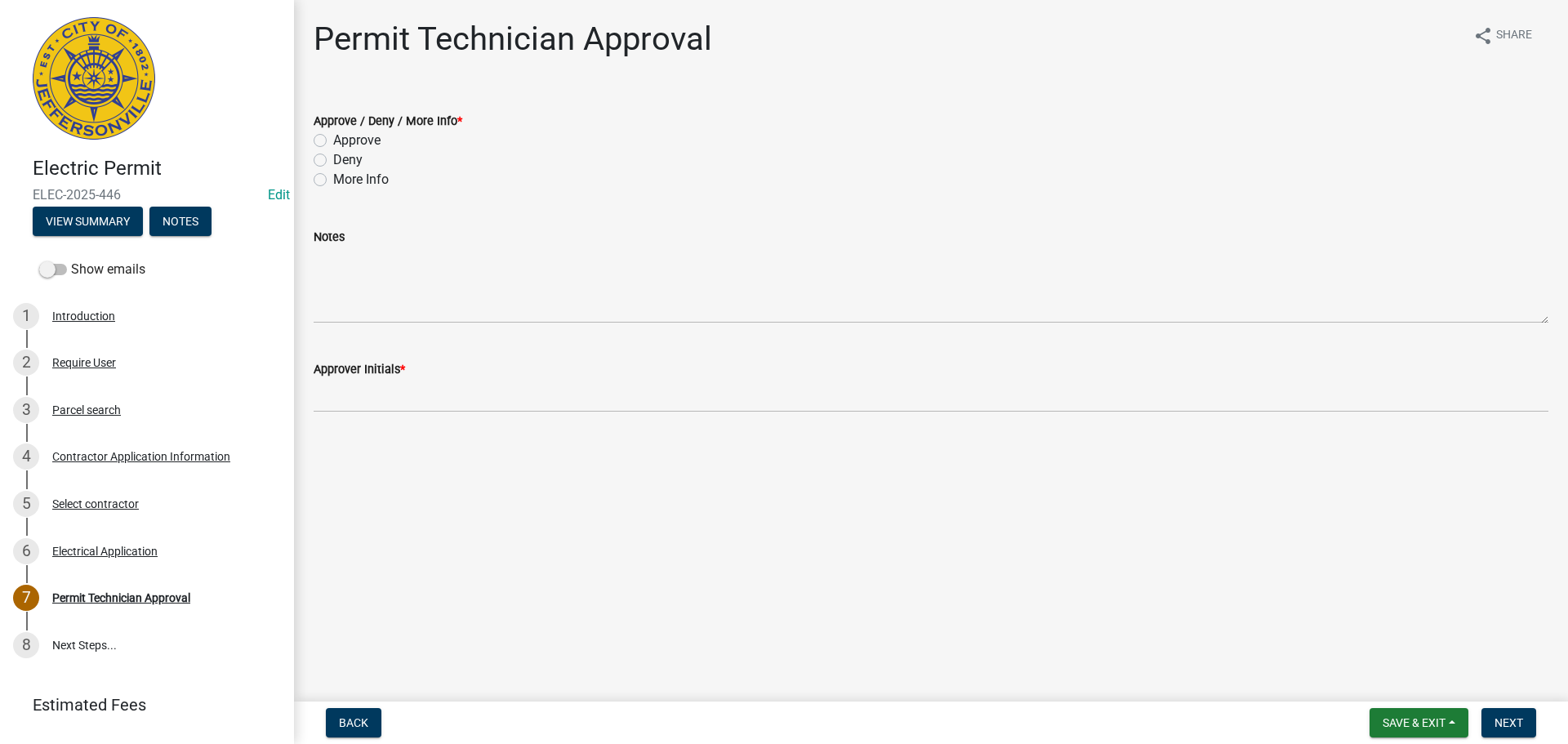
click at [333, 140] on label "Approve" at bounding box center [356, 140] width 48 height 20
click at [333, 140] on input "Approve" at bounding box center [338, 136] width 10 height 10
radio input "true"
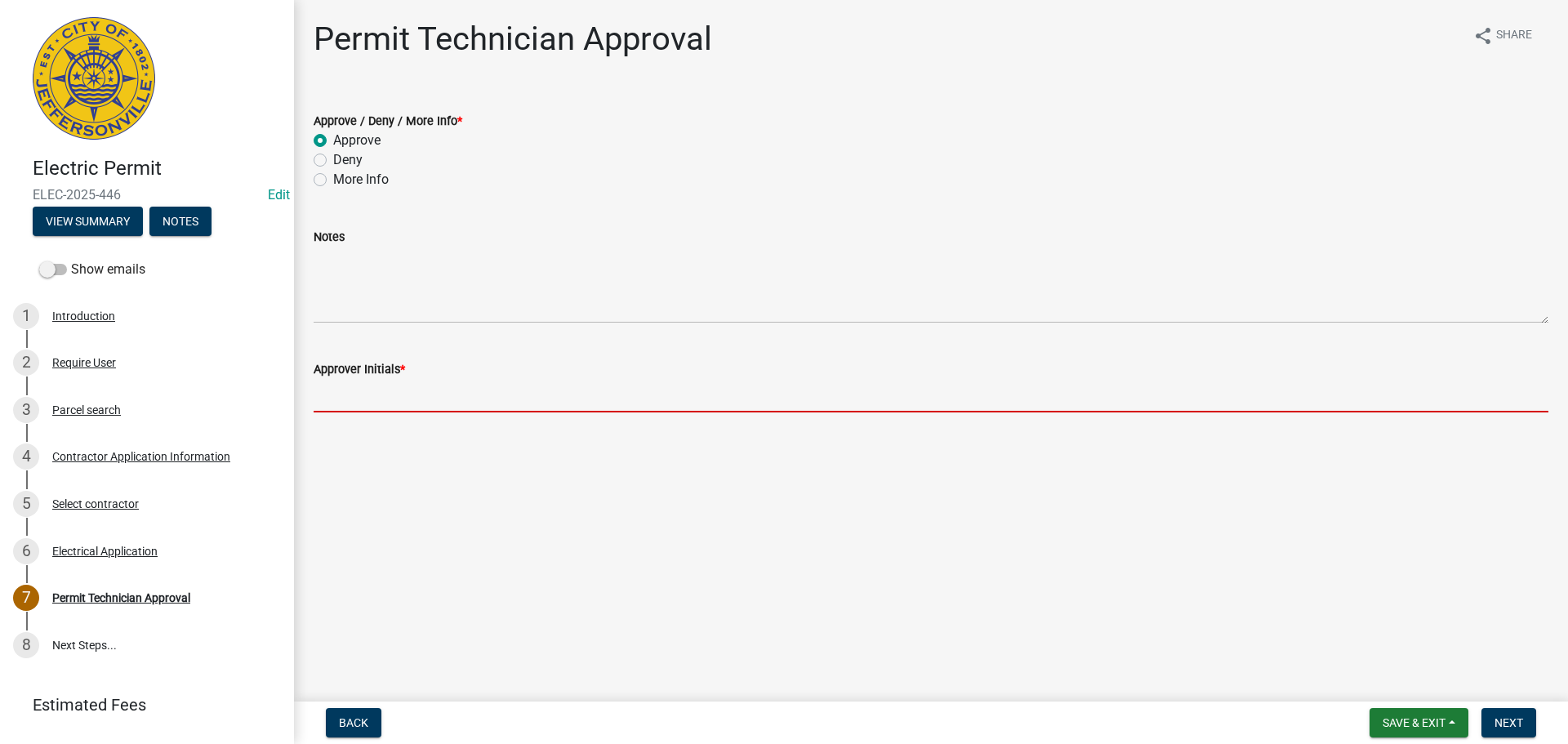
click at [354, 400] on input "Approver Initials *" at bounding box center [930, 395] width 1234 height 34
type input "MJB"
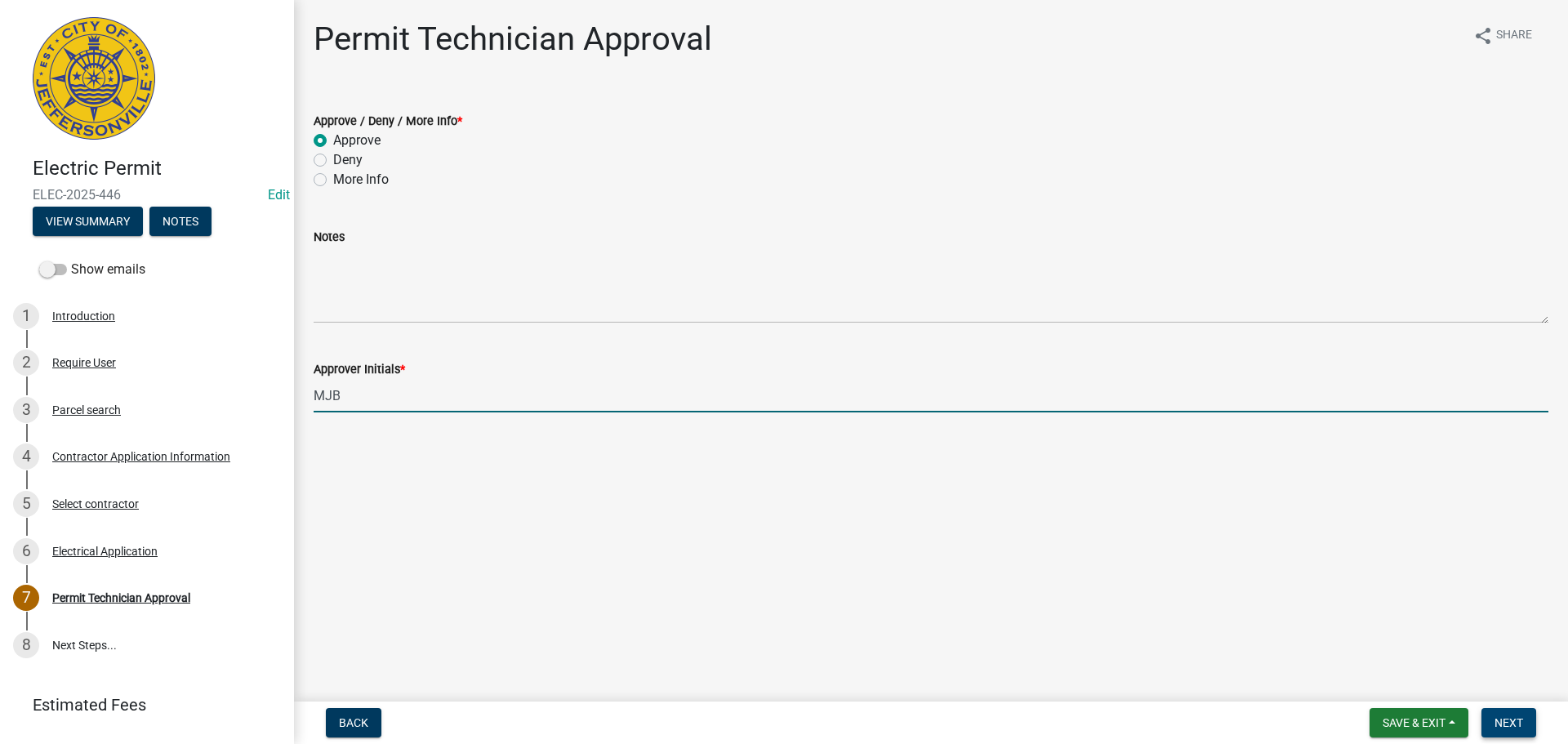
click at [1506, 711] on button "Next" at bounding box center [1508, 723] width 55 height 30
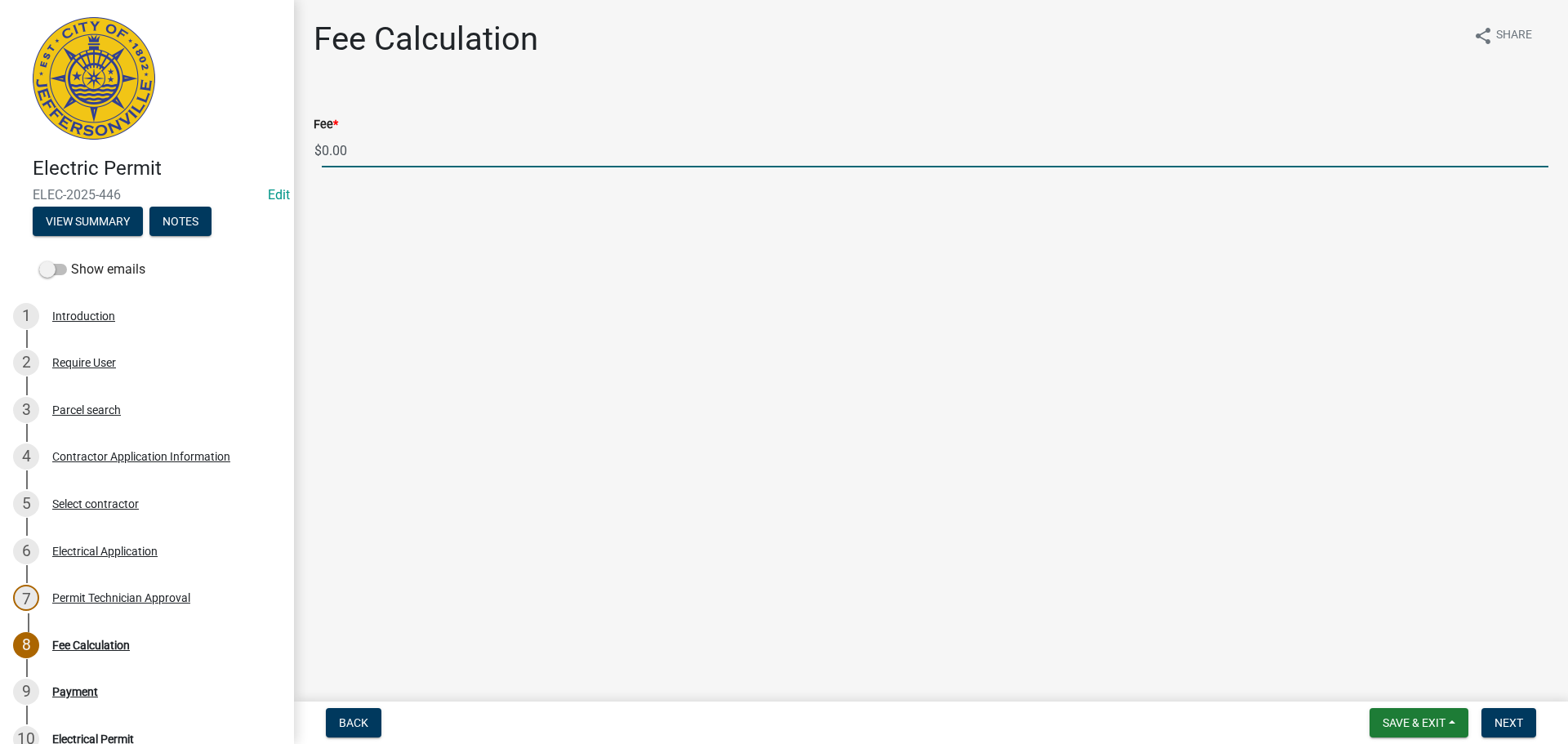
click at [372, 152] on input "0.00" at bounding box center [935, 150] width 1227 height 34
type input "0"
type input "135.00"
click at [1507, 722] on span "Next" at bounding box center [1508, 722] width 29 height 13
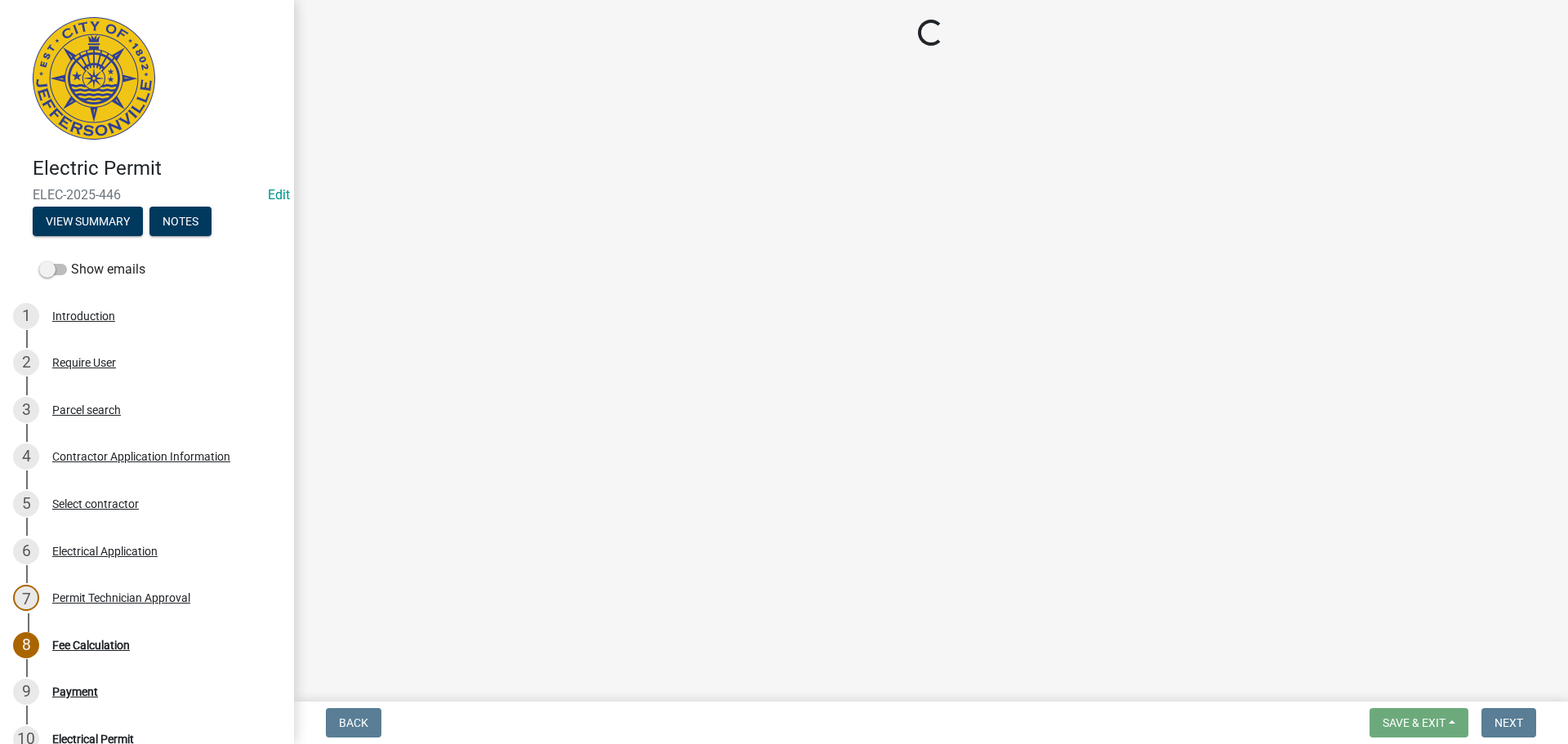
select select "3: 3"
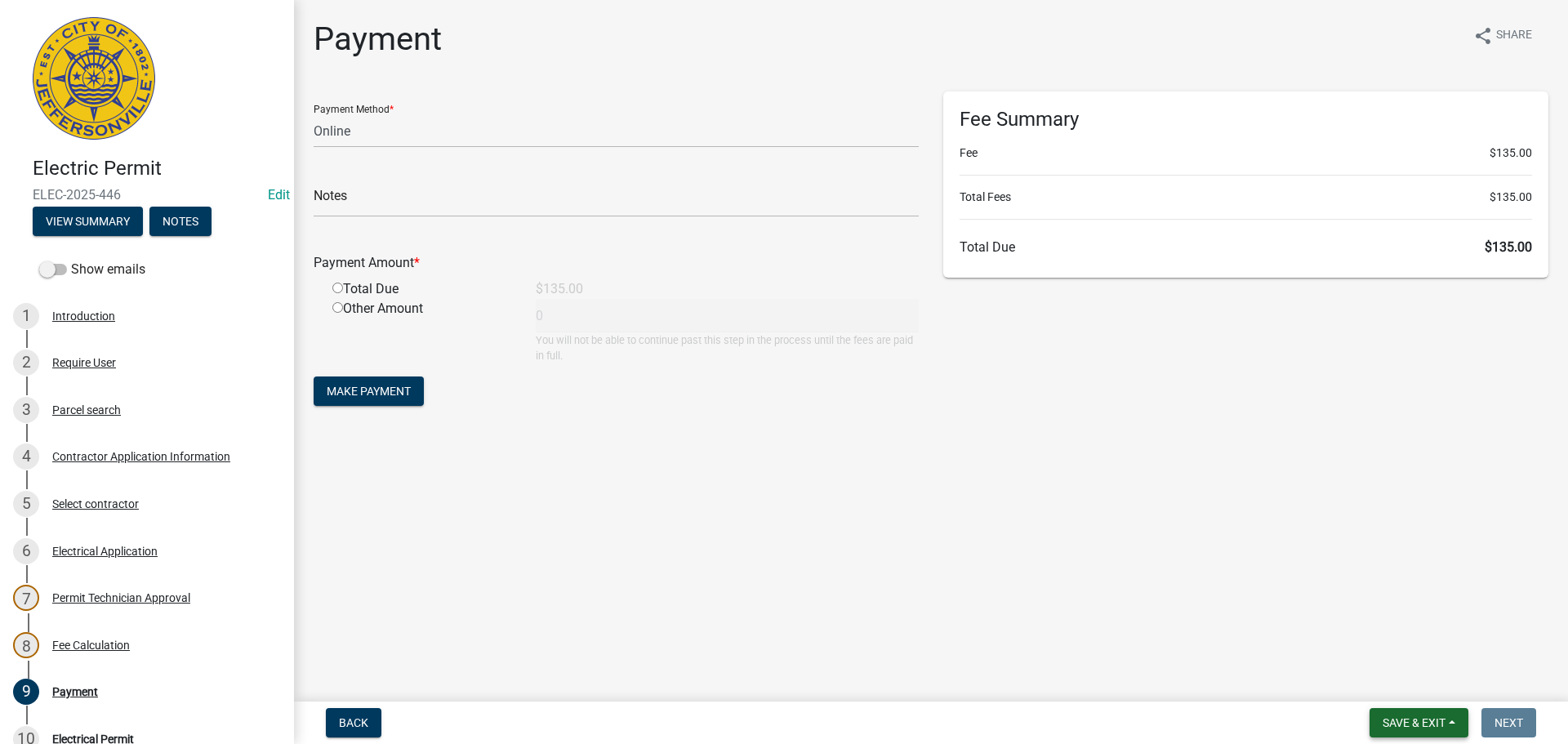
click at [1406, 723] on span "Save & Exit" at bounding box center [1413, 722] width 63 height 13
click at [1386, 682] on button "Save & Exit" at bounding box center [1403, 680] width 130 height 39
